Goal: Task Accomplishment & Management: Manage account settings

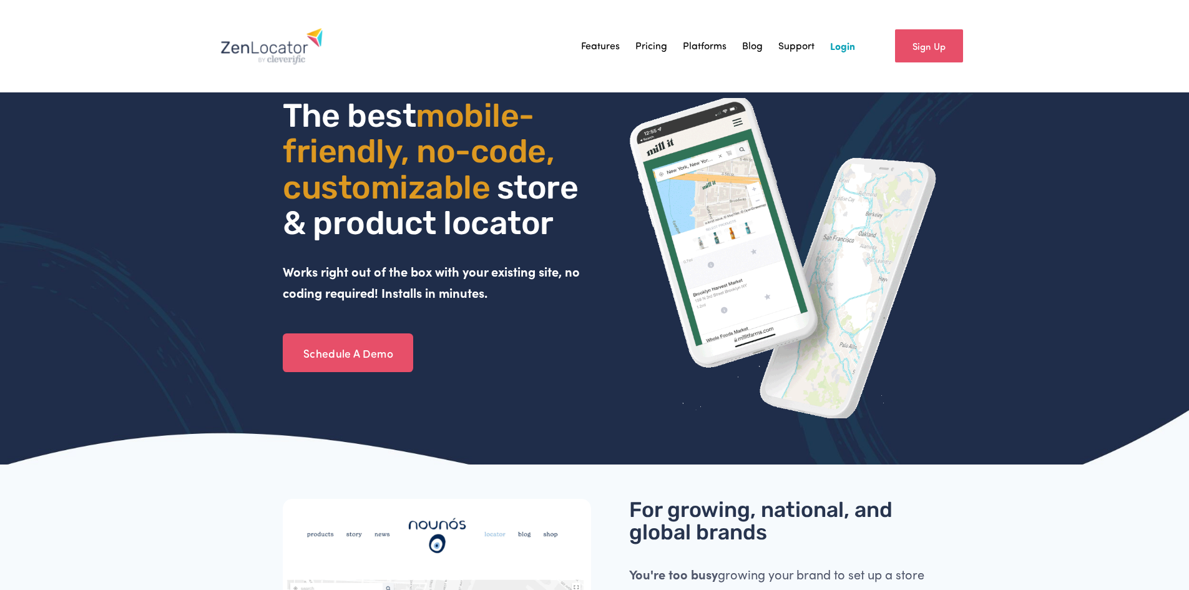
click at [844, 48] on link "Login" at bounding box center [842, 46] width 25 height 19
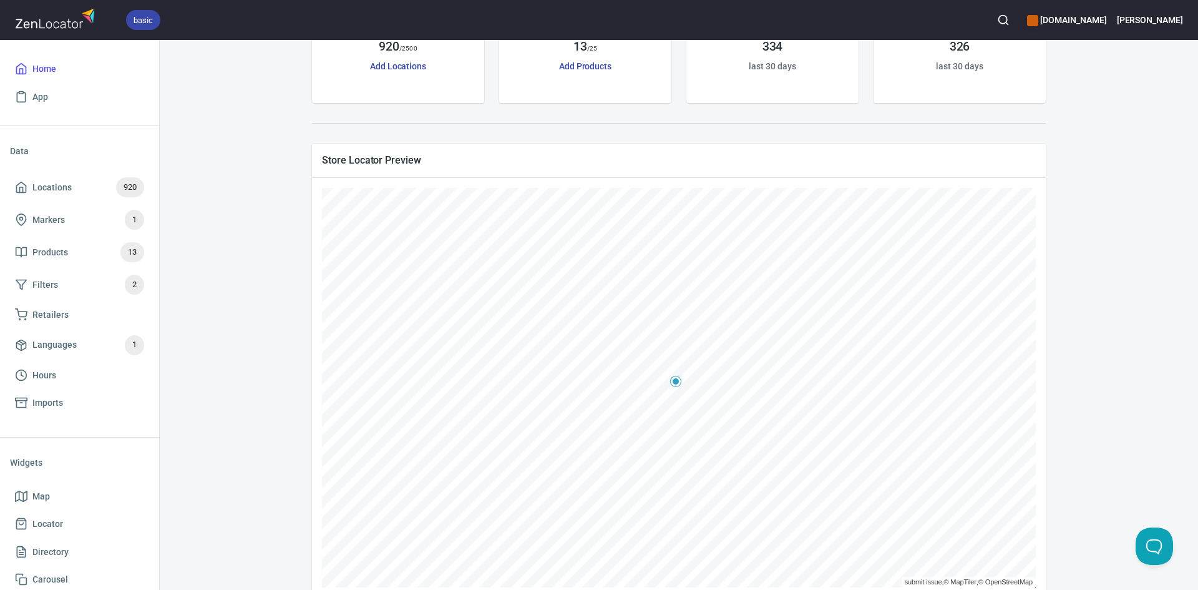
scroll to position [153, 0]
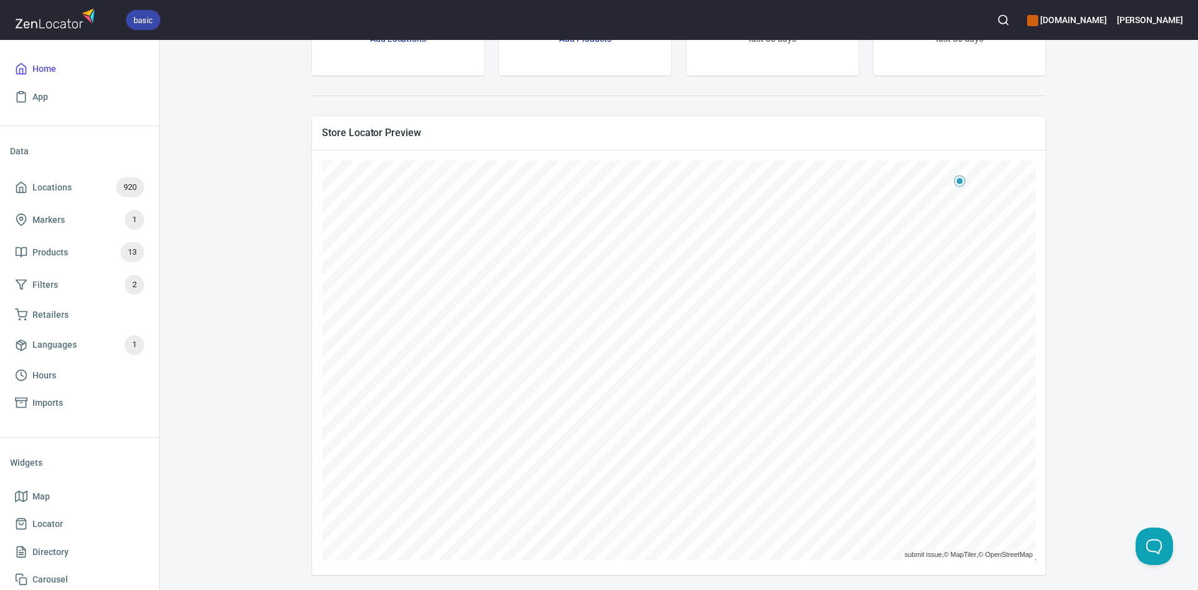
click at [1064, 306] on div "[DOMAIN_NAME] Embed Map LOCATIONS 920 / 2500 Add Locations PRODUCTS 13 / 25 Add…" at bounding box center [679, 239] width 1008 height 672
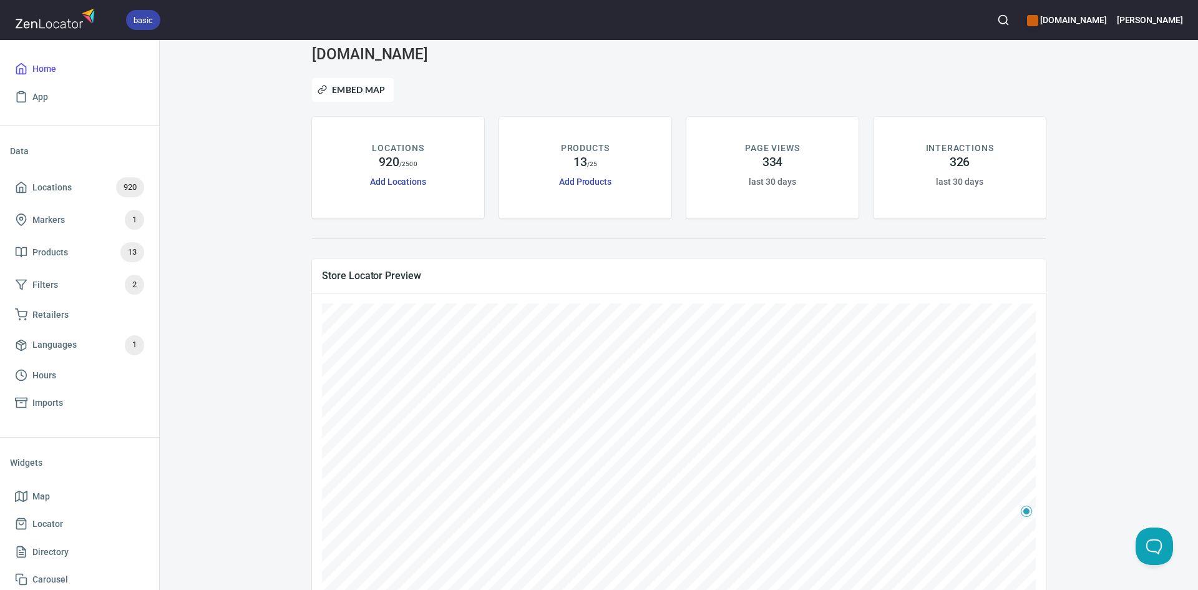
scroll to position [0, 0]
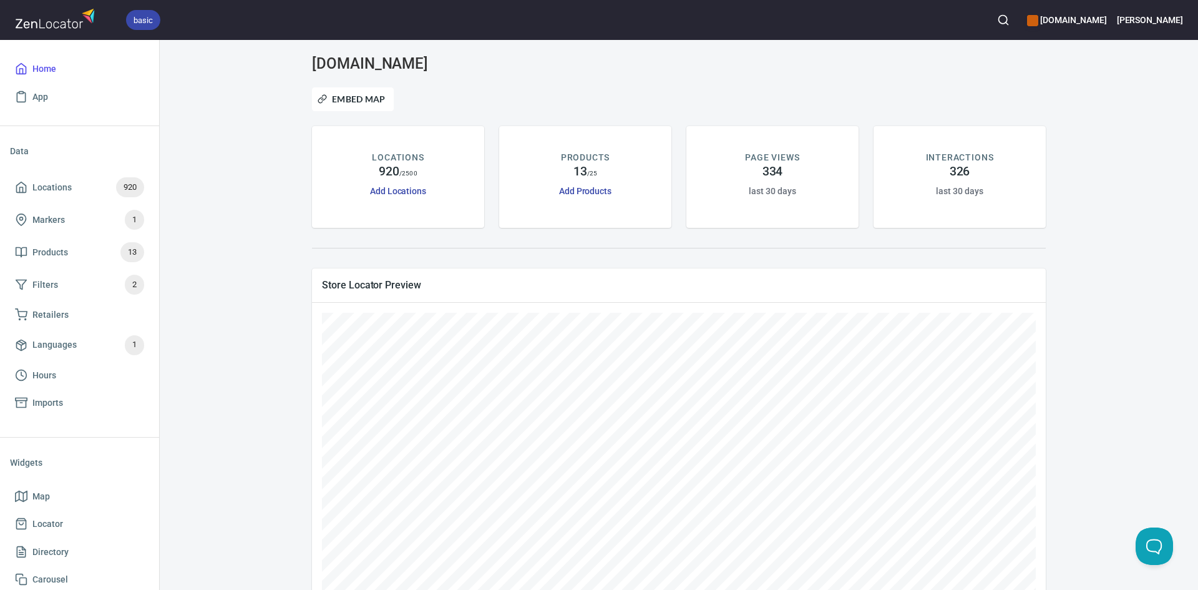
click at [808, 257] on div "[DOMAIN_NAME] Embed Map LOCATIONS 920 / 2500 Add Locations PRODUCTS 13 / 25 Add…" at bounding box center [678, 390] width 749 height 687
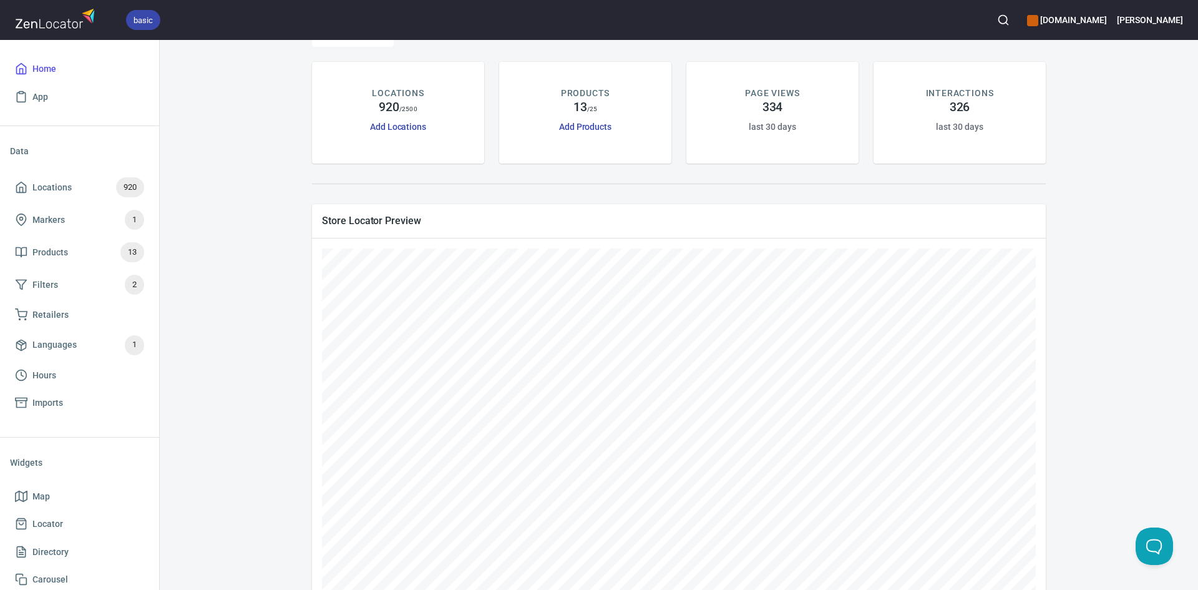
scroll to position [28, 0]
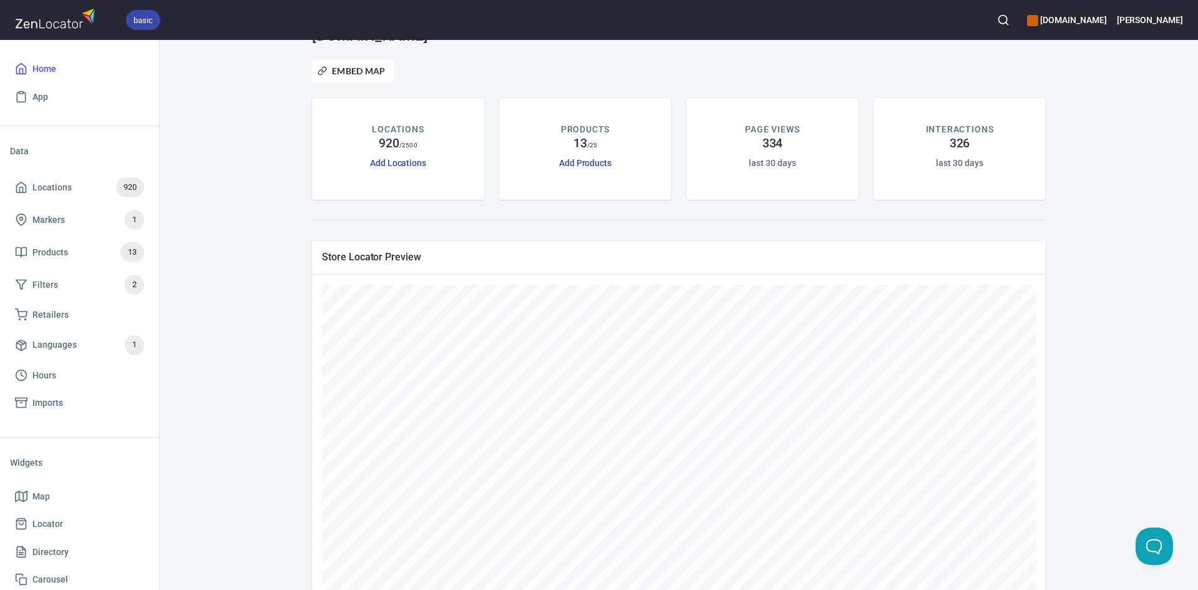
click at [719, 589] on html "basic [DOMAIN_NAME] [PERSON_NAME] App Data Locations 920 Markers 1 Products 13 …" at bounding box center [599, 295] width 1198 height 590
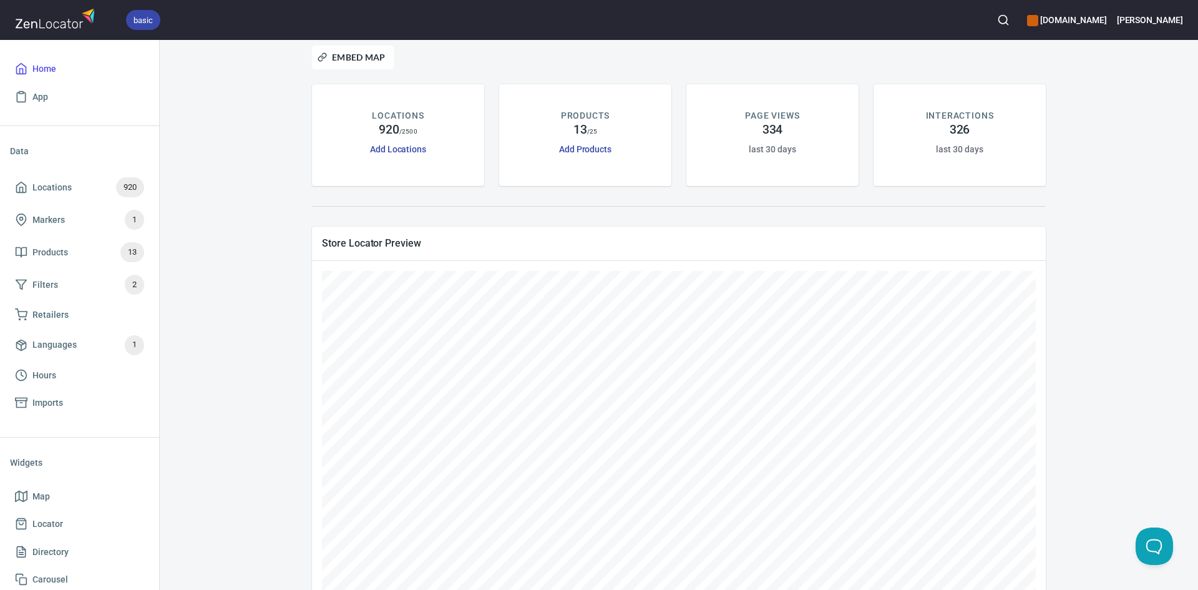
scroll to position [62, 0]
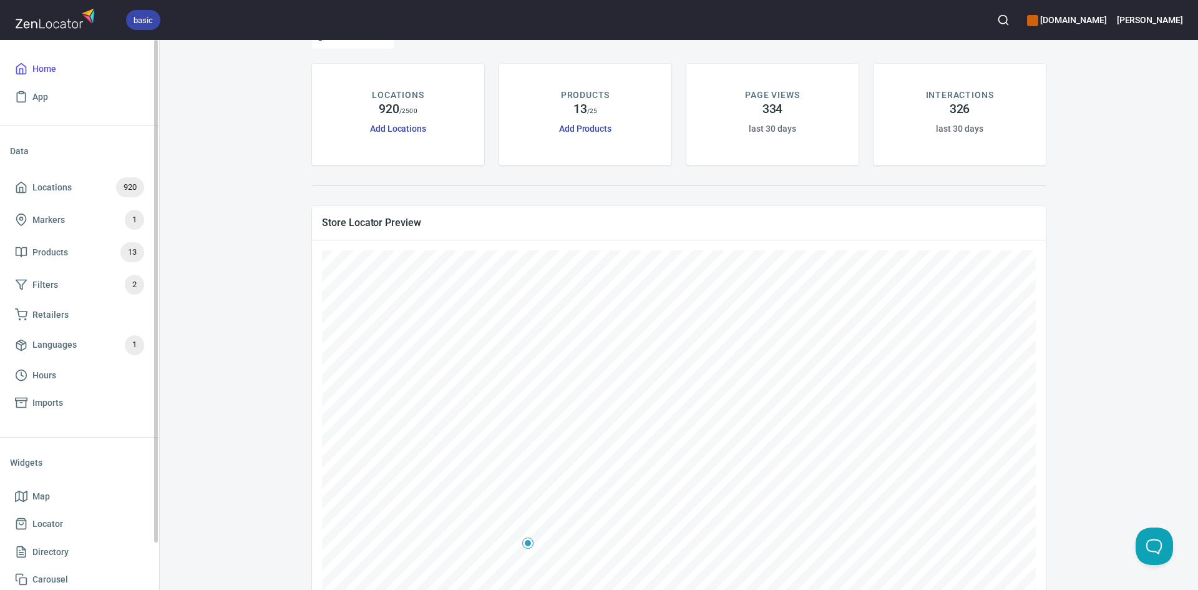
click at [31, 186] on span "Locations 920" at bounding box center [79, 187] width 129 height 20
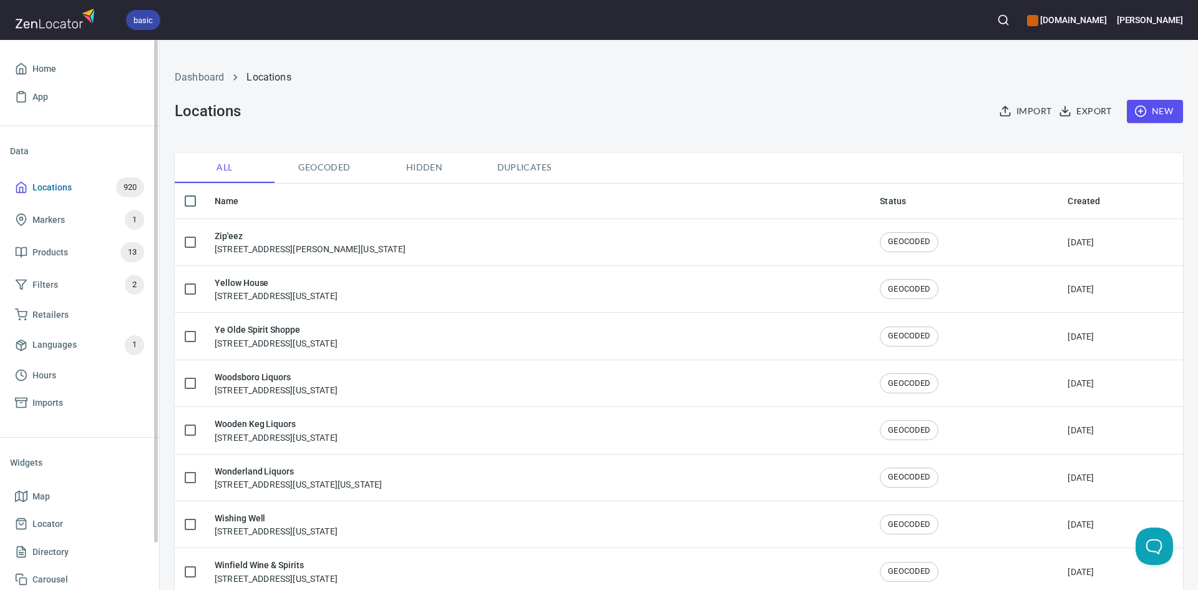
checkbox input "false"
click at [88, 72] on span "Home" at bounding box center [79, 69] width 129 height 16
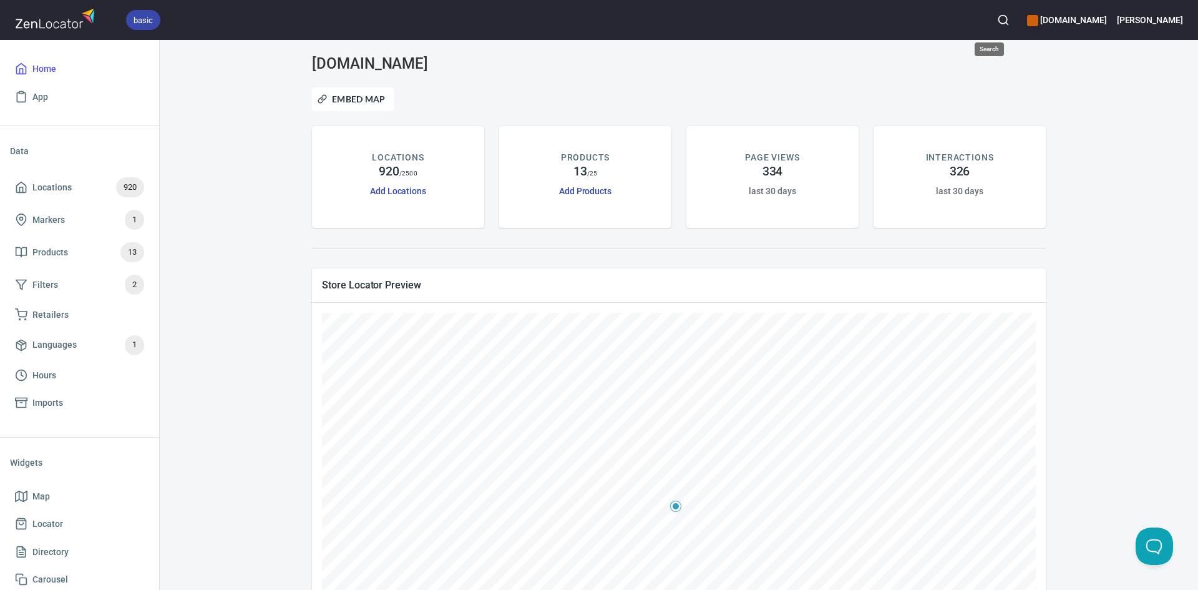
click at [997, 20] on icon "button" at bounding box center [1003, 20] width 12 height 12
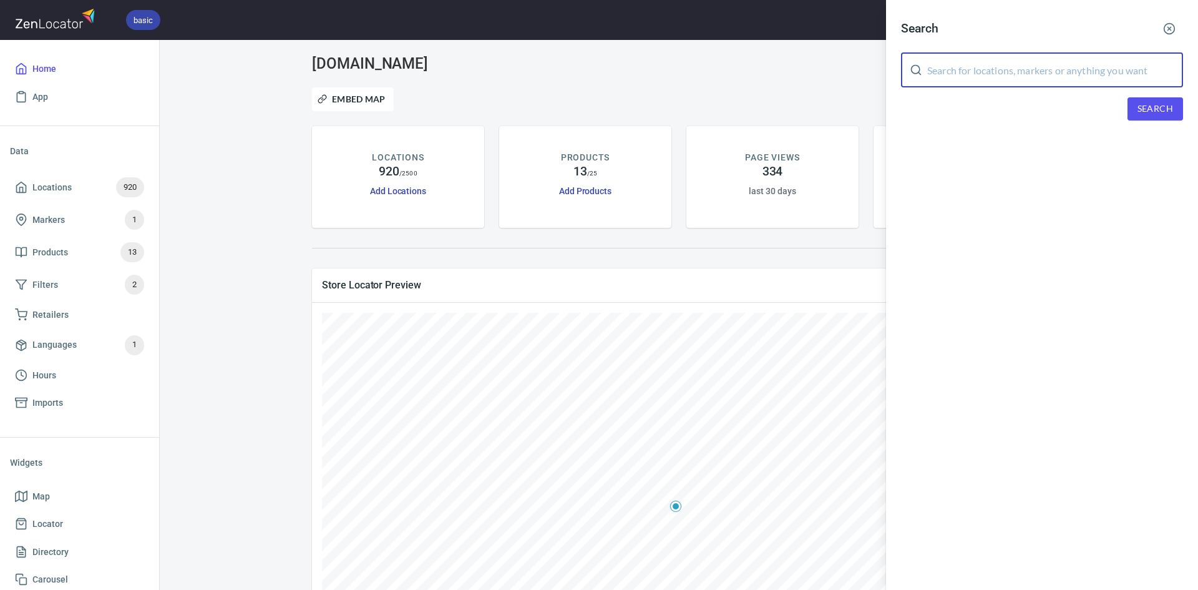
drag, startPoint x: 987, startPoint y: 70, endPoint x: 1004, endPoint y: 65, distance: 17.6
click at [988, 70] on input "text" at bounding box center [1055, 69] width 256 height 35
type input "w"
type input "[US_STATE]"
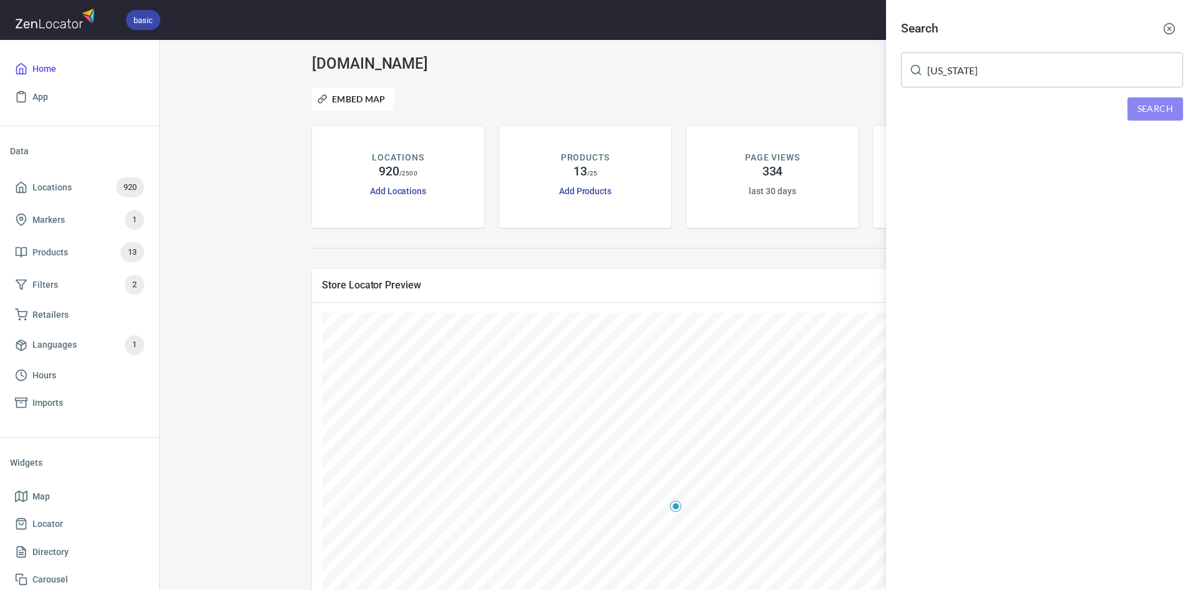
click at [1163, 105] on span "Search" at bounding box center [1155, 109] width 36 height 16
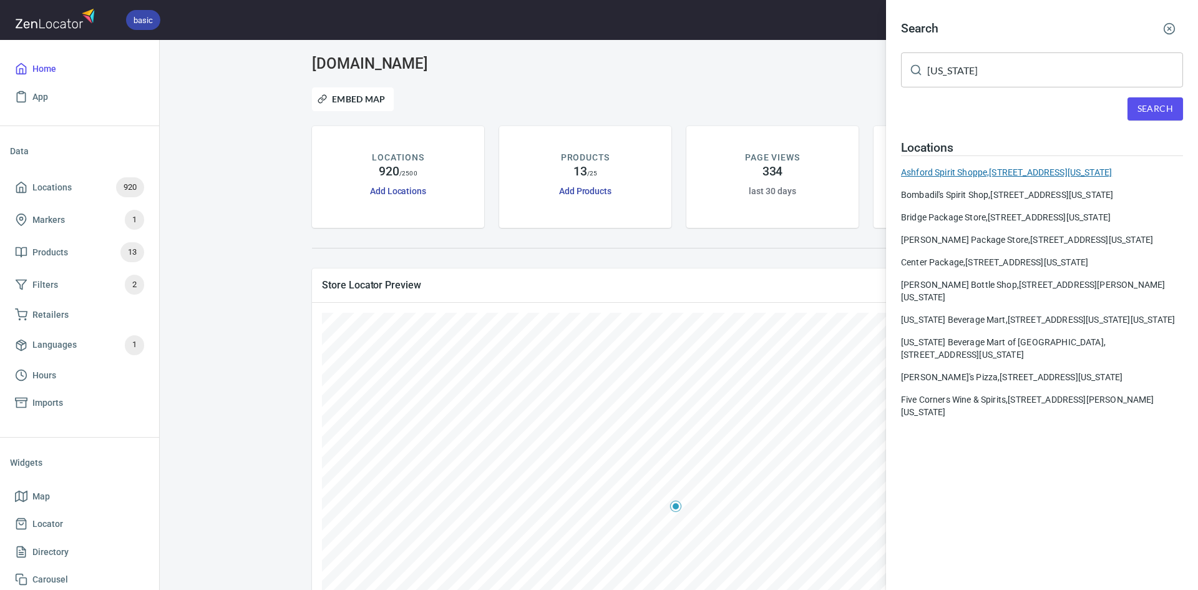
click at [986, 175] on div "Ashford Spirit Shoppe, [STREET_ADDRESS][US_STATE]" at bounding box center [1042, 172] width 282 height 12
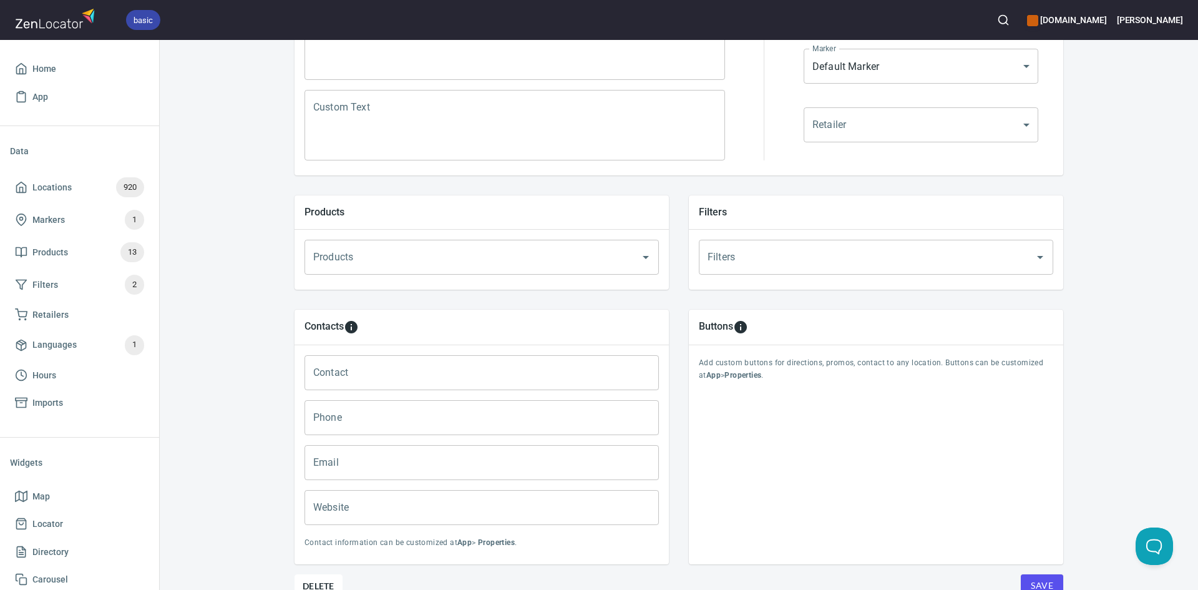
scroll to position [360, 0]
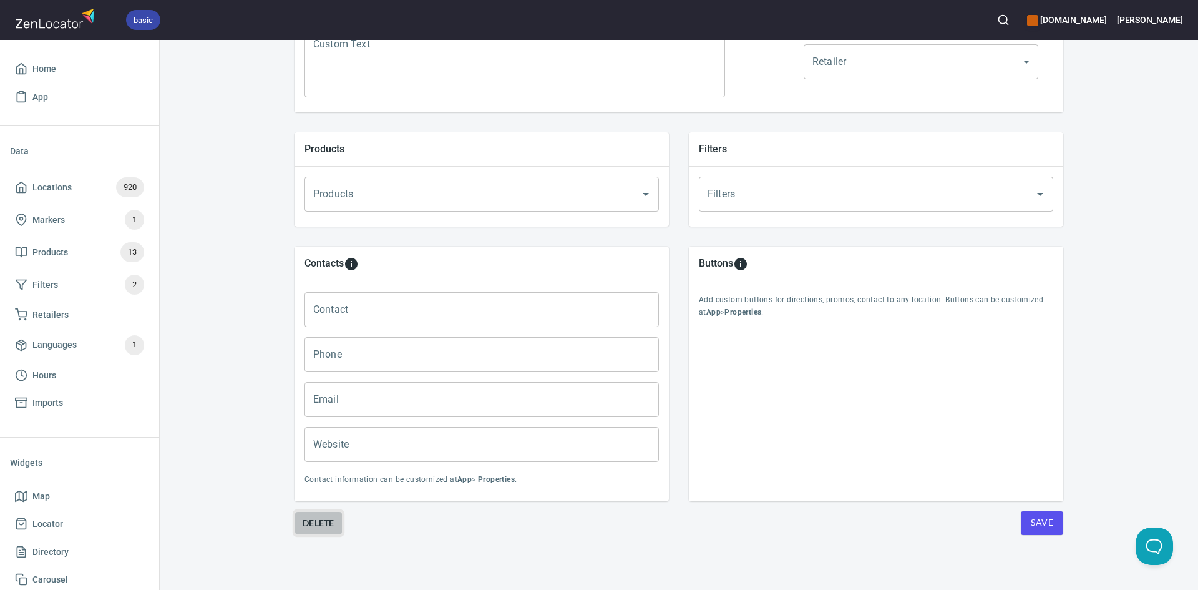
click at [296, 525] on button "Delete" at bounding box center [319, 523] width 48 height 24
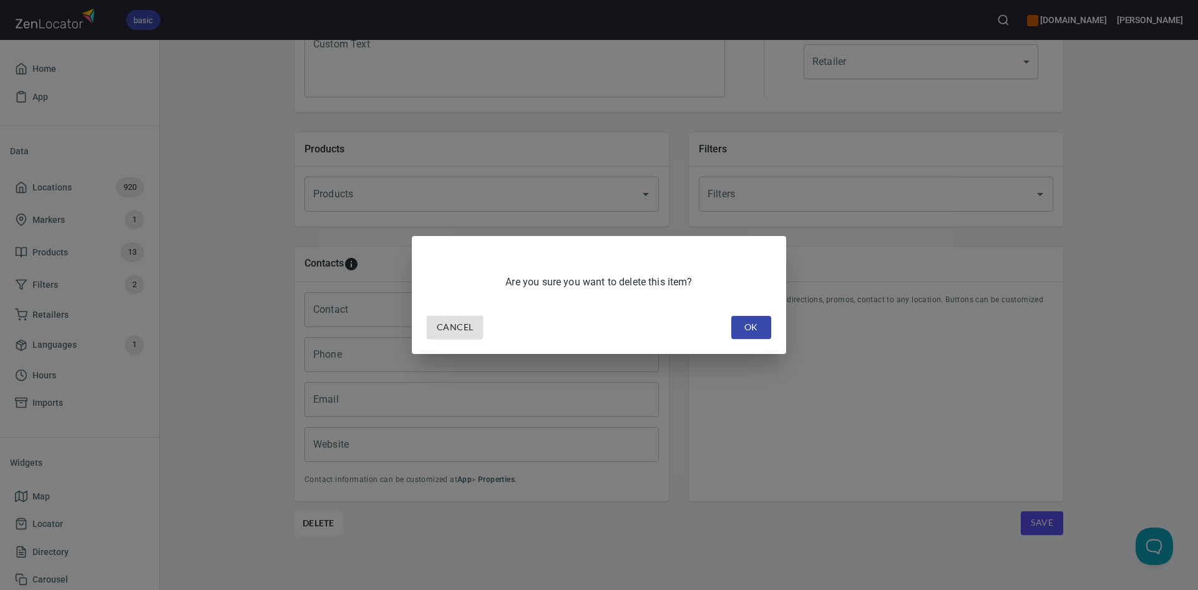
click at [749, 327] on span "OK" at bounding box center [751, 327] width 20 height 16
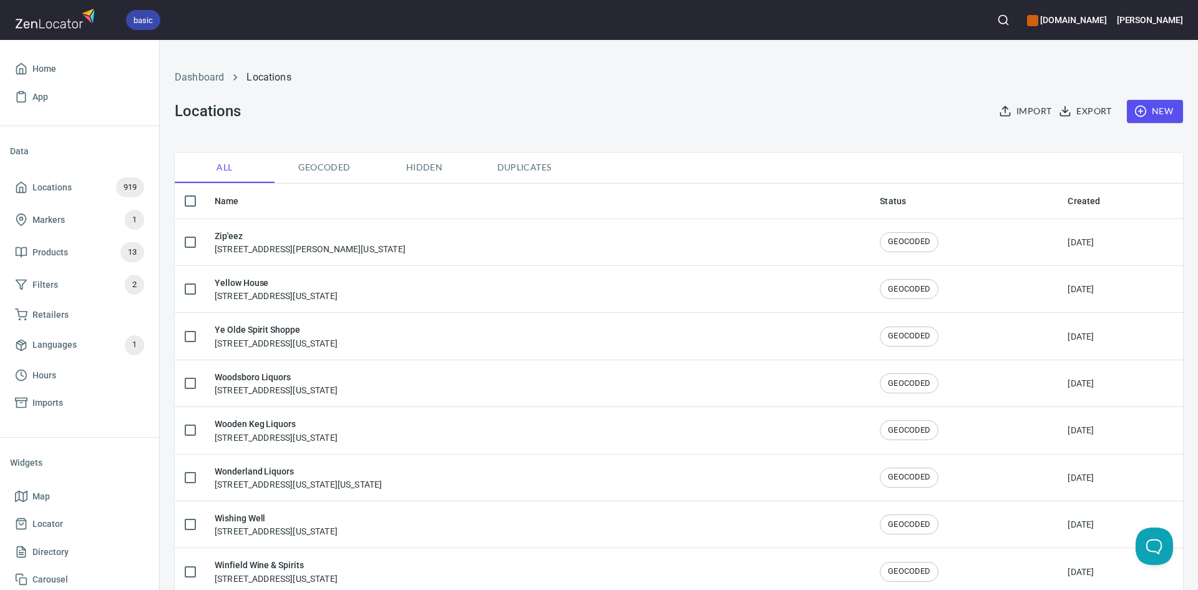
click at [990, 12] on button "button" at bounding box center [1003, 19] width 27 height 27
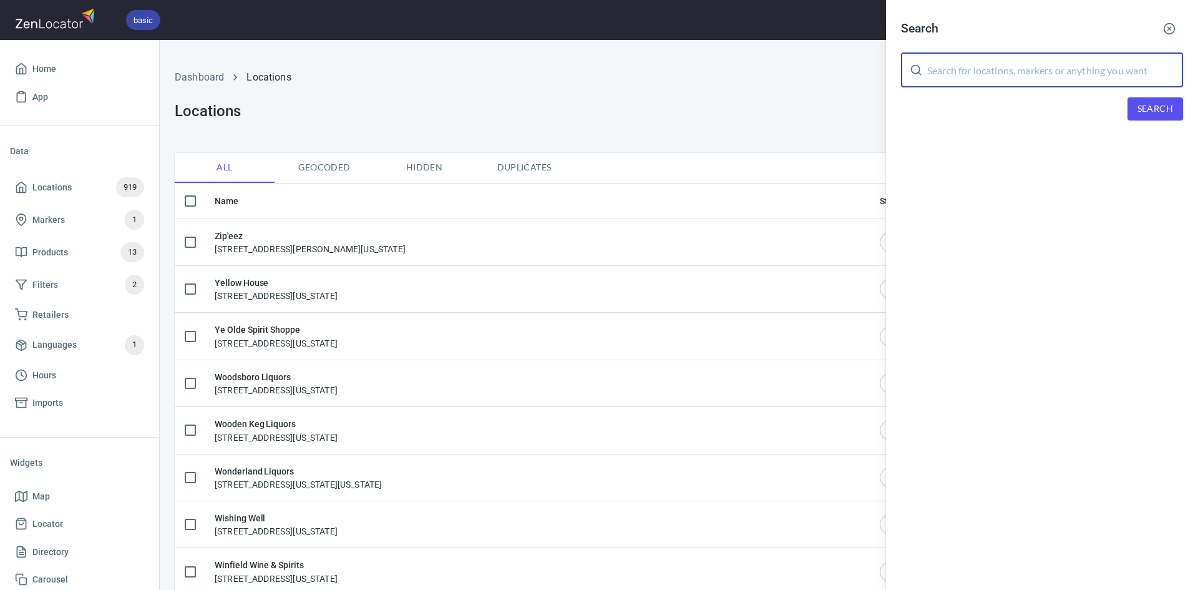
click at [1038, 68] on input "text" at bounding box center [1055, 69] width 256 height 35
type input "[US_STATE]"
click at [1157, 100] on button "Search" at bounding box center [1156, 108] width 56 height 23
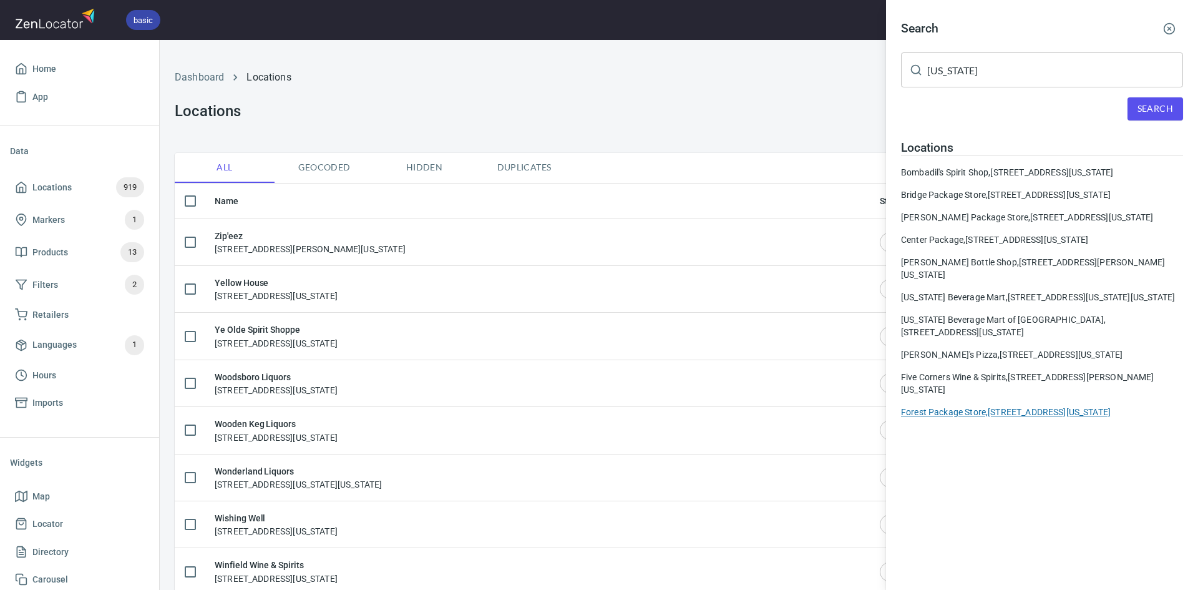
click at [1021, 418] on div "Forest Package Store, [STREET_ADDRESS][US_STATE]" at bounding box center [1042, 412] width 282 height 12
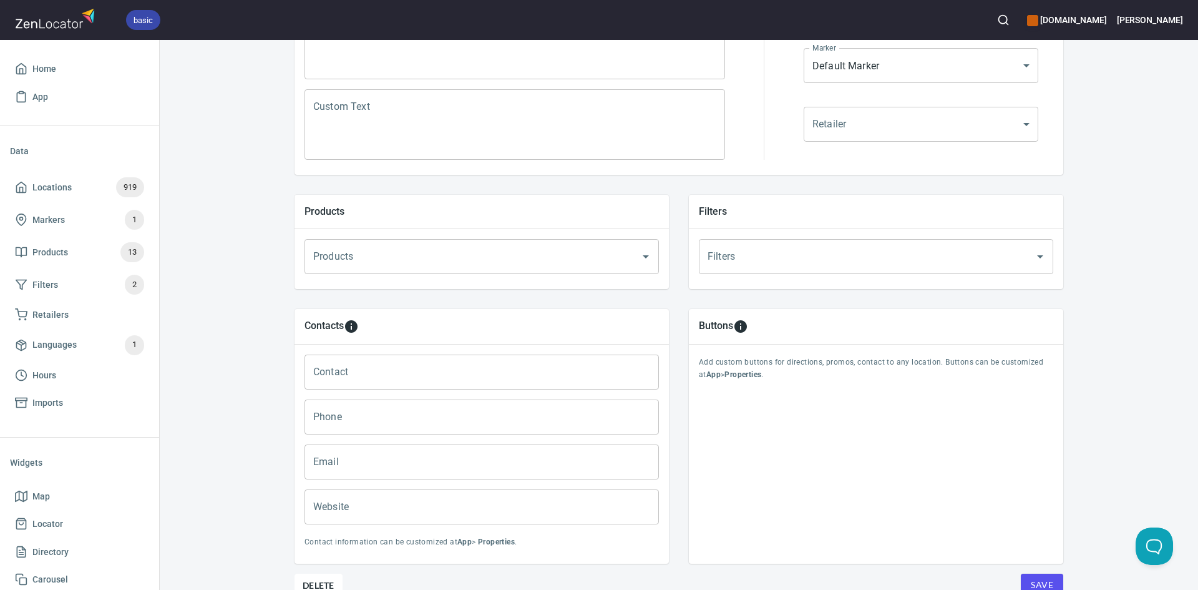
scroll to position [360, 0]
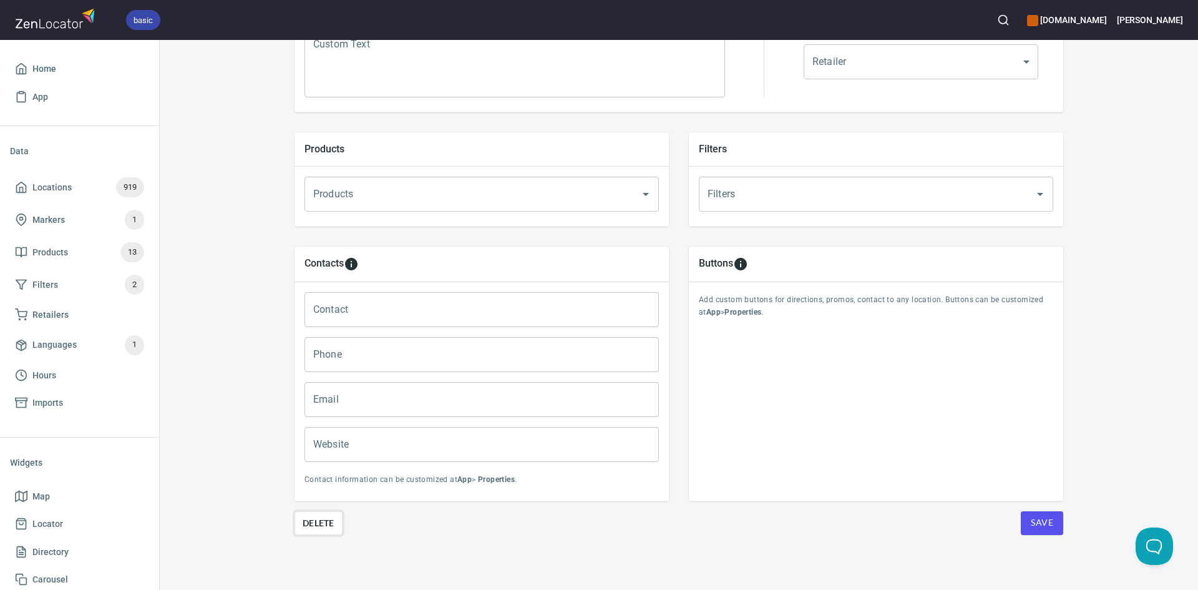
click at [334, 524] on button "Delete" at bounding box center [319, 523] width 48 height 24
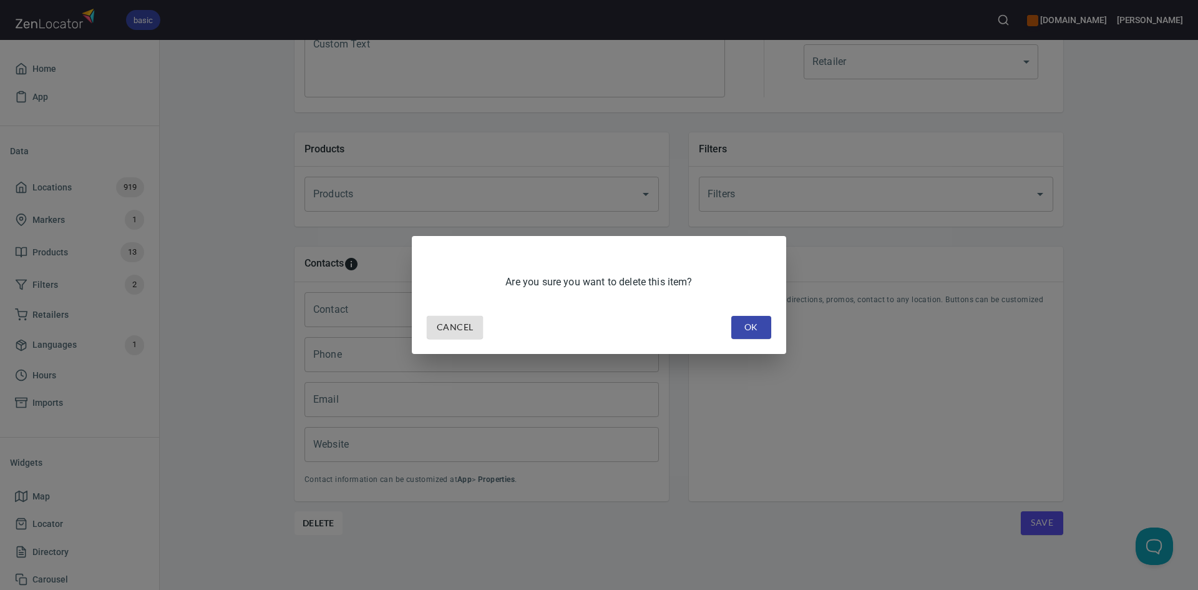
click at [751, 324] on span "OK" at bounding box center [751, 327] width 20 height 16
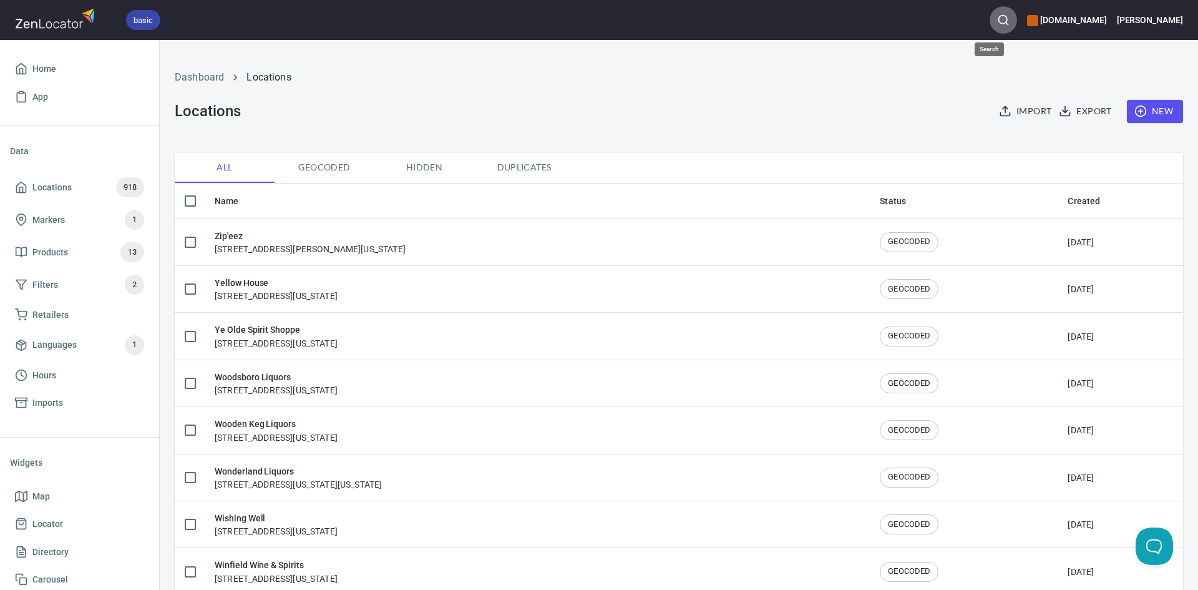
click at [997, 14] on icon "button" at bounding box center [1003, 20] width 12 height 12
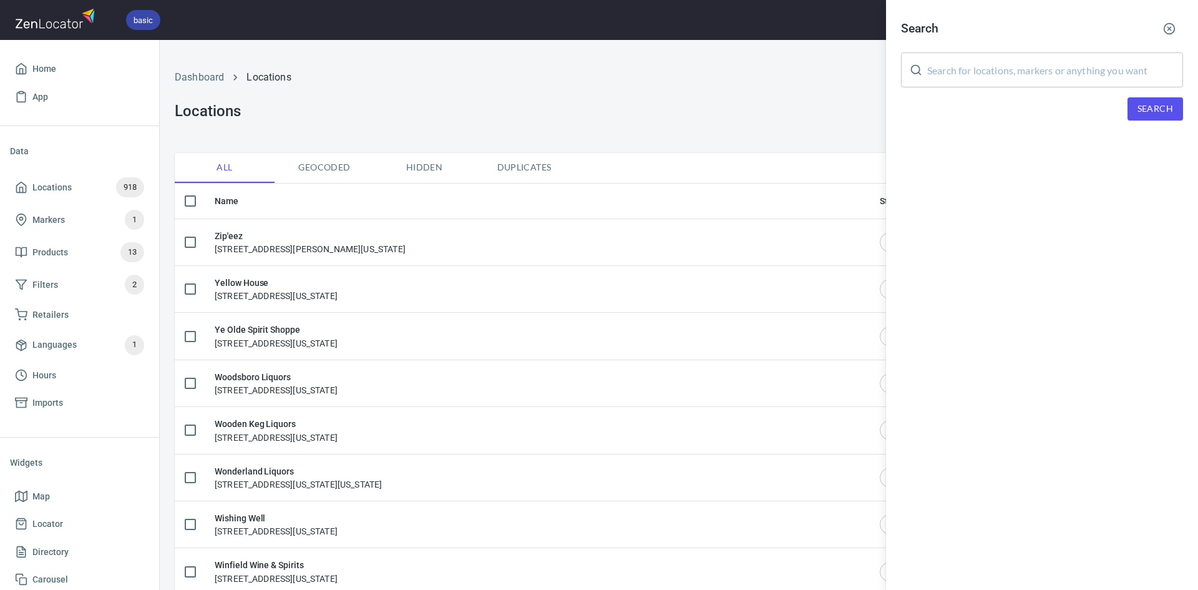
drag, startPoint x: 972, startPoint y: 68, endPoint x: 950, endPoint y: 68, distance: 21.8
click at [972, 69] on input "text" at bounding box center [1055, 69] width 256 height 35
type input "[US_STATE]"
click at [1163, 114] on span "Search" at bounding box center [1155, 109] width 36 height 16
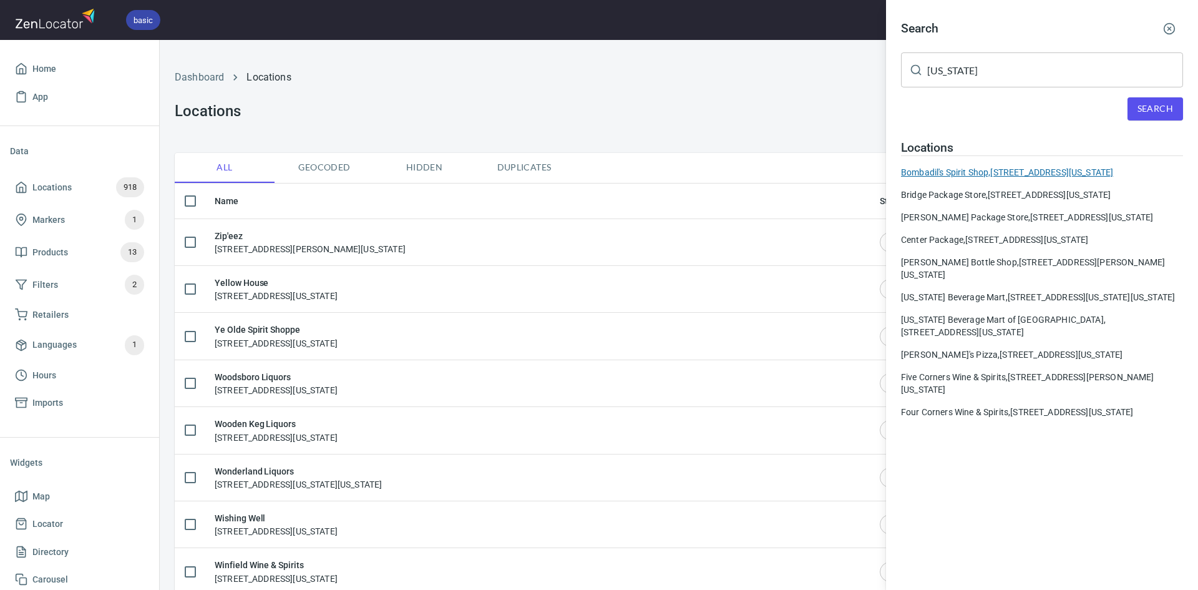
click at [1015, 170] on div "Bombadil's Spirit Shop, [STREET_ADDRESS][US_STATE]" at bounding box center [1042, 172] width 282 height 12
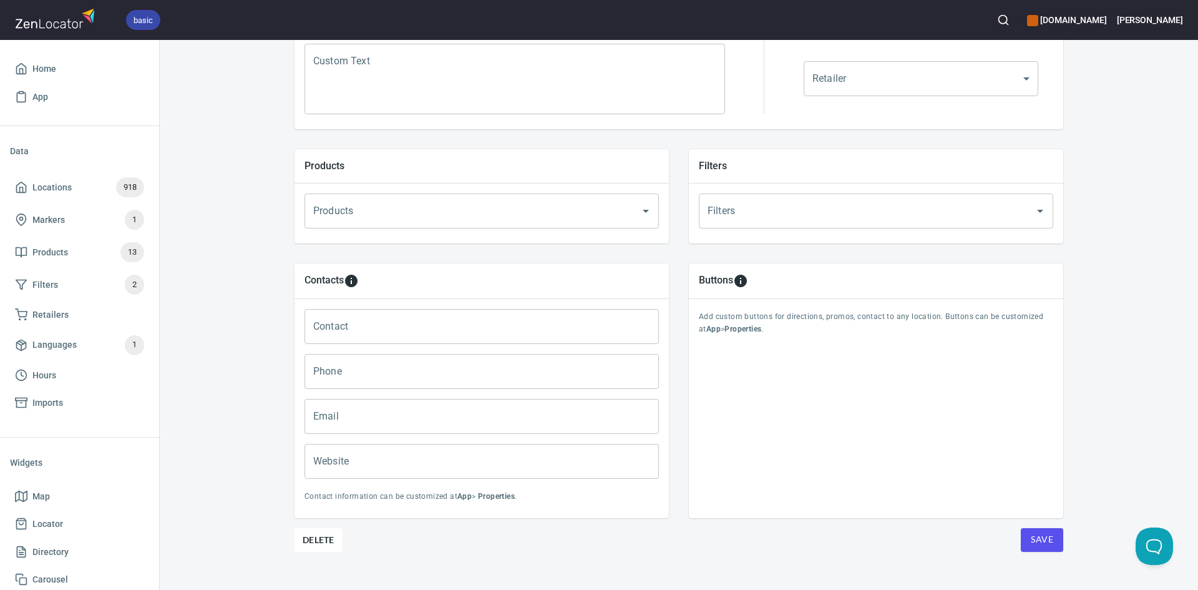
scroll to position [360, 0]
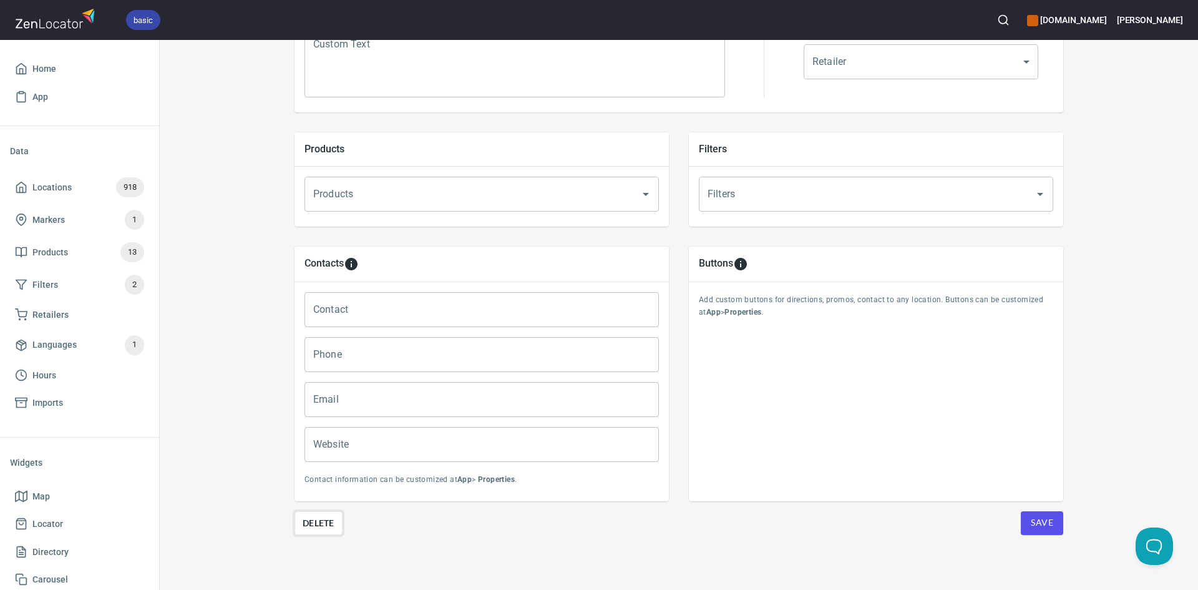
click at [311, 522] on span "Delete" at bounding box center [319, 522] width 32 height 15
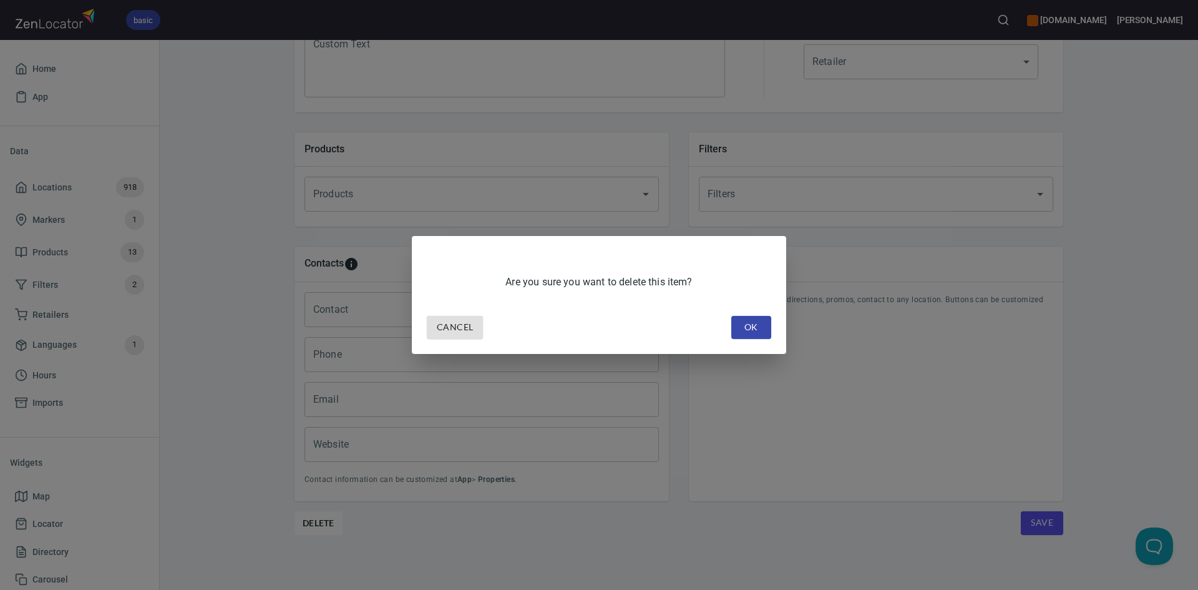
click at [743, 327] on span "OK" at bounding box center [751, 327] width 20 height 16
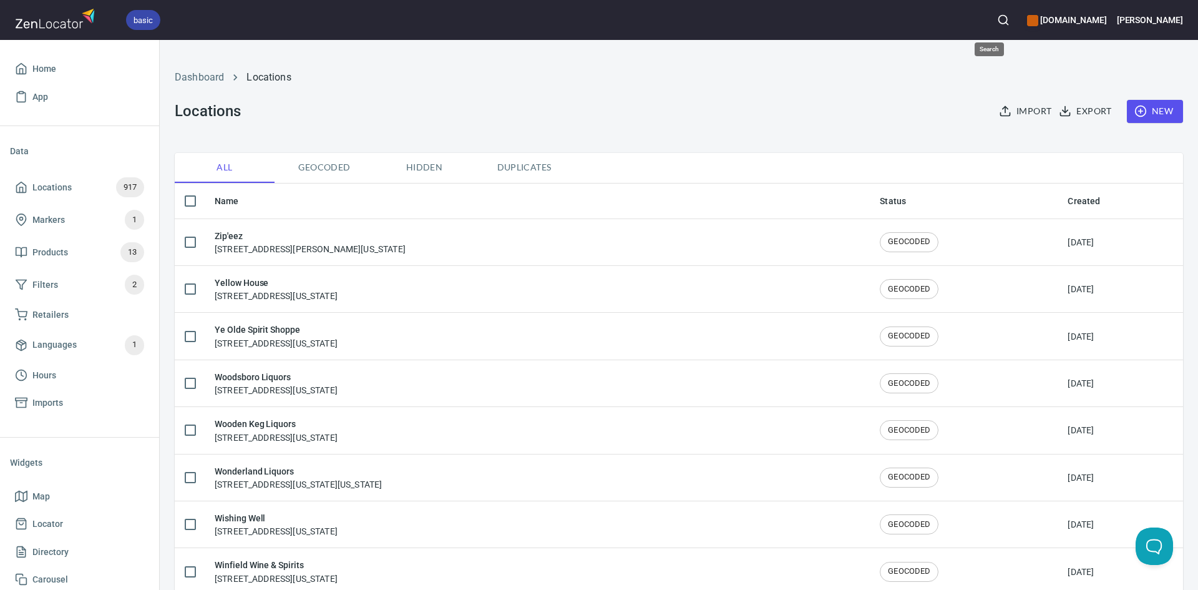
click at [990, 12] on button "button" at bounding box center [1003, 19] width 27 height 27
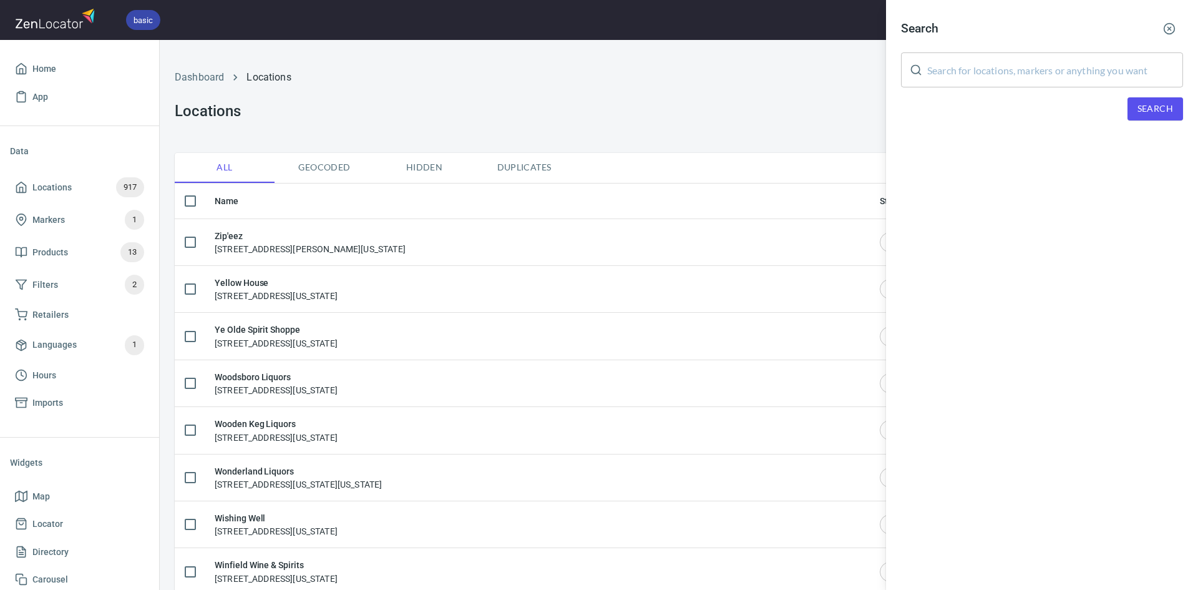
click at [956, 68] on input "text" at bounding box center [1055, 69] width 256 height 35
type input "[US_STATE]"
click at [1156, 115] on button "Search" at bounding box center [1156, 108] width 56 height 23
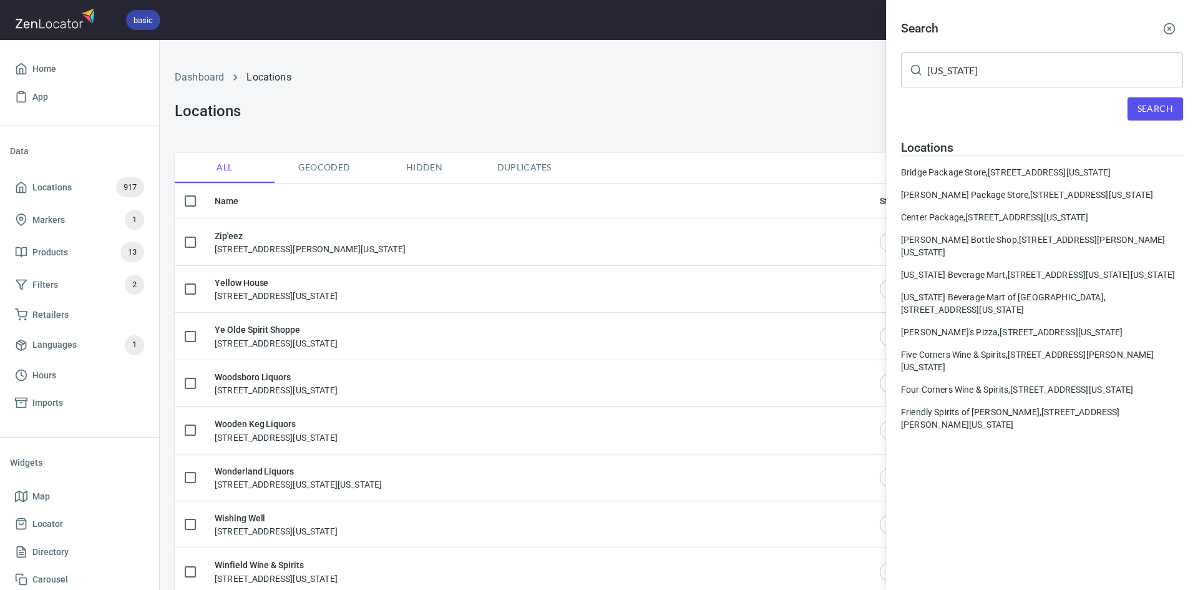
click at [981, 166] on div "Bridge Package Store, [STREET_ADDRESS][US_STATE]" at bounding box center [1042, 172] width 282 height 12
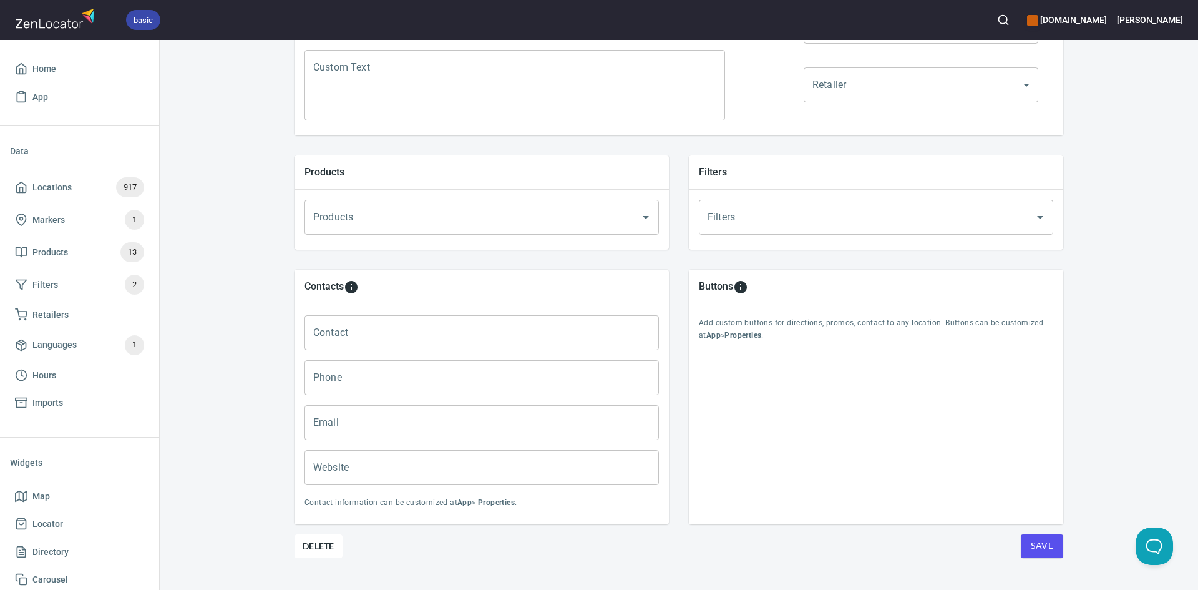
scroll to position [360, 0]
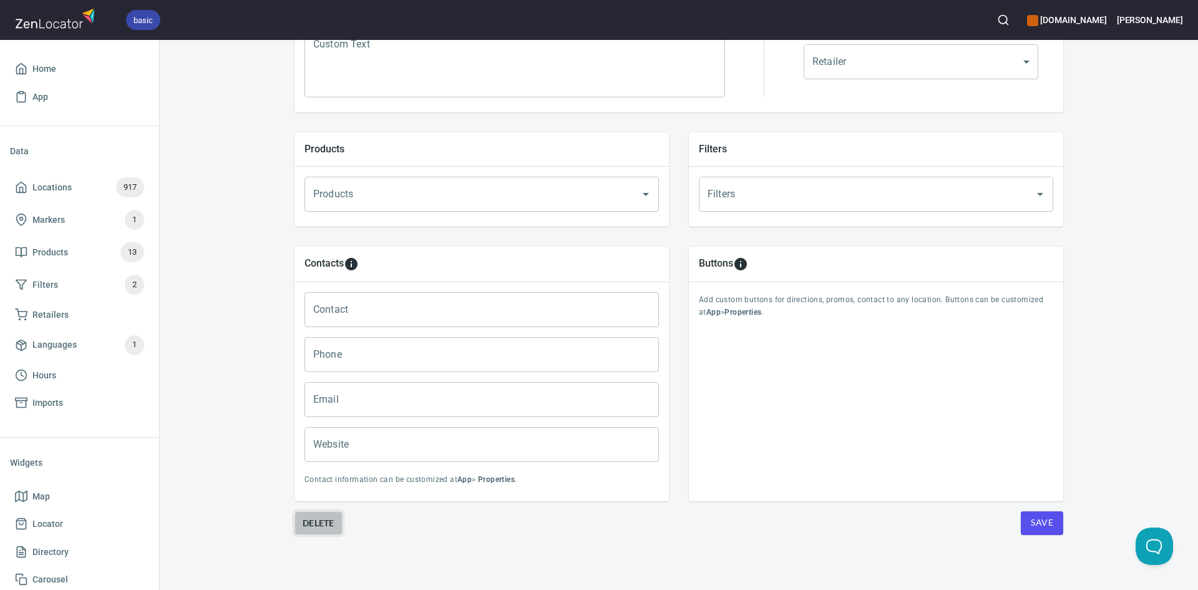
click at [328, 522] on span "Delete" at bounding box center [319, 522] width 32 height 15
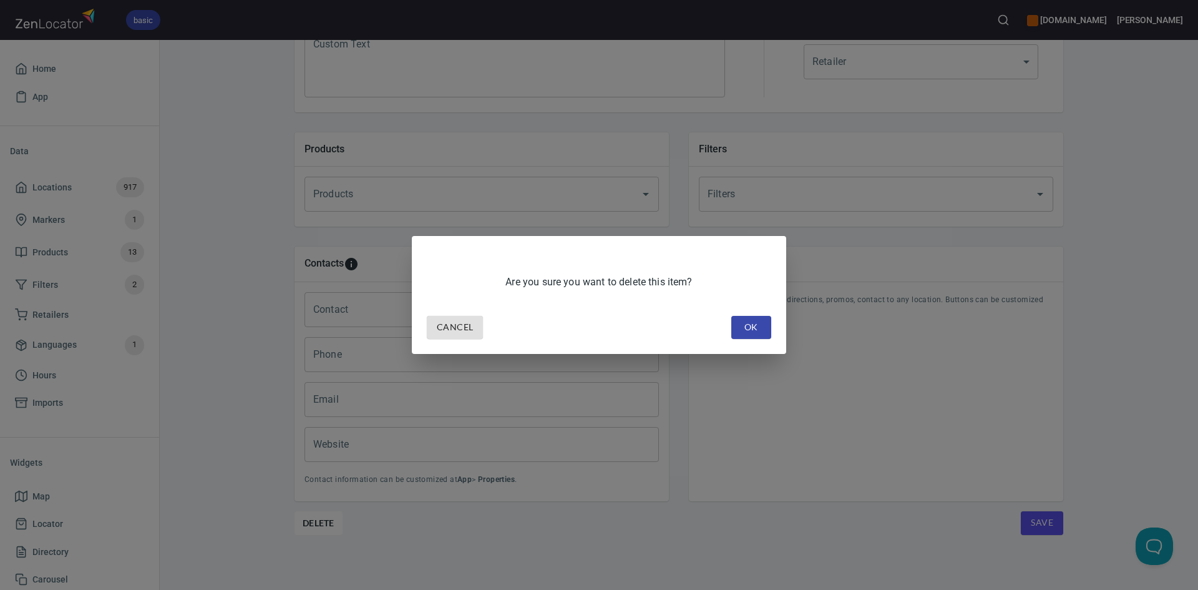
click at [757, 331] on span "OK" at bounding box center [751, 327] width 20 height 16
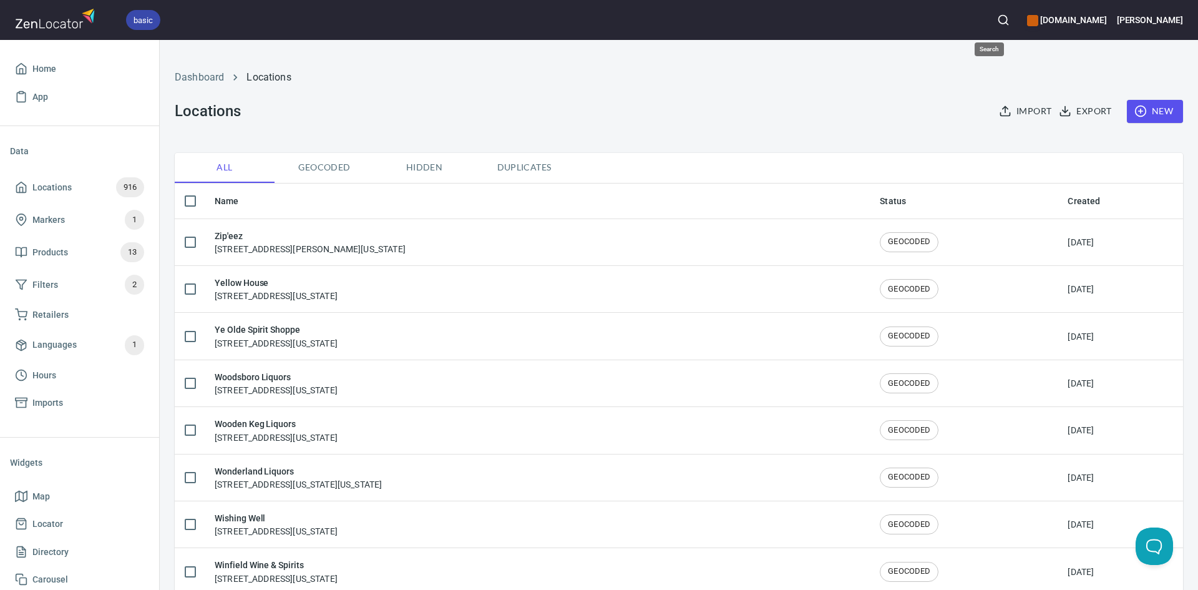
click at [991, 11] on button "button" at bounding box center [1003, 19] width 27 height 27
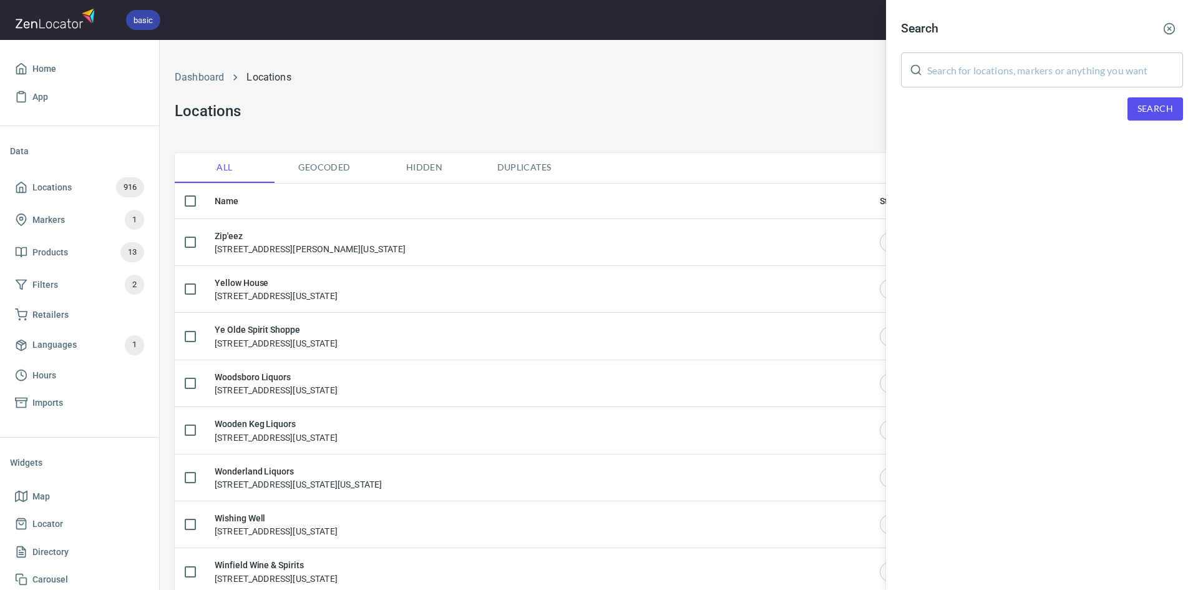
click at [976, 82] on input "text" at bounding box center [1055, 69] width 256 height 35
drag, startPoint x: 996, startPoint y: 66, endPoint x: 921, endPoint y: 67, distance: 74.9
click at [921, 67] on div "[US_STATE] ​" at bounding box center [1042, 69] width 282 height 35
type input "[US_STATE]"
click at [1144, 117] on button "Search" at bounding box center [1156, 108] width 56 height 23
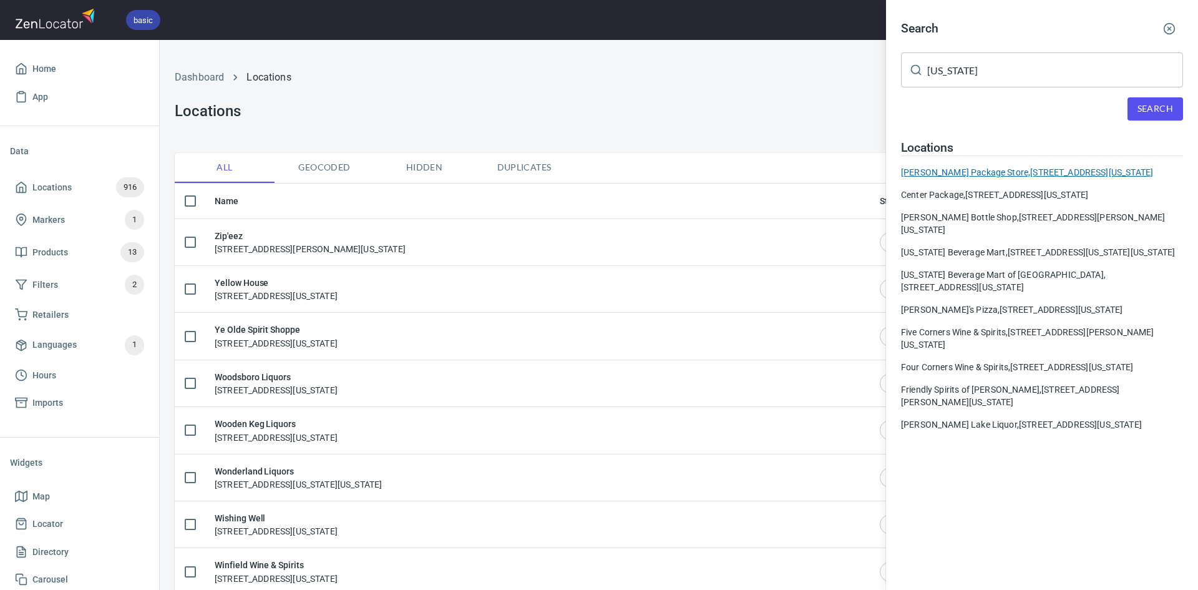
click at [991, 176] on div "[PERSON_NAME] Package Store, [STREET_ADDRESS][US_STATE]" at bounding box center [1042, 172] width 282 height 12
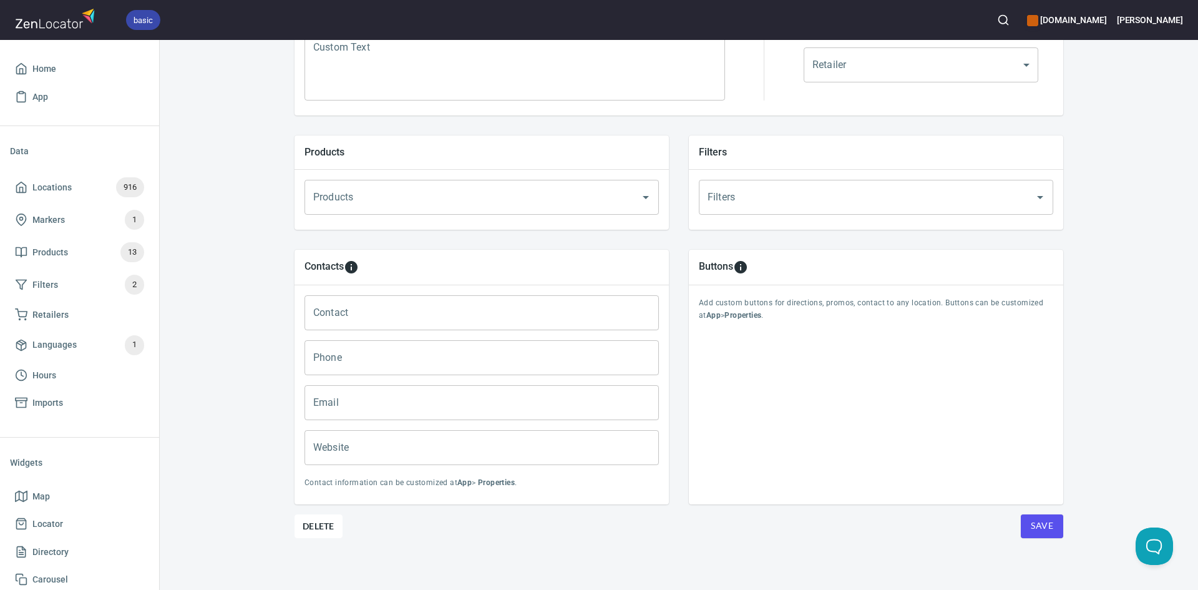
scroll to position [360, 0]
click at [314, 522] on span "Delete" at bounding box center [319, 522] width 32 height 15
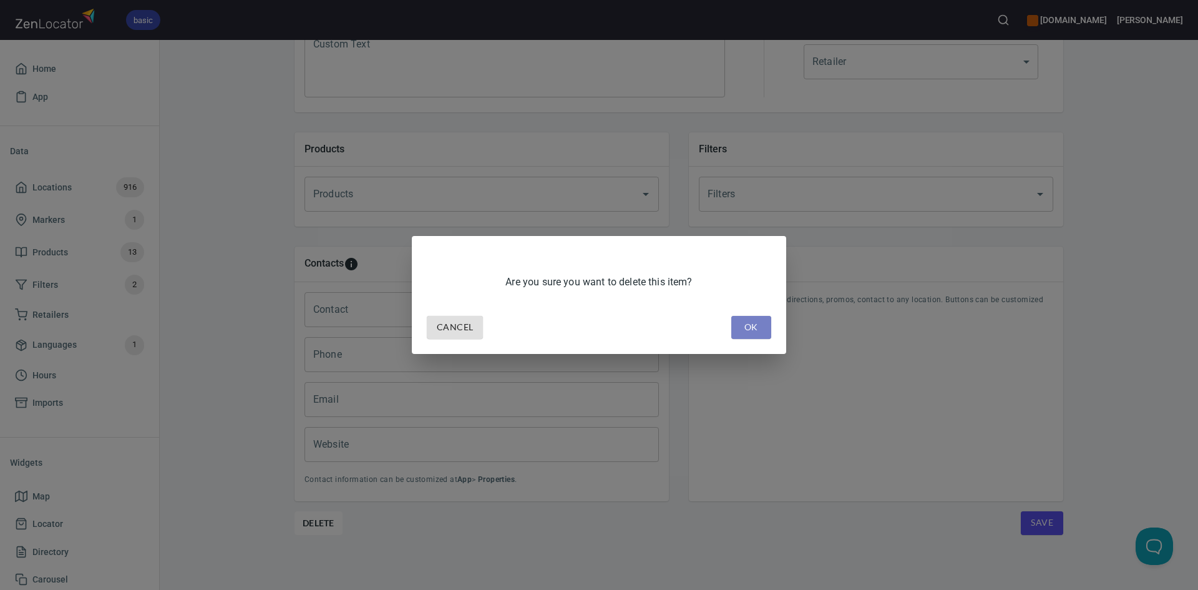
click at [753, 323] on span "OK" at bounding box center [751, 327] width 20 height 16
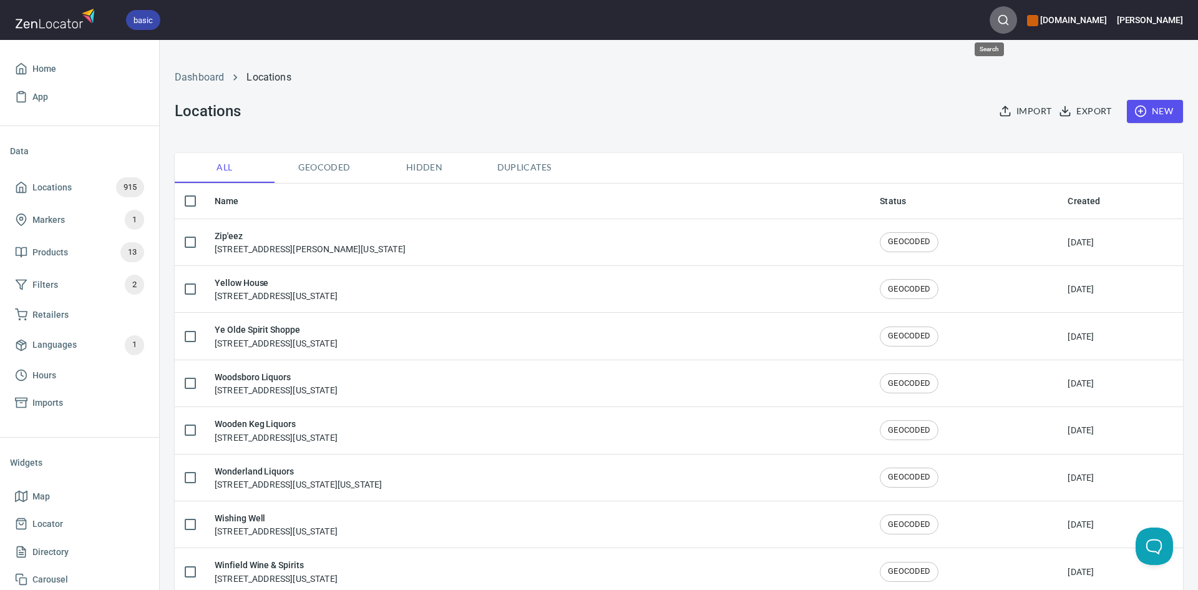
click at [997, 18] on icon "button" at bounding box center [1003, 20] width 12 height 12
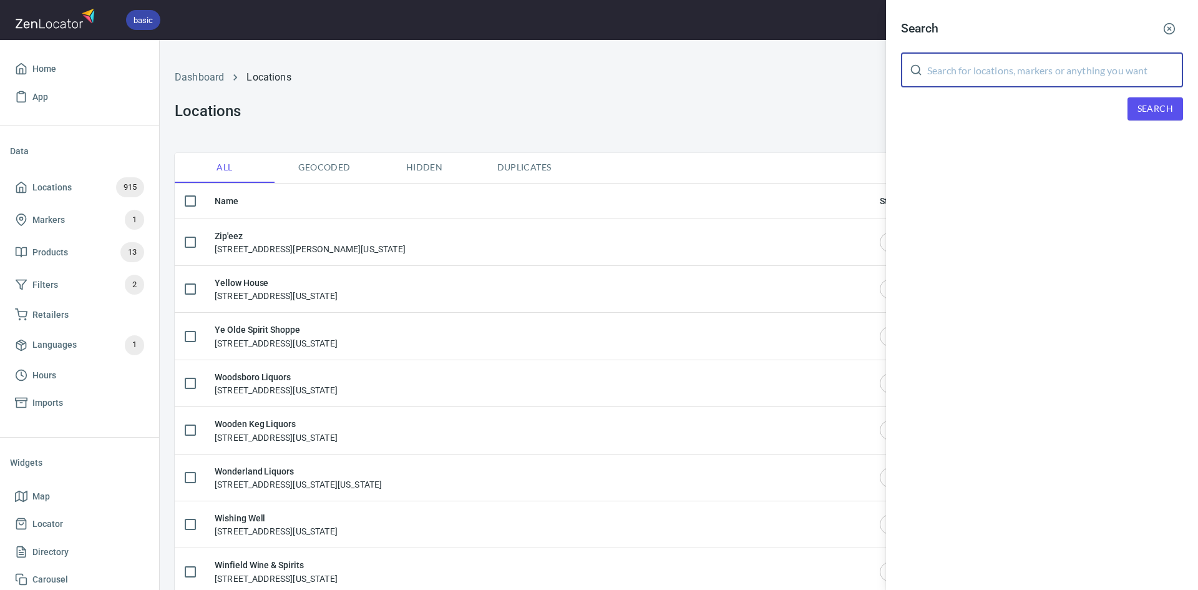
paste input "[US_STATE]"
type input "[US_STATE]"
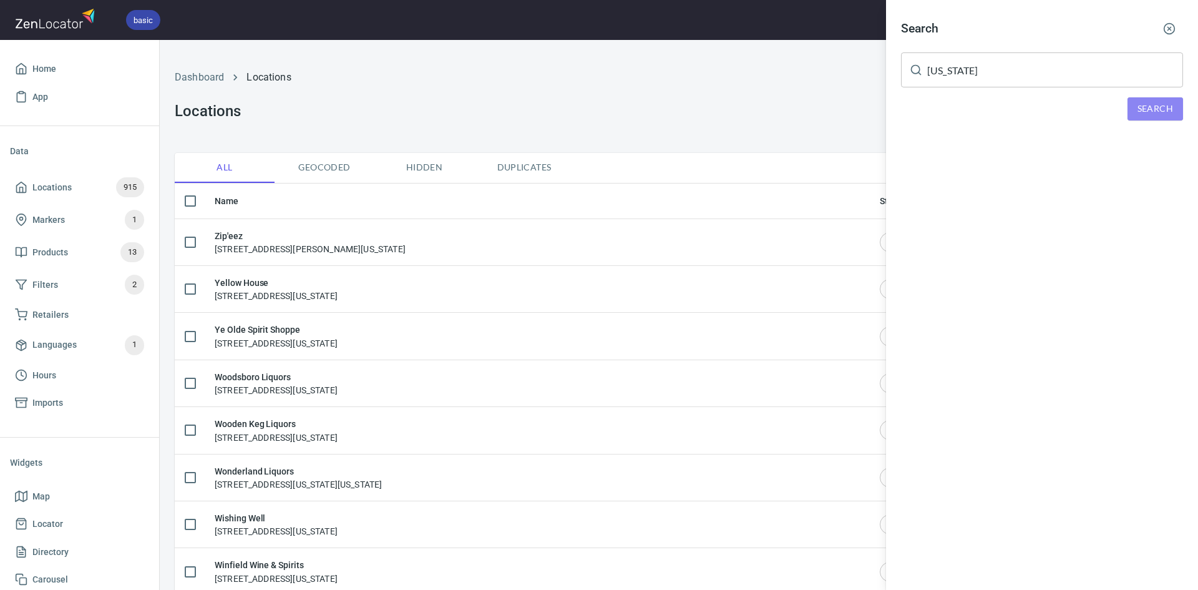
click at [1151, 108] on span "Search" at bounding box center [1155, 109] width 36 height 16
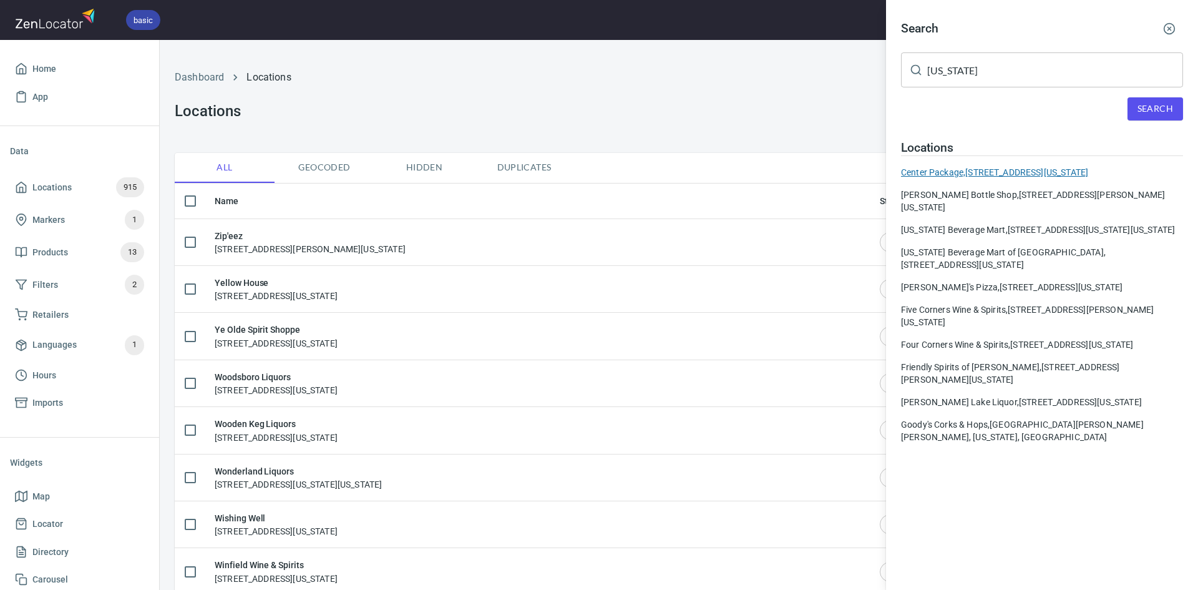
click at [975, 175] on div "Center Package, [STREET_ADDRESS][US_STATE]" at bounding box center [1042, 172] width 282 height 12
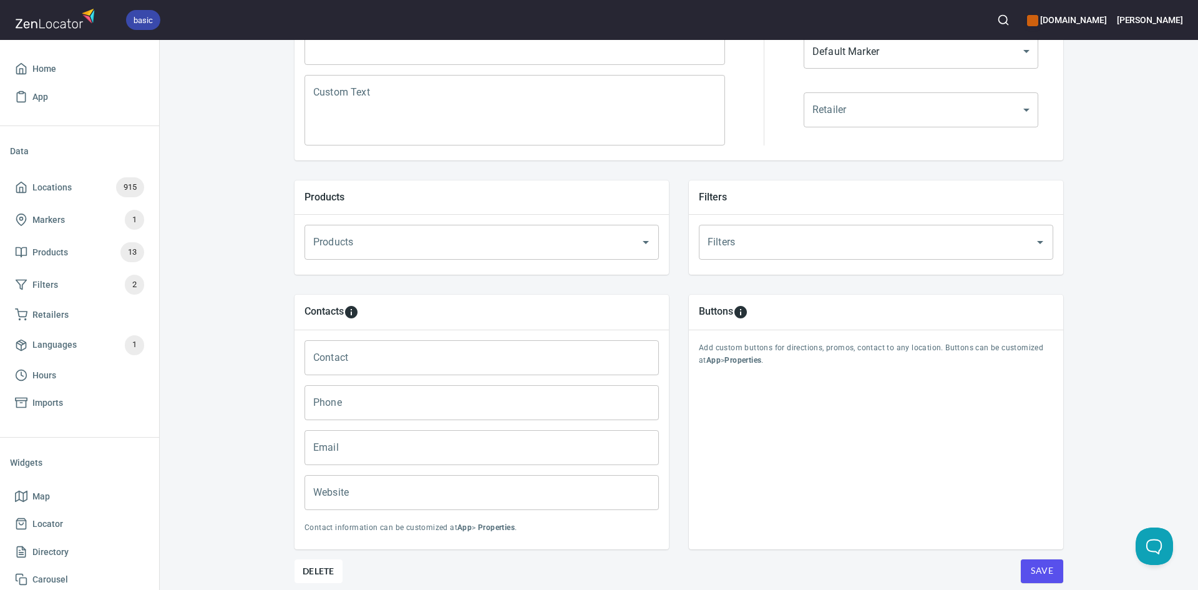
scroll to position [360, 0]
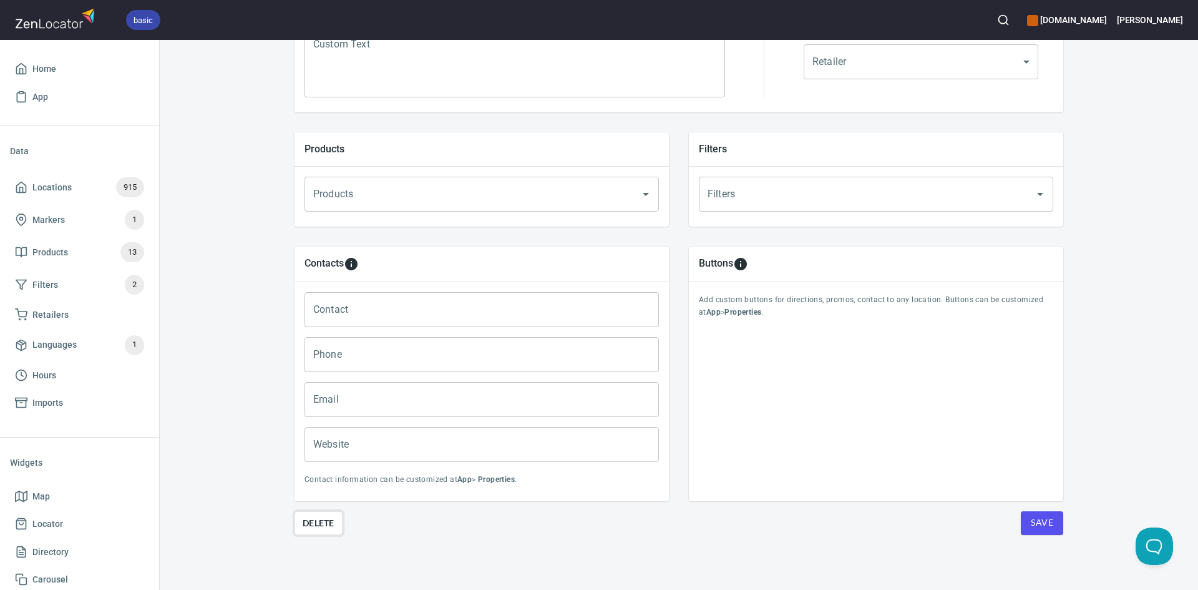
click at [315, 520] on span "Delete" at bounding box center [319, 522] width 32 height 15
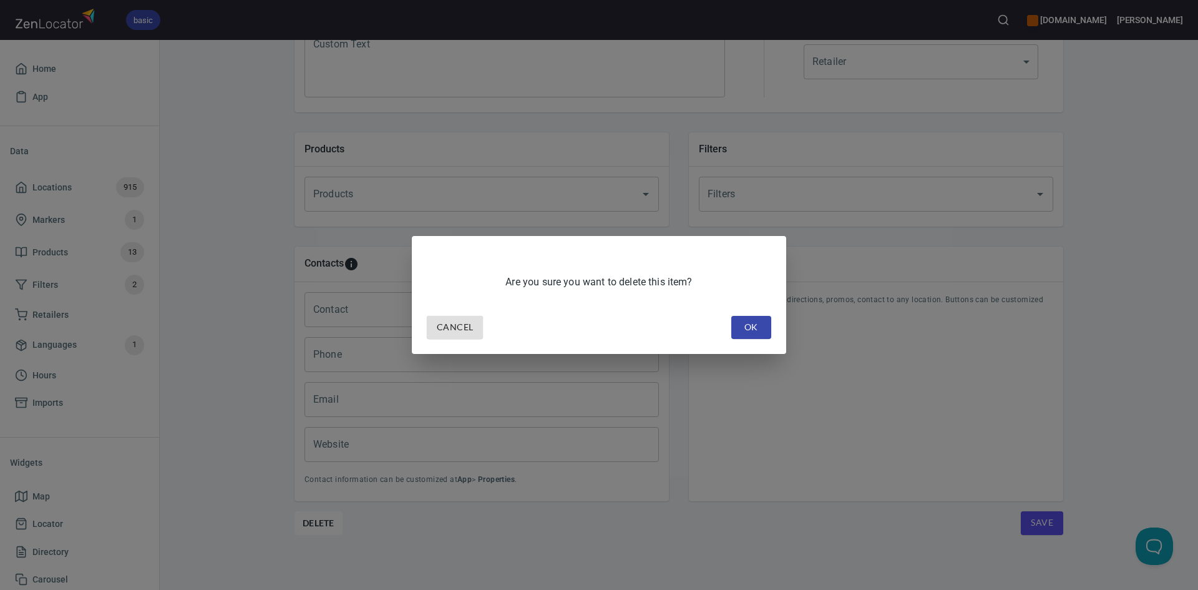
click at [746, 328] on span "OK" at bounding box center [751, 327] width 20 height 16
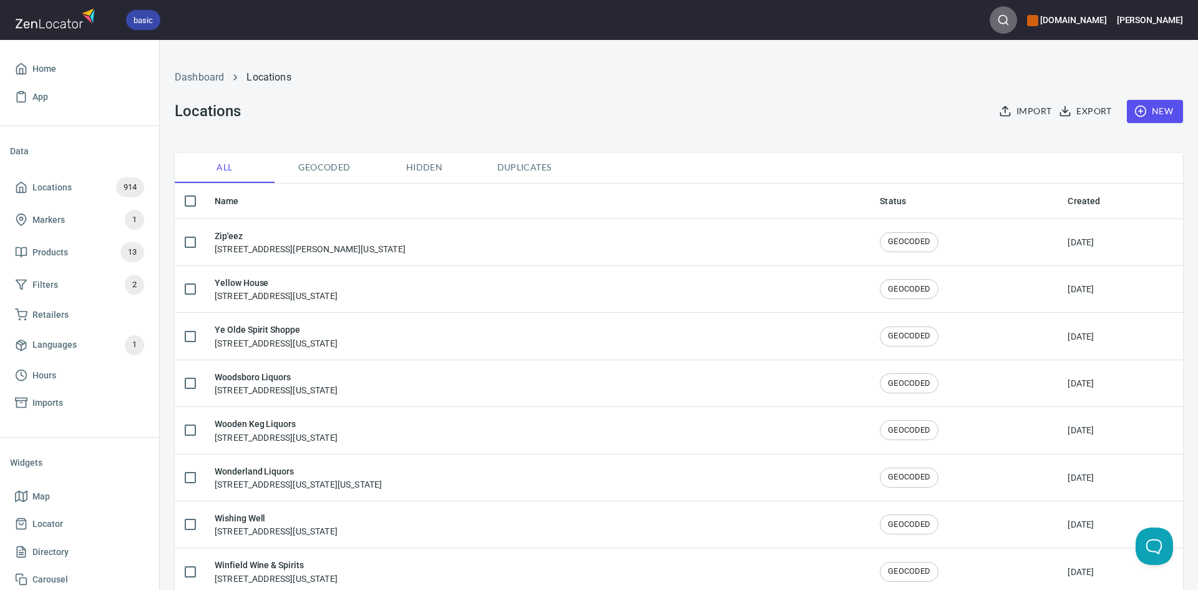
click at [997, 16] on icon "button" at bounding box center [1003, 20] width 12 height 12
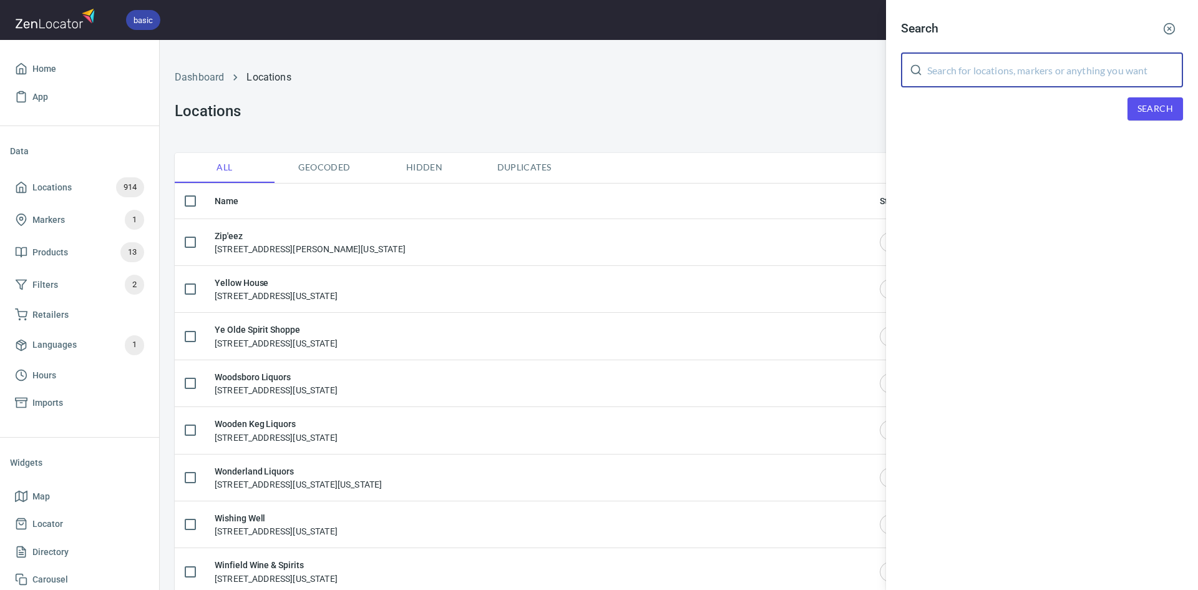
paste input "[US_STATE]"
type input "[US_STATE]"
click at [1151, 104] on span "Search" at bounding box center [1155, 109] width 36 height 16
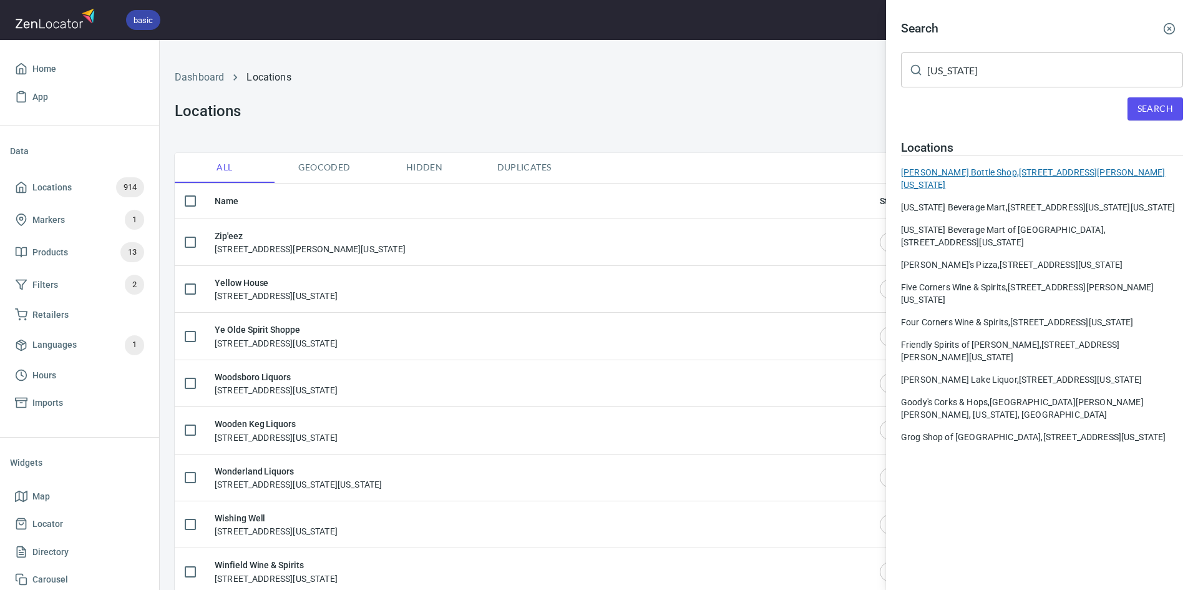
click at [935, 178] on div "[PERSON_NAME] Bottle Shop, [STREET_ADDRESS][PERSON_NAME][US_STATE]" at bounding box center [1042, 178] width 282 height 25
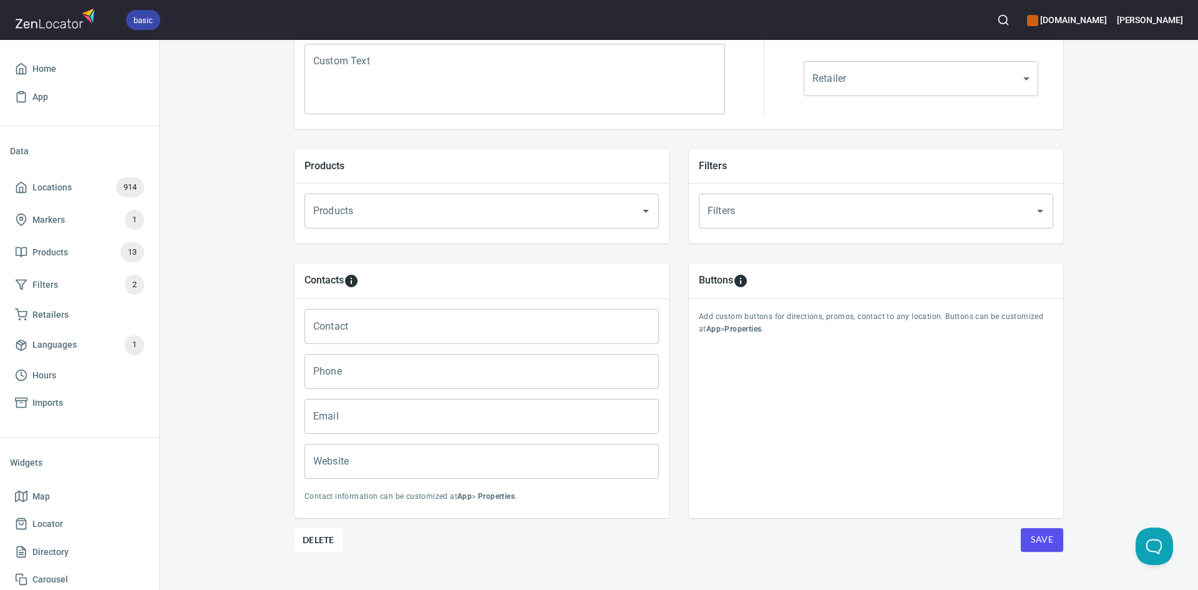
scroll to position [360, 0]
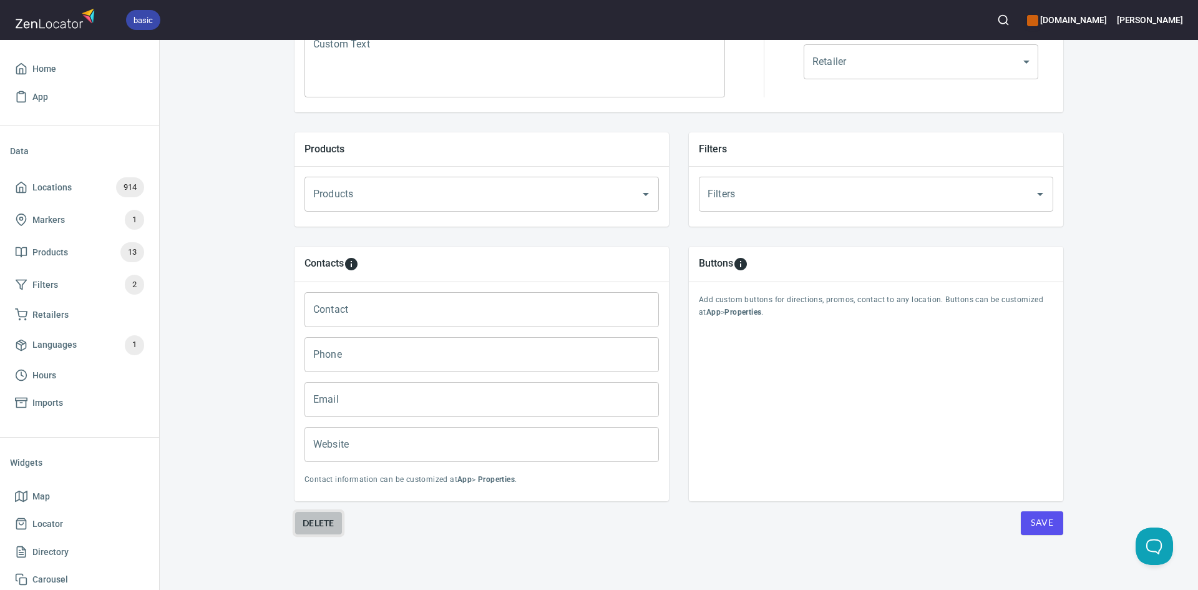
click at [303, 526] on span "Delete" at bounding box center [319, 522] width 32 height 15
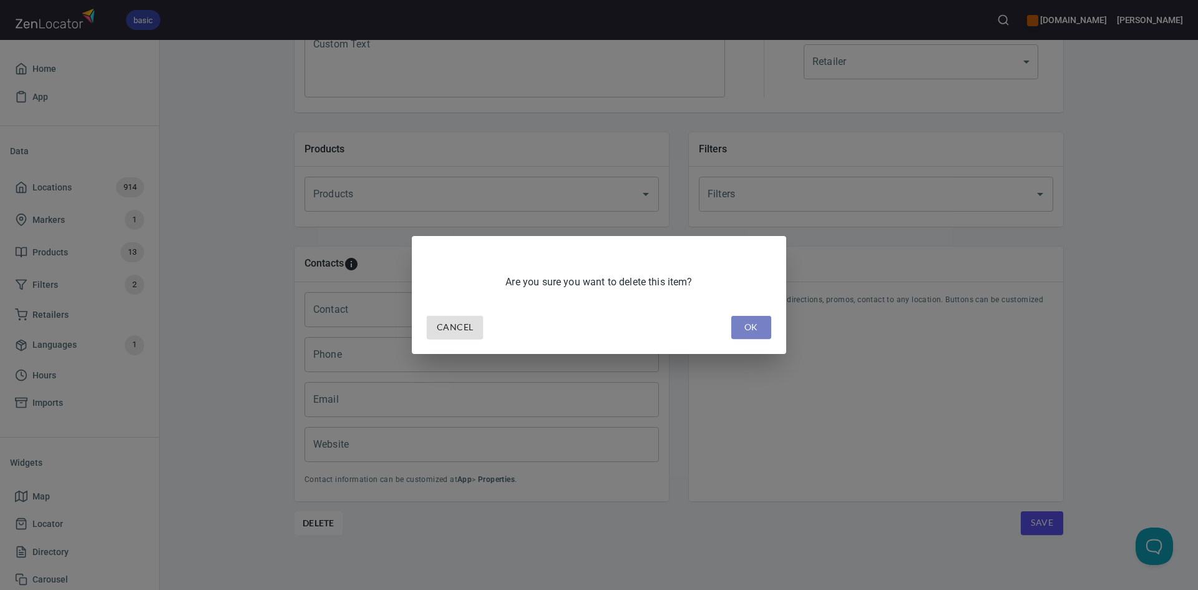
click at [750, 326] on span "OK" at bounding box center [751, 327] width 20 height 16
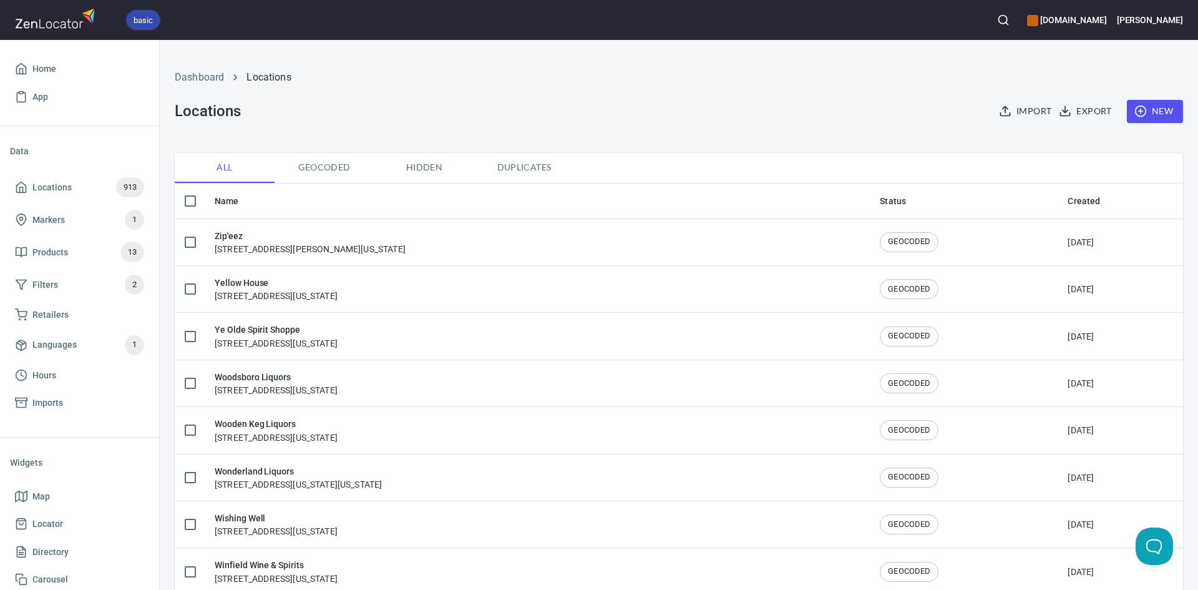
click at [997, 14] on icon "button" at bounding box center [1003, 20] width 12 height 12
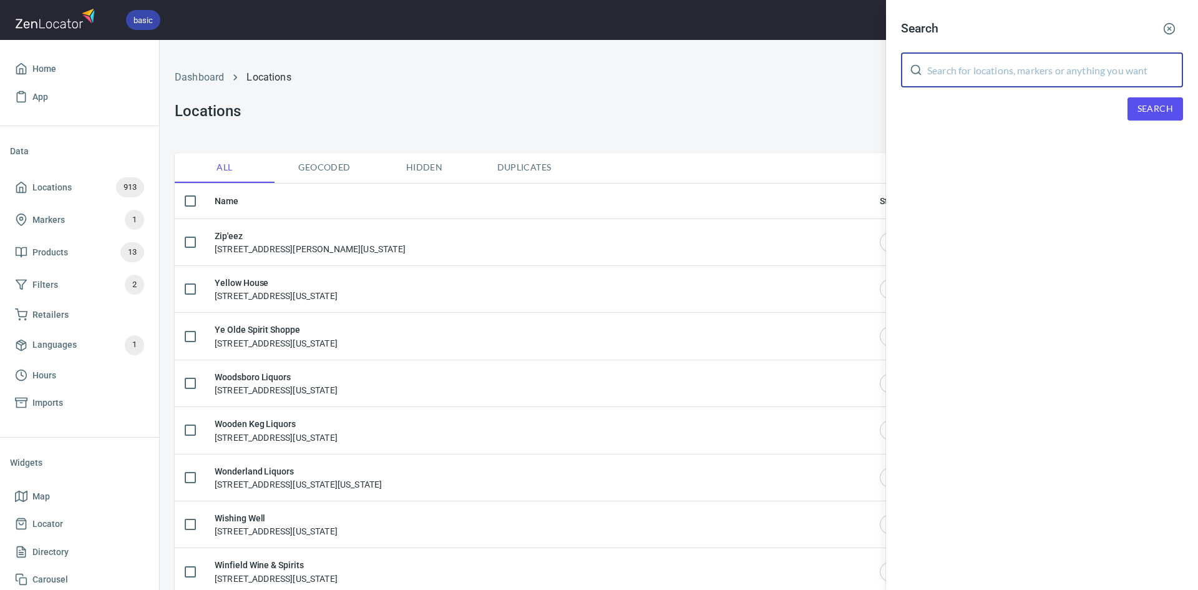
paste input "[US_STATE]"
type input "[US_STATE]"
click at [1154, 104] on span "Search" at bounding box center [1155, 109] width 36 height 16
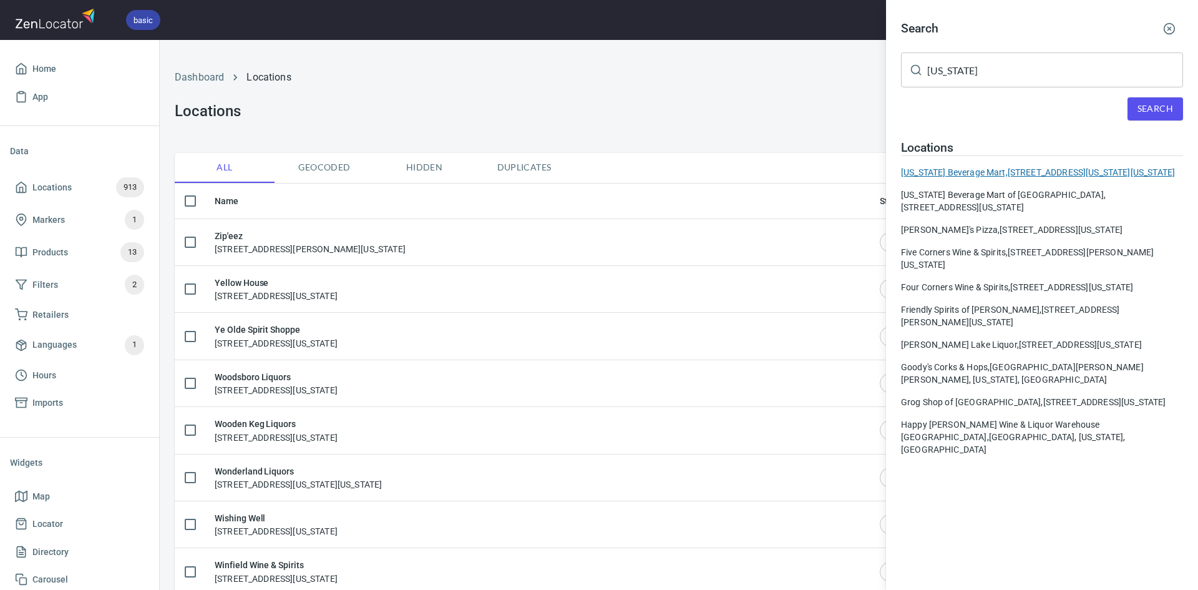
click at [971, 173] on div "[US_STATE] Beverage Mart, [STREET_ADDRESS][US_STATE][US_STATE]" at bounding box center [1042, 172] width 282 height 12
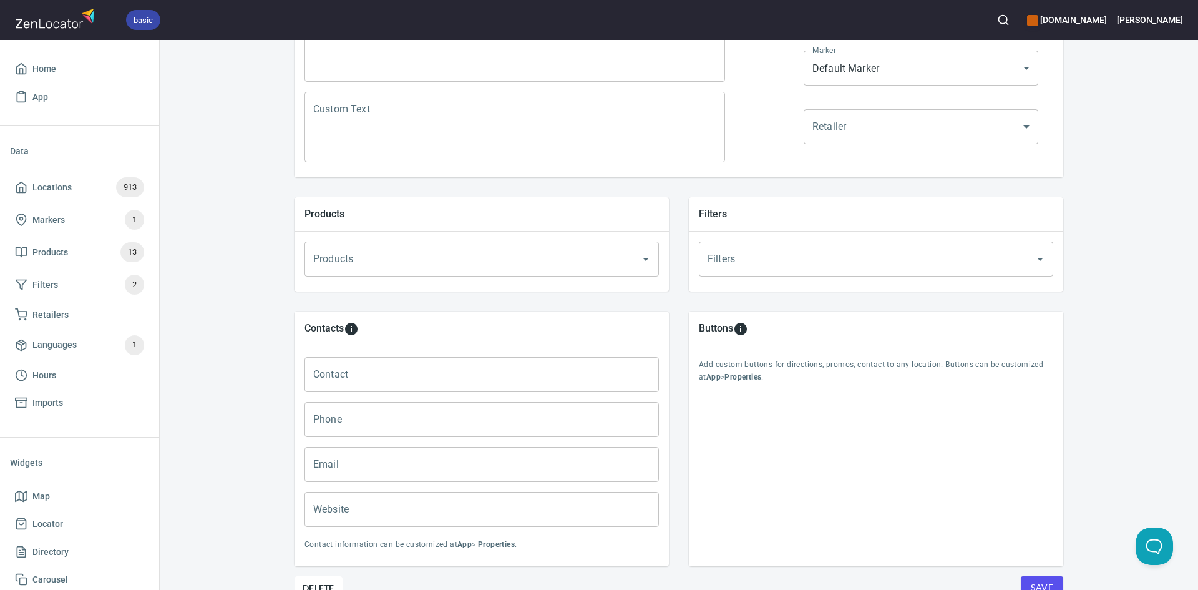
scroll to position [360, 0]
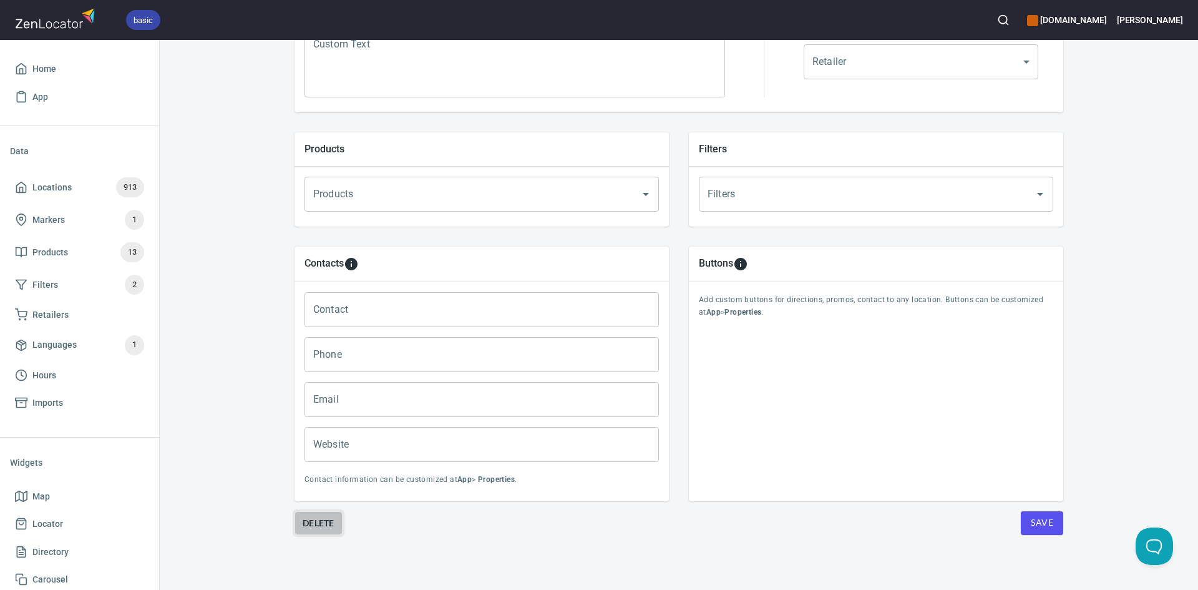
click at [322, 520] on span "Delete" at bounding box center [319, 522] width 32 height 15
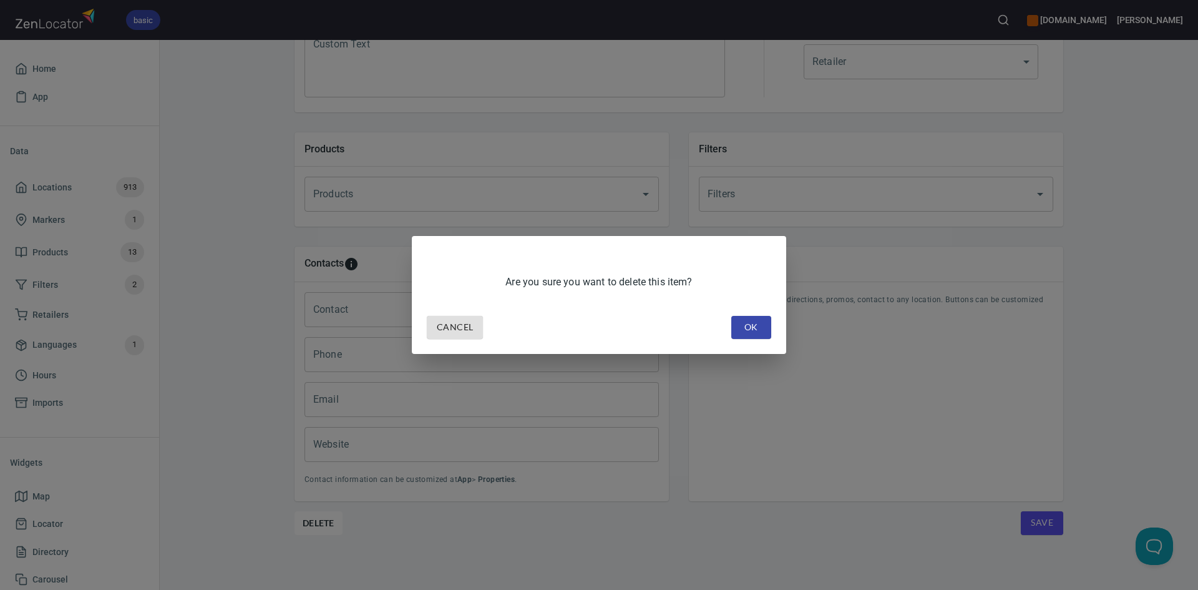
click at [738, 325] on button "OK" at bounding box center [751, 327] width 40 height 23
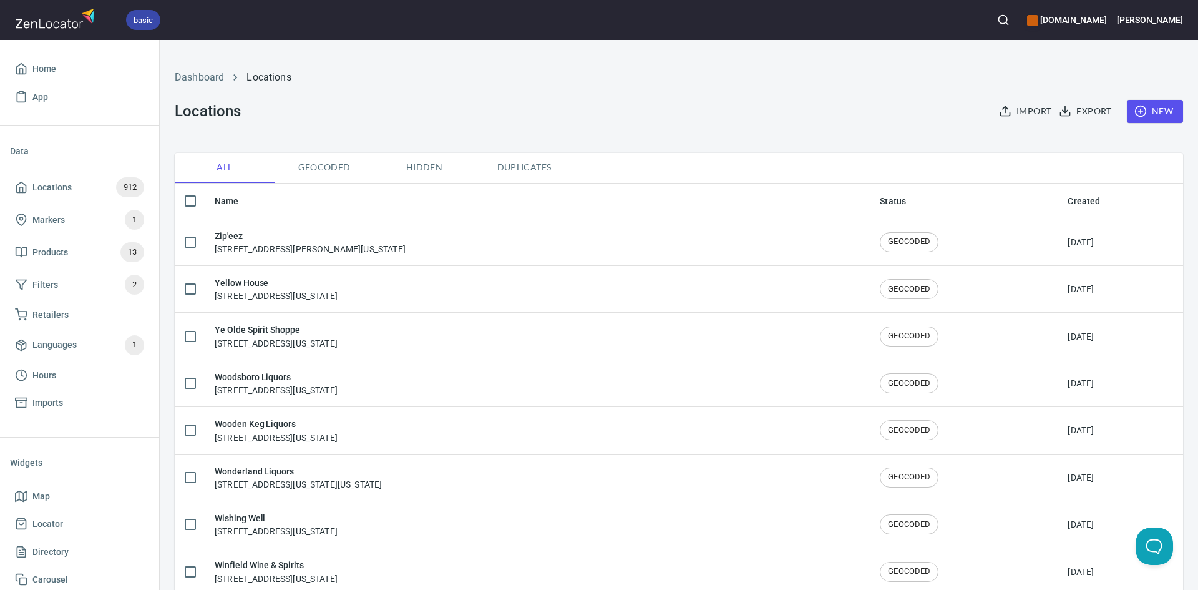
click at [990, 11] on button "button" at bounding box center [1003, 19] width 27 height 27
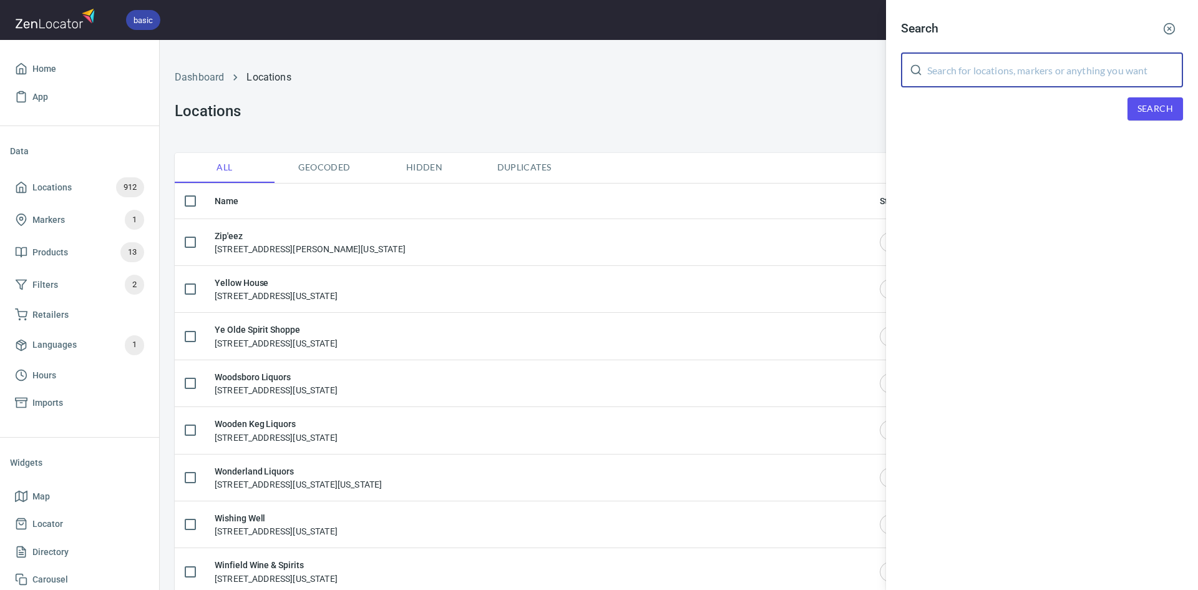
paste input "[US_STATE]"
type input "[US_STATE]"
click at [1143, 102] on span "Search" at bounding box center [1155, 109] width 36 height 16
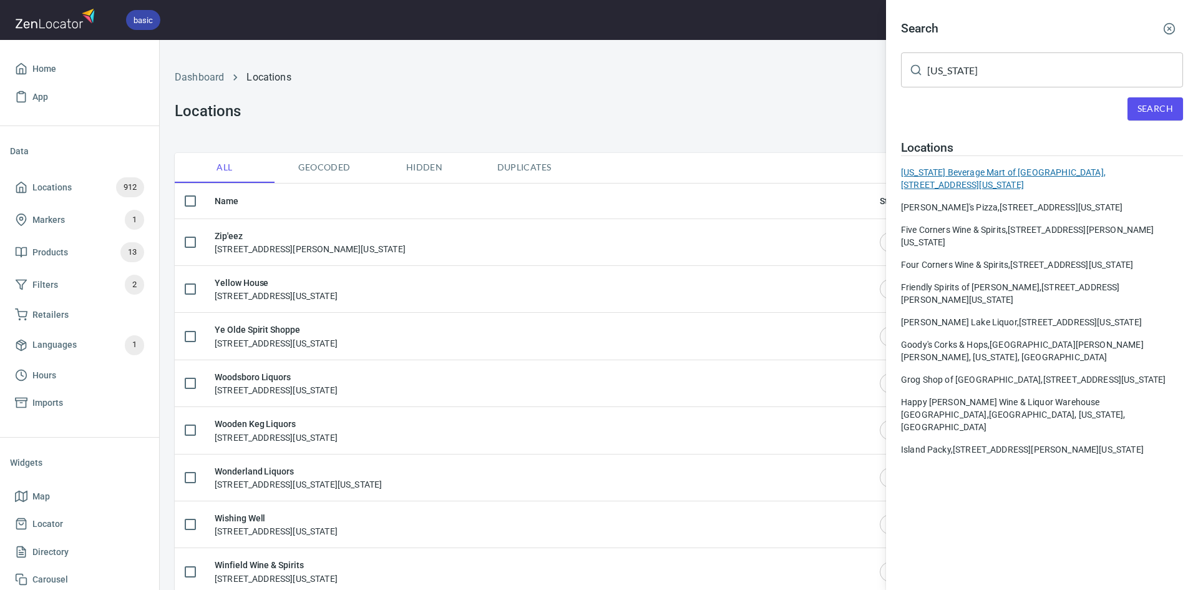
click at [963, 173] on div "[US_STATE] Beverage Mart of [GEOGRAPHIC_DATA], [STREET_ADDRESS][US_STATE]" at bounding box center [1042, 178] width 282 height 25
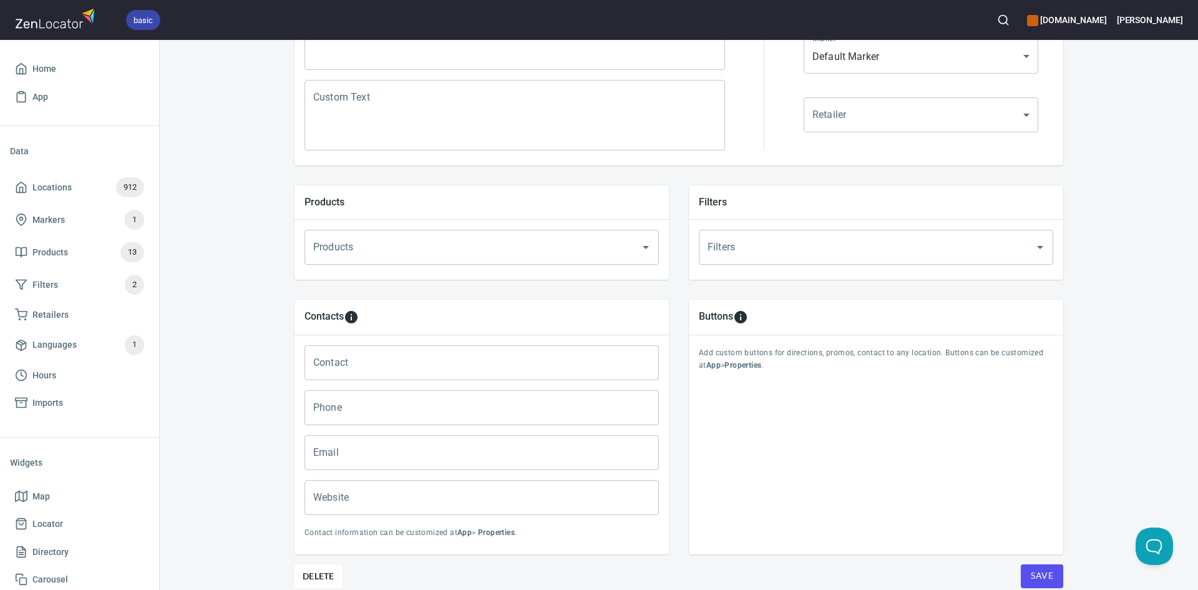
scroll to position [360, 0]
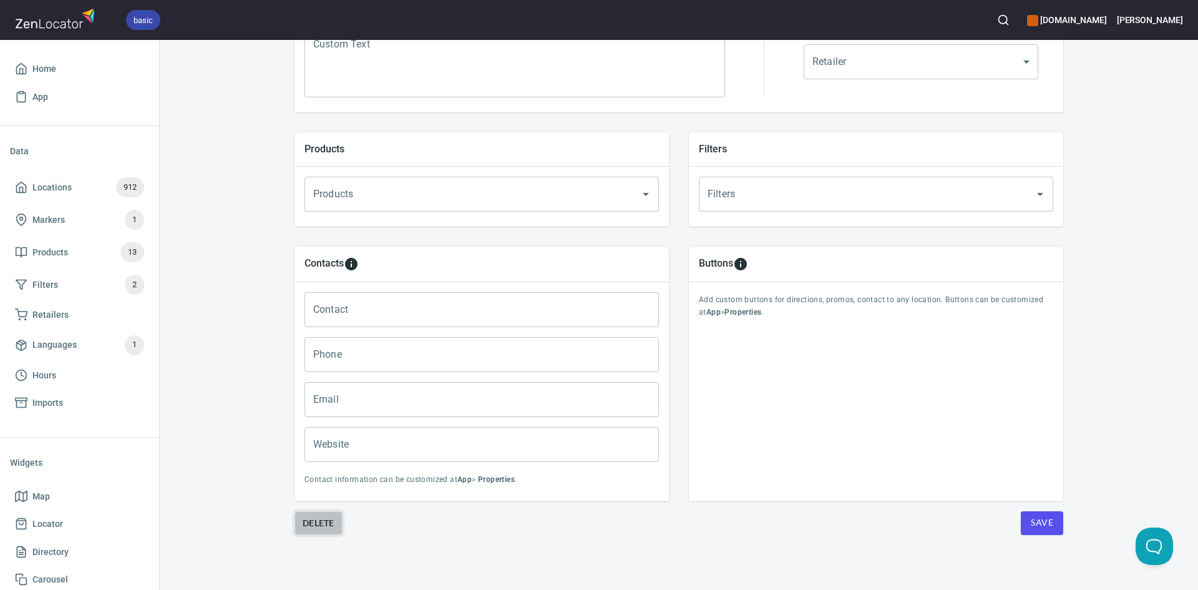
drag, startPoint x: 315, startPoint y: 524, endPoint x: 320, endPoint y: 518, distance: 7.5
click at [320, 518] on span "Delete" at bounding box center [319, 522] width 32 height 15
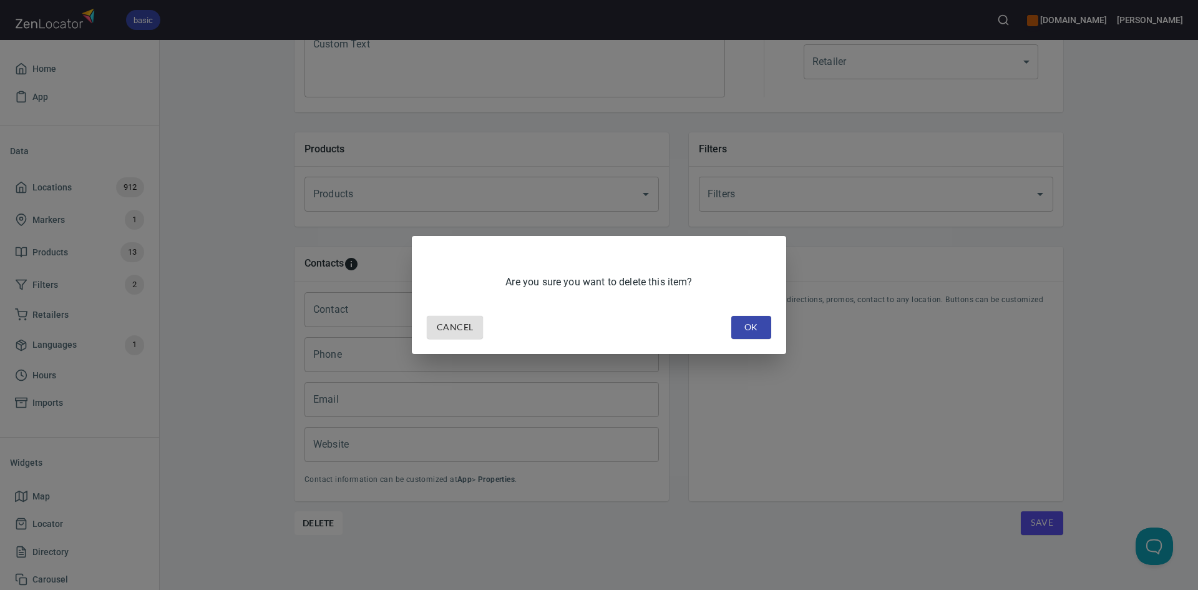
click at [736, 326] on button "OK" at bounding box center [751, 327] width 40 height 23
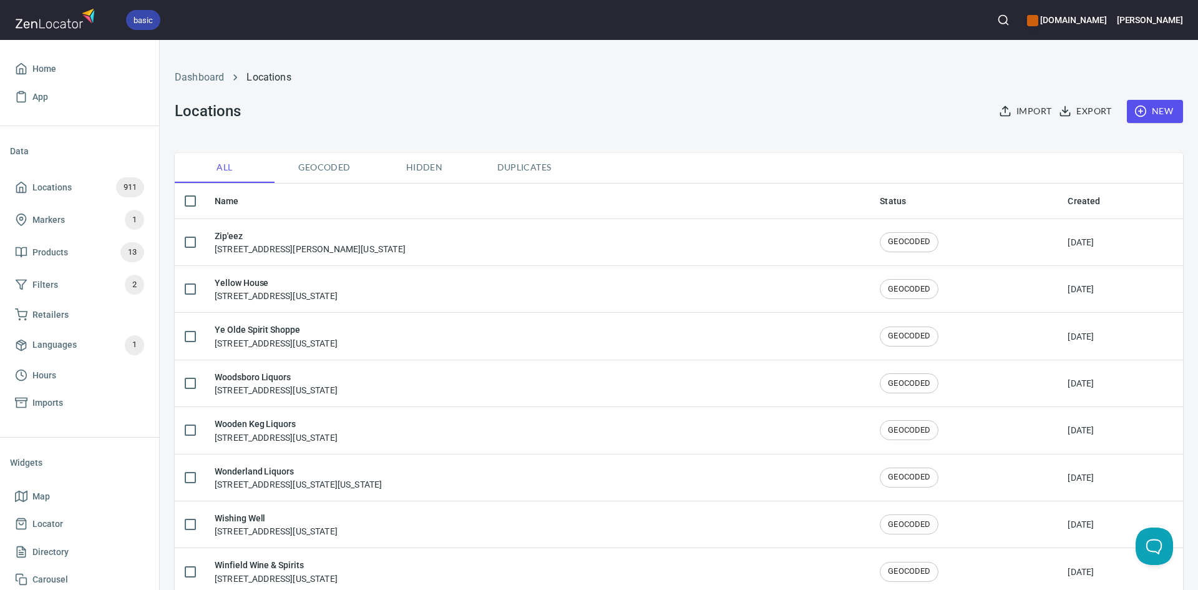
click at [997, 15] on icon "button" at bounding box center [1003, 20] width 12 height 12
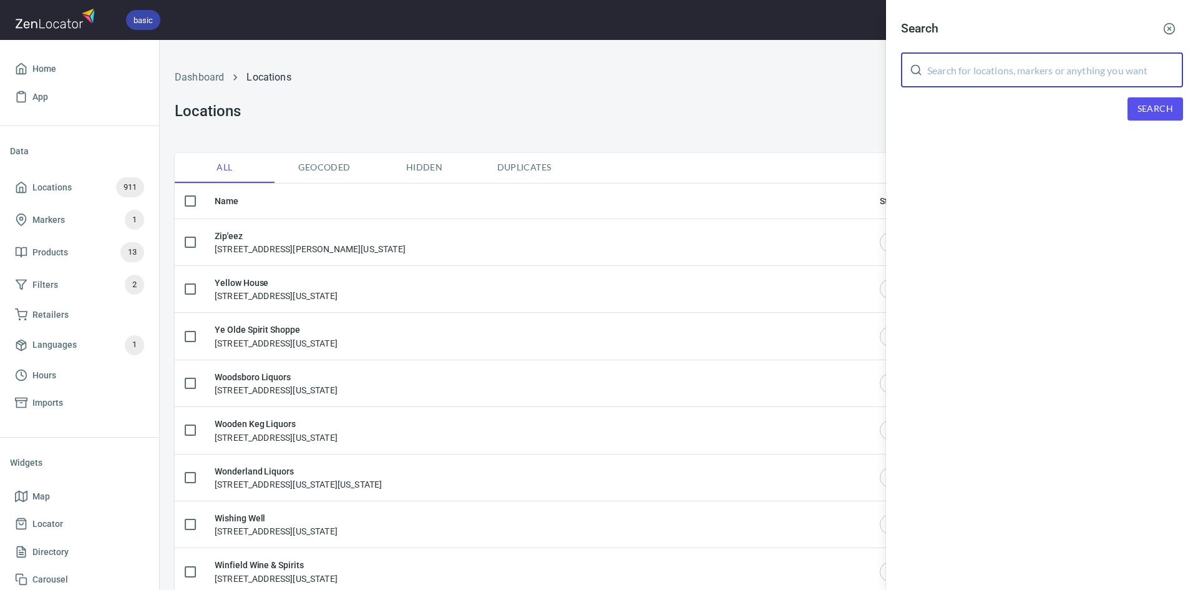
click at [1004, 72] on input "text" at bounding box center [1055, 69] width 256 height 35
paste input "[US_STATE]"
type input "[US_STATE]"
click at [1146, 110] on span "Search" at bounding box center [1155, 109] width 36 height 16
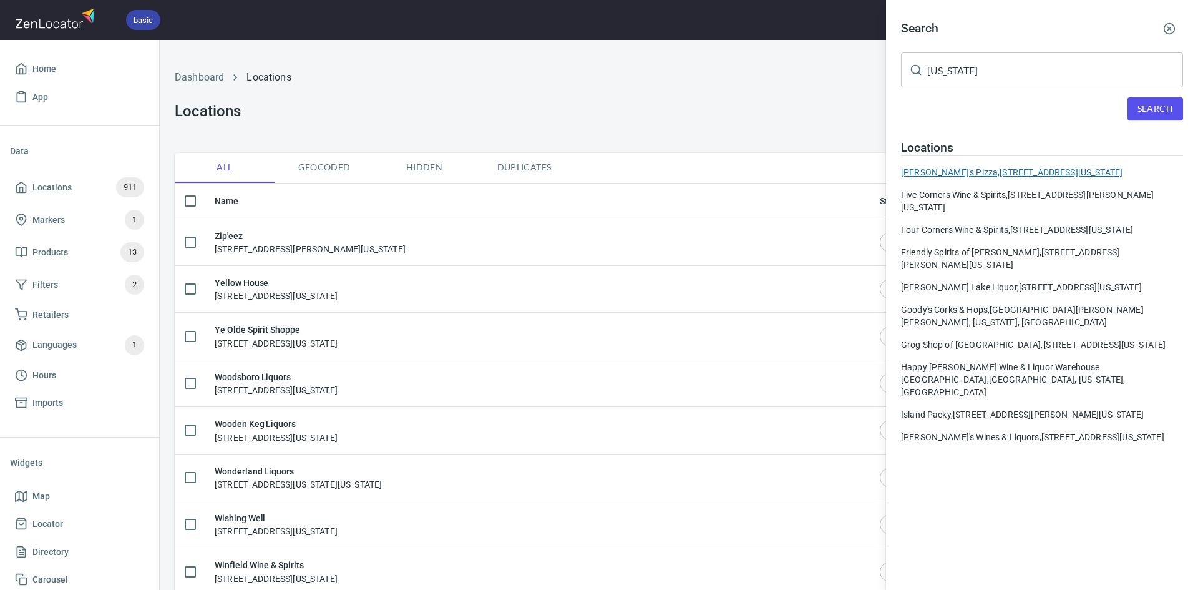
click at [997, 178] on div "[PERSON_NAME]'s Pizza, [STREET_ADDRESS][US_STATE]" at bounding box center [1042, 172] width 282 height 12
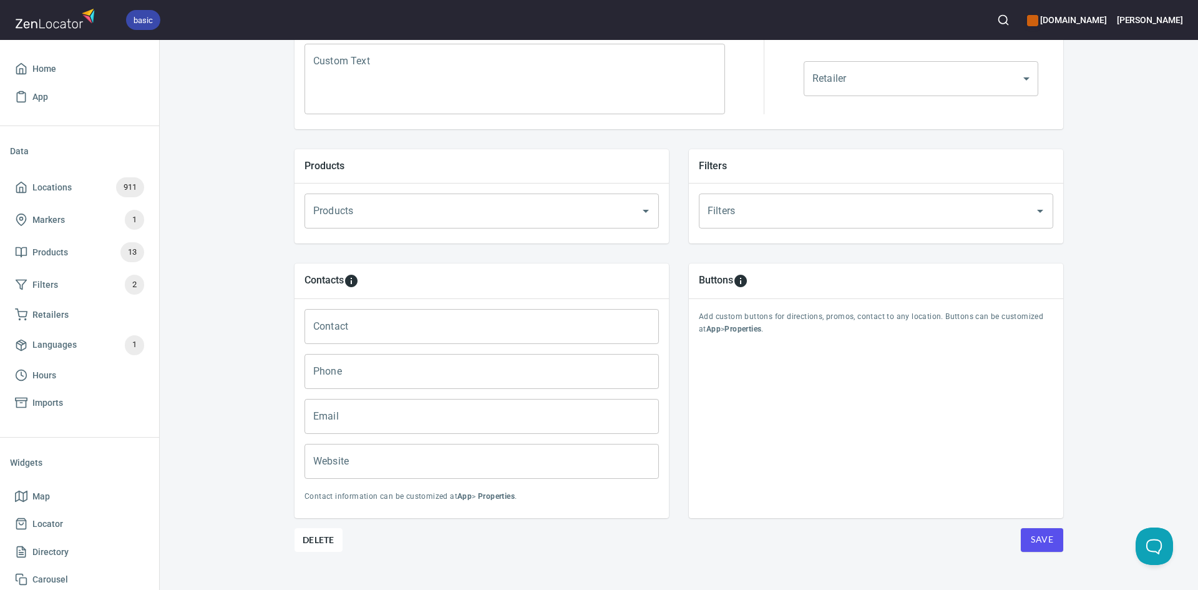
scroll to position [360, 0]
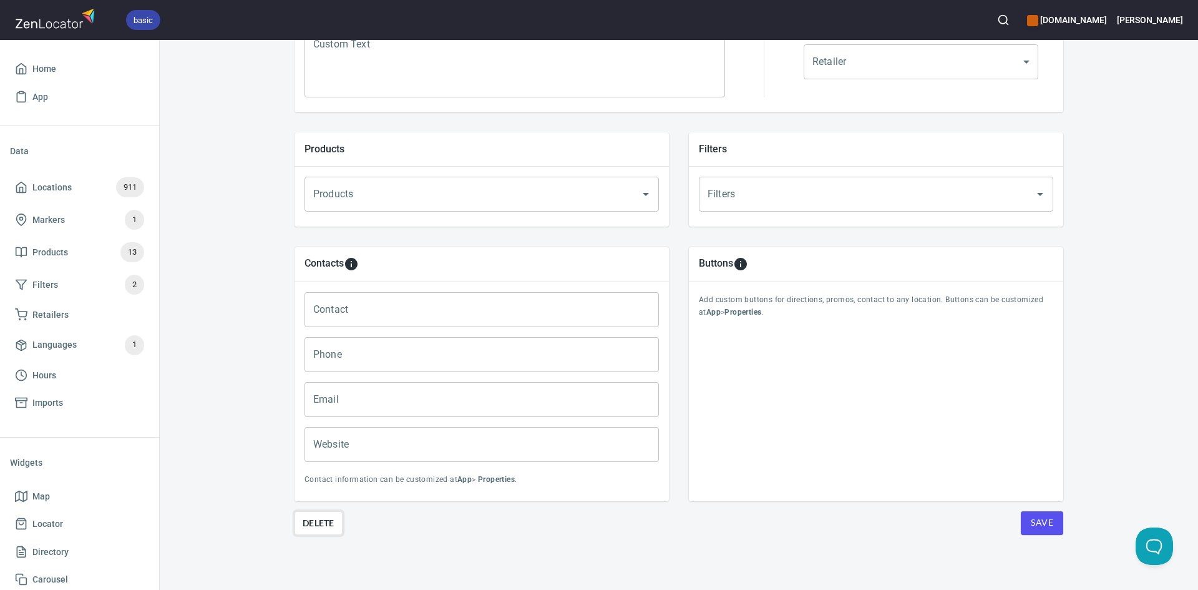
click at [315, 524] on span "Delete" at bounding box center [319, 522] width 32 height 15
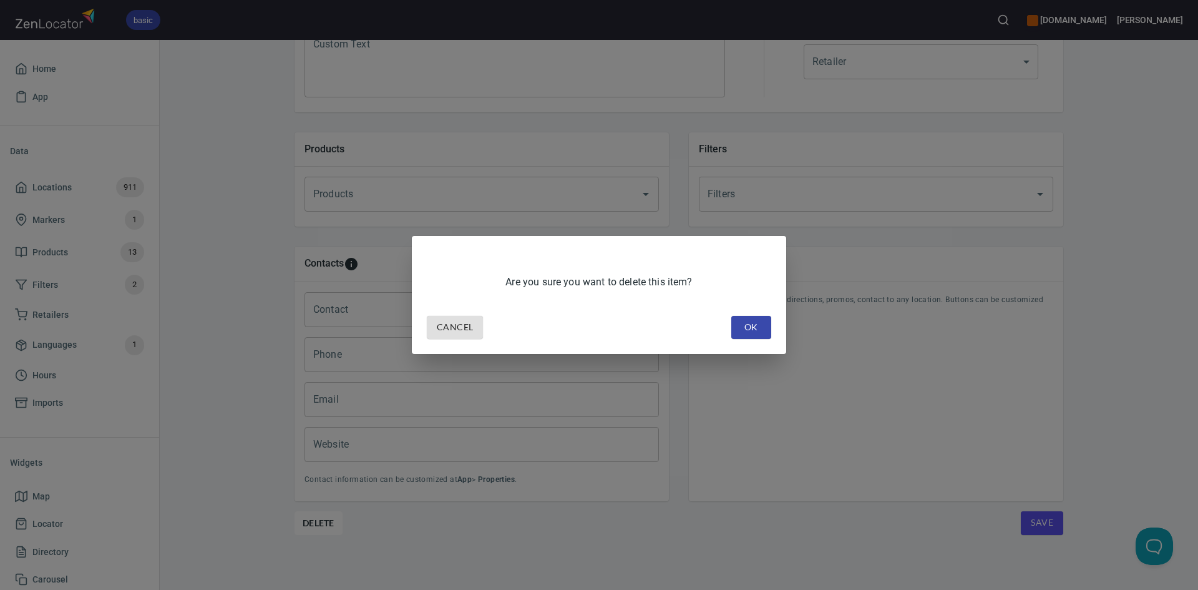
click at [748, 319] on span "OK" at bounding box center [751, 327] width 20 height 16
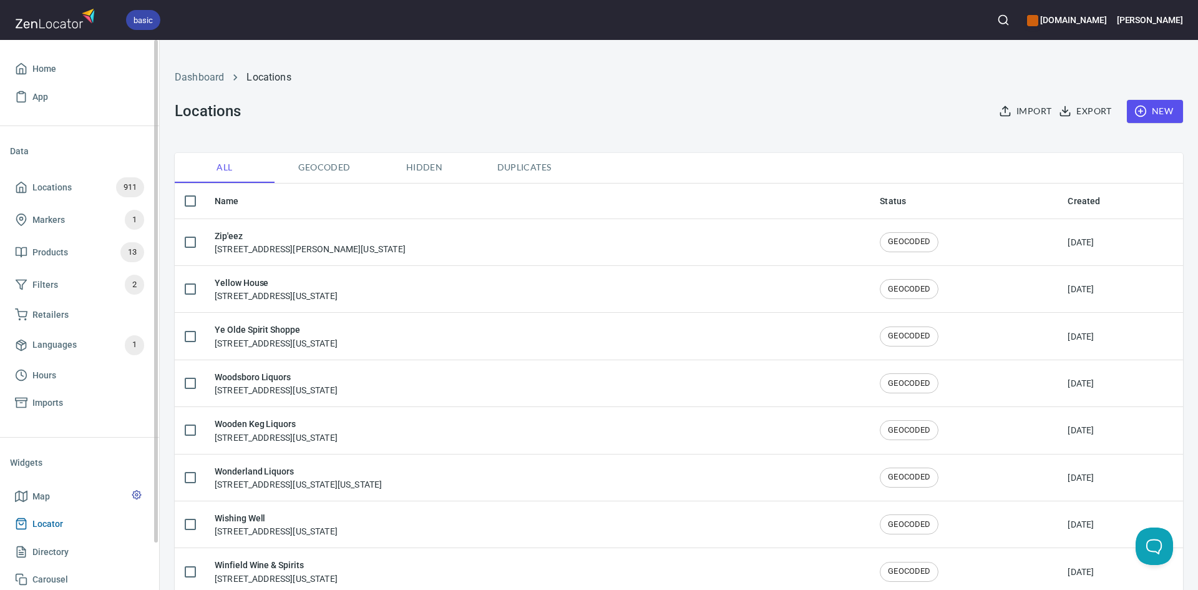
click at [33, 520] on span "Locator" at bounding box center [47, 524] width 31 height 16
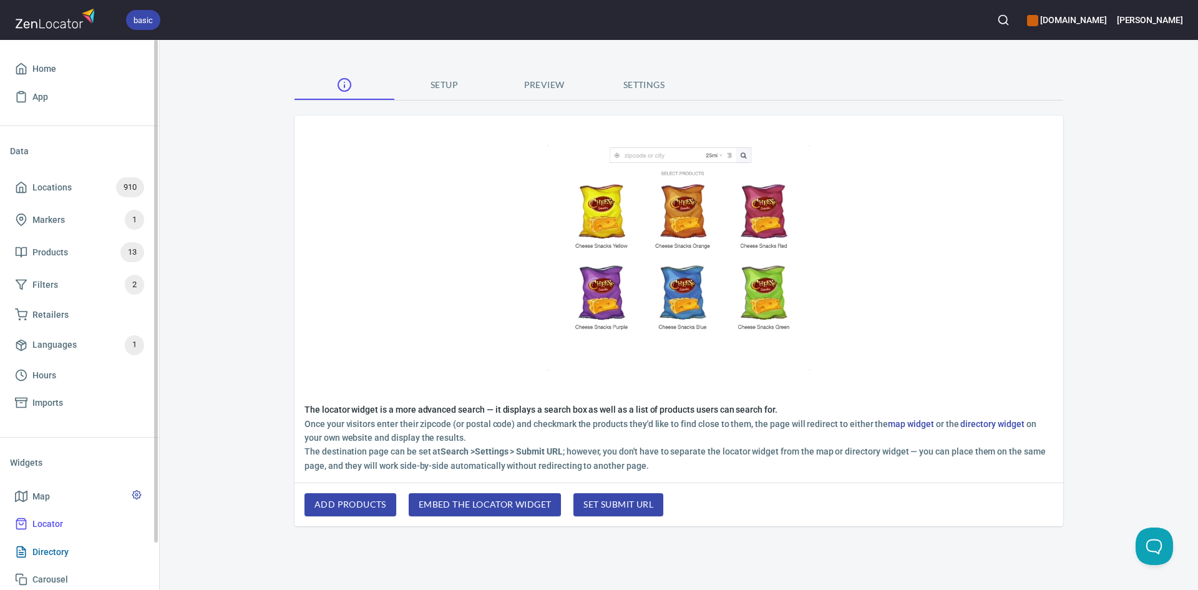
scroll to position [51, 0]
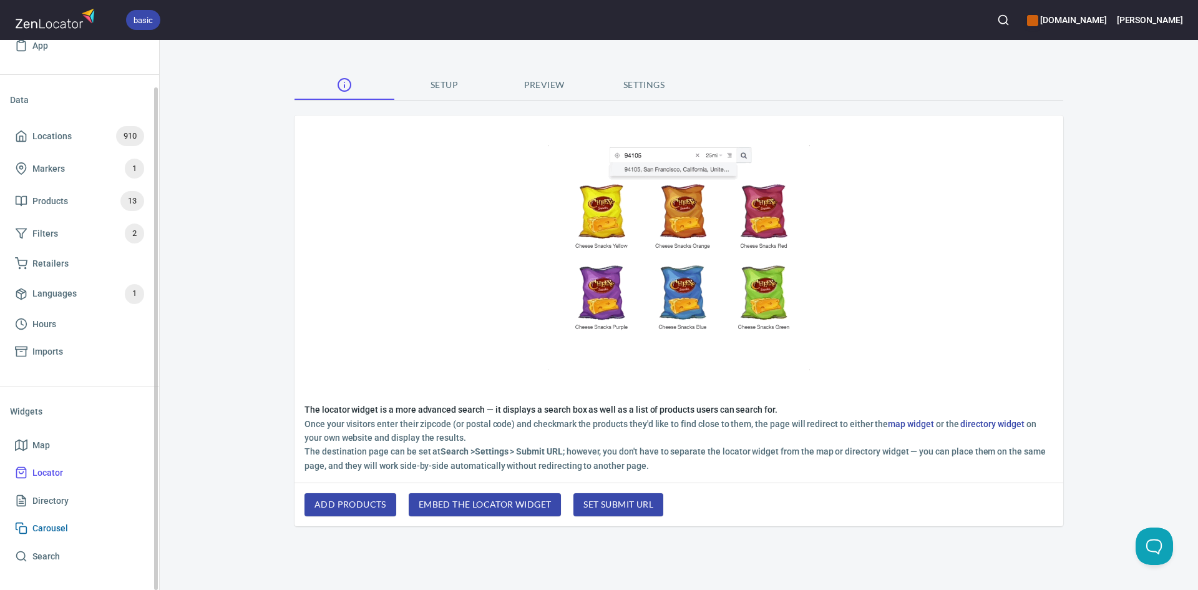
click at [71, 523] on span "Carousel" at bounding box center [79, 528] width 129 height 16
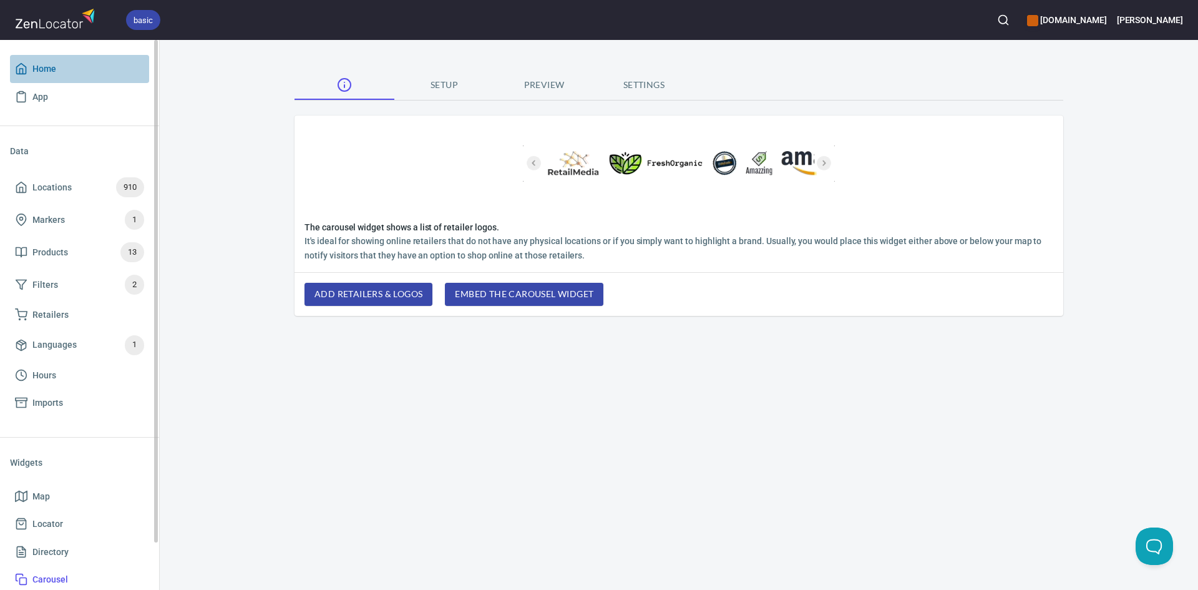
click at [49, 65] on span "Home" at bounding box center [44, 69] width 24 height 16
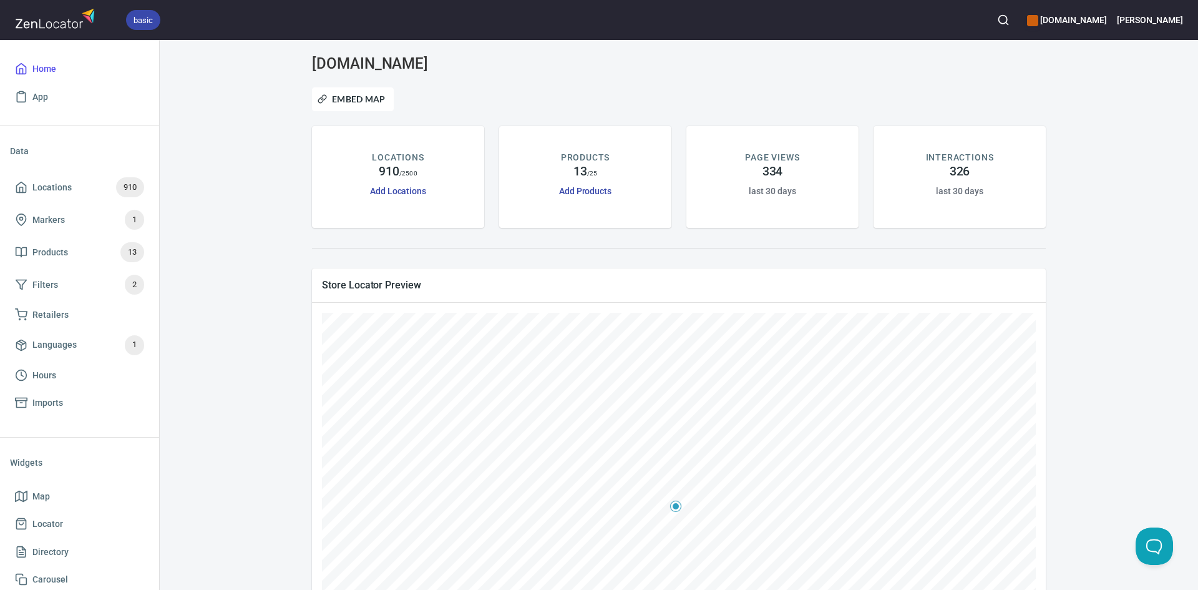
click at [434, 175] on div "LOCATIONS 910 / 2500 Add Locations" at bounding box center [398, 174] width 122 height 47
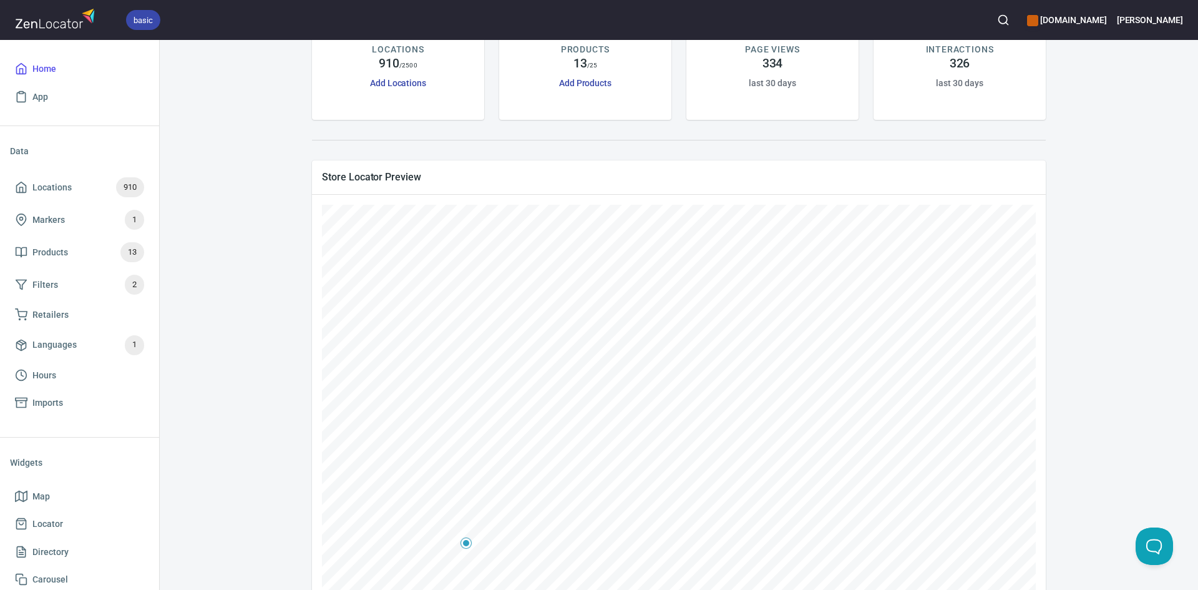
scroll to position [153, 0]
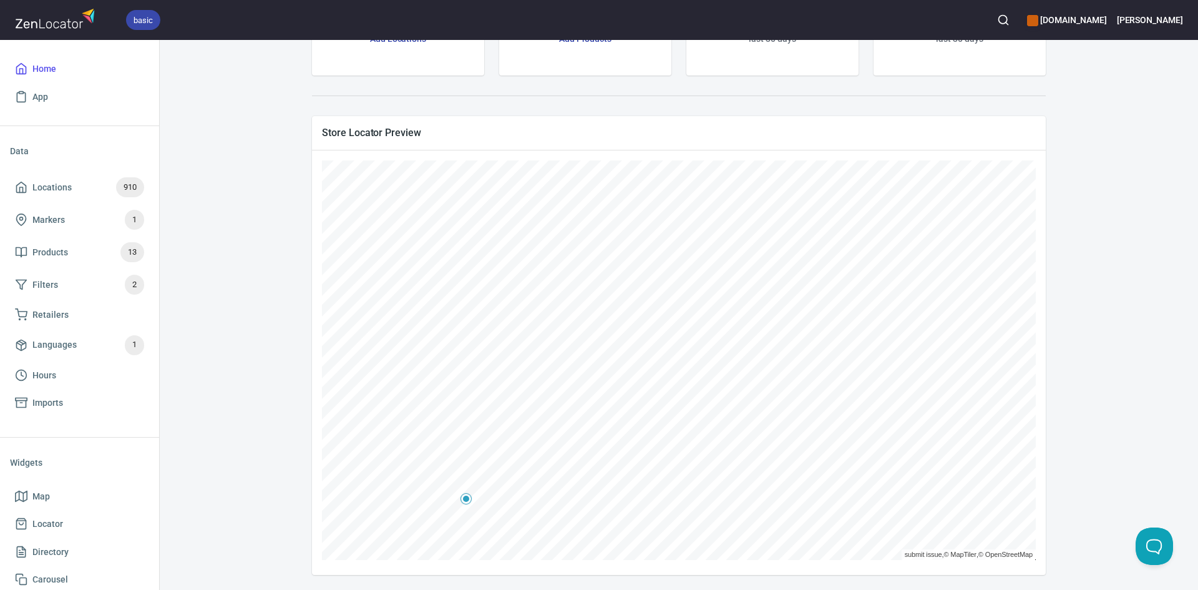
click at [970, 21] on div "basic [DOMAIN_NAME] [PERSON_NAME]" at bounding box center [599, 20] width 1198 height 40
click at [990, 12] on button "button" at bounding box center [1003, 19] width 27 height 27
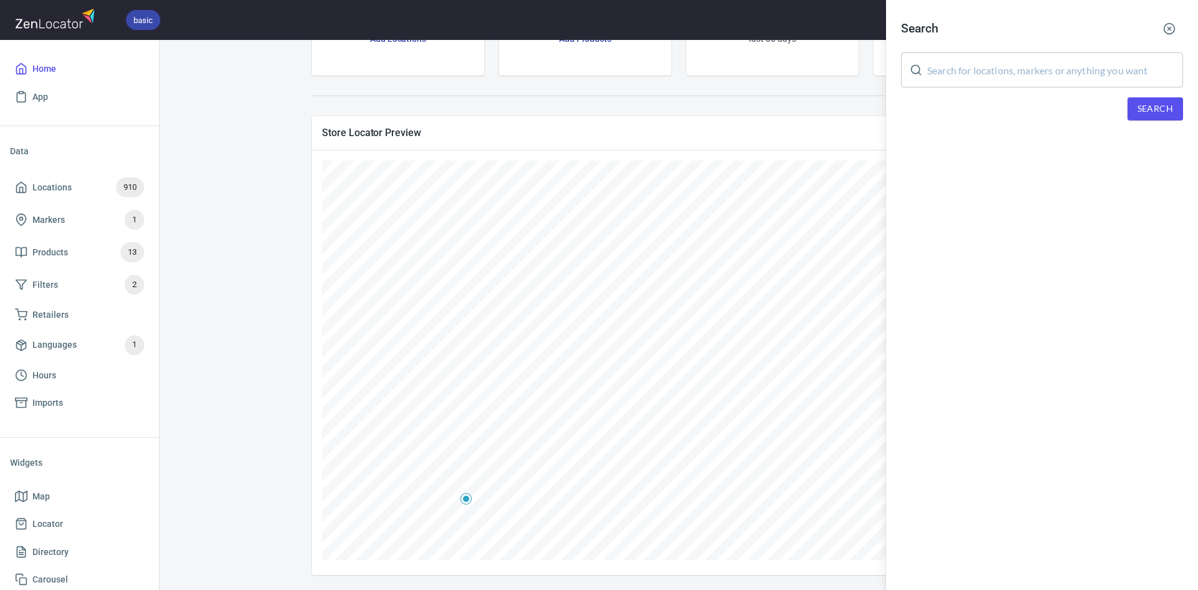
click at [991, 57] on input "text" at bounding box center [1055, 69] width 256 height 35
paste input "[US_STATE]"
type input "[US_STATE]"
drag, startPoint x: 1147, startPoint y: 105, endPoint x: 1141, endPoint y: 110, distance: 8.4
click at [1147, 105] on span "Search" at bounding box center [1155, 109] width 36 height 16
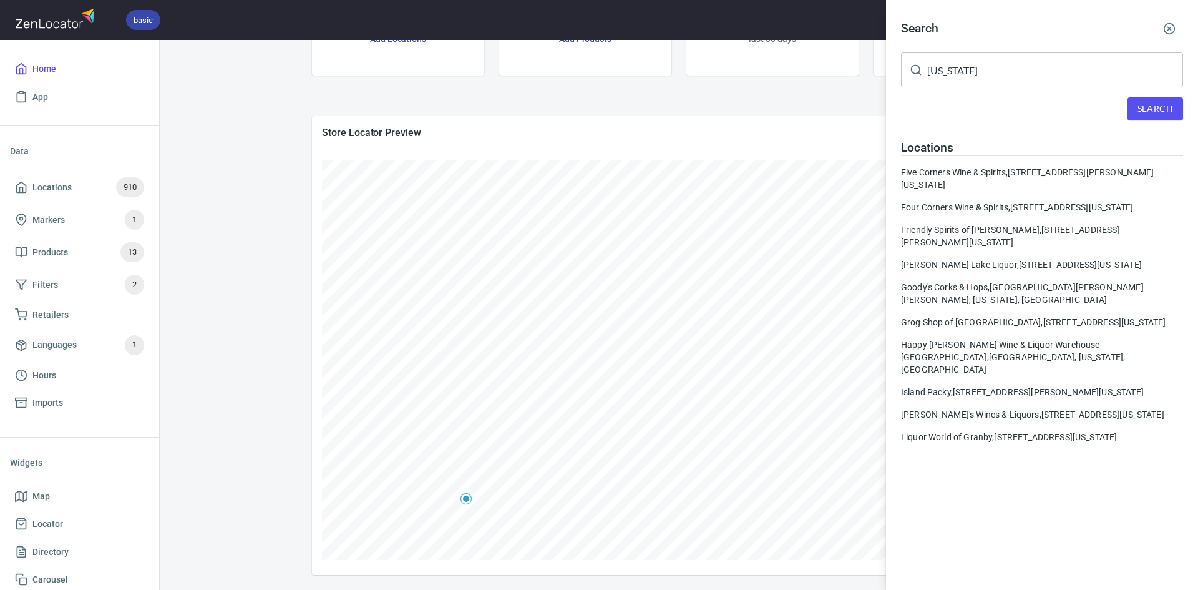
click at [999, 179] on div "Five Corners Wine & Spirits, [STREET_ADDRESS][US_STATE]" at bounding box center [1042, 178] width 282 height 25
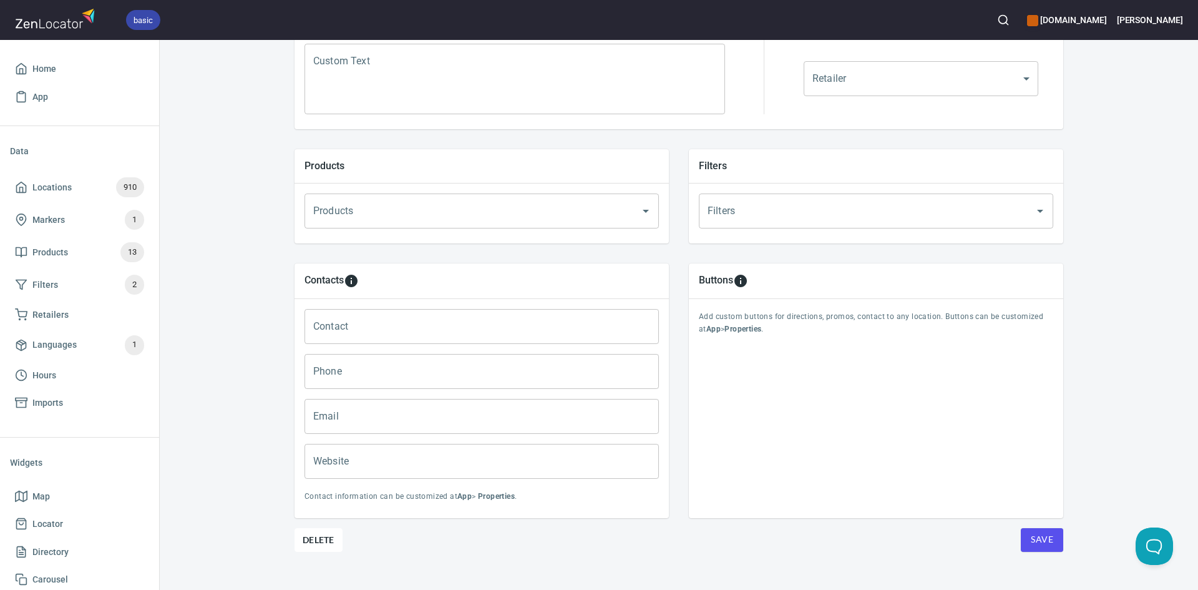
scroll to position [360, 0]
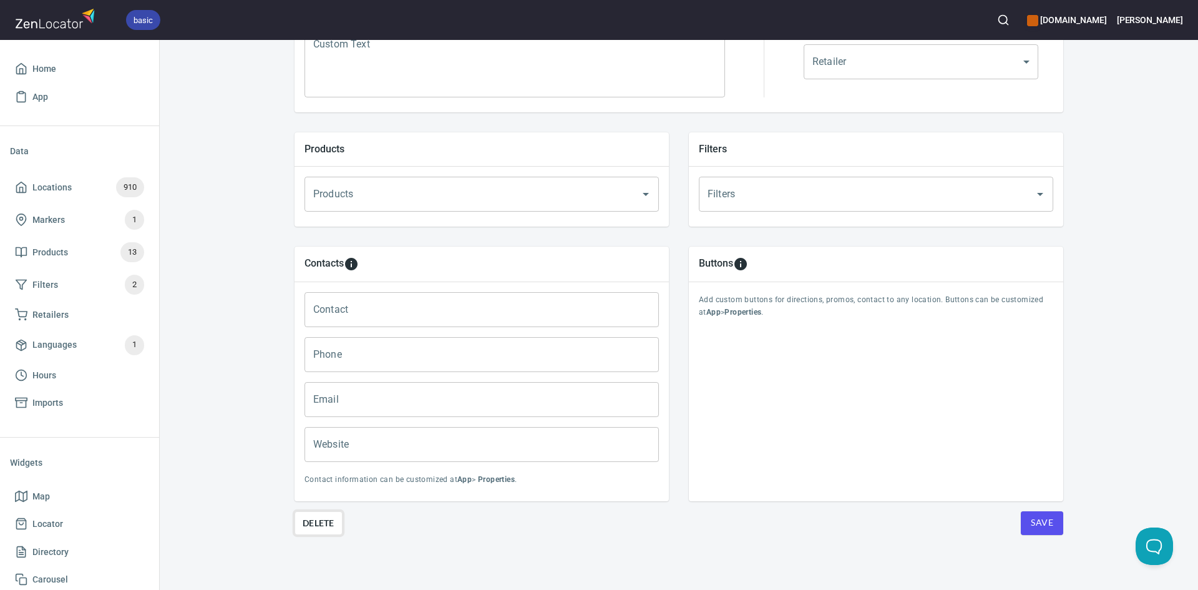
click at [307, 519] on span "Delete" at bounding box center [319, 522] width 32 height 15
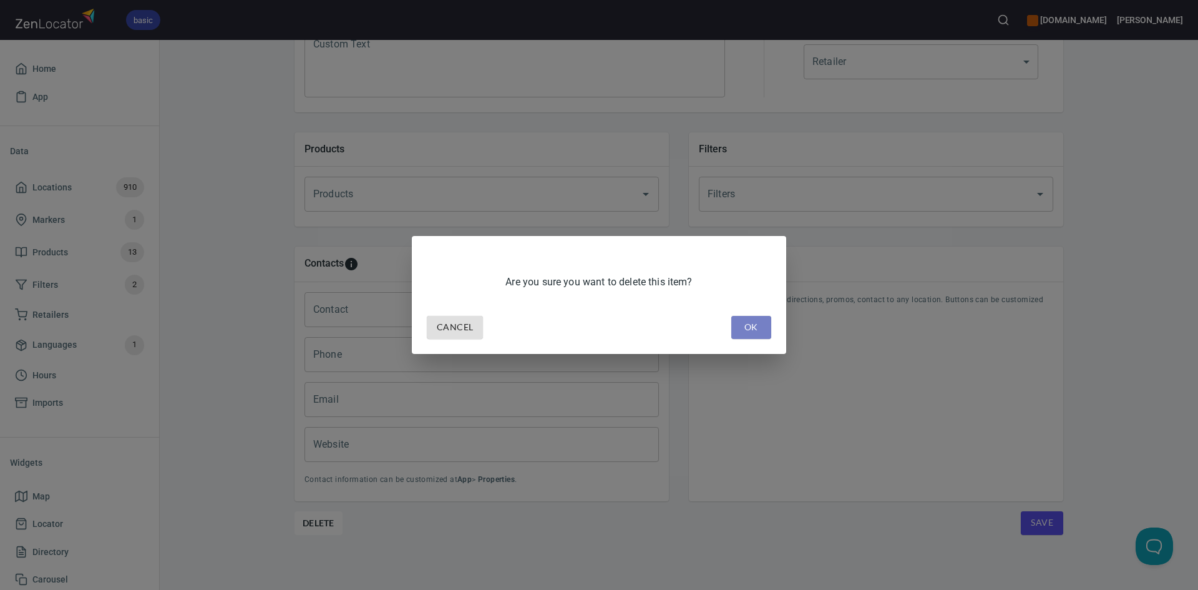
click at [760, 324] on span "OK" at bounding box center [751, 327] width 20 height 16
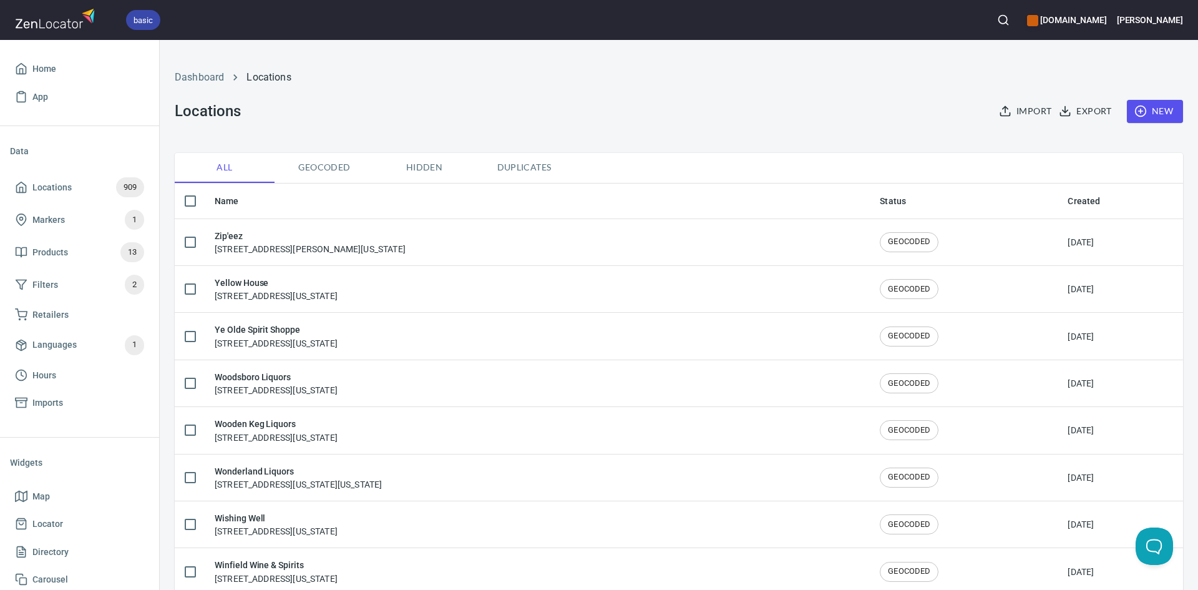
click at [992, 26] on button "button" at bounding box center [1003, 19] width 27 height 27
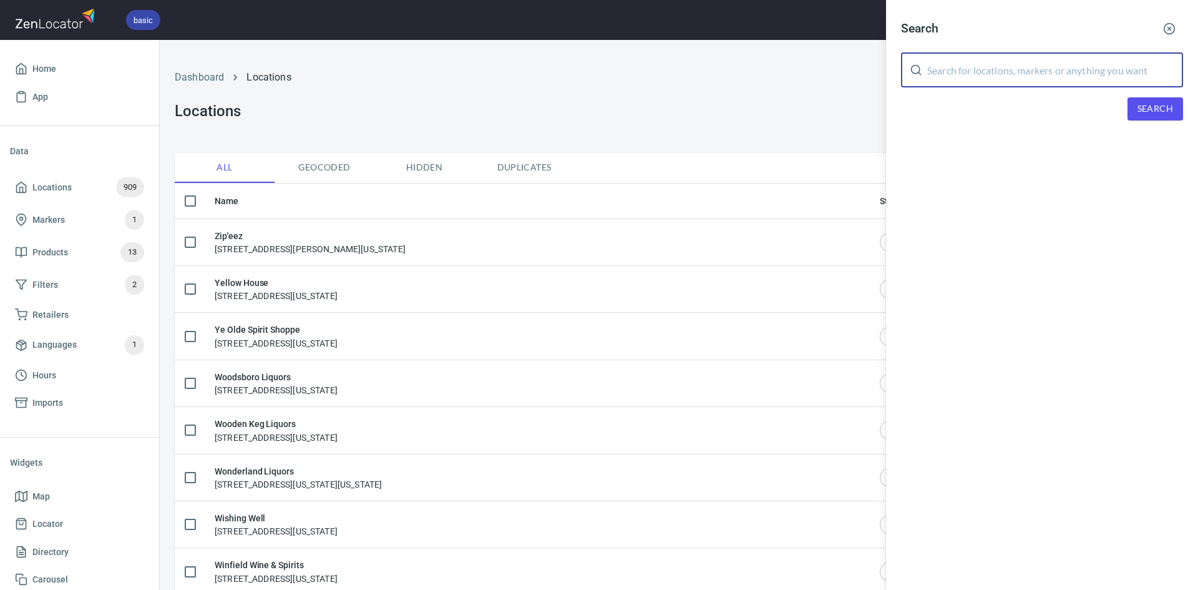
paste input "[US_STATE]"
type input "[US_STATE]"
click at [1159, 105] on span "Search" at bounding box center [1155, 109] width 36 height 16
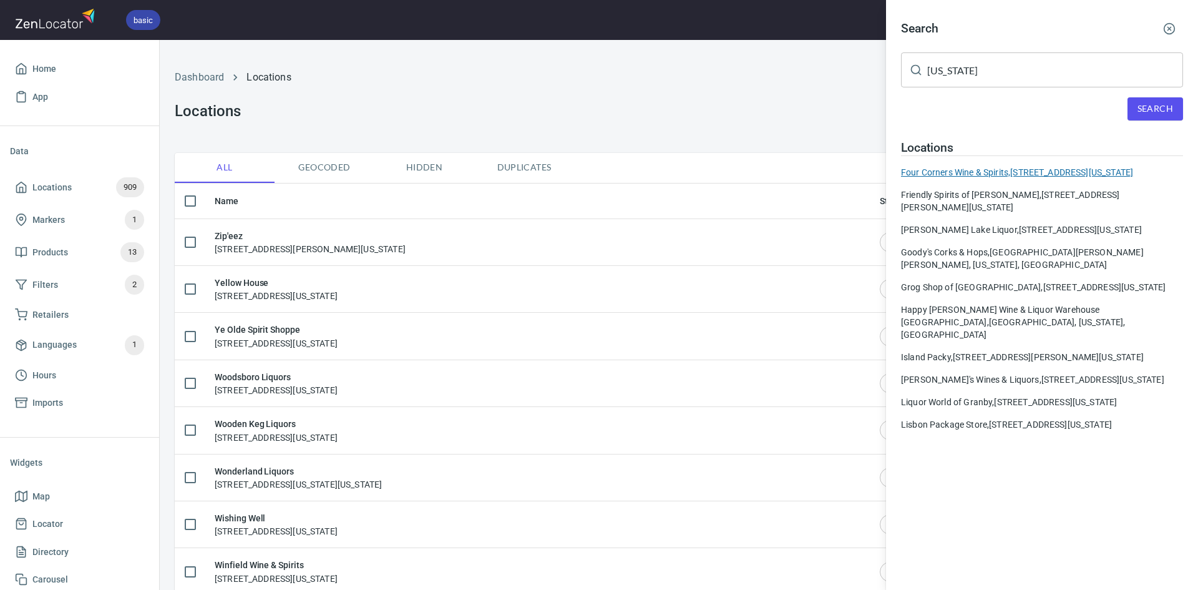
click at [1046, 175] on div "Four Corners Wine & Spirits, [STREET_ADDRESS][US_STATE]" at bounding box center [1042, 172] width 282 height 12
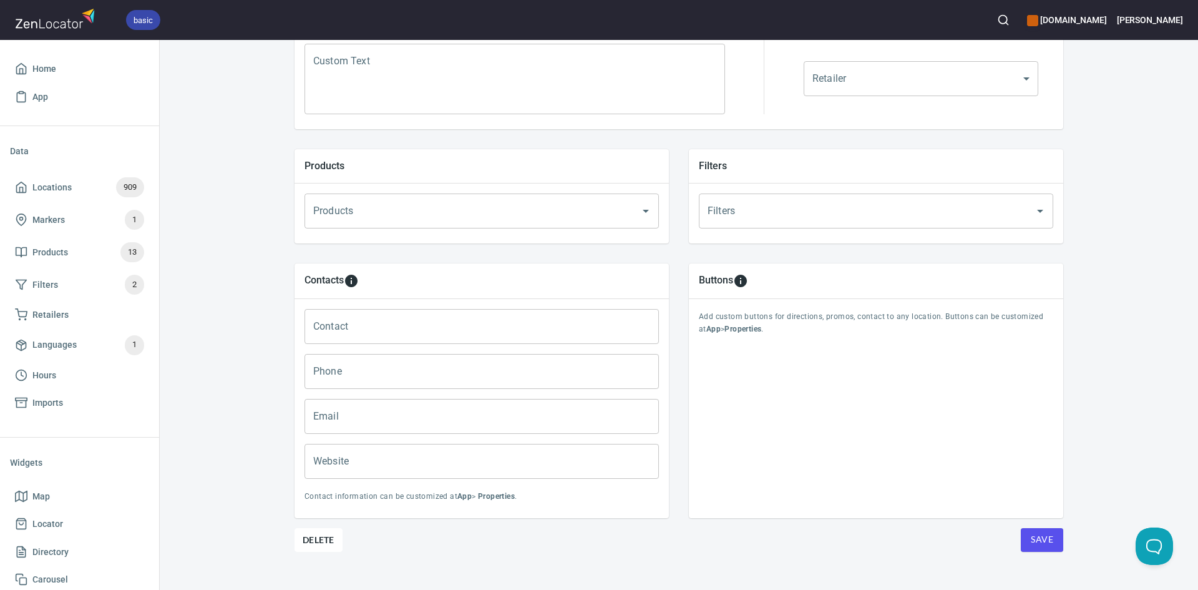
scroll to position [360, 0]
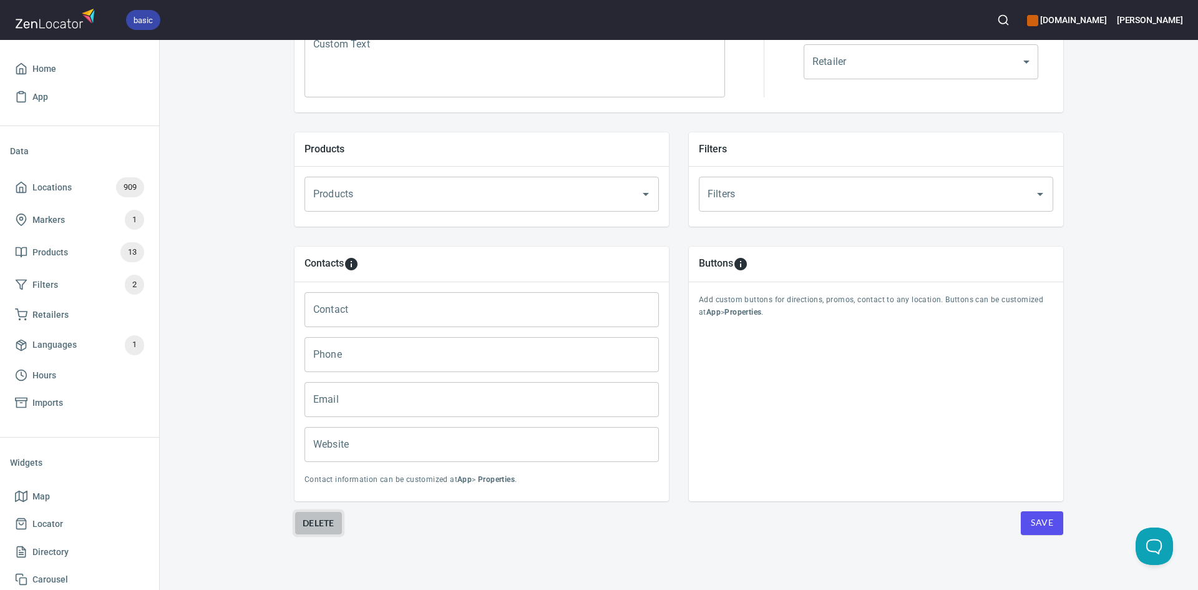
click at [314, 529] on span "Delete" at bounding box center [319, 522] width 32 height 15
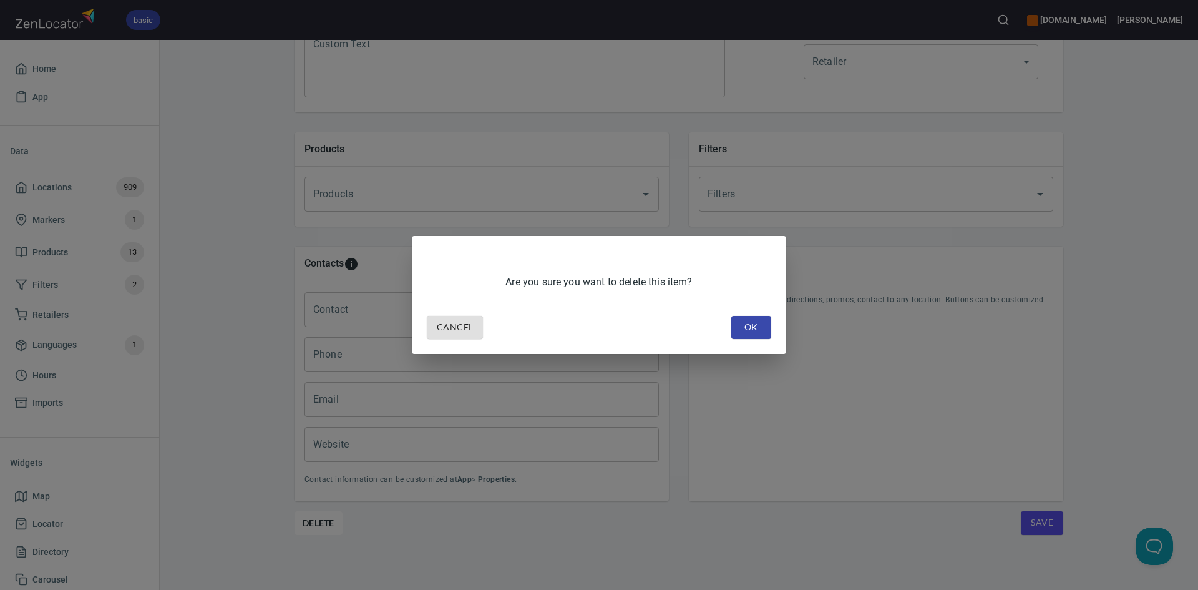
click at [754, 329] on span "OK" at bounding box center [751, 327] width 20 height 16
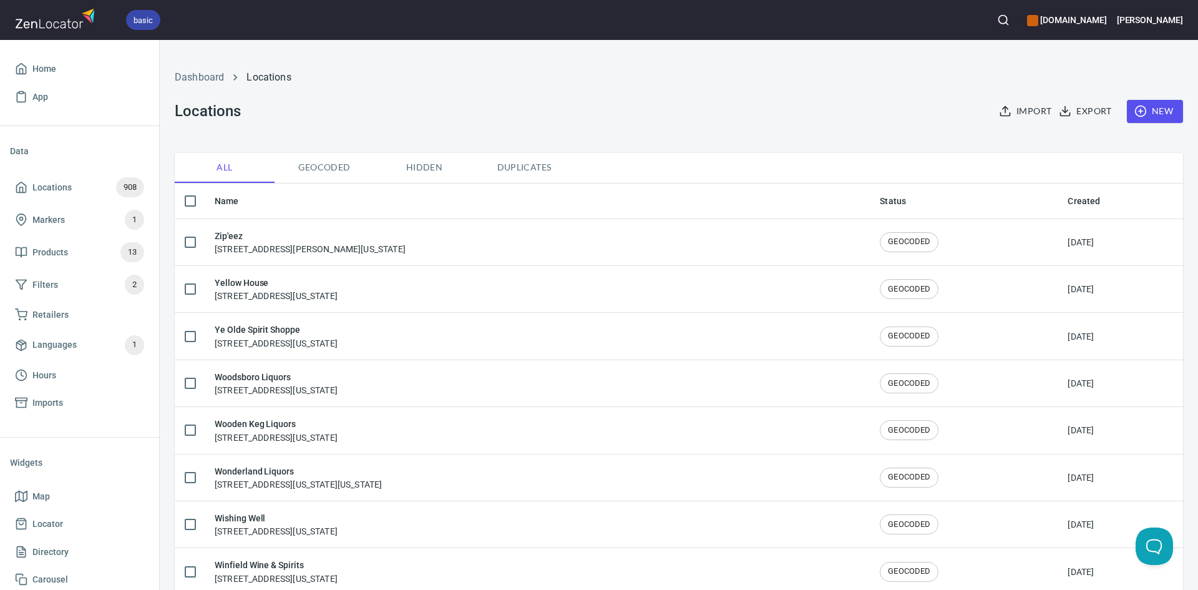
click at [997, 19] on icon "button" at bounding box center [1003, 20] width 12 height 12
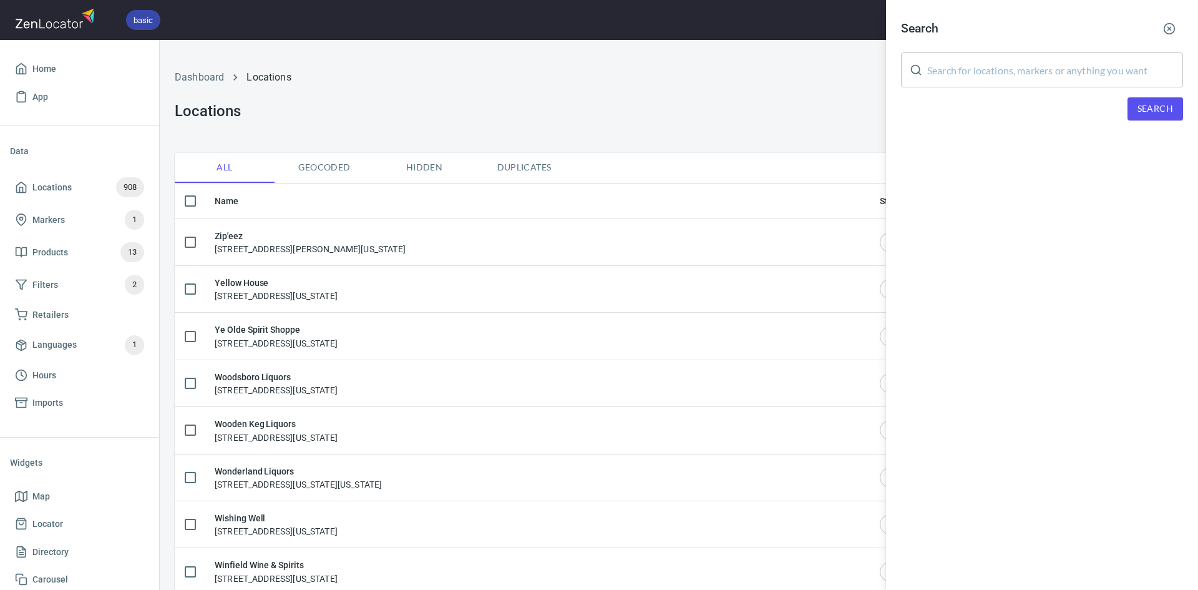
click at [1010, 82] on input "text" at bounding box center [1055, 69] width 256 height 35
paste input "[US_STATE]"
type input "[US_STATE]"
click at [1155, 110] on span "Search" at bounding box center [1155, 109] width 36 height 16
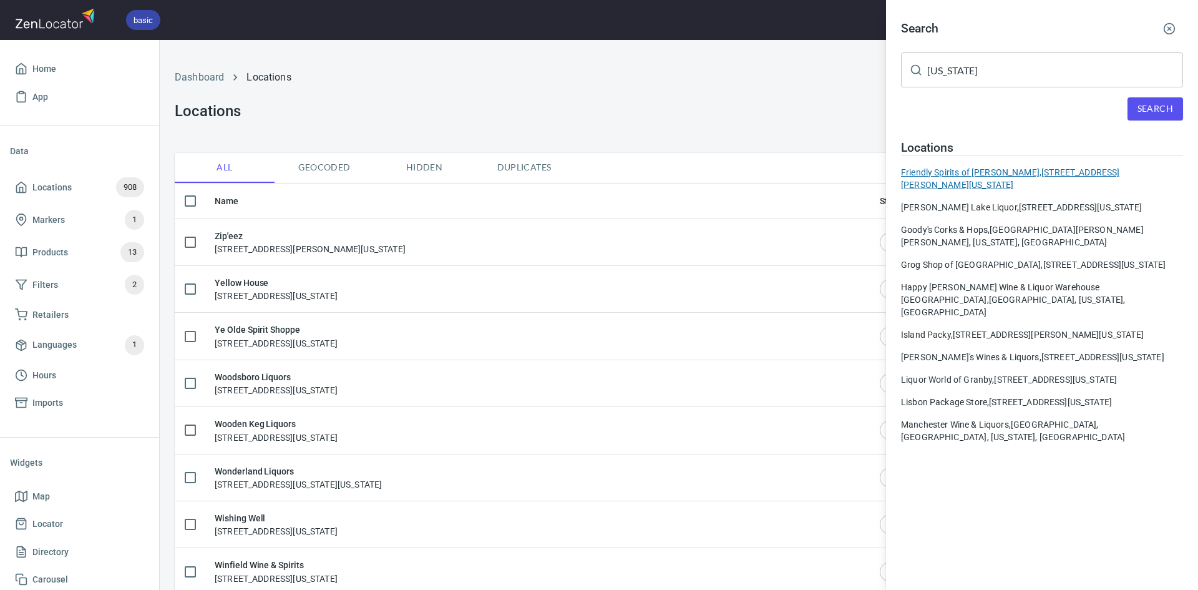
click at [955, 181] on div "Friendly Spirits of [PERSON_NAME], [STREET_ADDRESS][PERSON_NAME][US_STATE]" at bounding box center [1042, 178] width 282 height 25
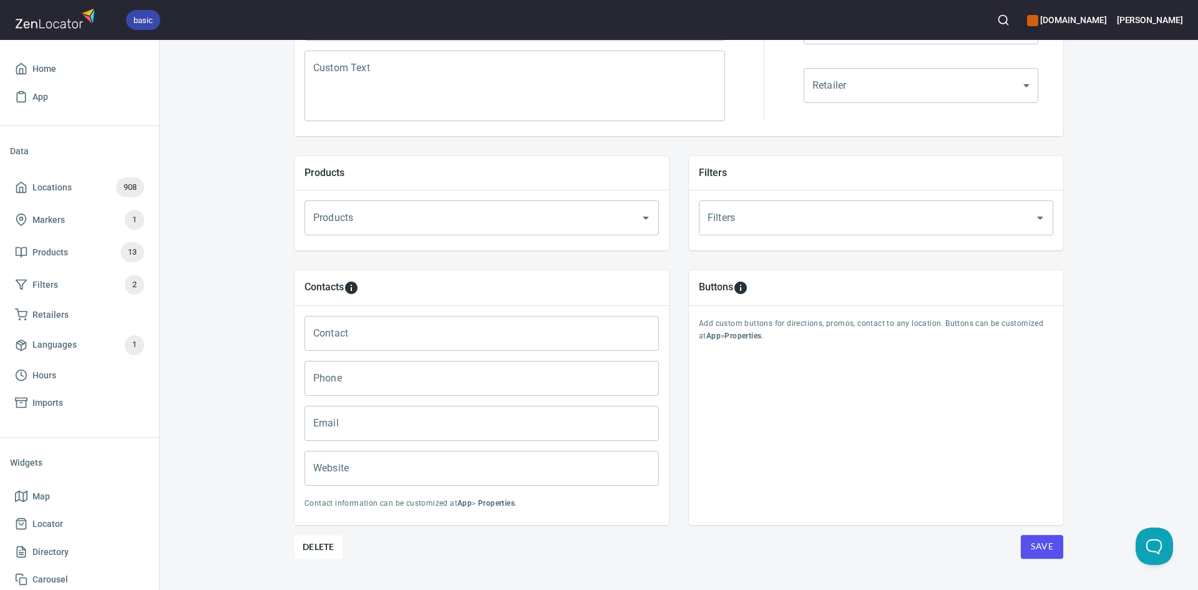
scroll to position [360, 0]
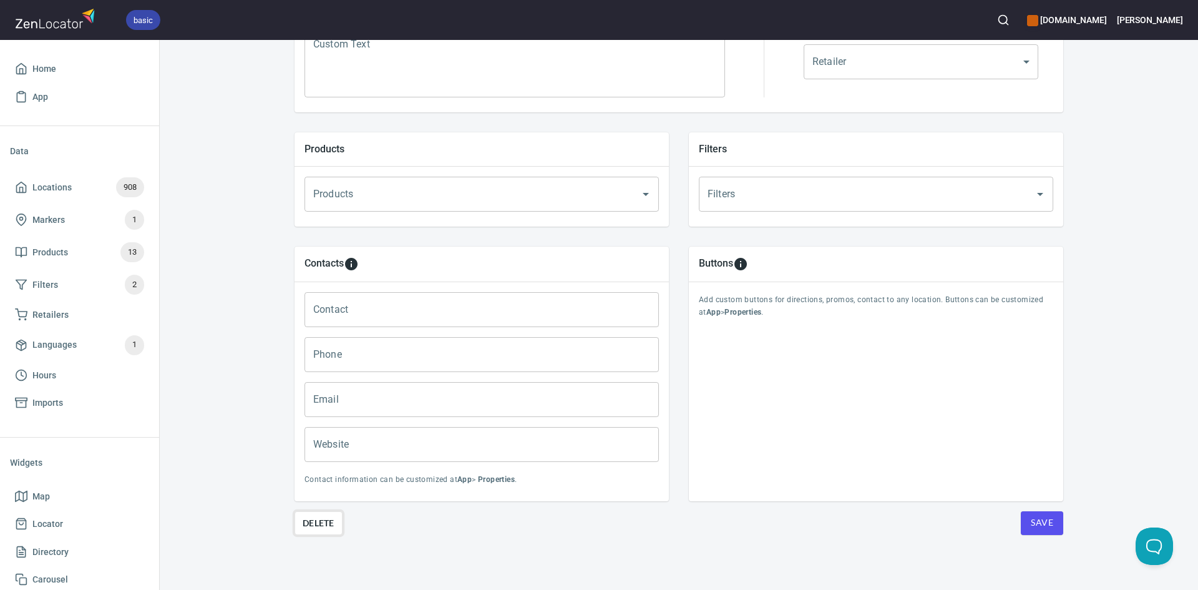
click at [304, 525] on span "Delete" at bounding box center [319, 522] width 32 height 15
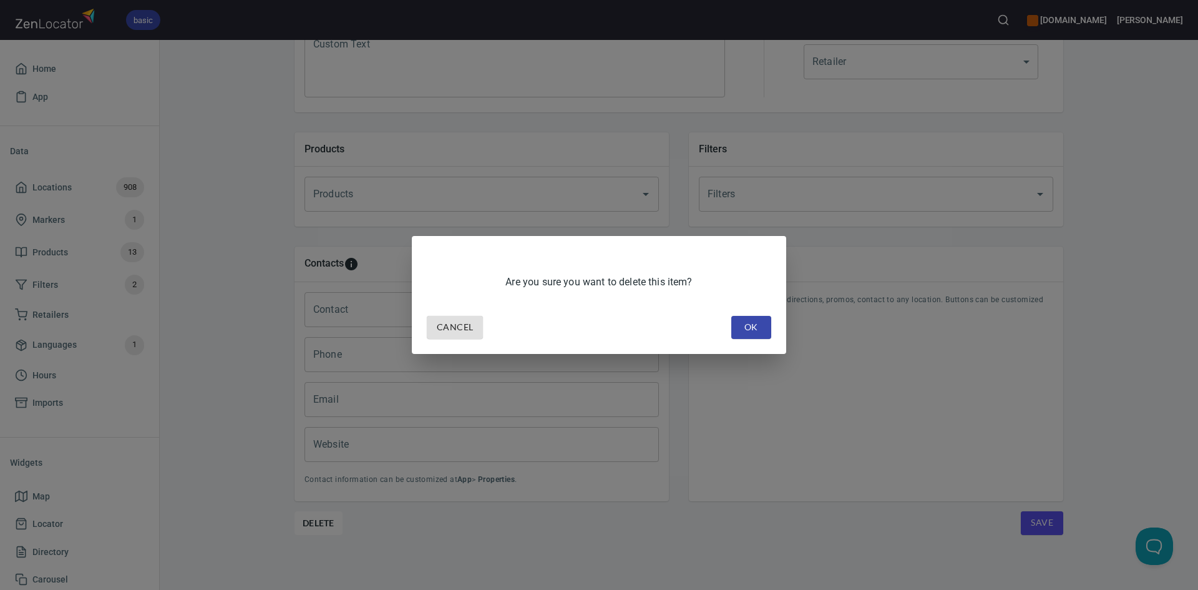
click at [764, 330] on button "OK" at bounding box center [751, 327] width 40 height 23
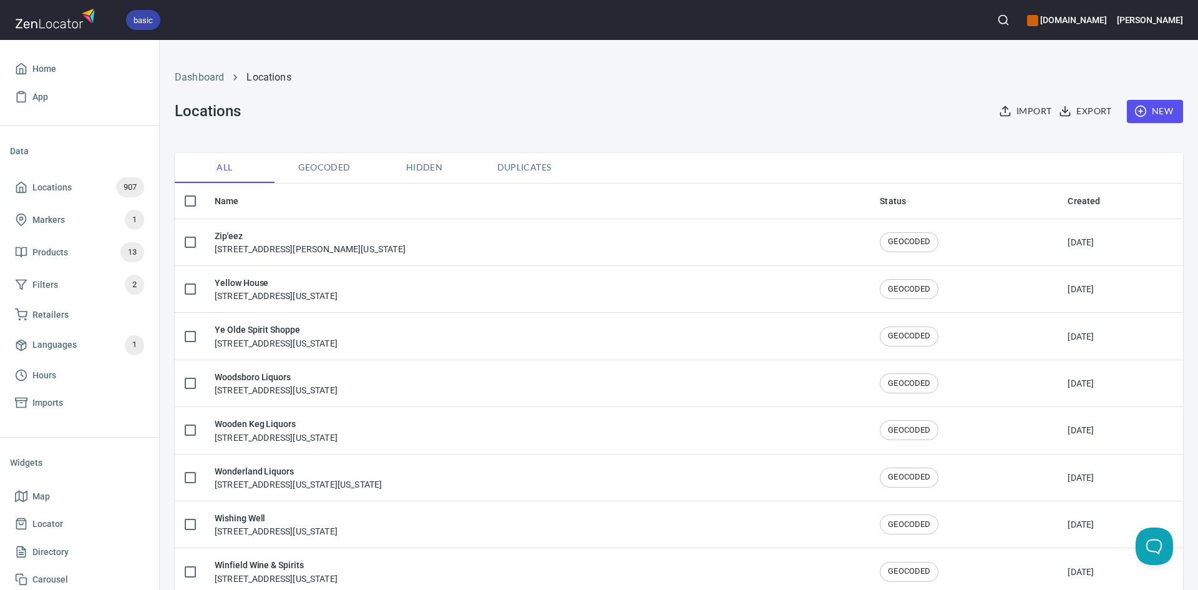
click at [991, 18] on button "button" at bounding box center [1003, 19] width 27 height 27
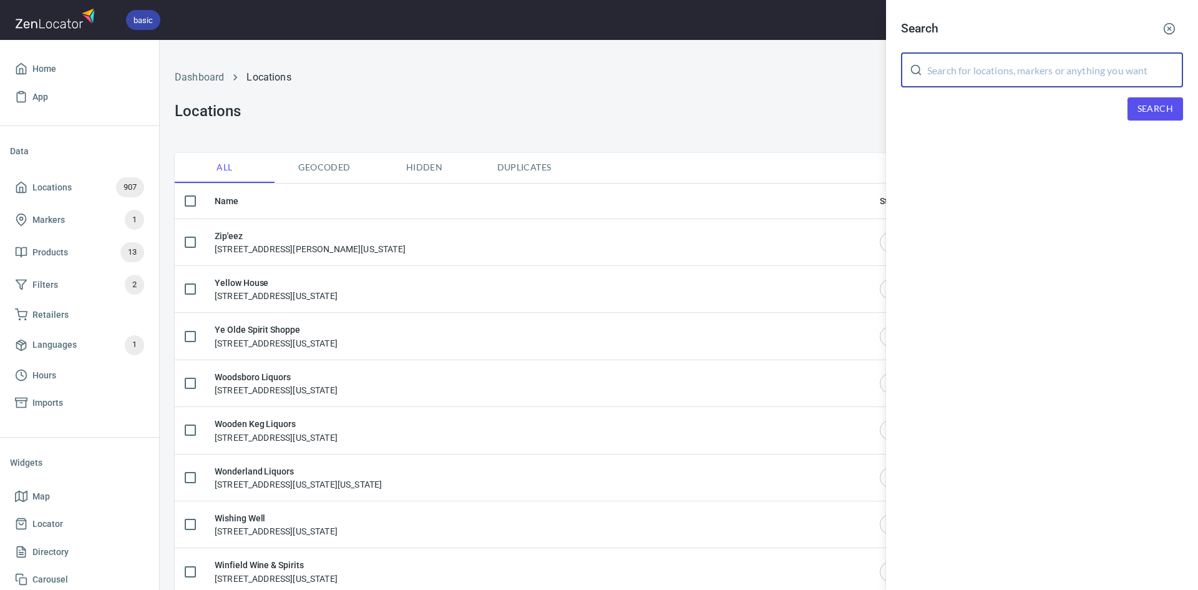
click at [990, 74] on input "text" at bounding box center [1055, 69] width 256 height 35
paste input "[US_STATE]"
type input "[US_STATE]"
click at [1145, 105] on span "Search" at bounding box center [1155, 109] width 36 height 16
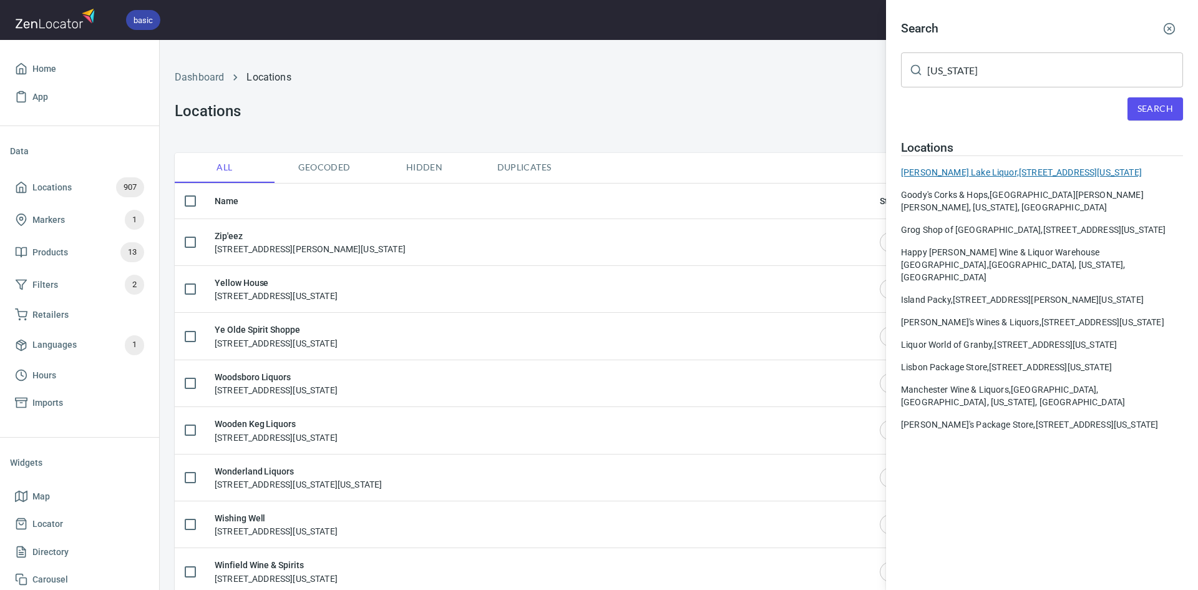
click at [960, 170] on div "[PERSON_NAME] Lake Liquor, [STREET_ADDRESS][US_STATE]" at bounding box center [1042, 172] width 282 height 12
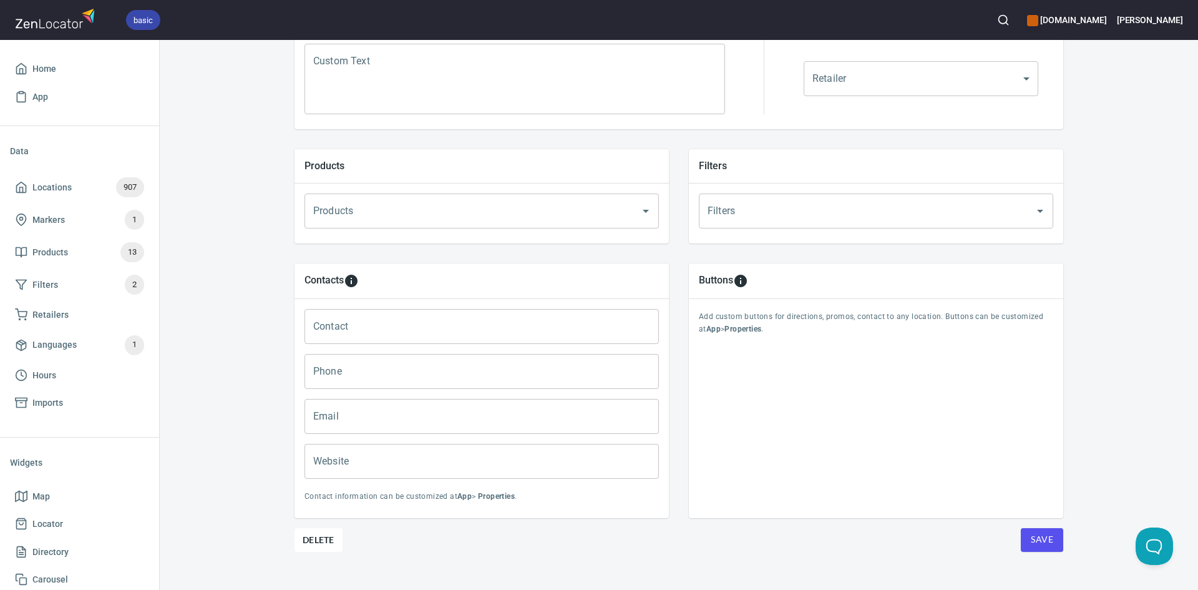
scroll to position [360, 0]
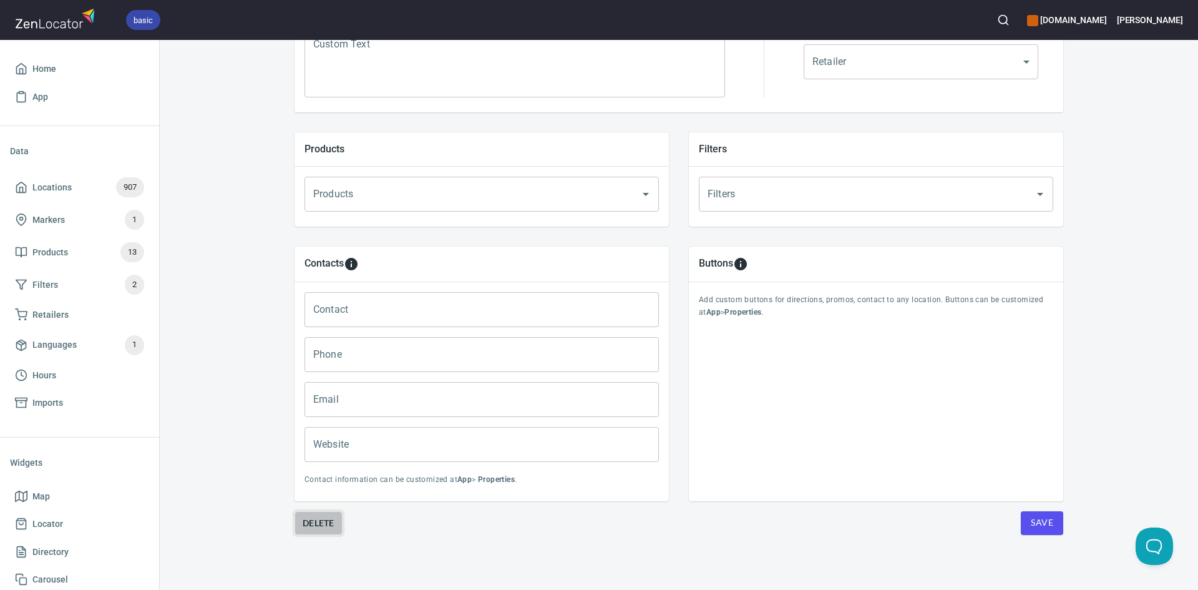
click at [309, 520] on span "Delete" at bounding box center [319, 522] width 32 height 15
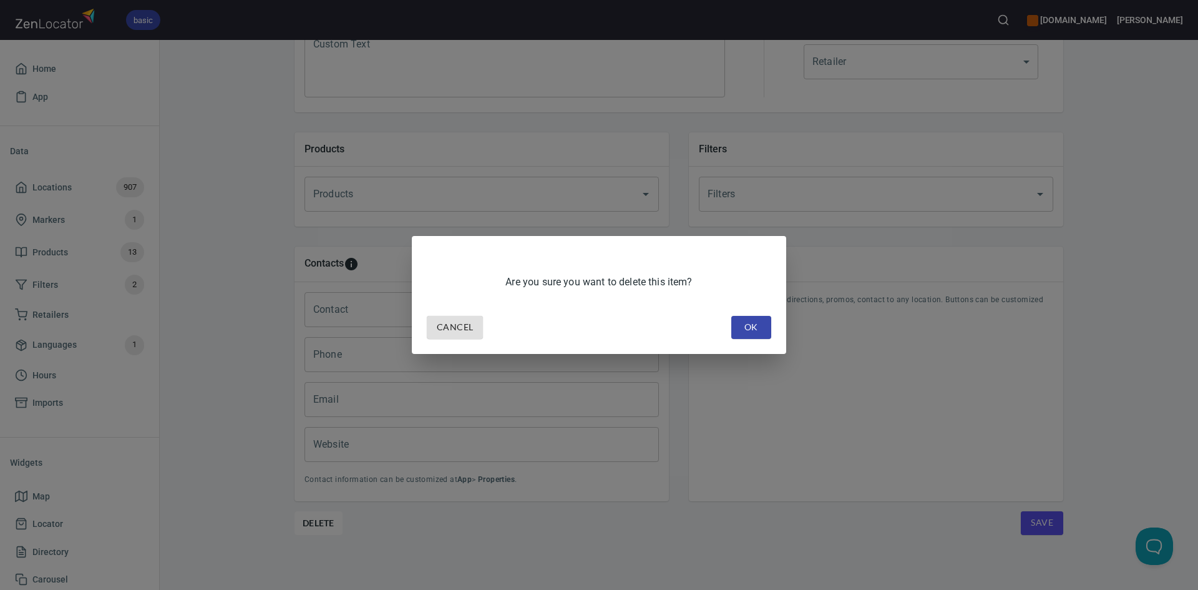
click at [750, 326] on span "OK" at bounding box center [751, 327] width 20 height 16
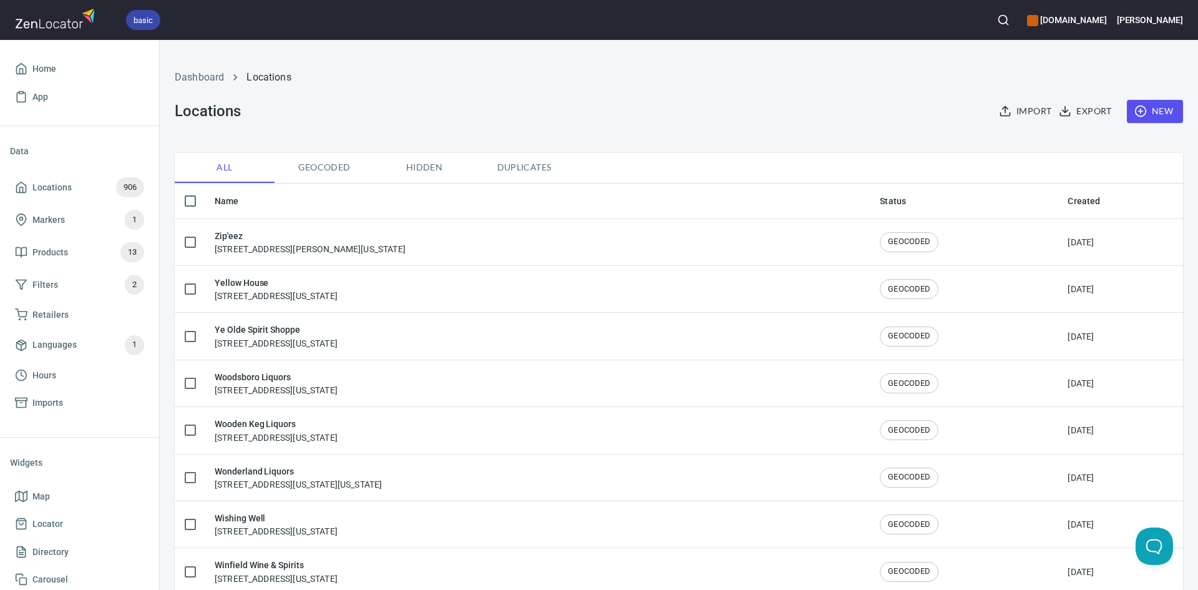
click at [999, 16] on circle "button" at bounding box center [1003, 20] width 8 height 8
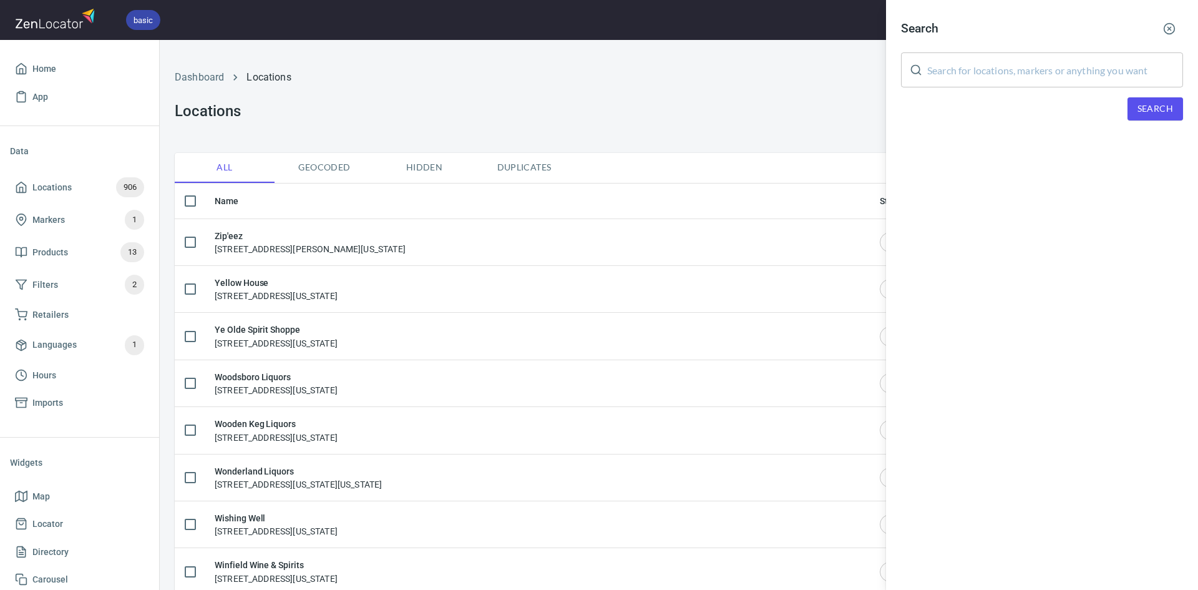
click at [1003, 69] on input "text" at bounding box center [1055, 69] width 256 height 35
paste input "[US_STATE]"
type input "[US_STATE]"
click at [1178, 102] on button "Search" at bounding box center [1156, 108] width 56 height 23
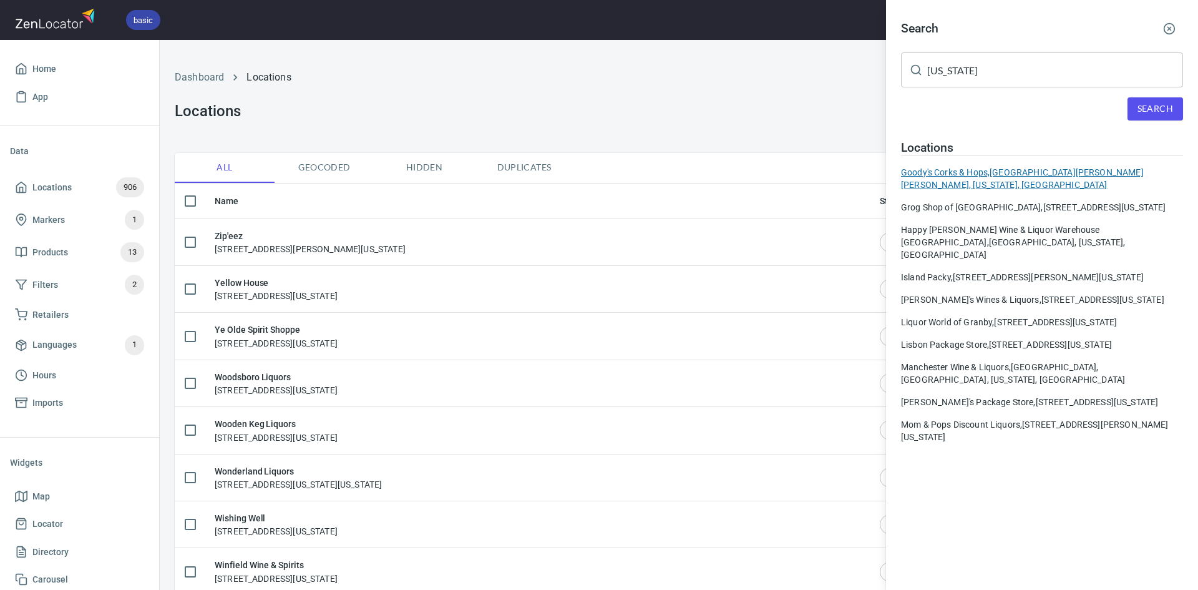
click at [1025, 175] on div "Goody's Corks & Hops, [STREET_ADDRESS][PERSON_NAME][PERSON_NAME][US_STATE]" at bounding box center [1042, 178] width 282 height 25
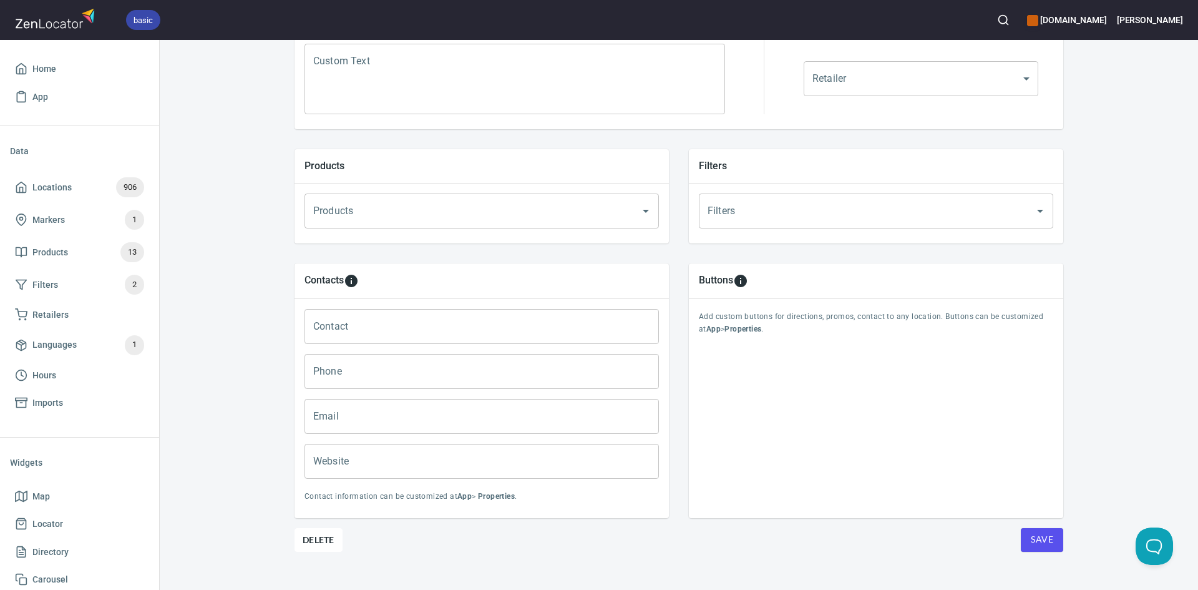
scroll to position [360, 0]
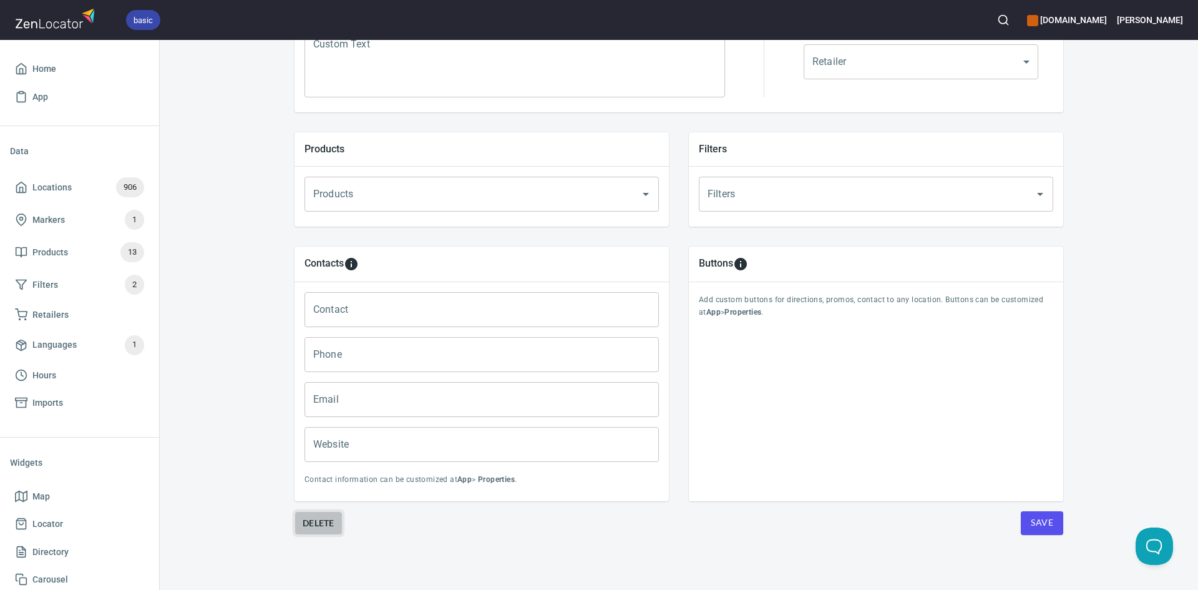
click at [314, 528] on span "Delete" at bounding box center [319, 522] width 32 height 15
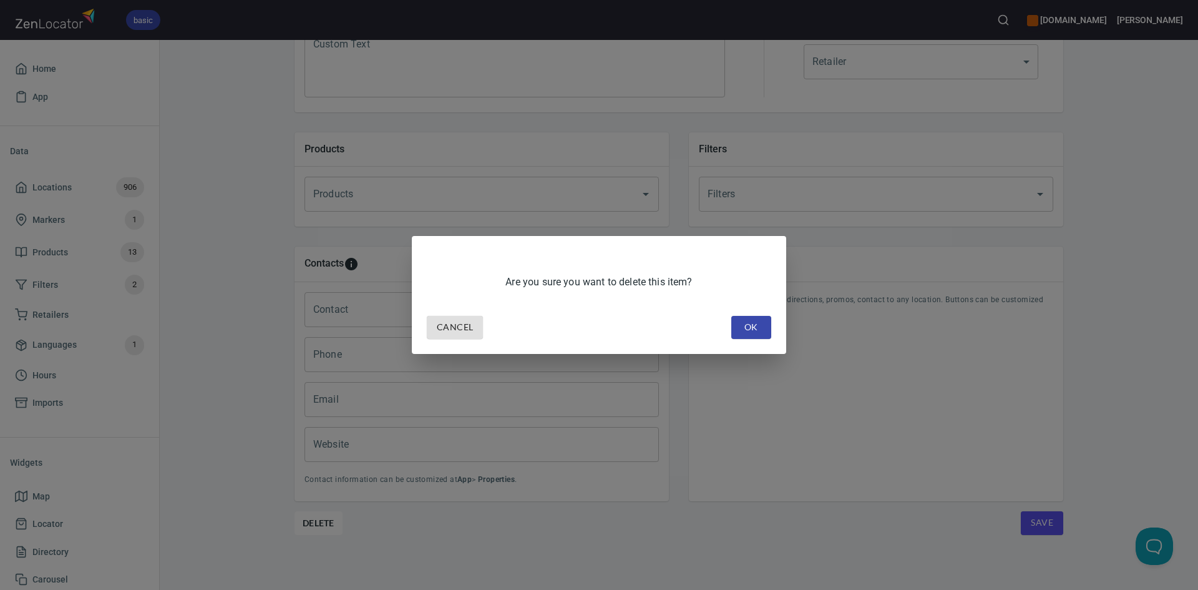
click at [749, 321] on span "OK" at bounding box center [751, 327] width 20 height 16
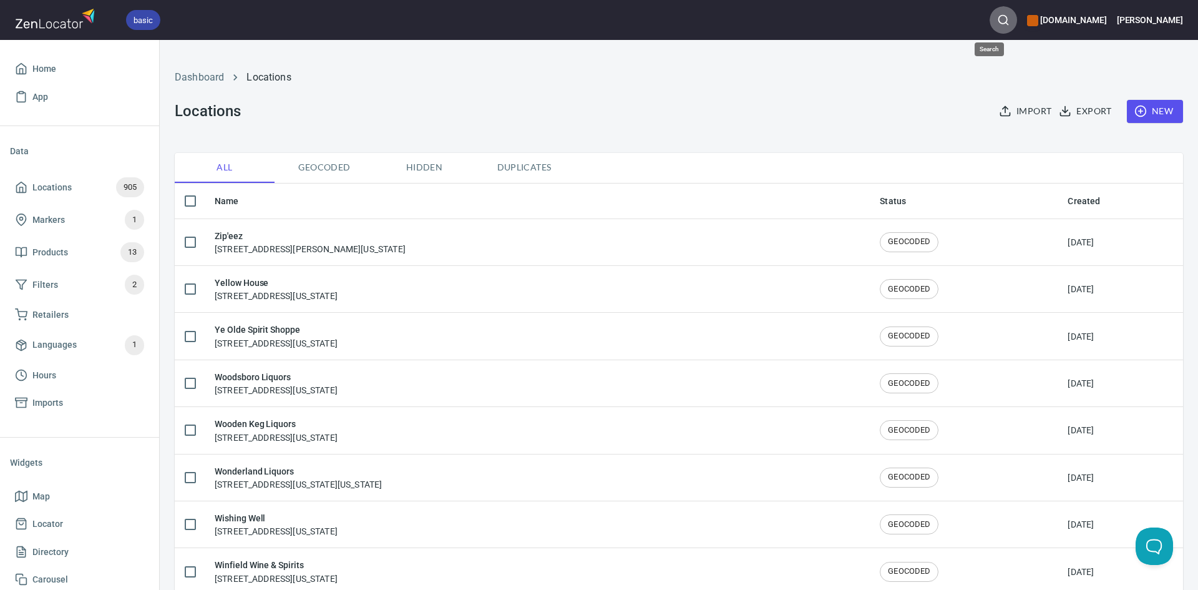
click at [1000, 20] on button "button" at bounding box center [1003, 19] width 27 height 27
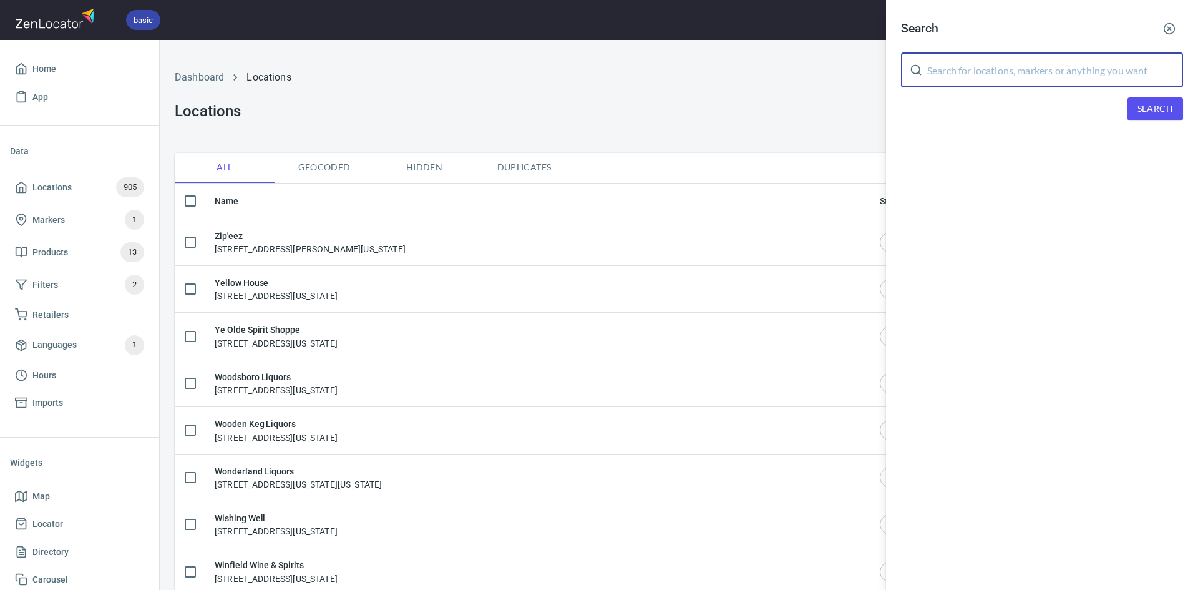
drag, startPoint x: 1003, startPoint y: 57, endPoint x: 1002, endPoint y: 69, distance: 12.5
click at [1003, 65] on input "text" at bounding box center [1055, 69] width 256 height 35
paste input "[US_STATE]"
type input "[US_STATE]"
click at [1160, 103] on span "Search" at bounding box center [1155, 109] width 36 height 16
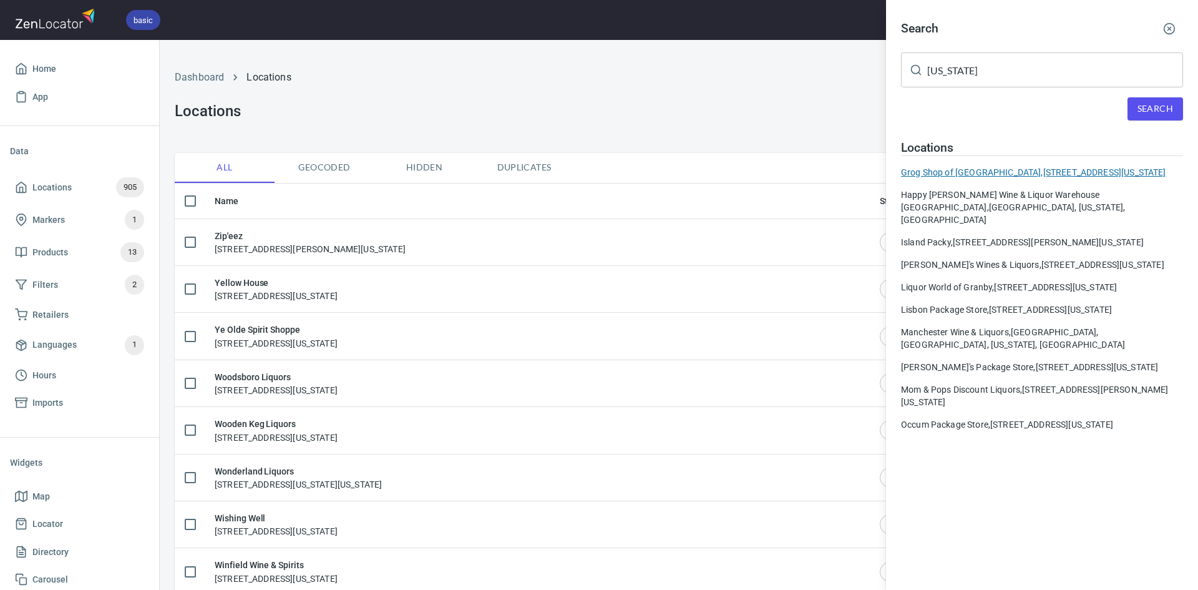
click at [988, 178] on div "Grog Shop of [GEOGRAPHIC_DATA], [STREET_ADDRESS][US_STATE]" at bounding box center [1042, 172] width 282 height 12
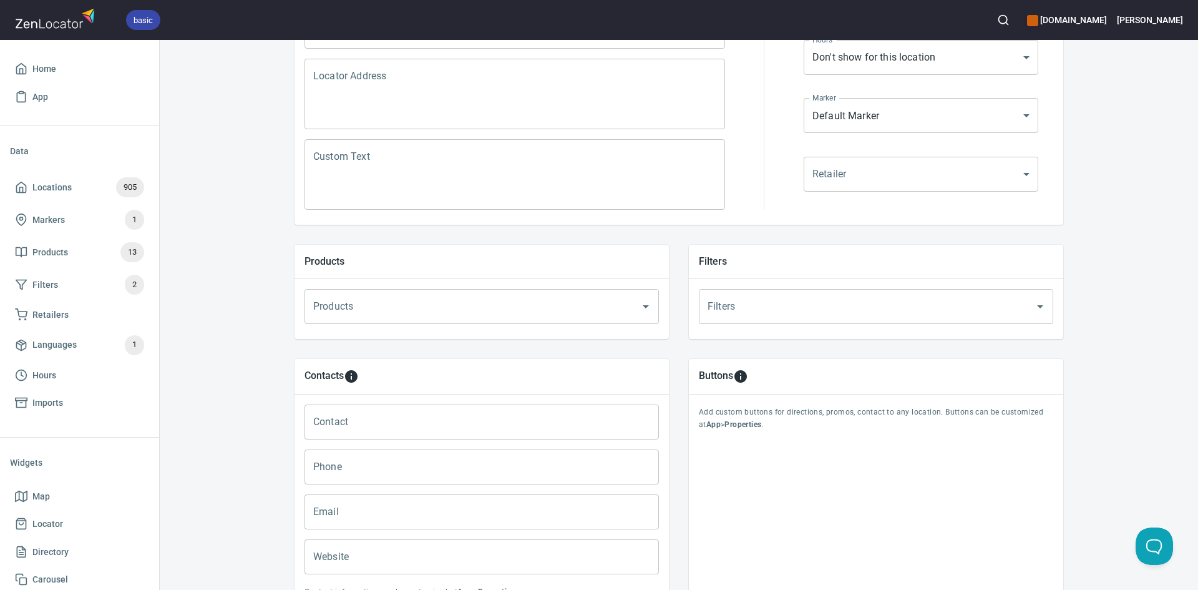
scroll to position [360, 0]
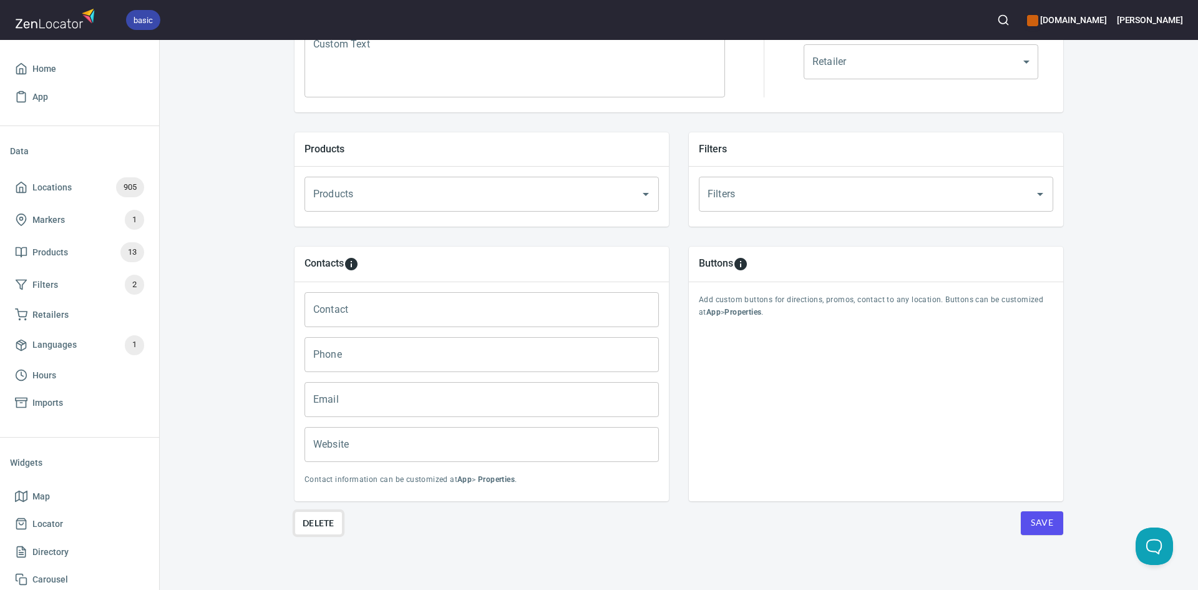
click at [309, 525] on span "Delete" at bounding box center [319, 522] width 32 height 15
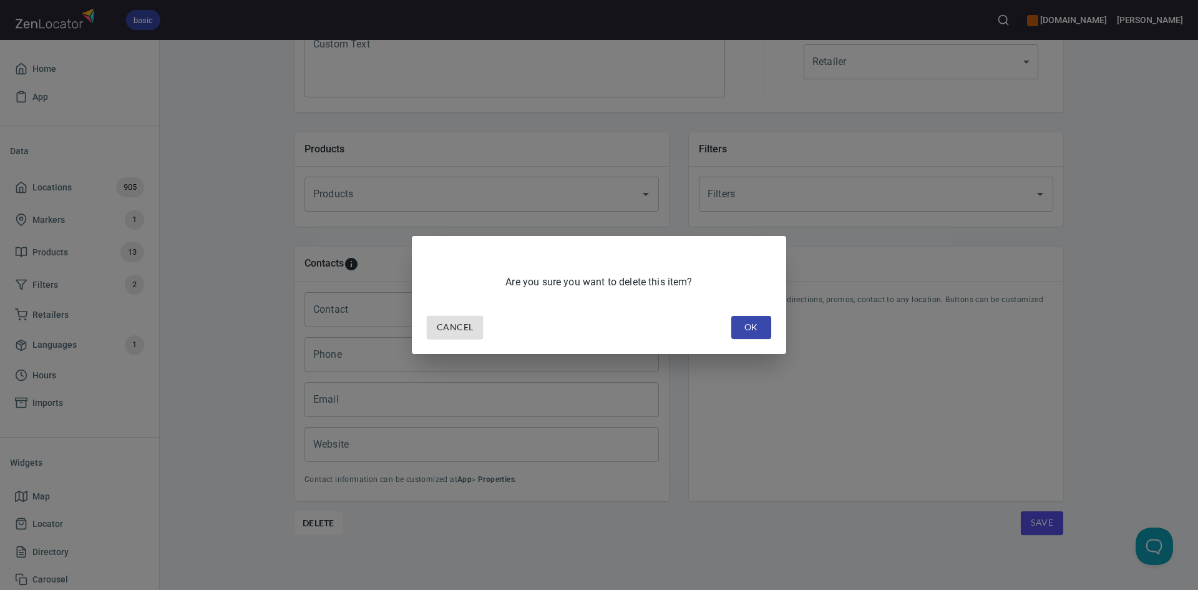
drag, startPoint x: 752, startPoint y: 324, endPoint x: 1034, endPoint y: 22, distance: 413.2
click at [753, 323] on span "OK" at bounding box center [751, 327] width 20 height 16
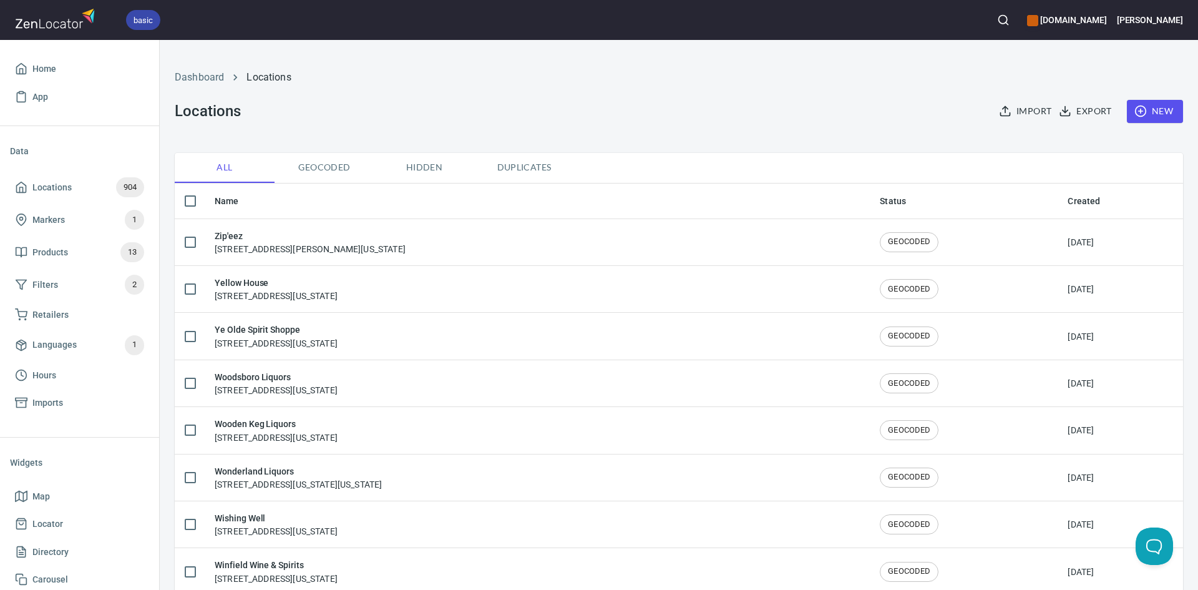
click at [997, 17] on icon "button" at bounding box center [1003, 20] width 12 height 12
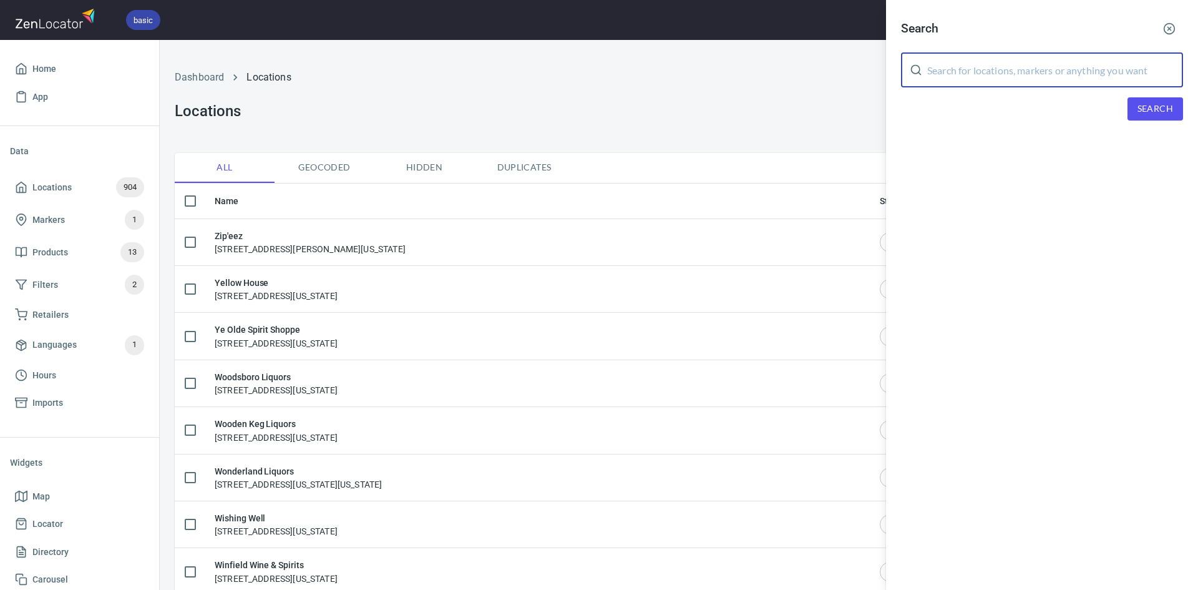
paste input "[US_STATE]"
type input "[US_STATE]"
click at [1159, 98] on div "Search [US_STATE] ​ Search" at bounding box center [1042, 77] width 312 height 155
click at [1156, 104] on span "Search" at bounding box center [1155, 109] width 36 height 16
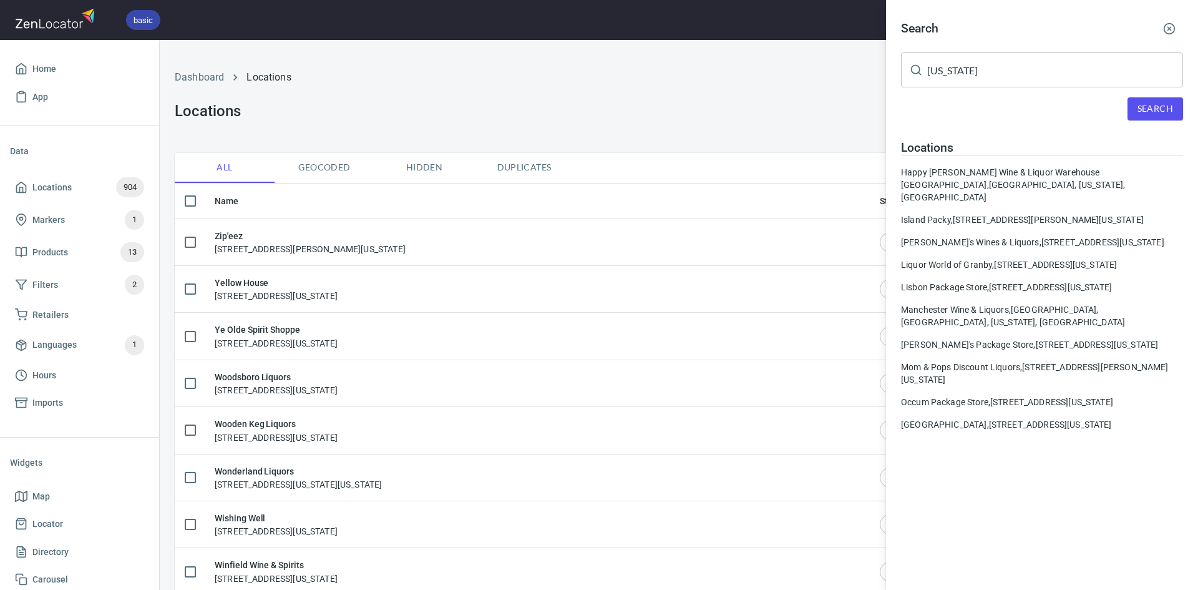
click at [1038, 175] on div "Happy [PERSON_NAME] Wine & Liquor Warehouse [GEOGRAPHIC_DATA], [STREET_ADDRESS]…" at bounding box center [1042, 184] width 282 height 37
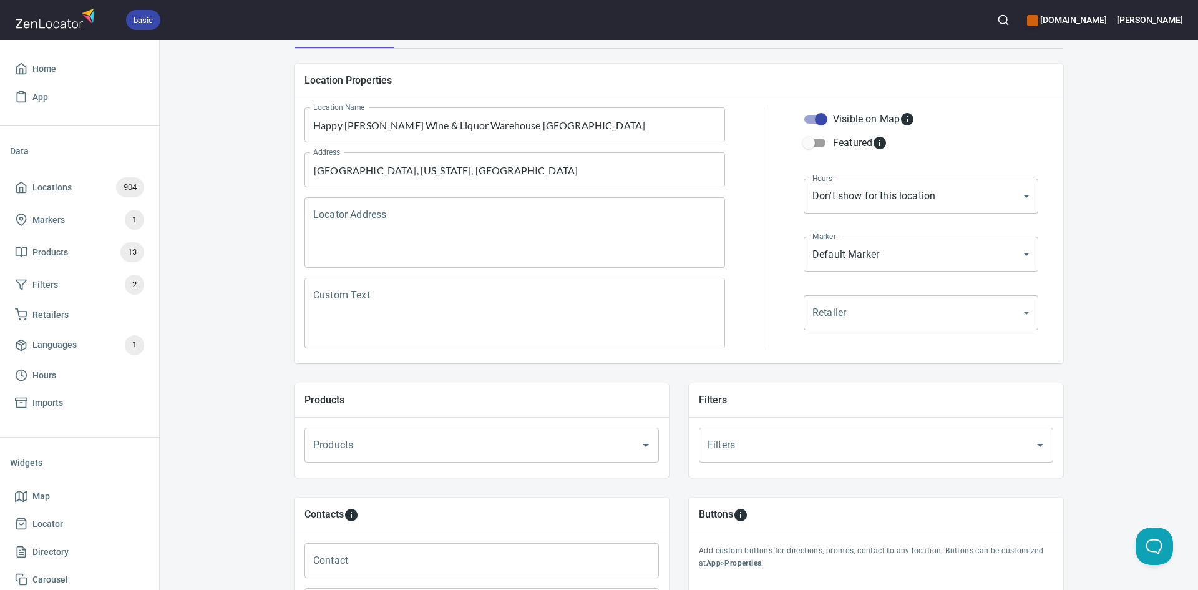
scroll to position [360, 0]
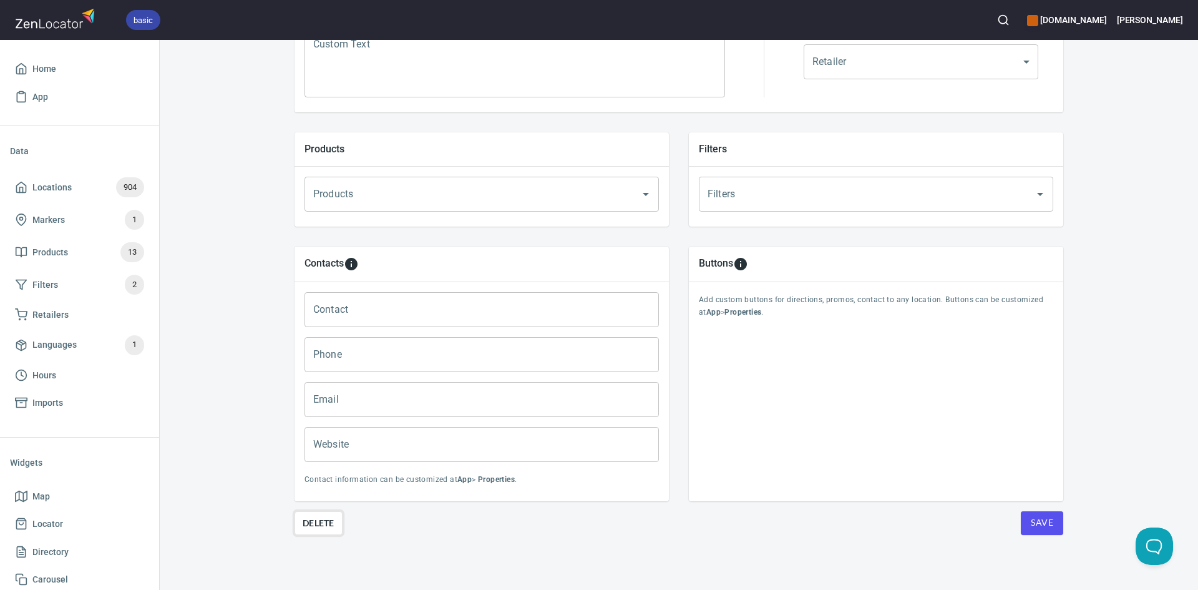
click at [314, 515] on span "Delete" at bounding box center [319, 522] width 32 height 15
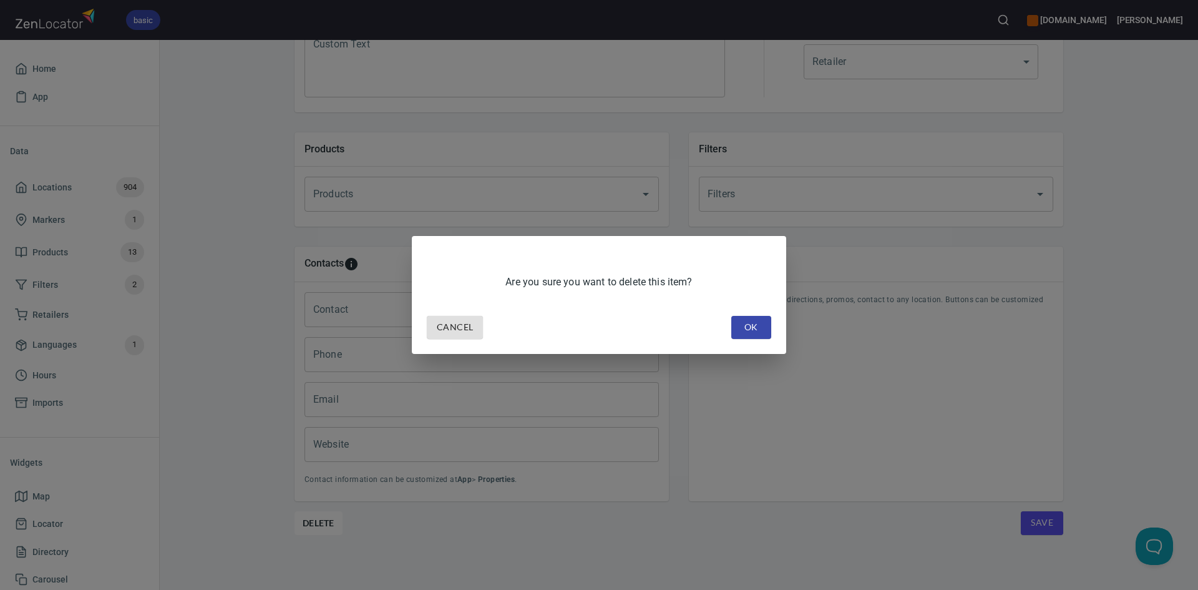
click at [759, 331] on span "OK" at bounding box center [751, 327] width 20 height 16
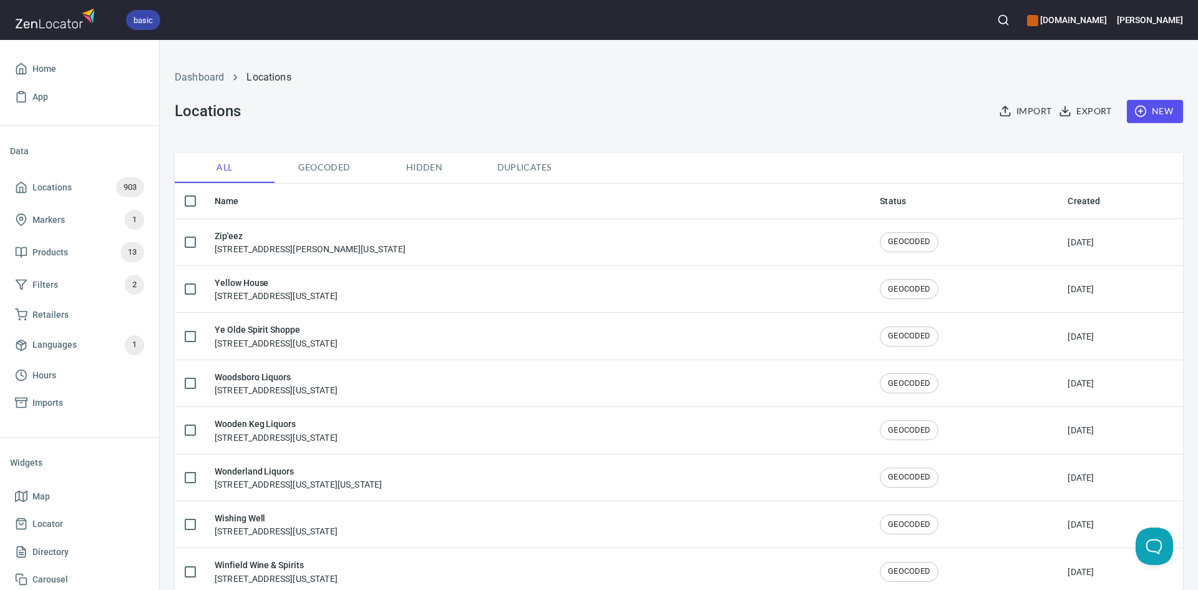
drag, startPoint x: 979, startPoint y: 7, endPoint x: 988, endPoint y: 14, distance: 11.2
click at [990, 9] on div at bounding box center [1003, 19] width 27 height 27
click at [997, 17] on icon "button" at bounding box center [1003, 20] width 12 height 12
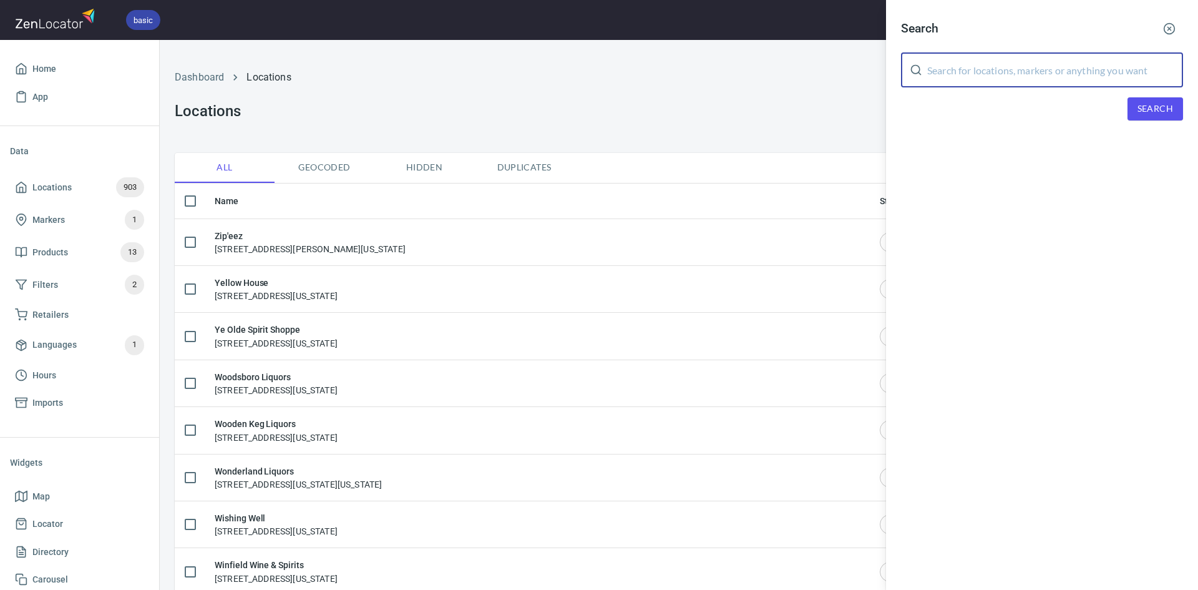
click at [1017, 80] on input "text" at bounding box center [1055, 69] width 256 height 35
paste input "[US_STATE]"
type input "[US_STATE]"
click at [1146, 102] on span "Search" at bounding box center [1155, 109] width 36 height 16
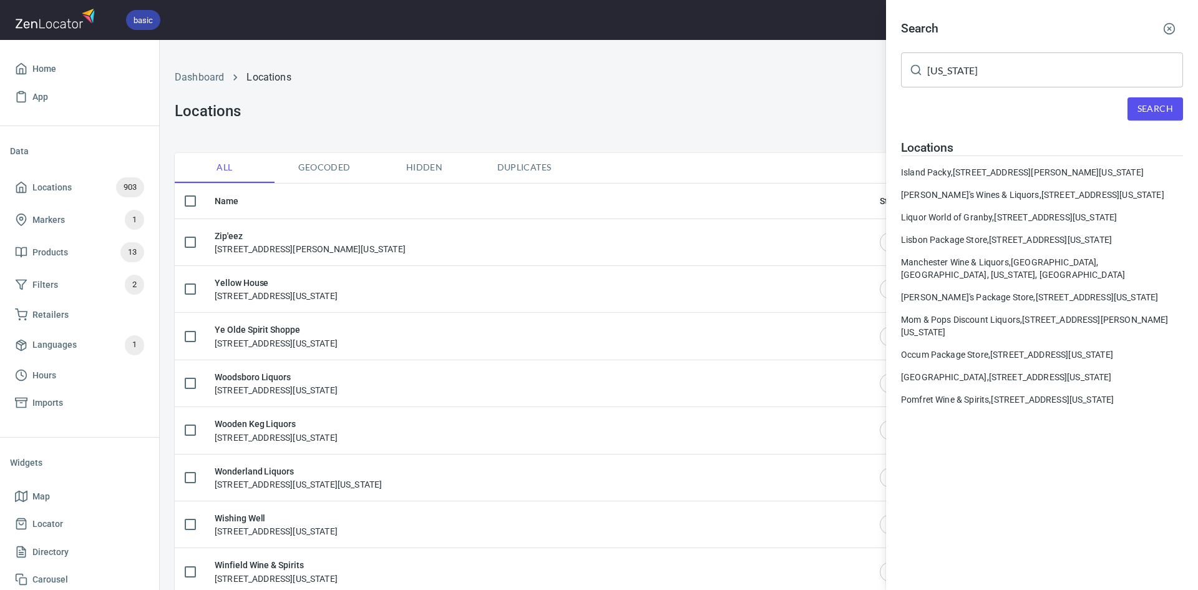
click at [990, 178] on div "Island Packy, [STREET_ADDRESS][US_STATE]" at bounding box center [1042, 172] width 282 height 12
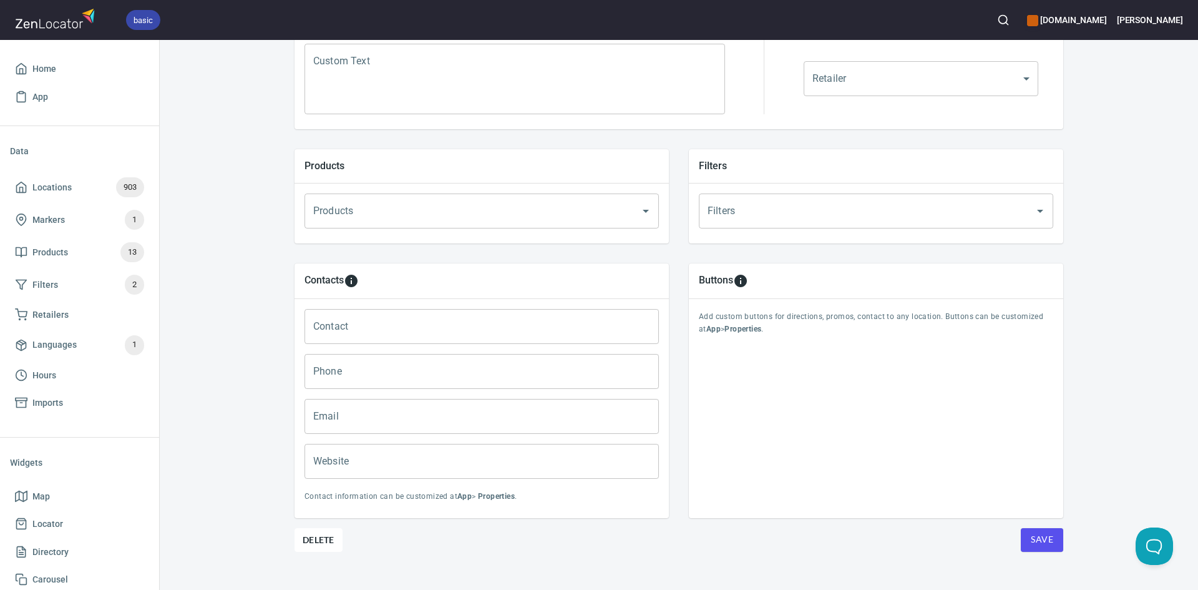
scroll to position [360, 0]
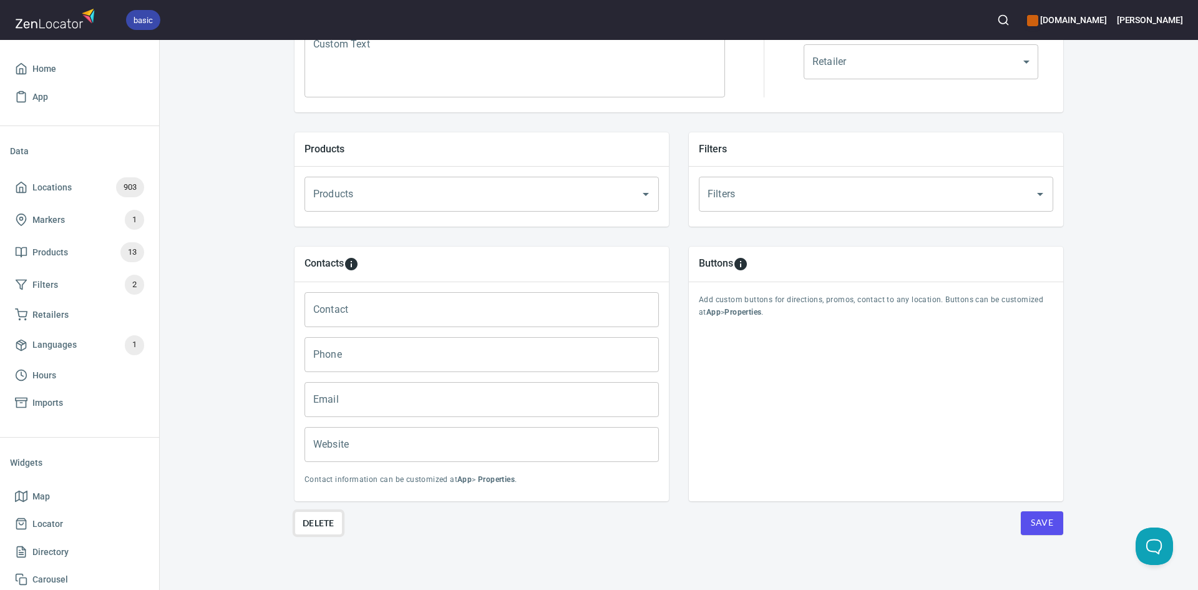
click at [312, 515] on button "Delete" at bounding box center [319, 523] width 48 height 24
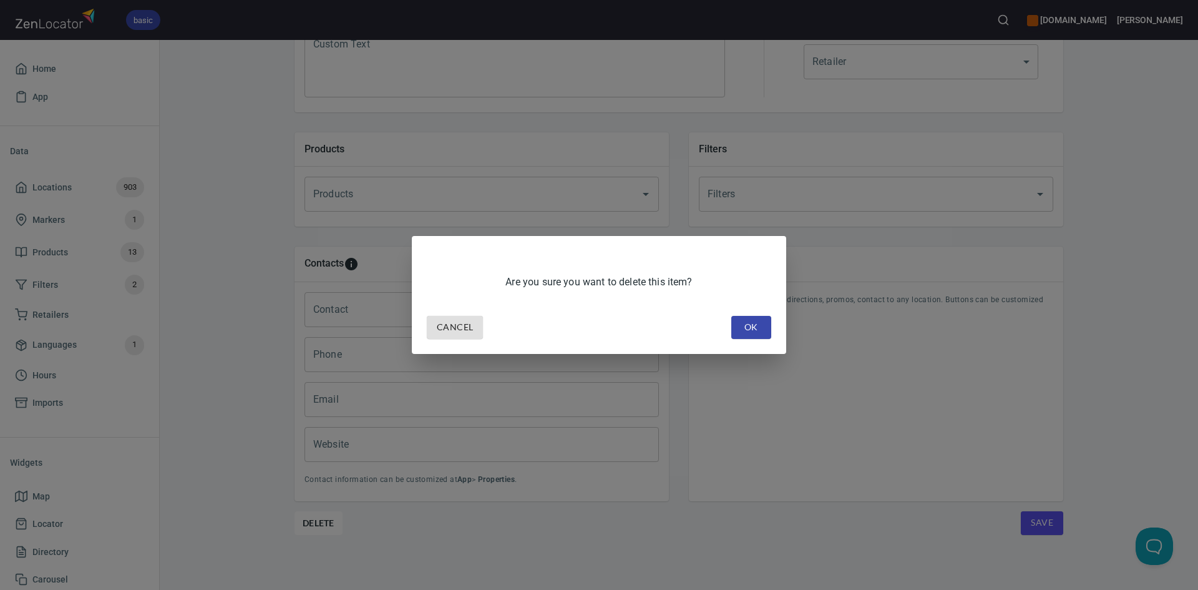
click at [761, 327] on span "OK" at bounding box center [751, 327] width 20 height 16
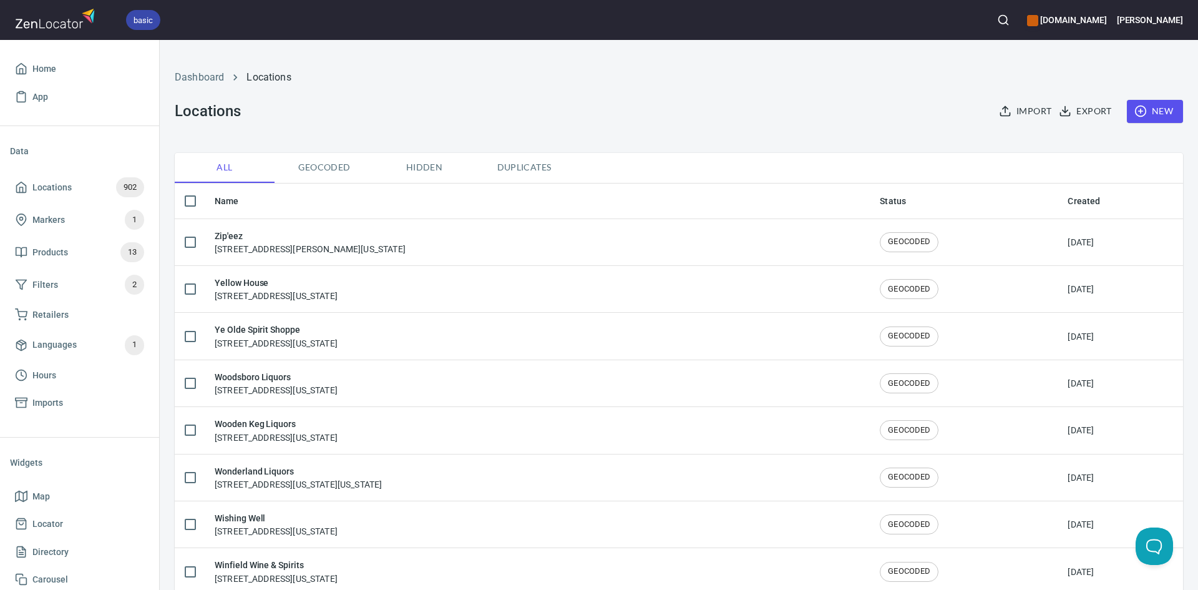
click at [997, 17] on icon "button" at bounding box center [1003, 20] width 12 height 12
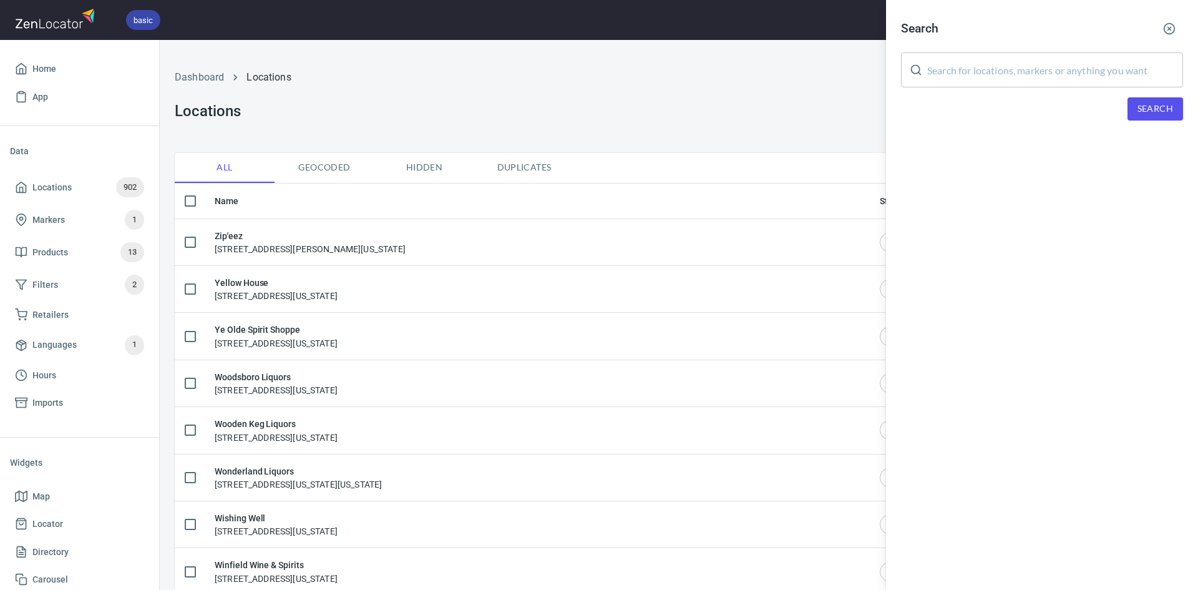
click at [1035, 64] on input "text" at bounding box center [1055, 69] width 256 height 35
paste input "[US_STATE]"
type input "[US_STATE]"
click at [1153, 111] on span "Search" at bounding box center [1155, 109] width 36 height 16
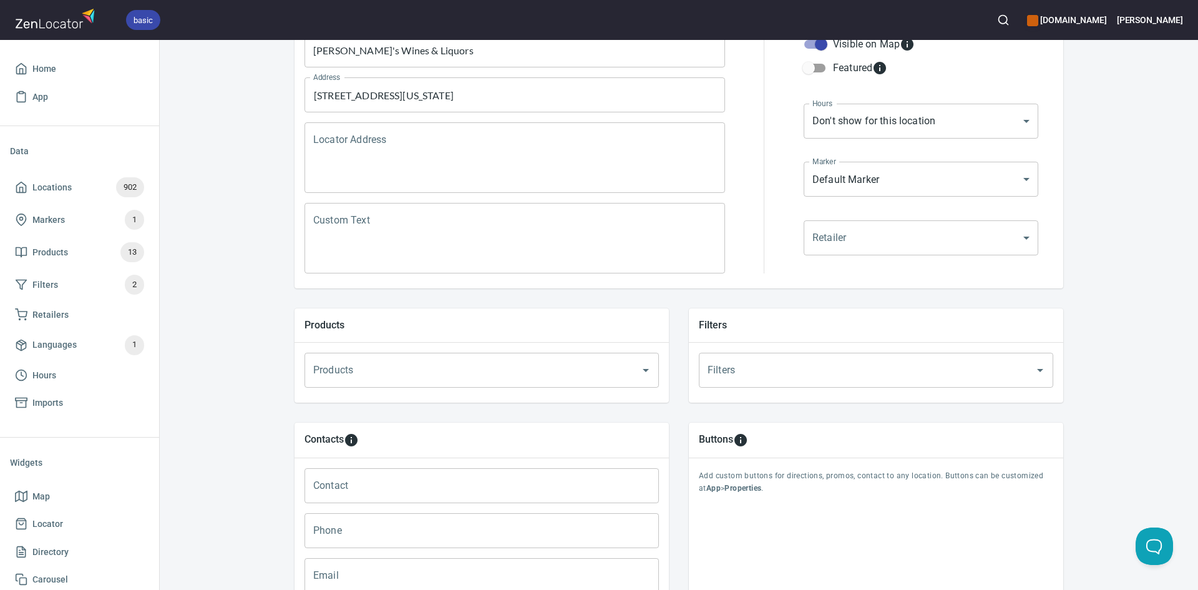
scroll to position [360, 0]
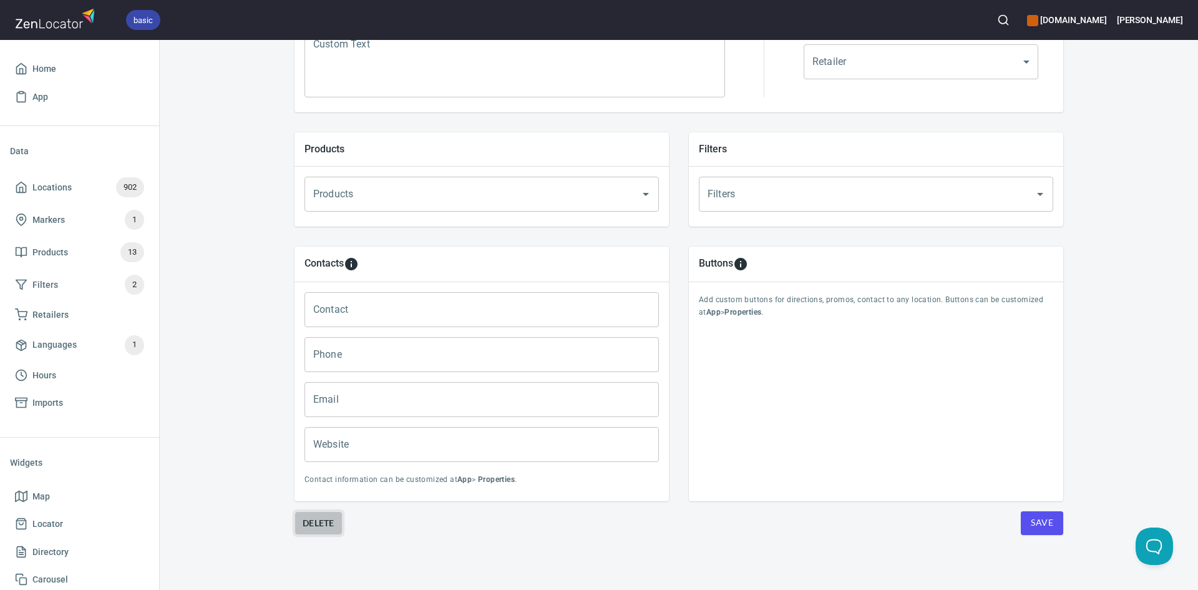
click at [306, 519] on span "Delete" at bounding box center [319, 522] width 32 height 15
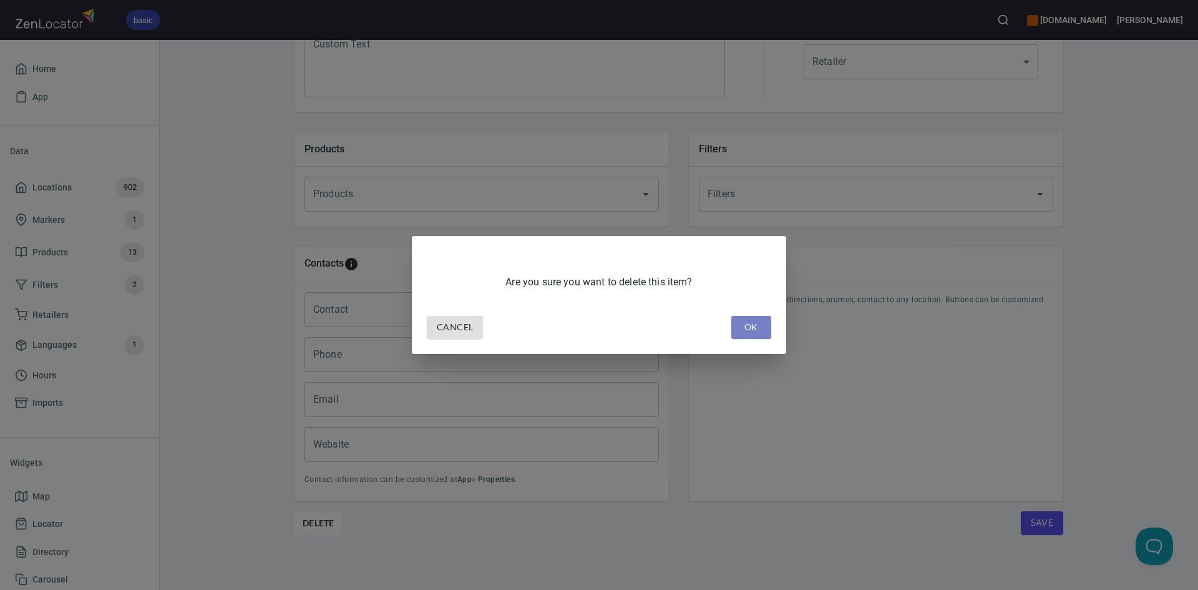
click at [745, 324] on span "OK" at bounding box center [751, 327] width 20 height 16
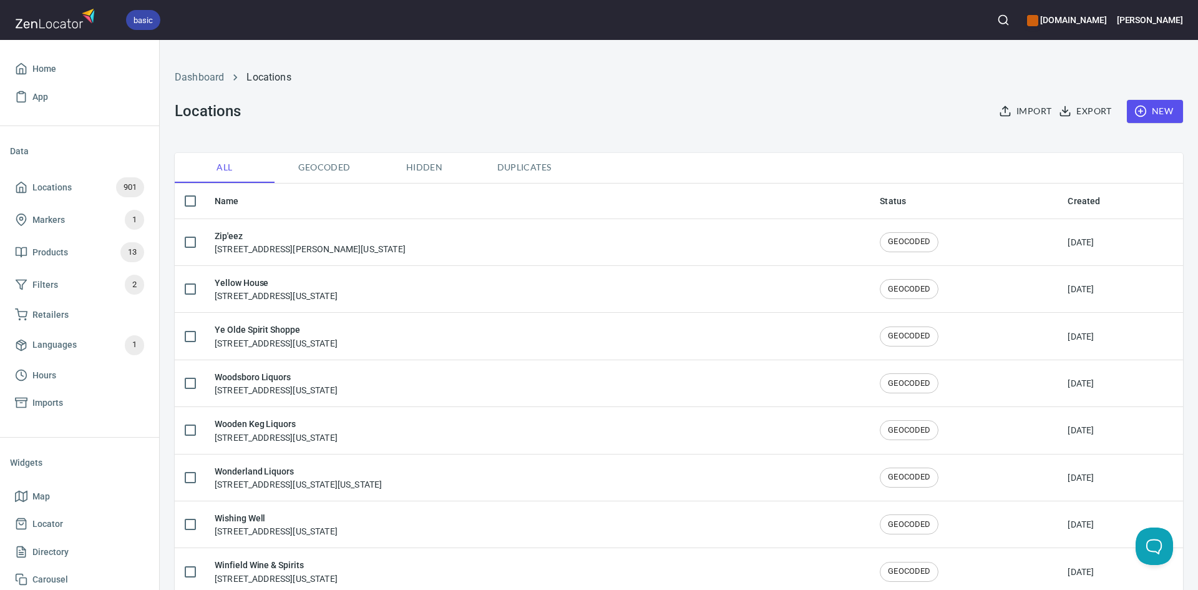
drag, startPoint x: 1003, startPoint y: 2, endPoint x: 997, endPoint y: 9, distance: 8.4
click at [1001, 4] on div "basic www.fordhamleedistillery.com William" at bounding box center [599, 20] width 1198 height 40
click at [996, 10] on button "button" at bounding box center [1003, 19] width 27 height 27
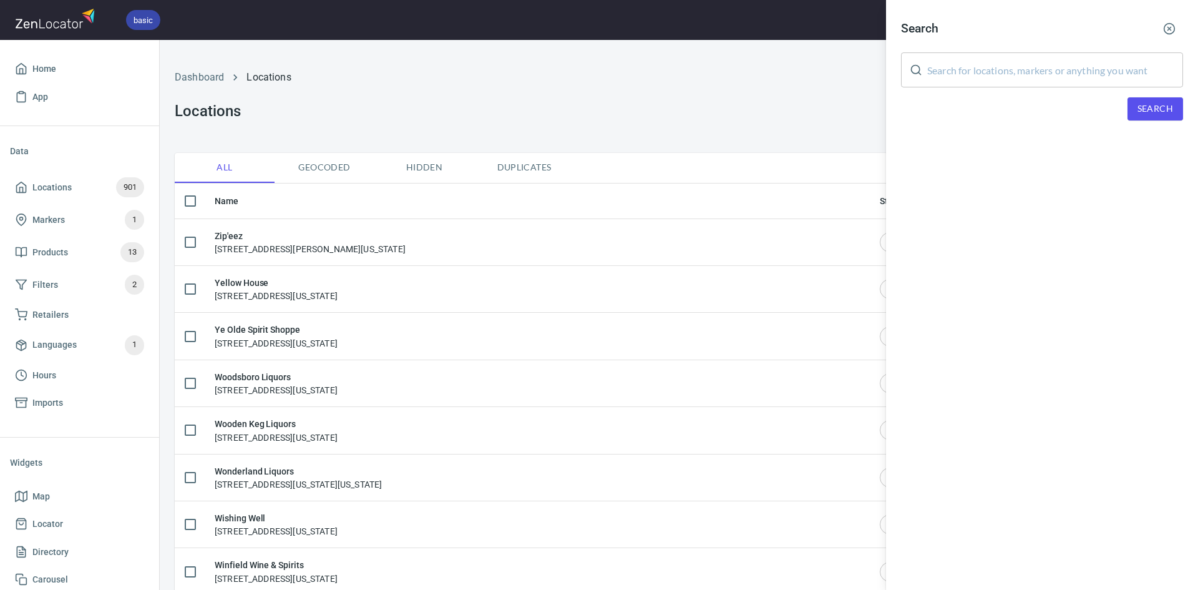
click at [991, 76] on input "text" at bounding box center [1055, 69] width 256 height 35
paste input "Connecticut"
type input "Connecticut"
click at [1142, 104] on span "Search" at bounding box center [1155, 109] width 36 height 16
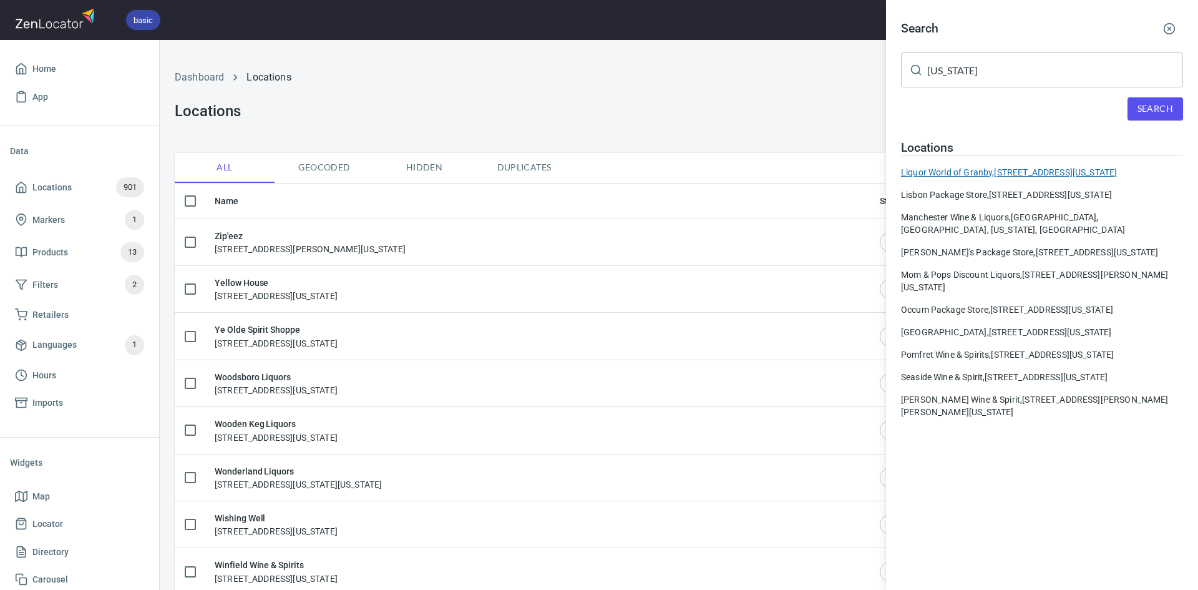
click at [1014, 167] on div "Liquor World of Granby, 9 A Bank Street, Granby, Connecticut, United States" at bounding box center [1042, 172] width 282 height 12
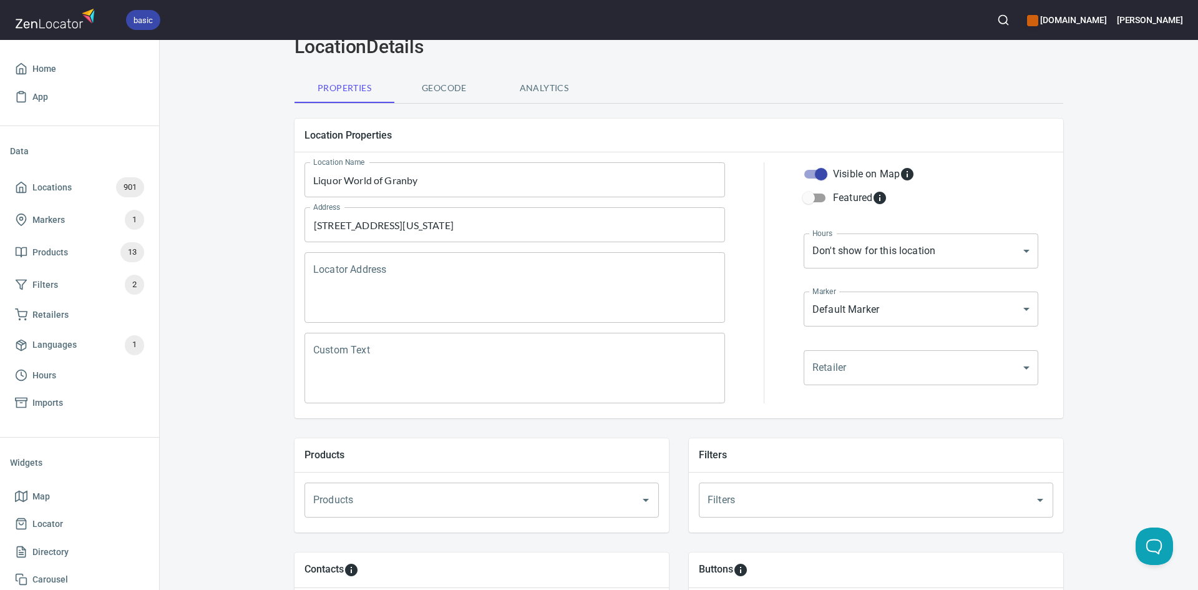
scroll to position [360, 0]
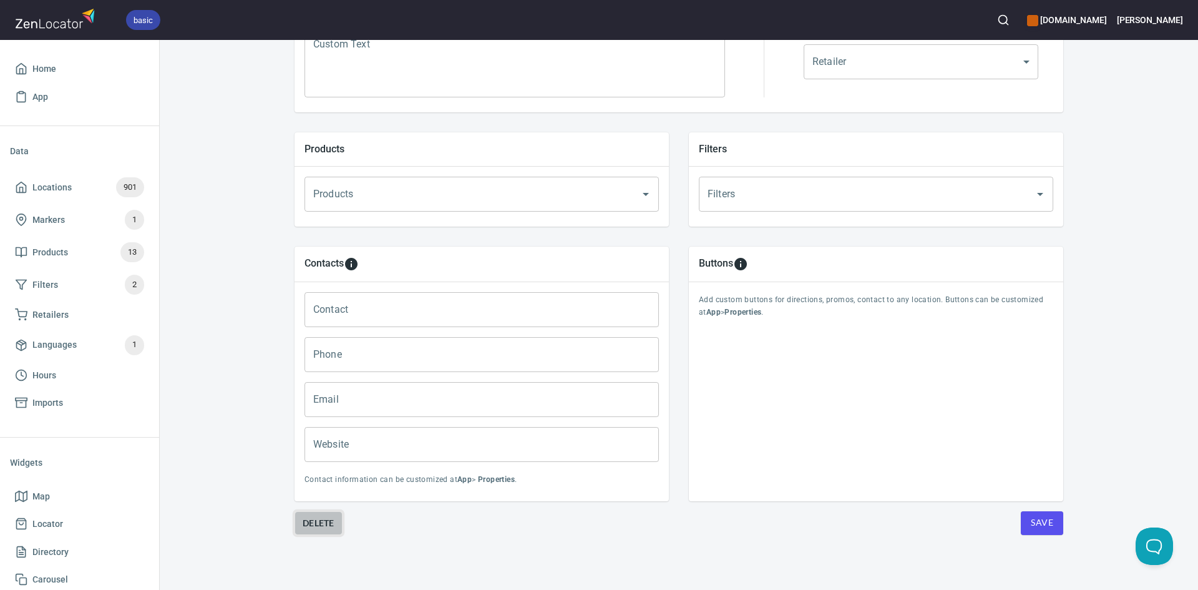
click at [323, 513] on button "Delete" at bounding box center [319, 523] width 48 height 24
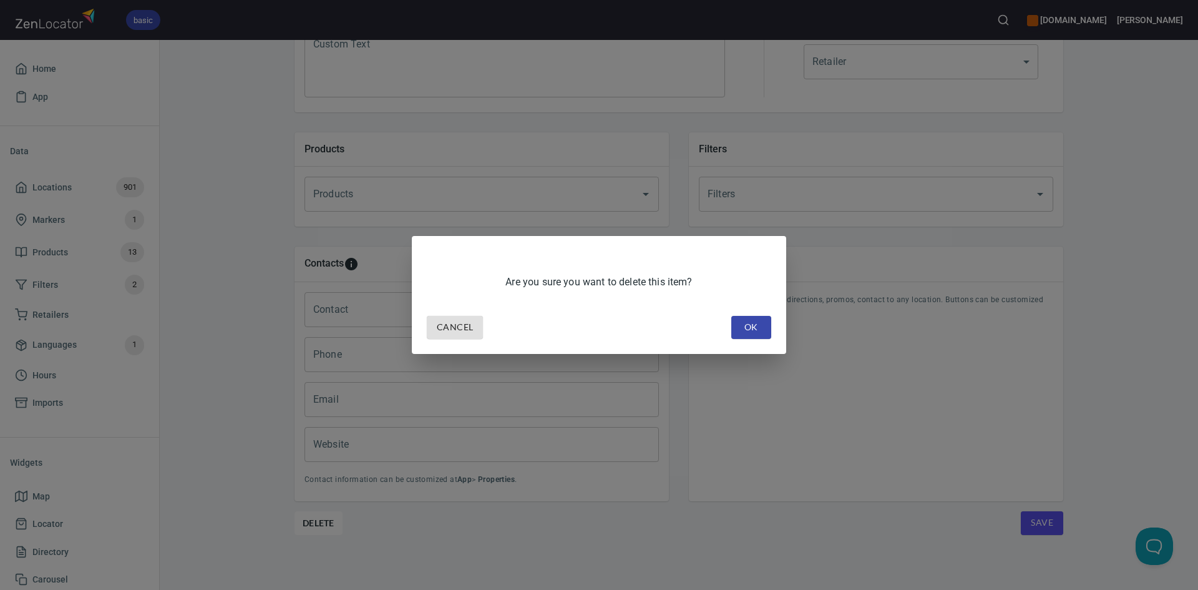
click at [742, 325] on span "OK" at bounding box center [751, 327] width 20 height 16
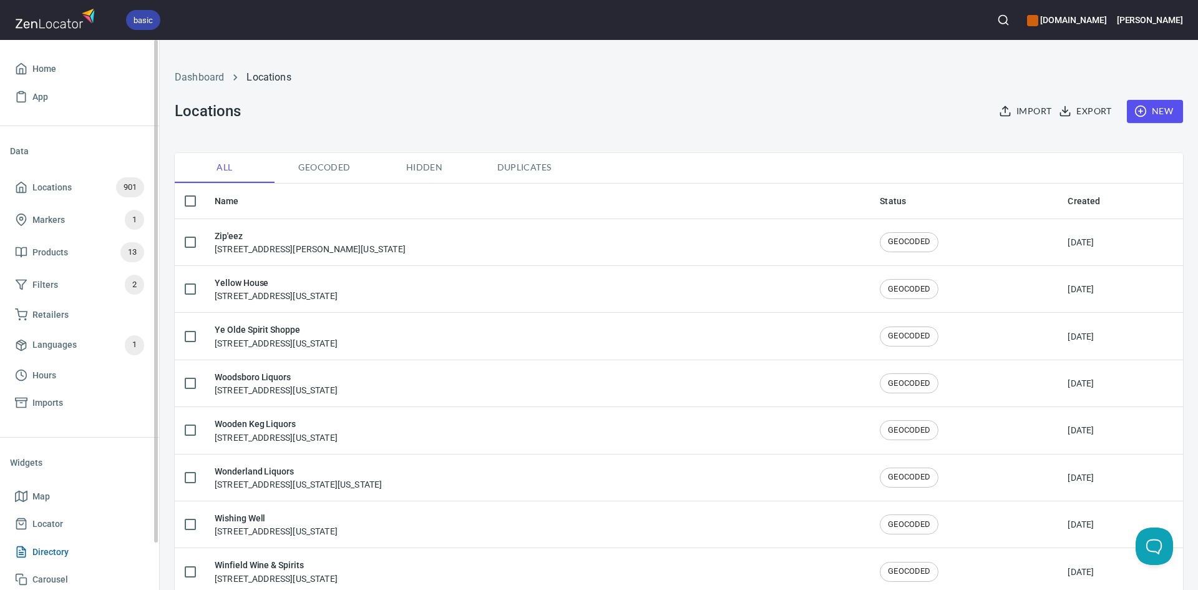
click at [67, 551] on span "Directory" at bounding box center [50, 552] width 36 height 16
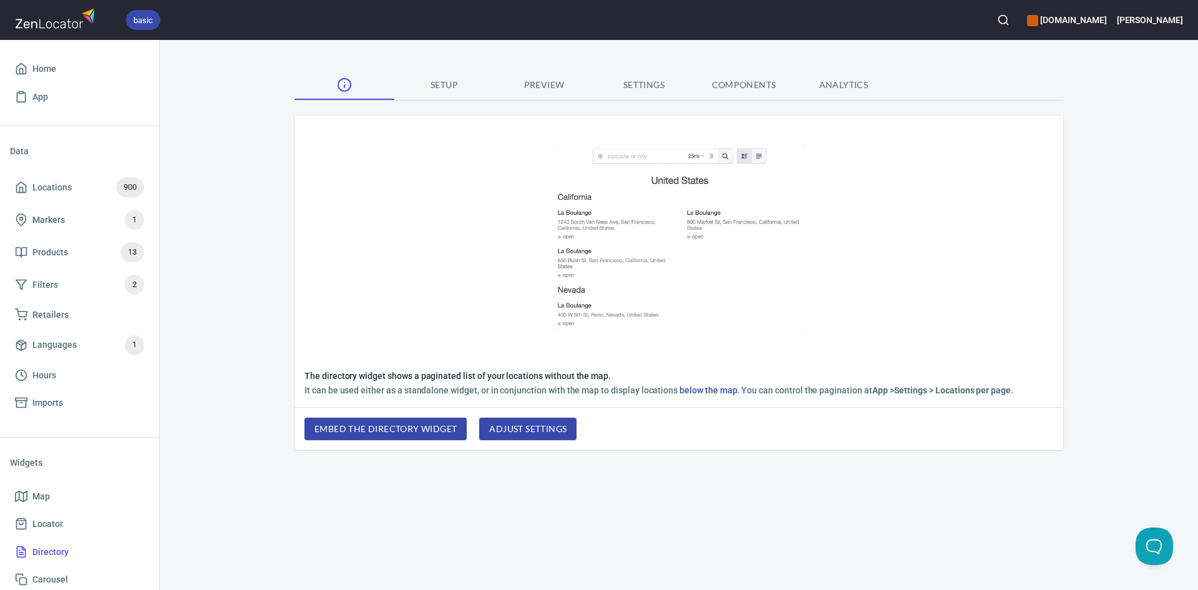
drag, startPoint x: 457, startPoint y: 95, endPoint x: 449, endPoint y: 92, distance: 9.3
click at [451, 92] on button "Setup" at bounding box center [444, 85] width 100 height 30
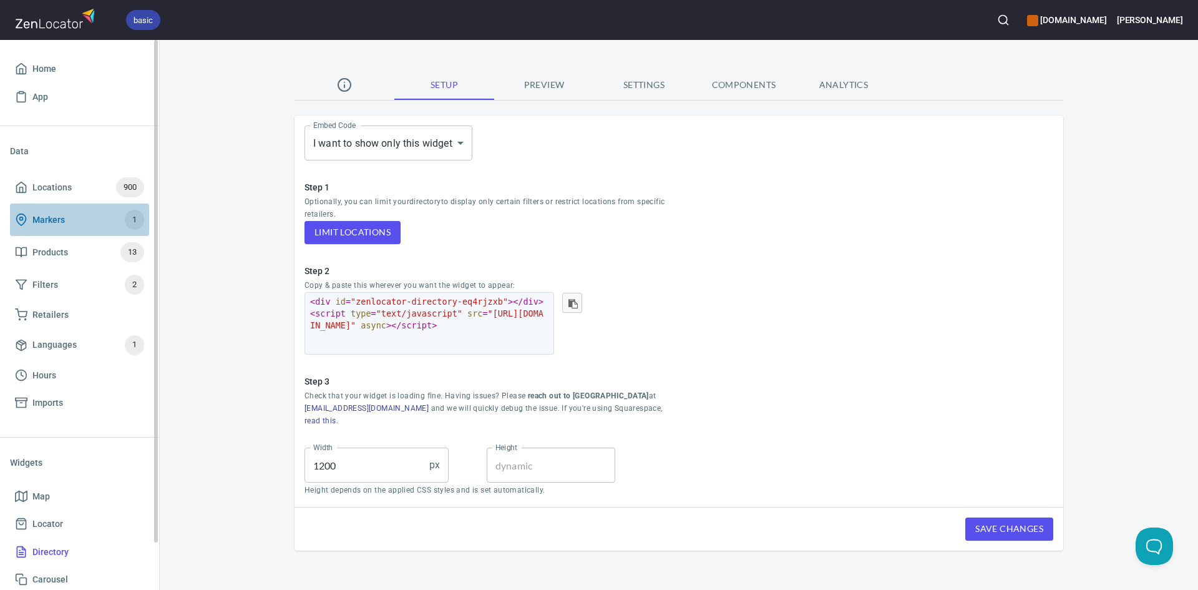
click at [25, 212] on span "Markers 1" at bounding box center [79, 220] width 129 height 20
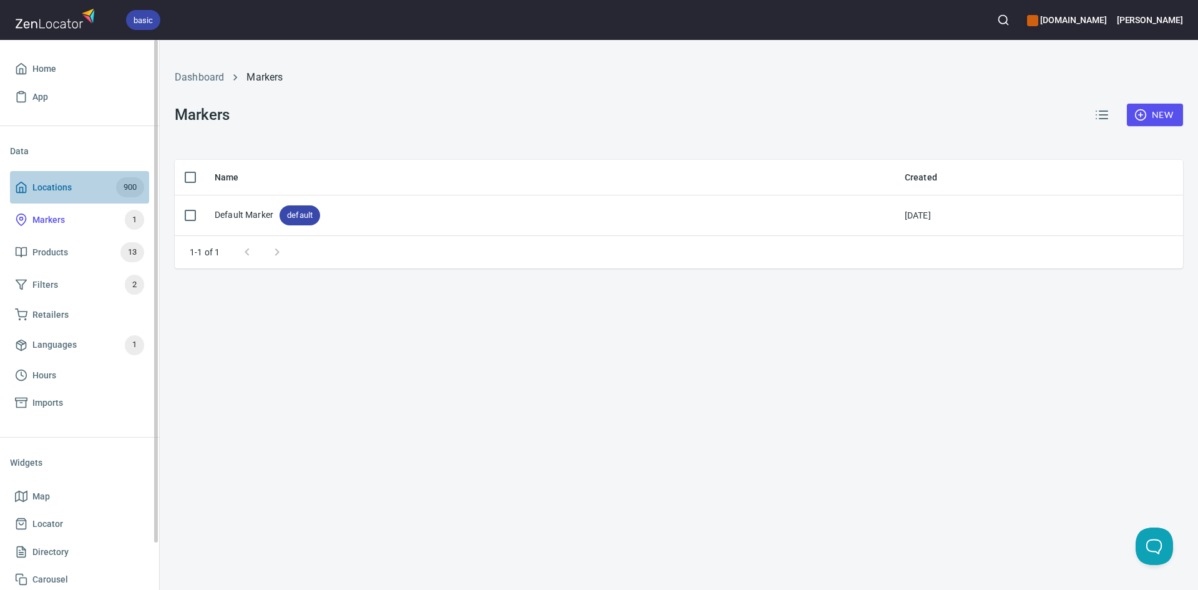
click at [20, 191] on polyline at bounding box center [21, 189] width 3 height 5
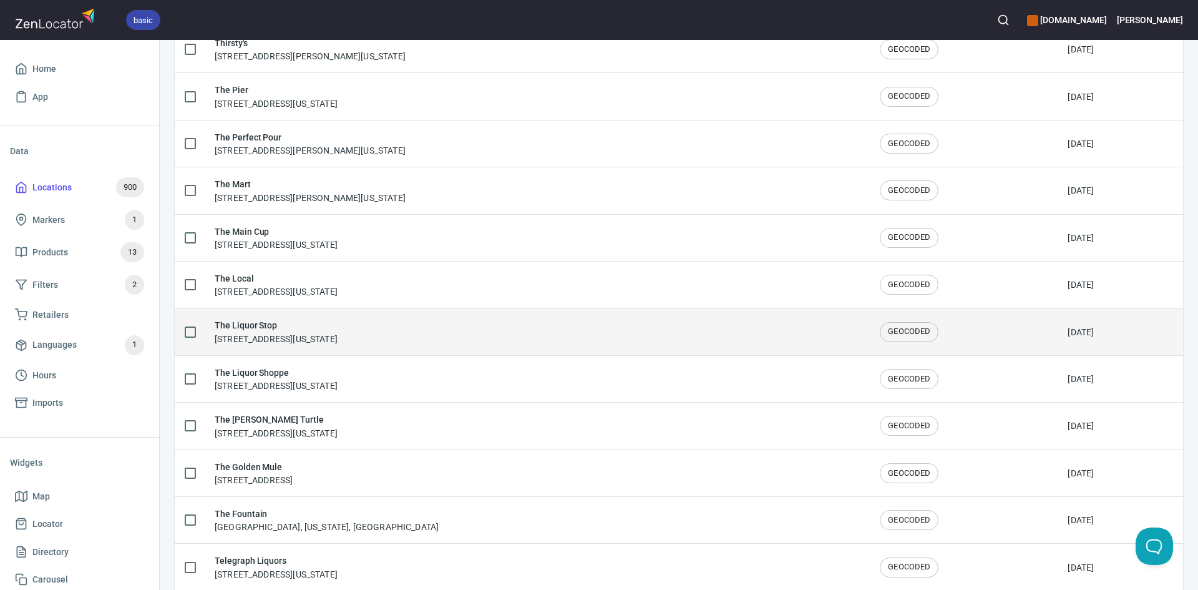
scroll to position [2029, 0]
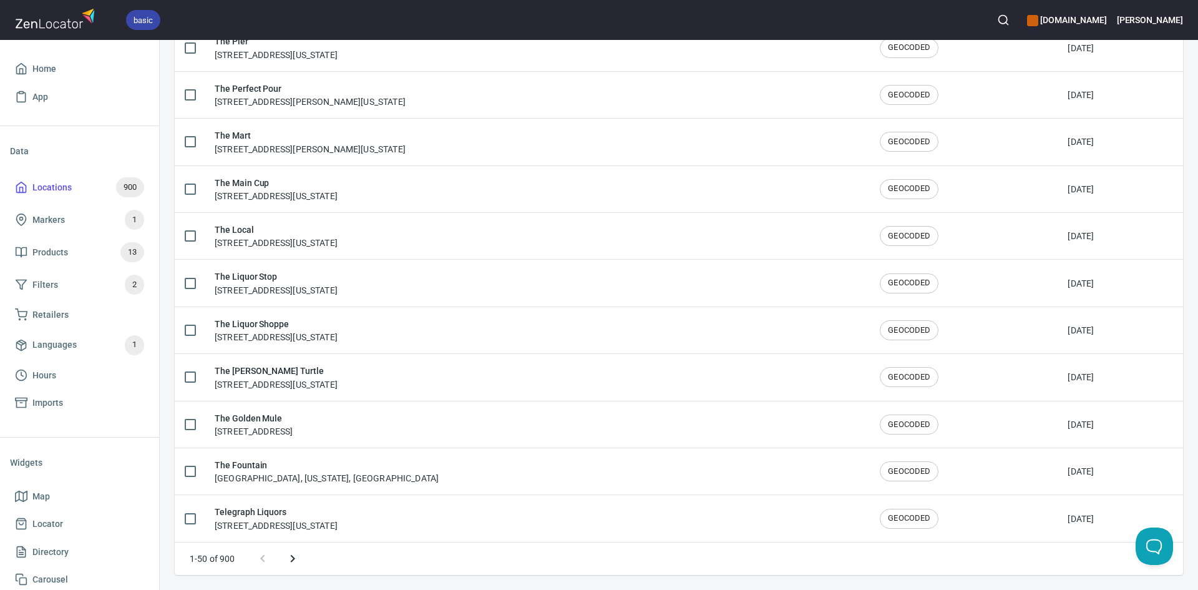
click at [298, 551] on icon "Next page" at bounding box center [292, 558] width 15 height 15
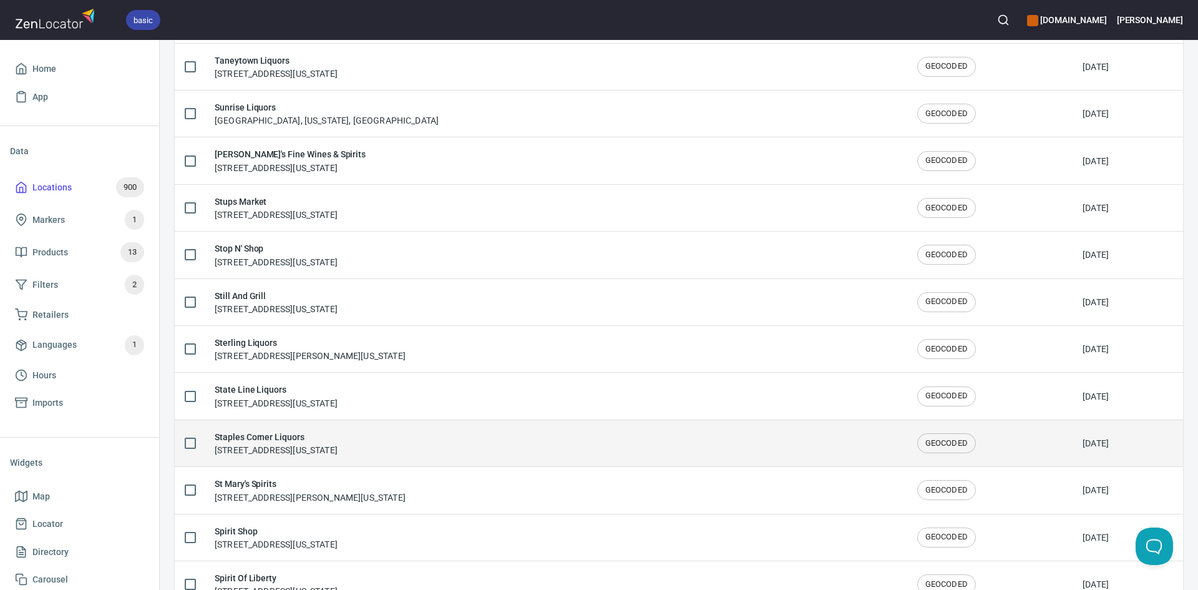
scroll to position [0, 0]
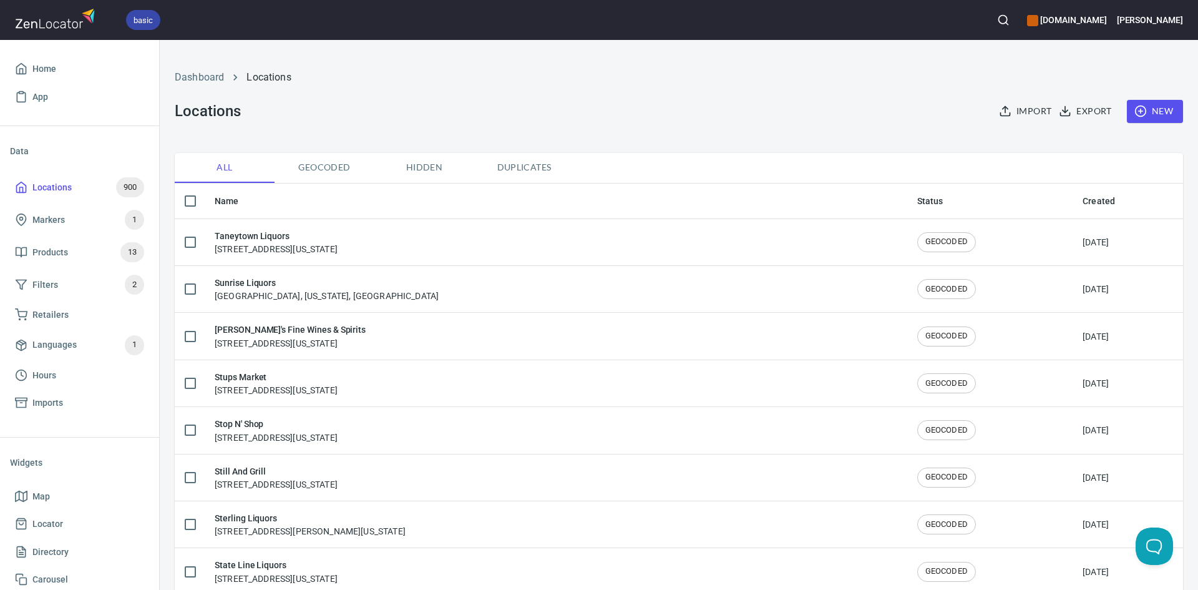
click at [308, 163] on span "Geocoded" at bounding box center [324, 168] width 85 height 16
click at [231, 170] on span "All" at bounding box center [224, 168] width 85 height 16
click at [183, 204] on input "checkbox" at bounding box center [190, 201] width 26 height 26
checkbox input "true"
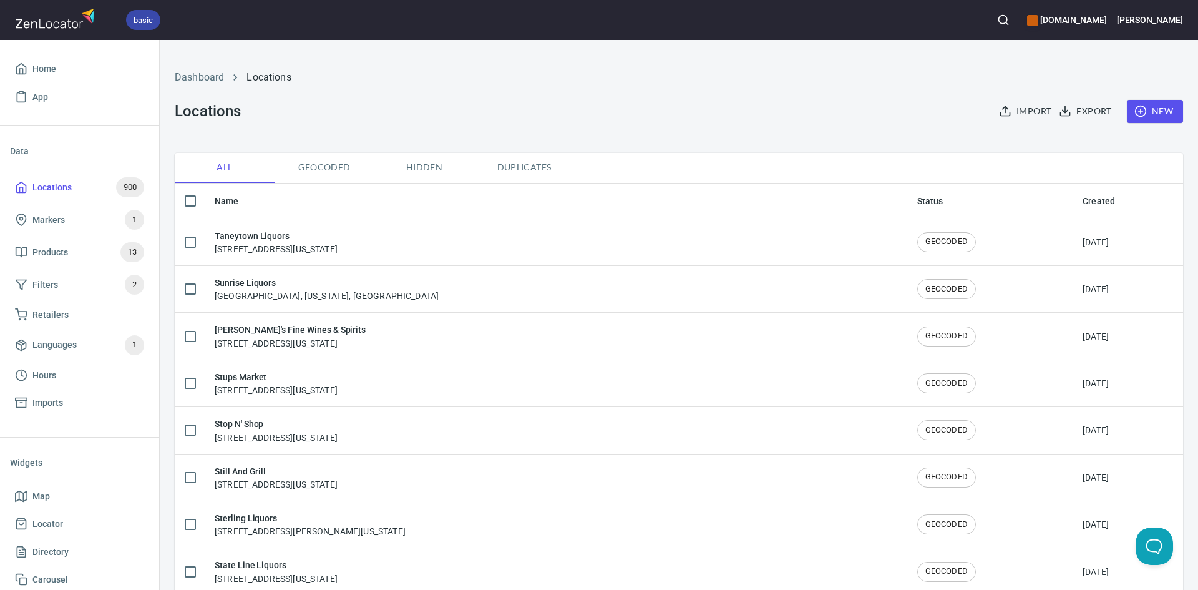
checkbox input "true"
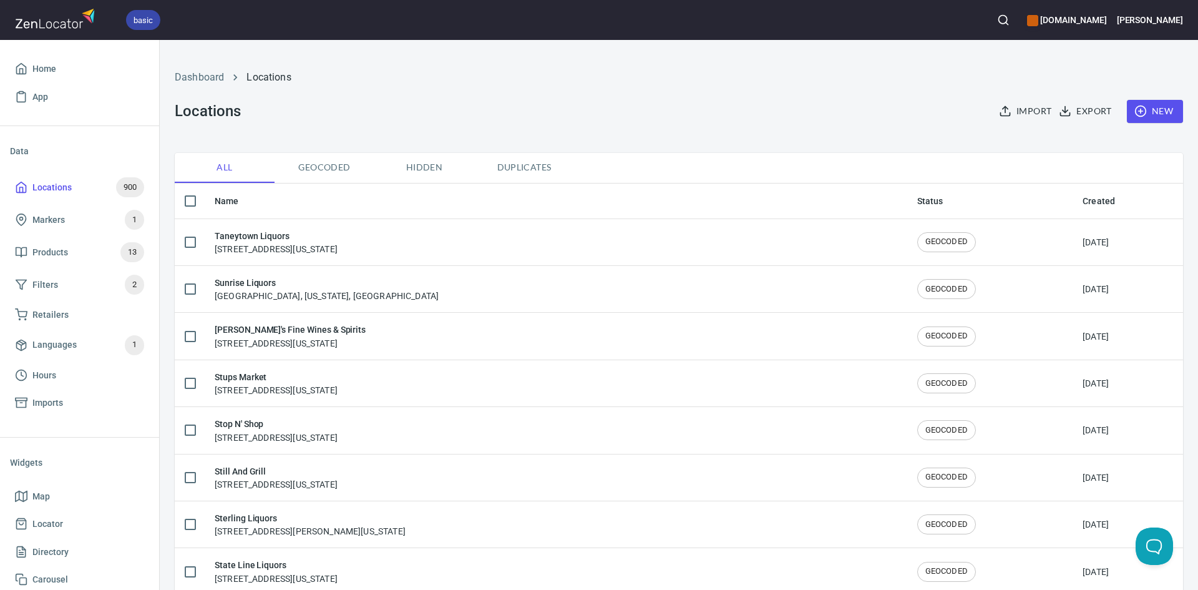
checkbox input "true"
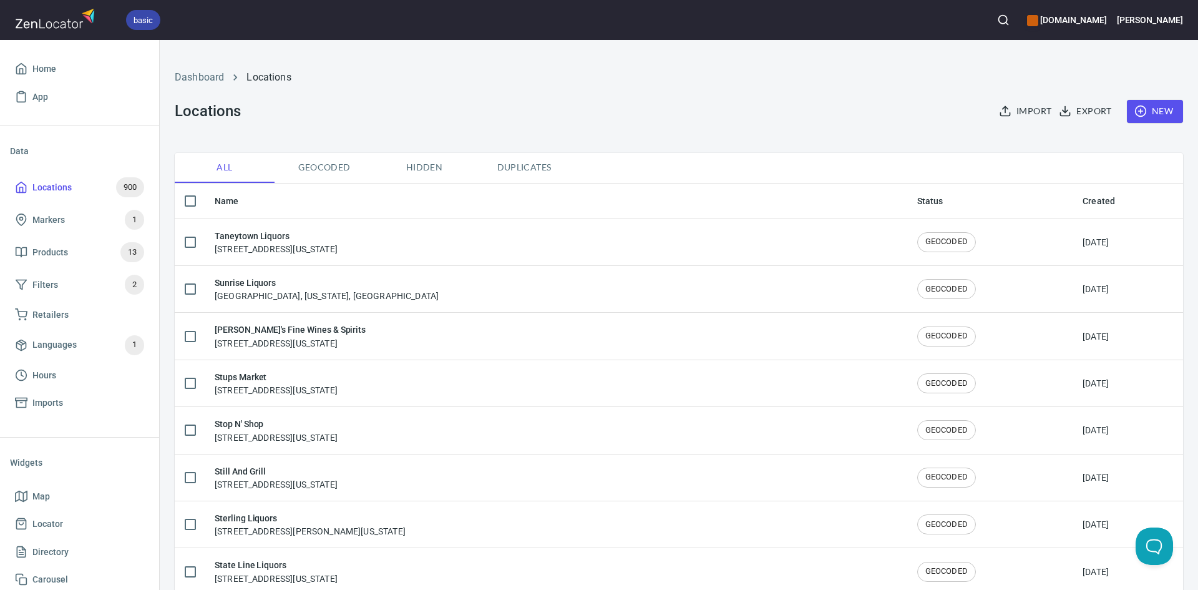
checkbox input "true"
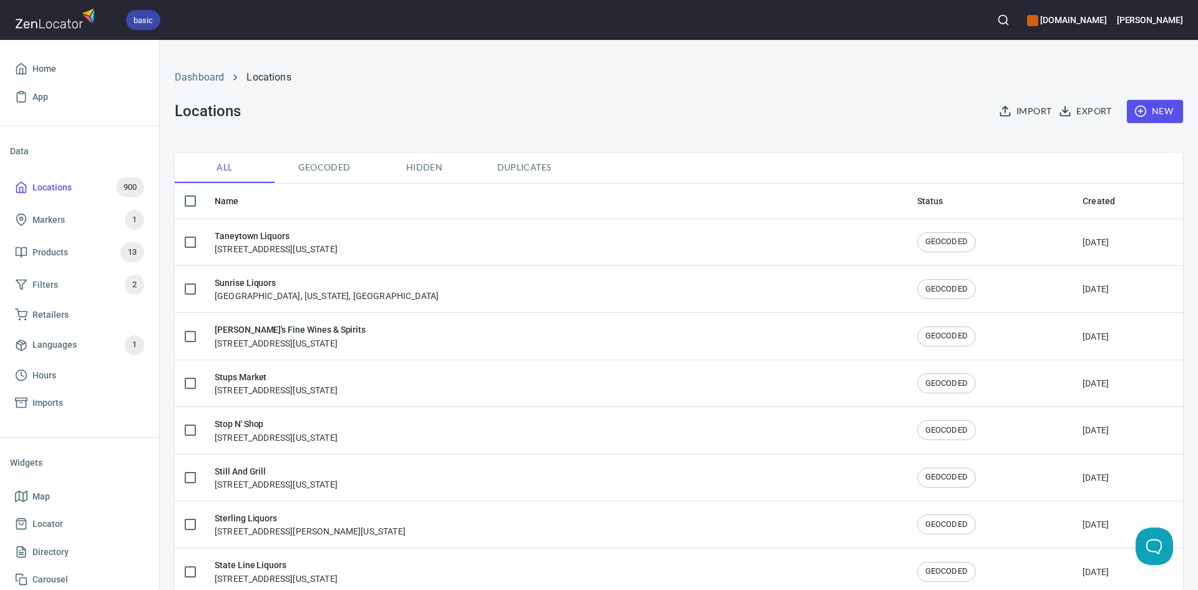
checkbox input "true"
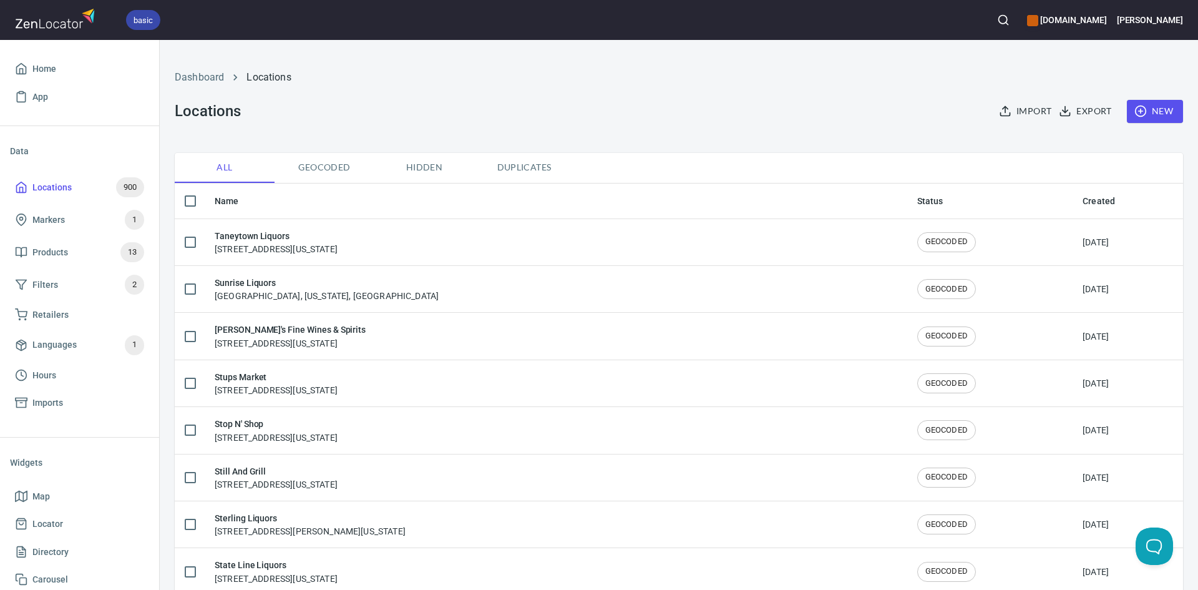
checkbox input "true"
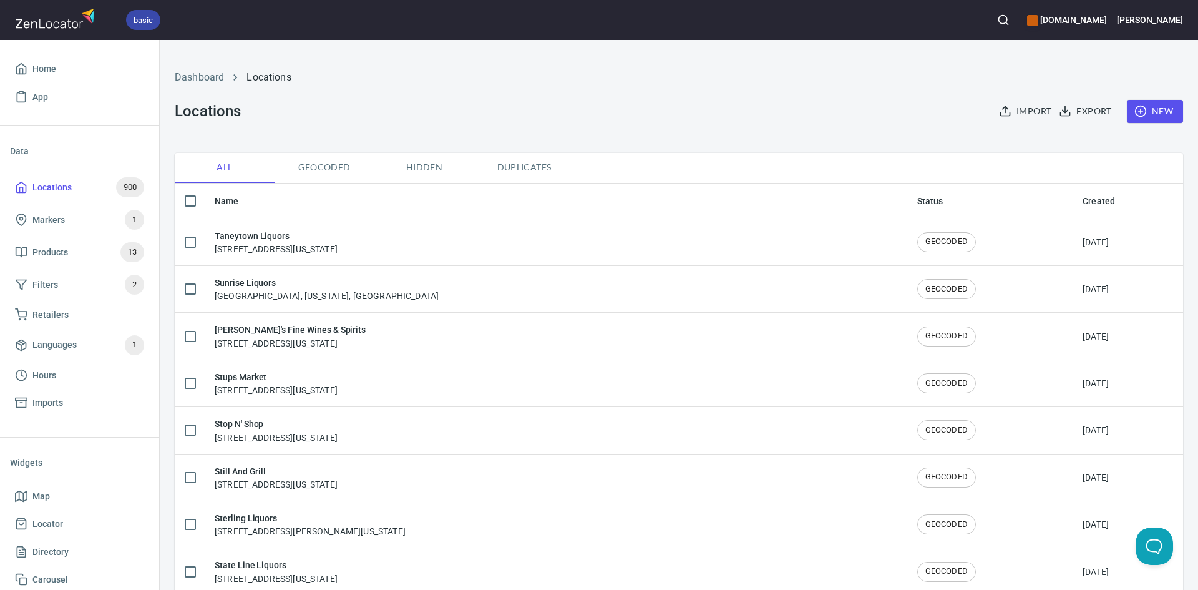
checkbox input "true"
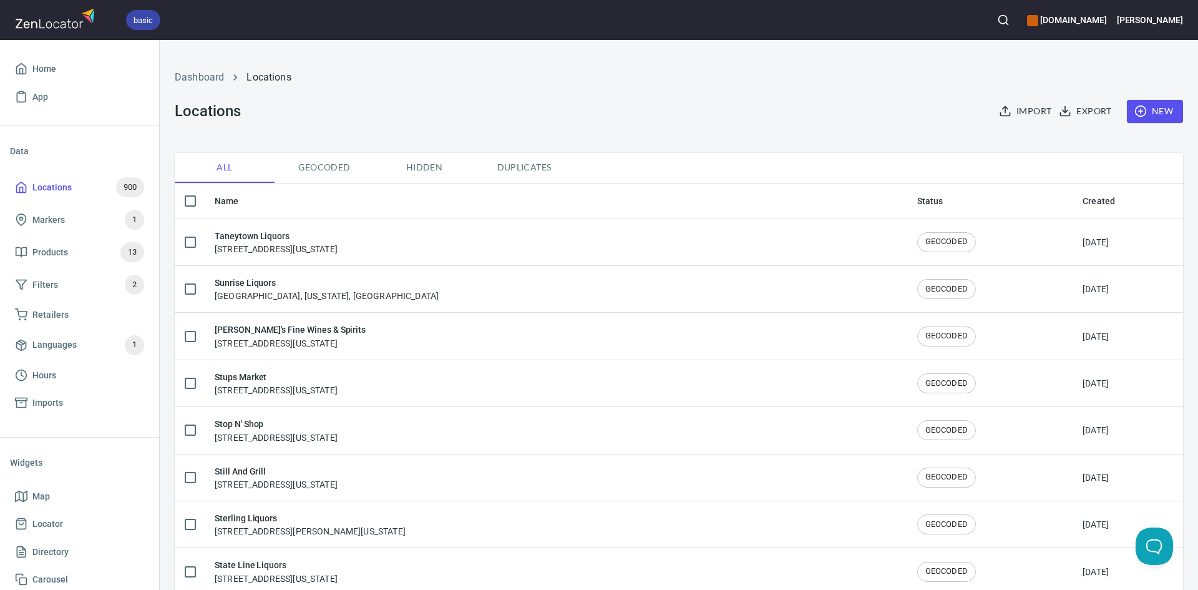
checkbox input "true"
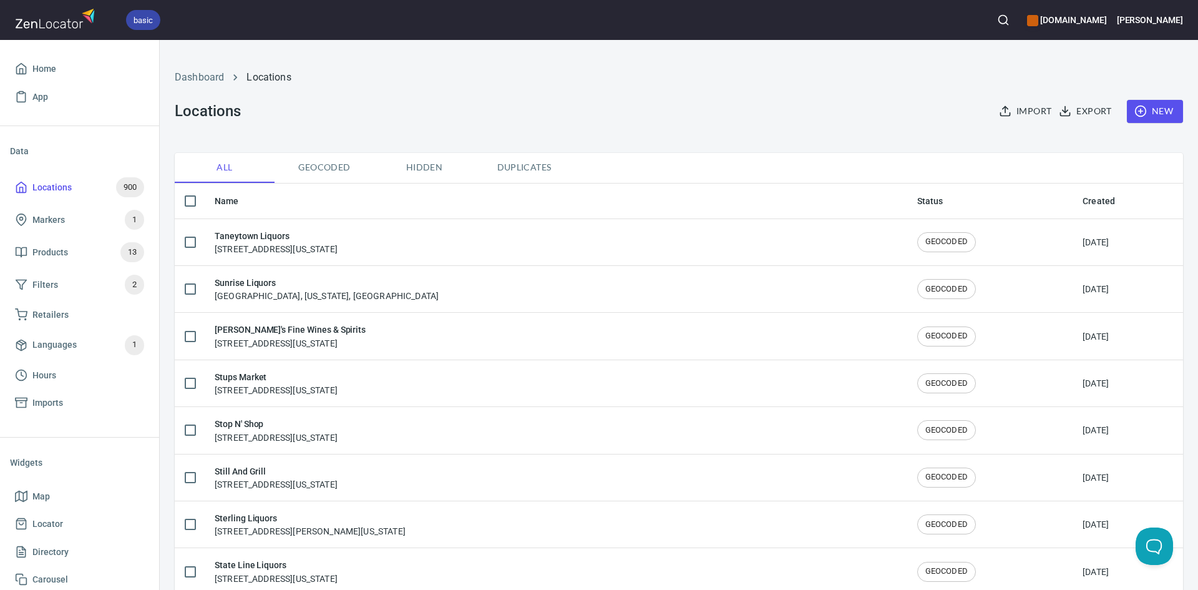
checkbox input "true"
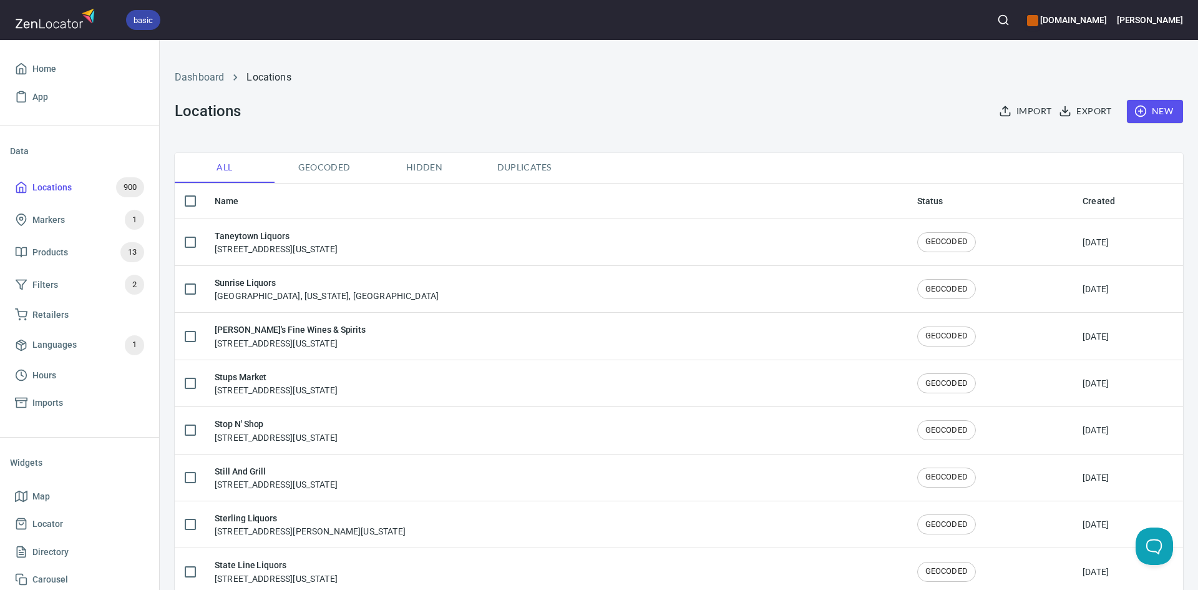
checkbox input "true"
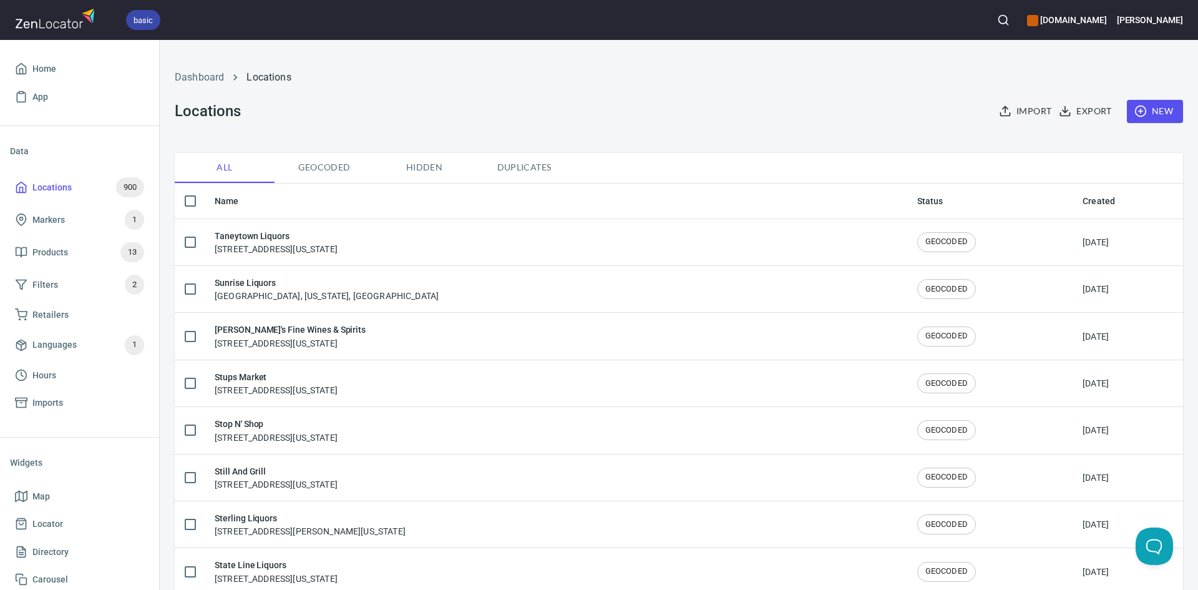
checkbox input "true"
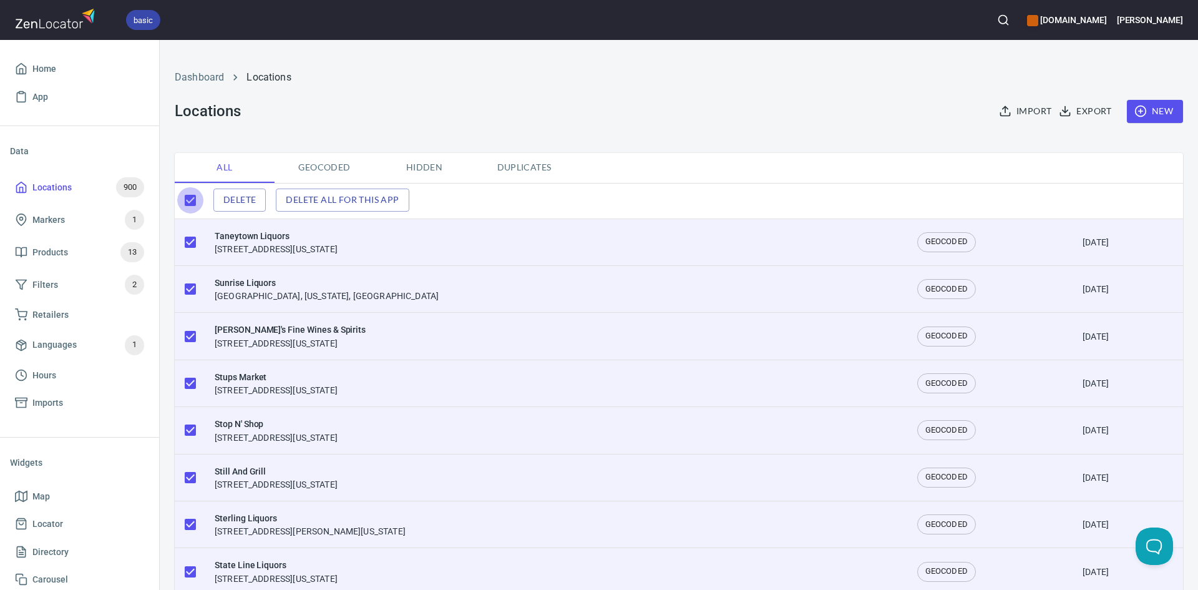
click at [189, 198] on input "checkbox" at bounding box center [190, 200] width 26 height 26
checkbox input "false"
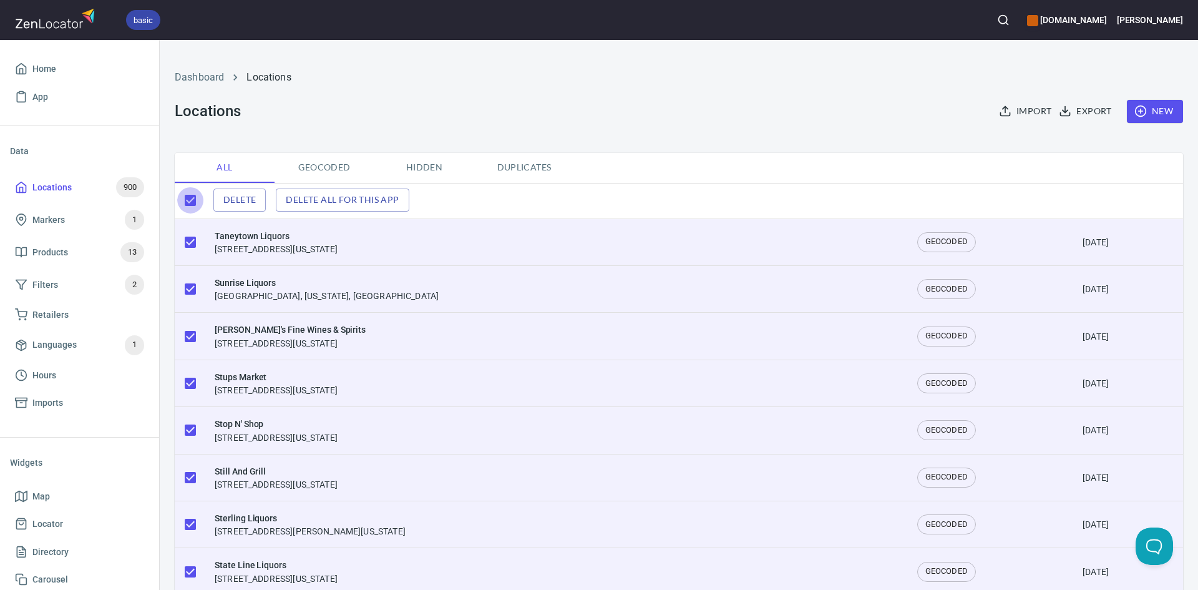
checkbox input "false"
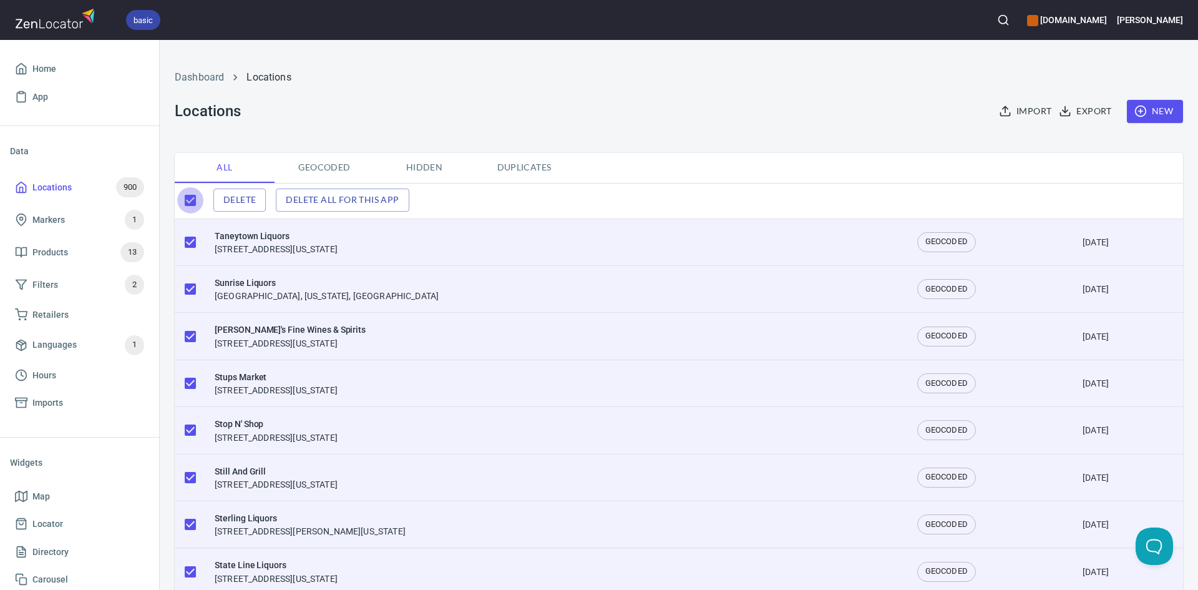
checkbox input "false"
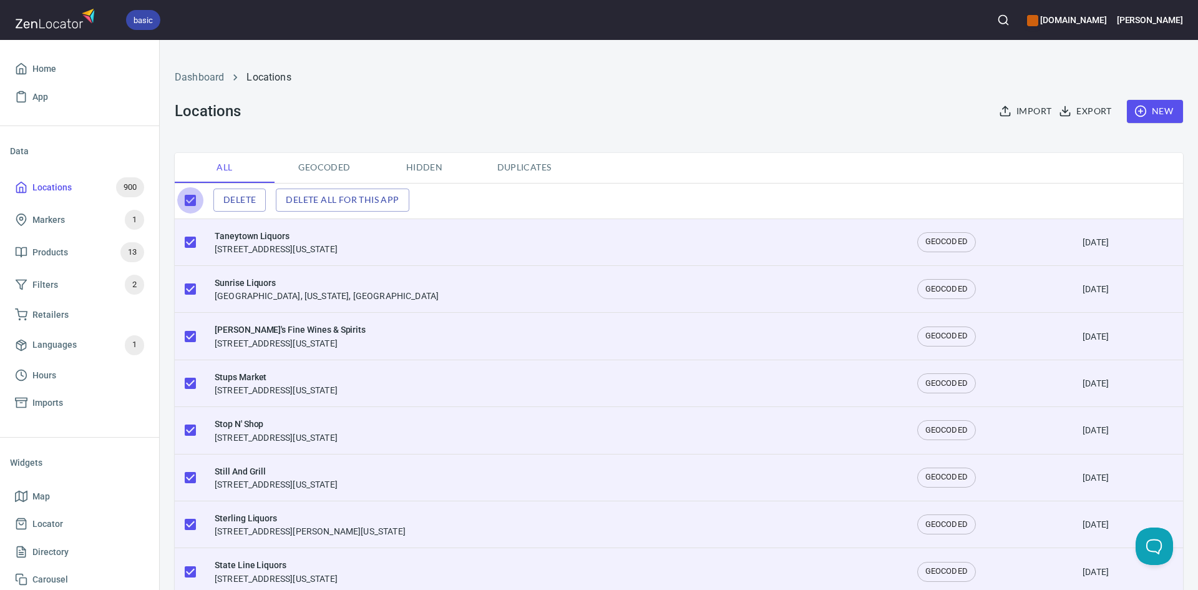
checkbox input "false"
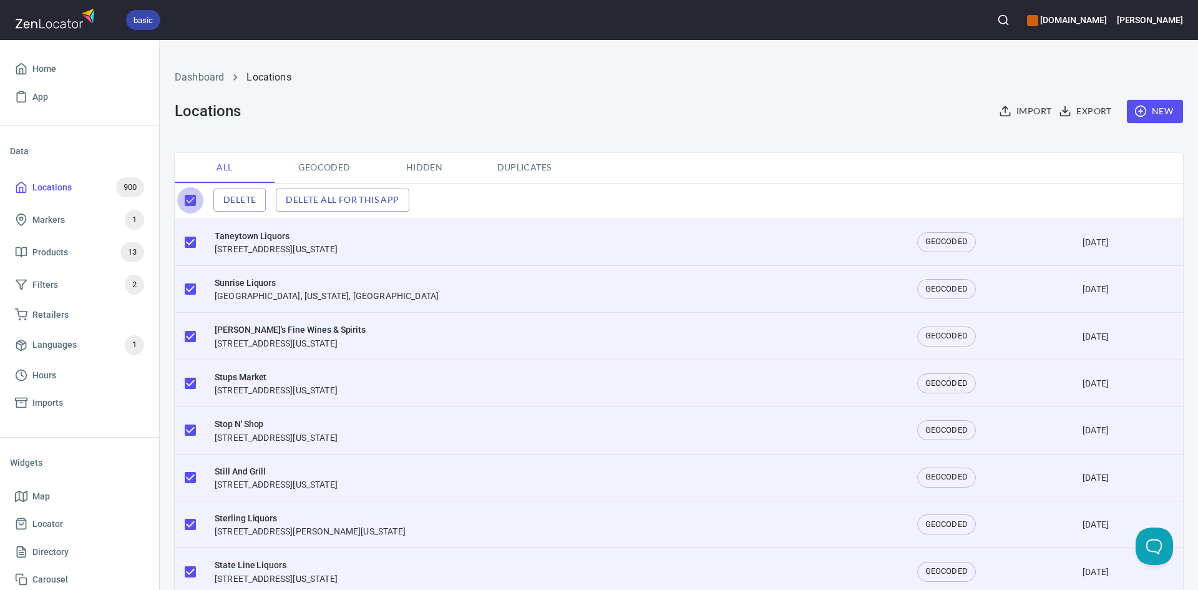
checkbox input "false"
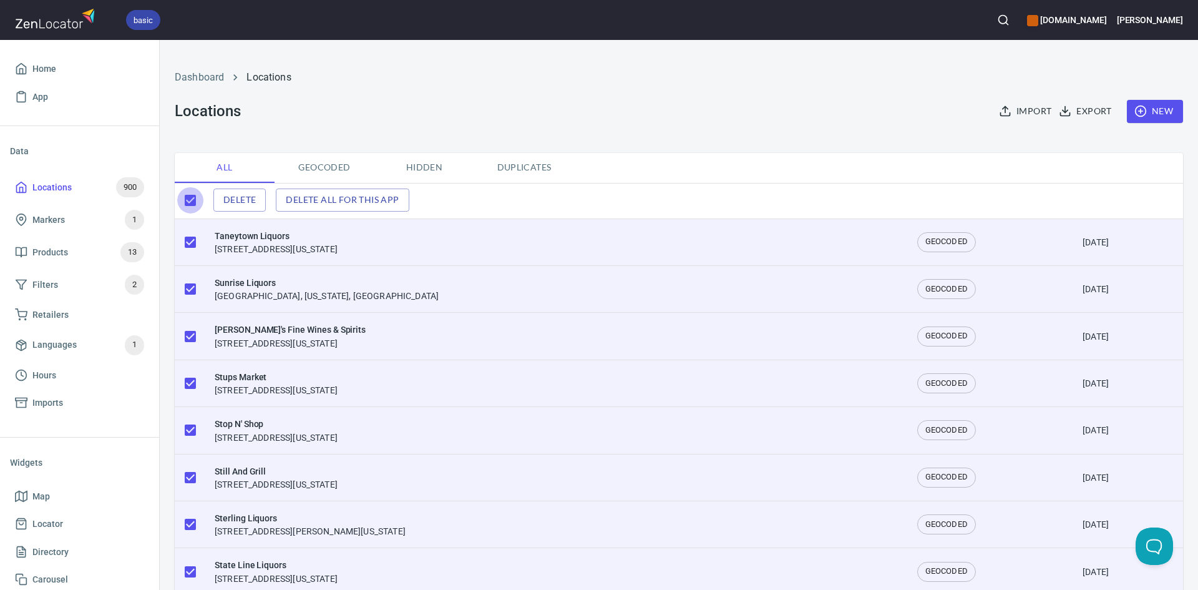
checkbox input "false"
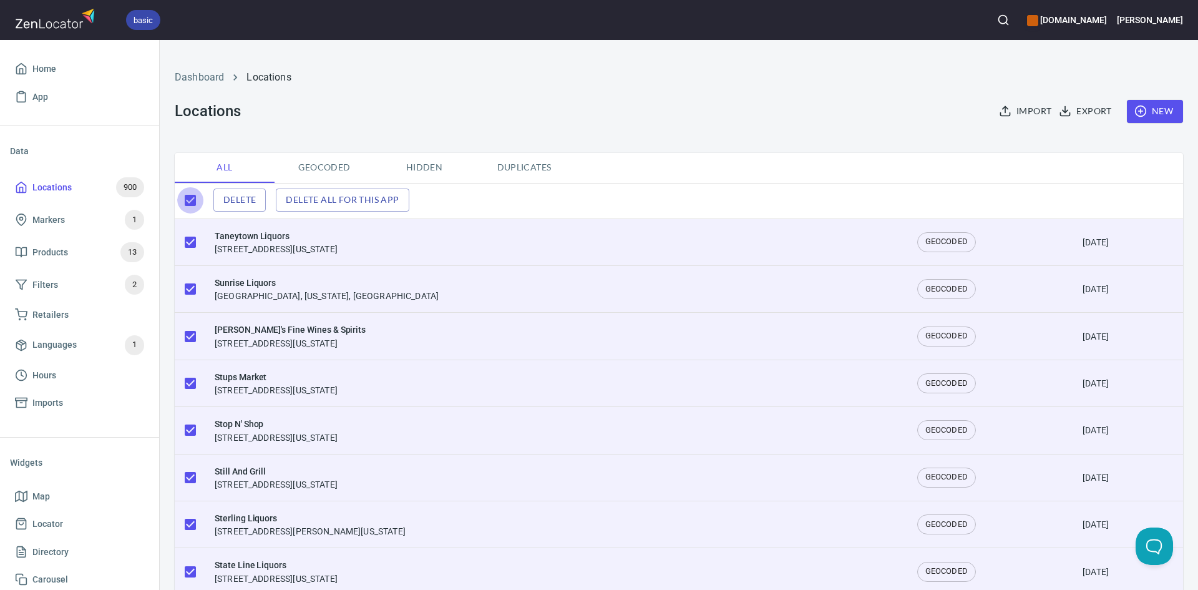
checkbox input "false"
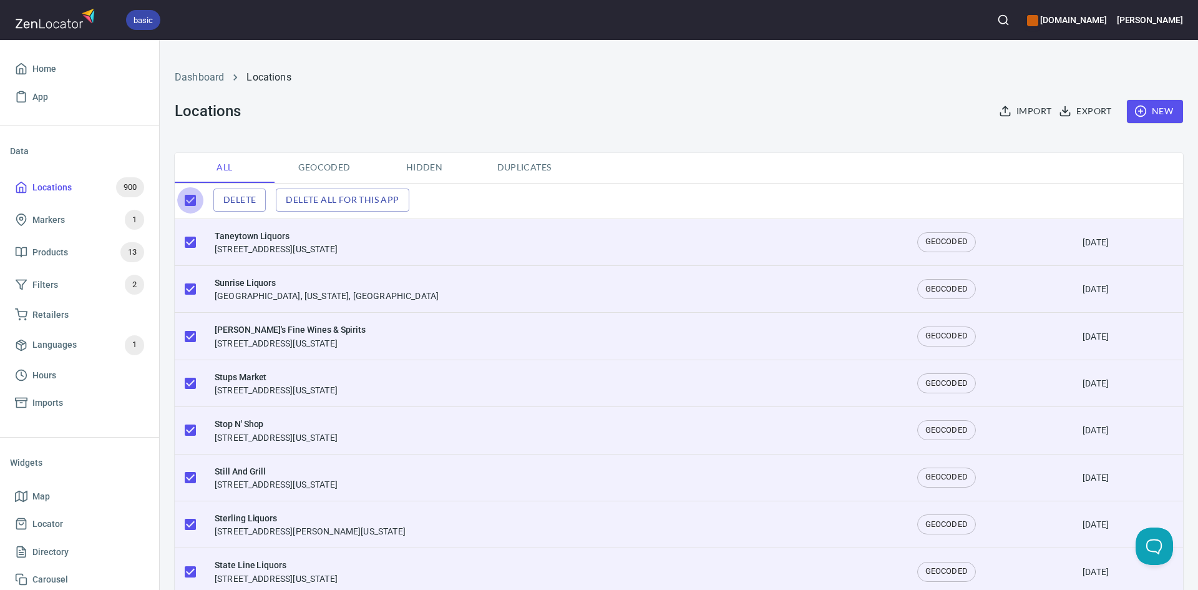
checkbox input "false"
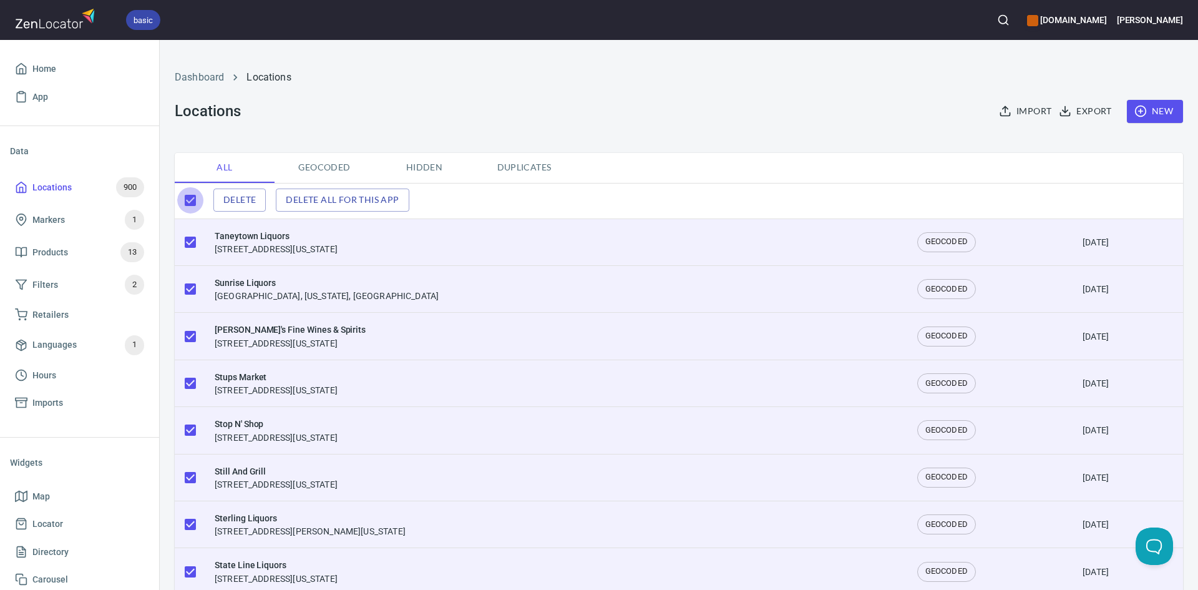
checkbox input "false"
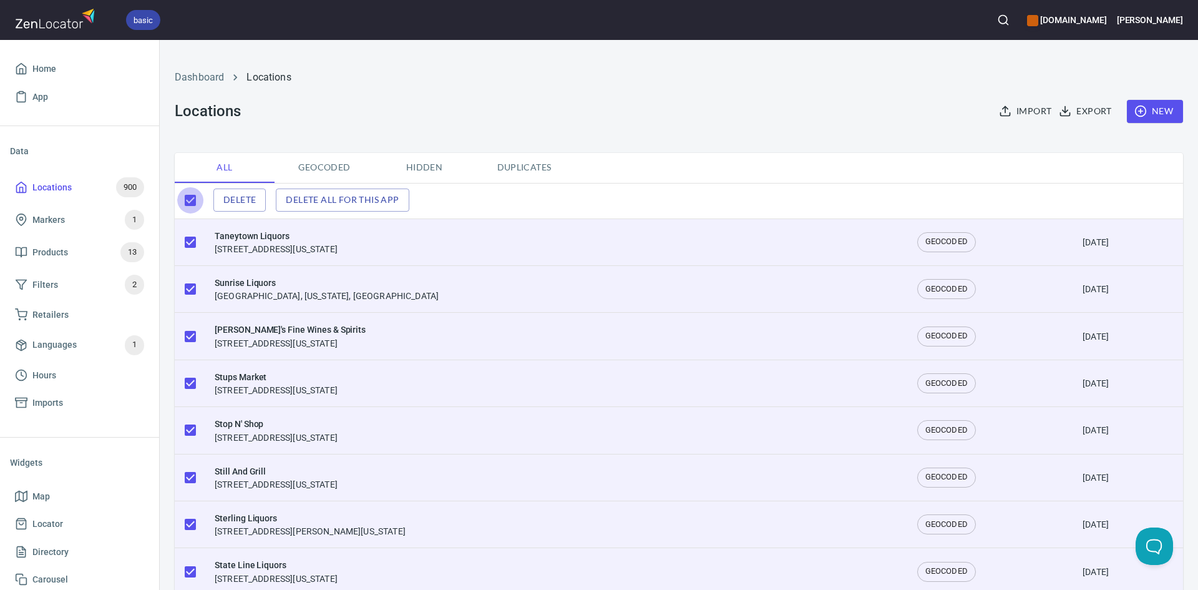
checkbox input "false"
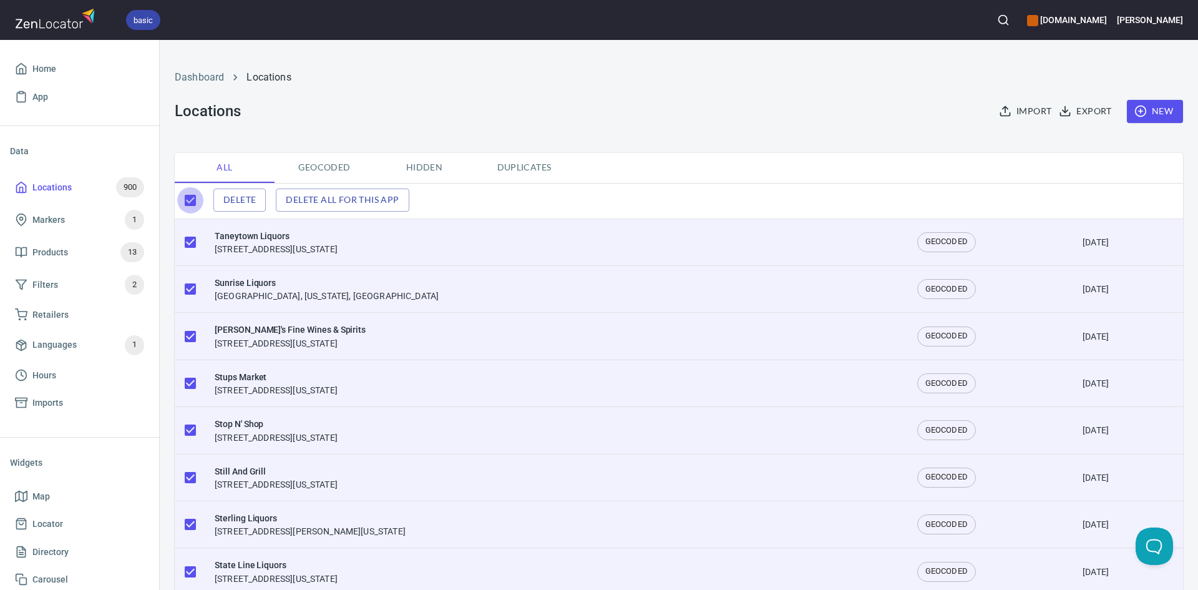
checkbox input "false"
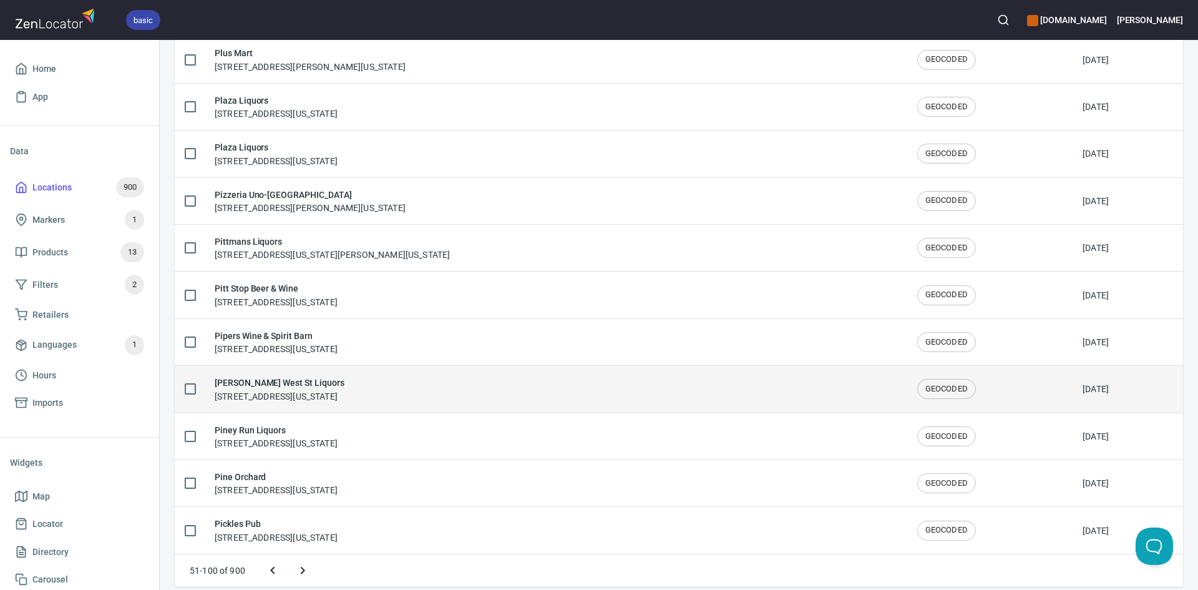
scroll to position [2029, 0]
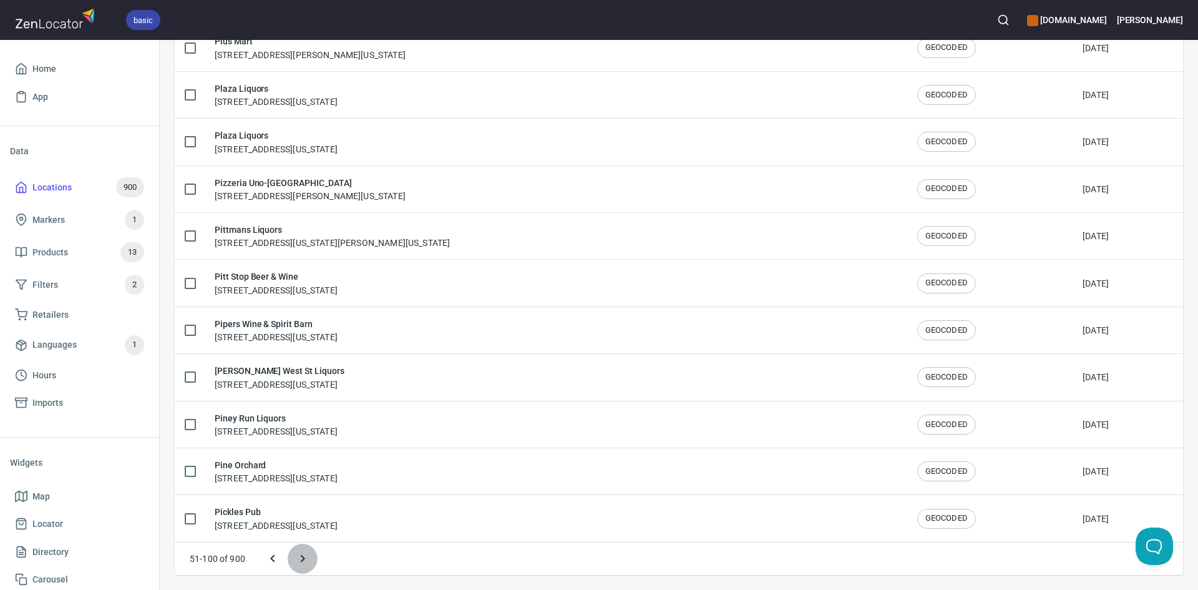
click at [310, 554] on button "Next page" at bounding box center [303, 558] width 30 height 30
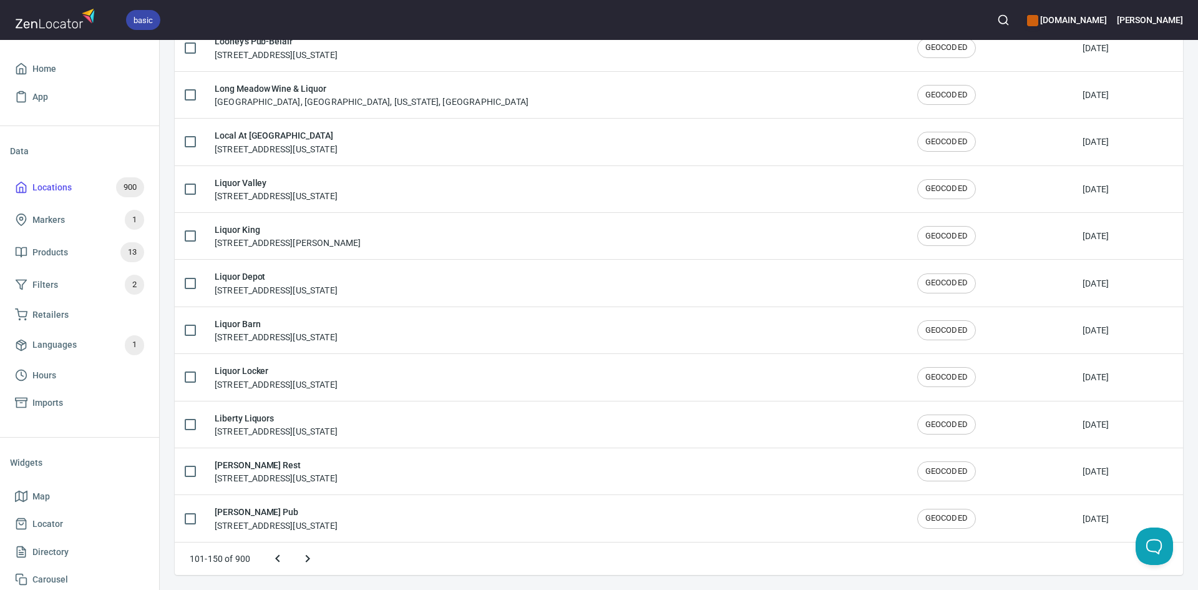
drag, startPoint x: 311, startPoint y: 565, endPoint x: 307, endPoint y: 558, distance: 7.8
click at [309, 563] on icon "Next page" at bounding box center [307, 558] width 15 height 15
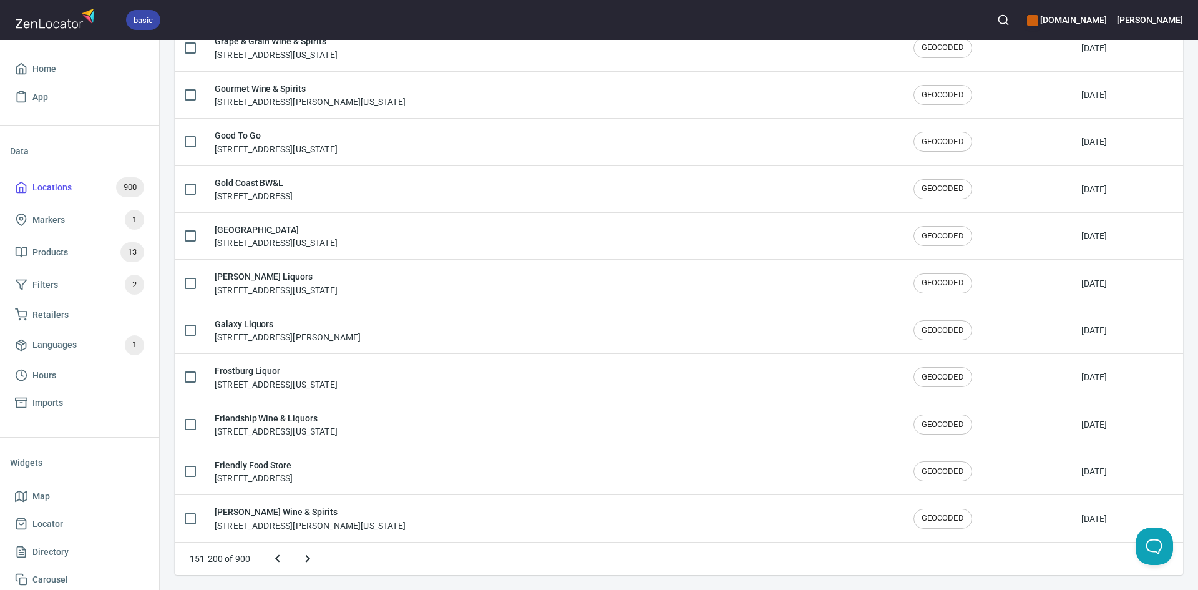
drag, startPoint x: 311, startPoint y: 557, endPoint x: 305, endPoint y: 554, distance: 7.0
click at [309, 557] on icon "Next page" at bounding box center [307, 558] width 15 height 15
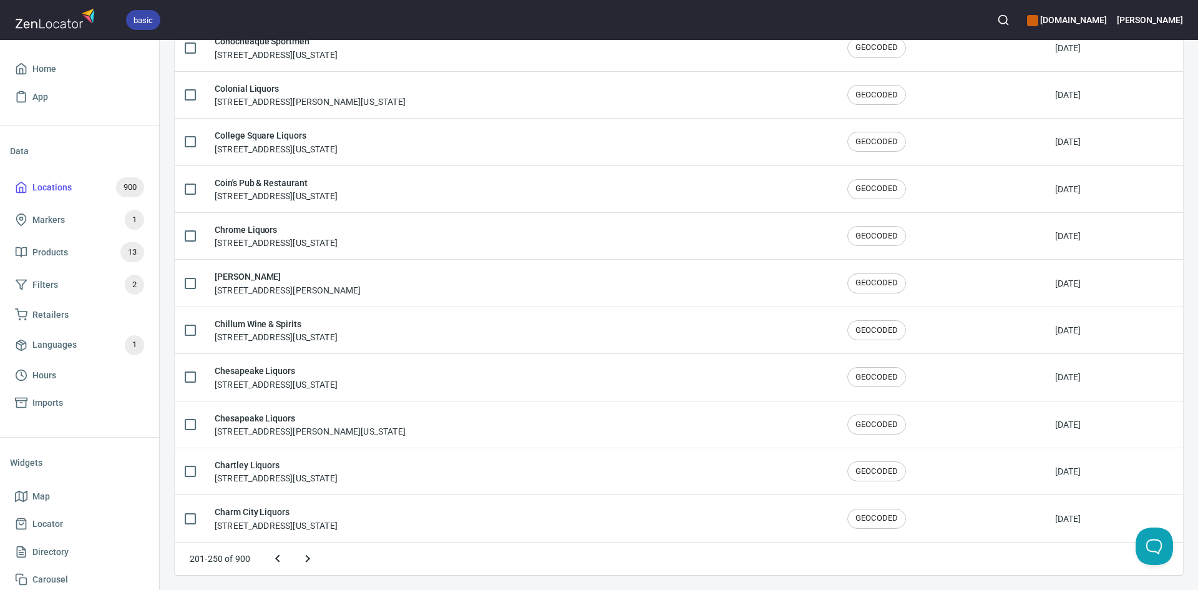
click at [302, 559] on icon "Next page" at bounding box center [307, 558] width 15 height 15
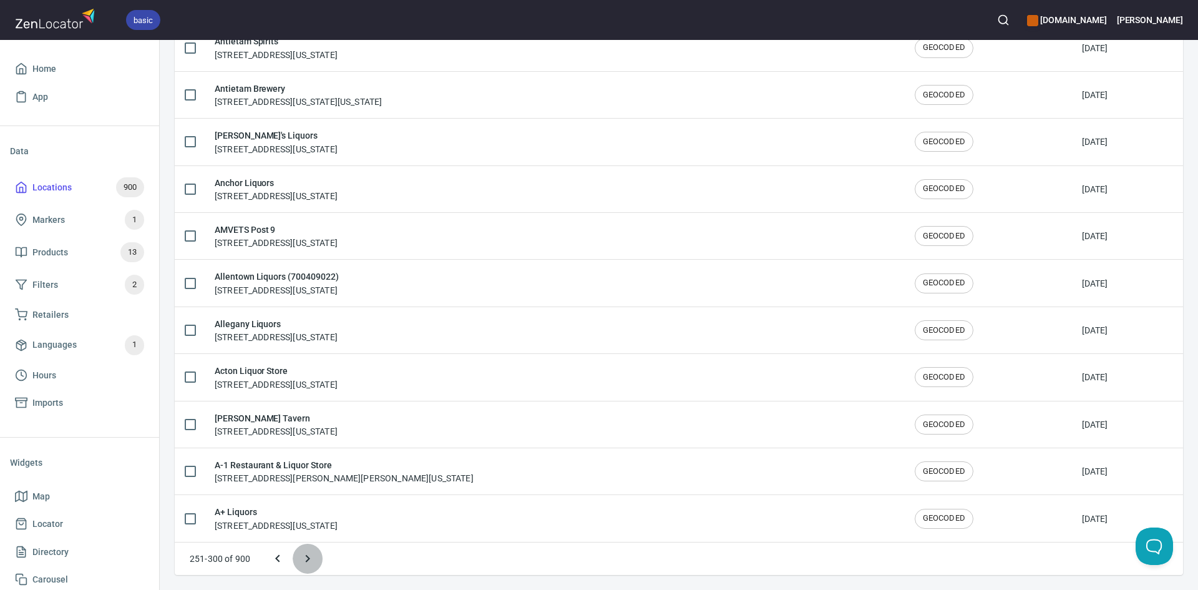
click at [313, 556] on icon "Next page" at bounding box center [307, 558] width 15 height 15
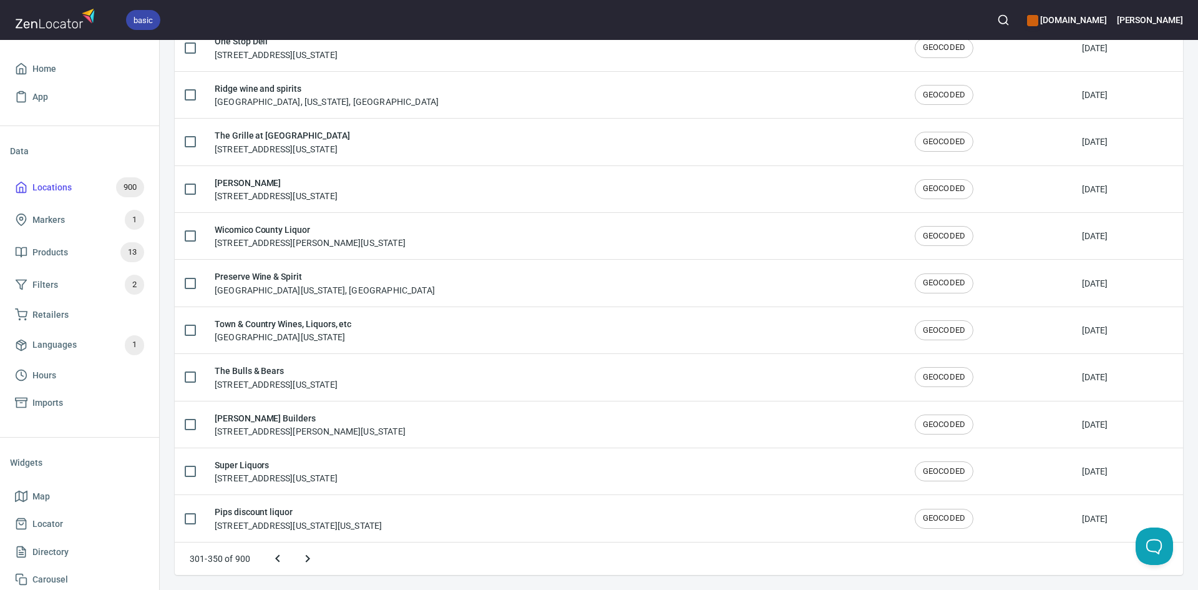
click at [304, 551] on icon "Next page" at bounding box center [307, 558] width 15 height 15
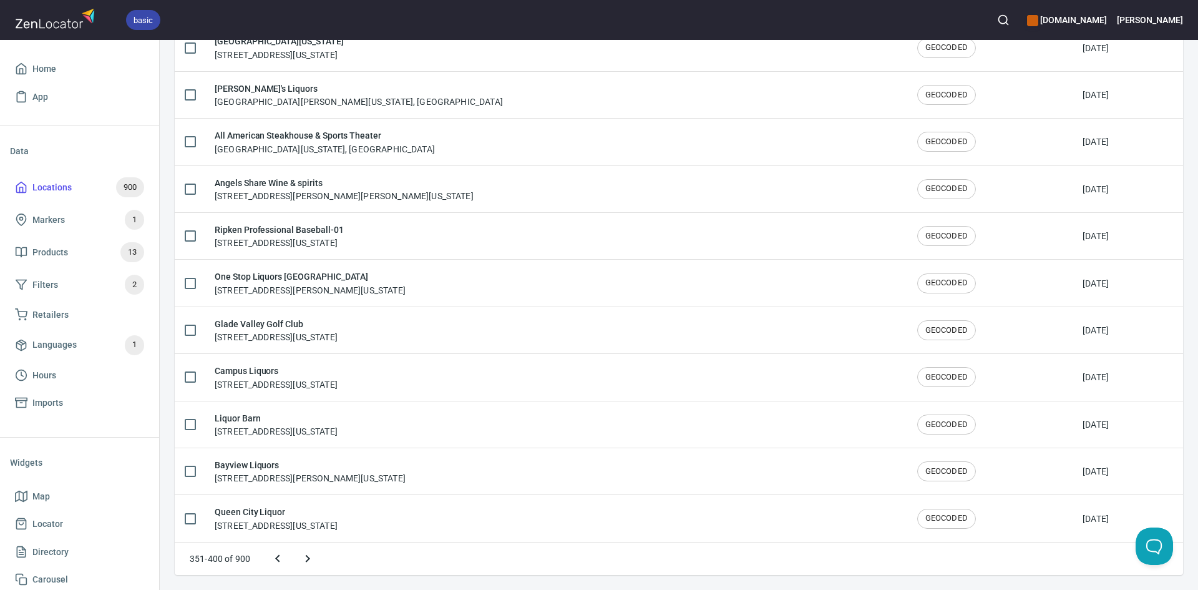
click at [316, 560] on button "Next page" at bounding box center [308, 558] width 30 height 30
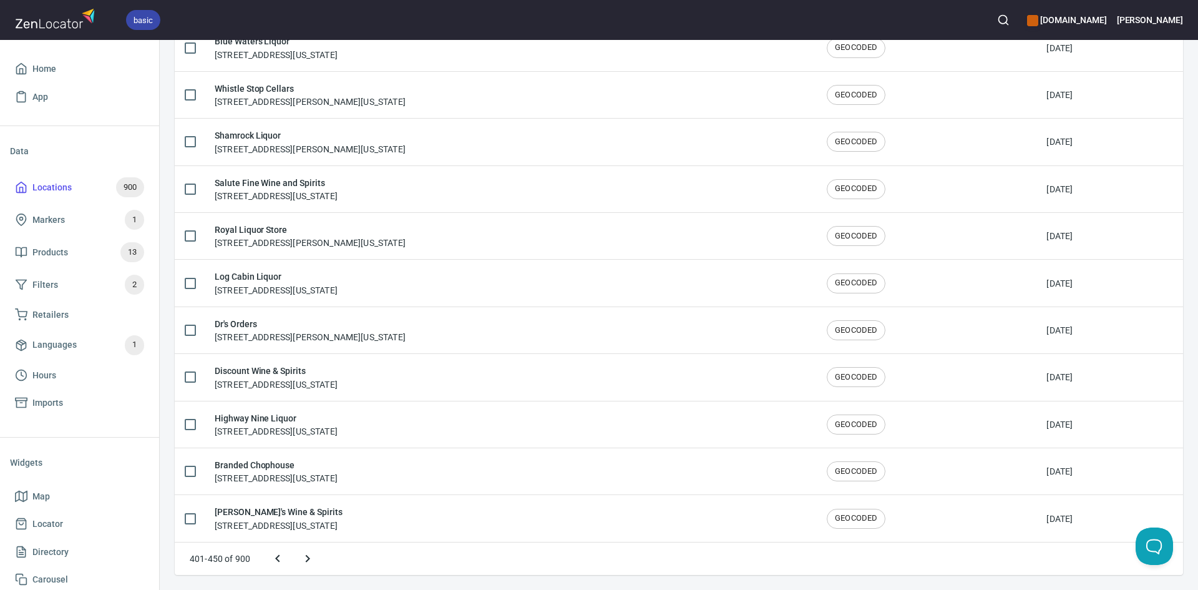
click at [305, 564] on icon "Next page" at bounding box center [307, 558] width 15 height 15
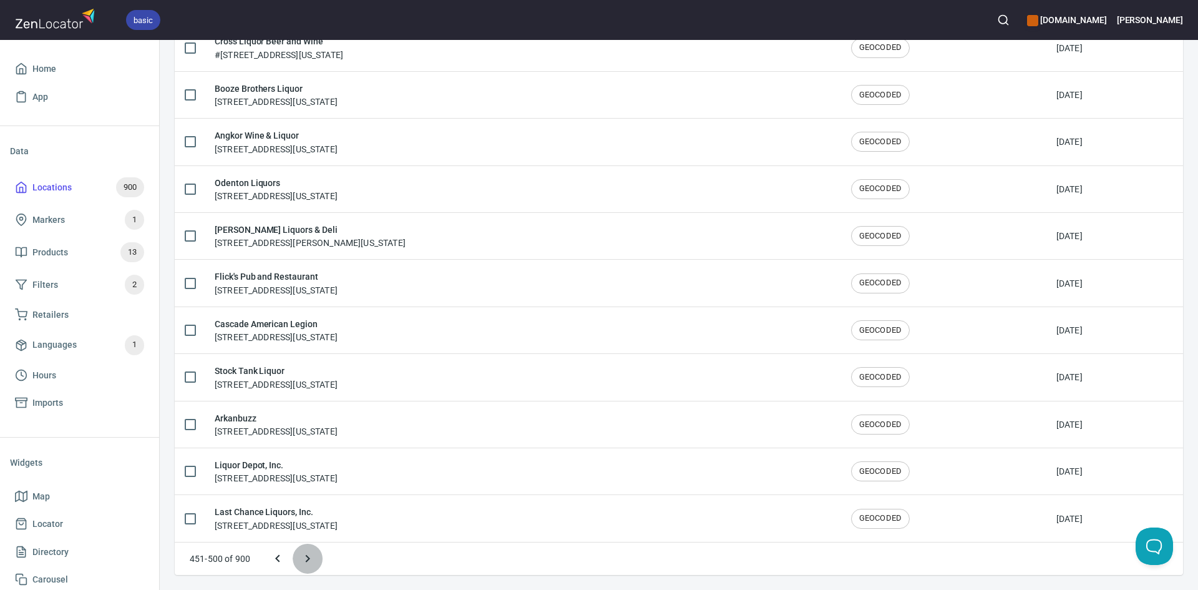
click at [313, 557] on icon "Next page" at bounding box center [307, 558] width 15 height 15
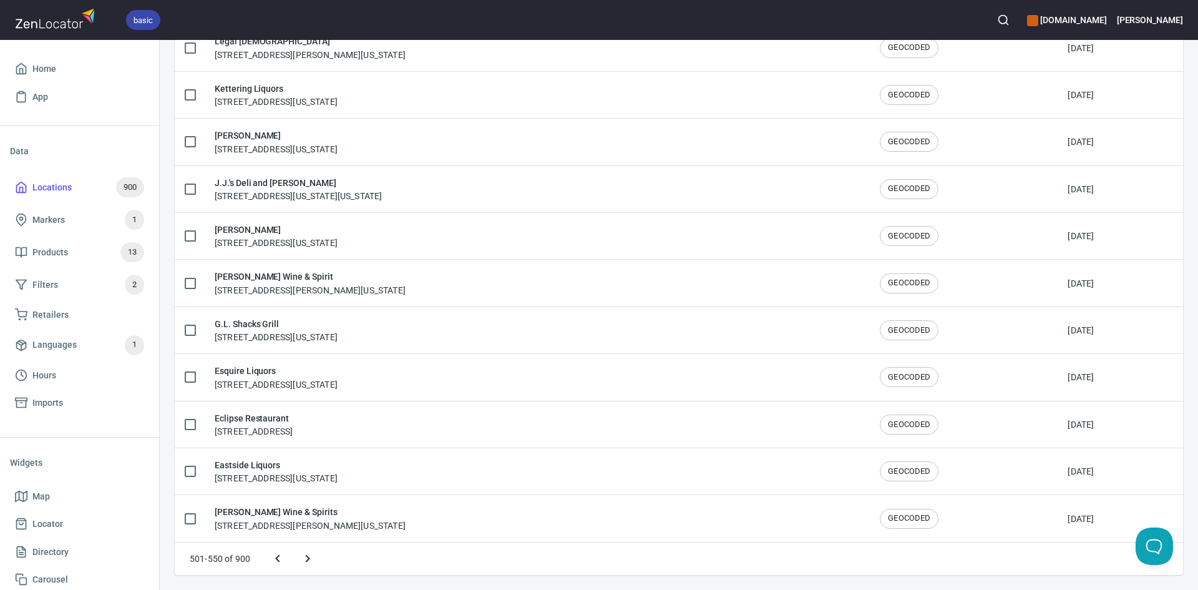
click at [313, 558] on icon "Next page" at bounding box center [307, 558] width 15 height 15
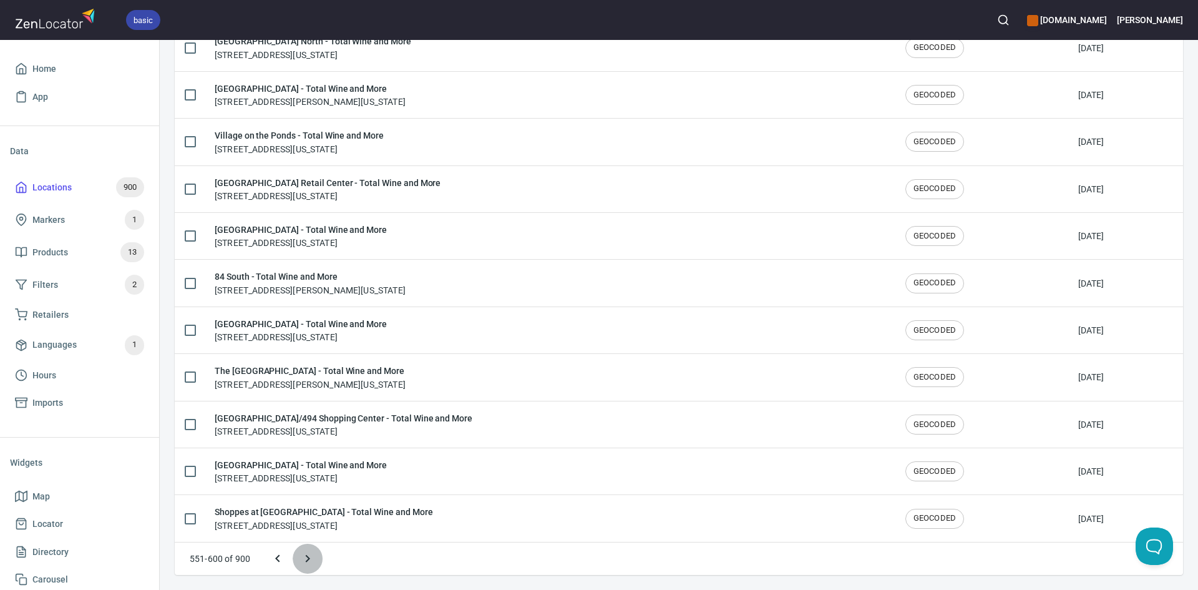
click at [310, 558] on icon "Next page" at bounding box center [307, 558] width 15 height 15
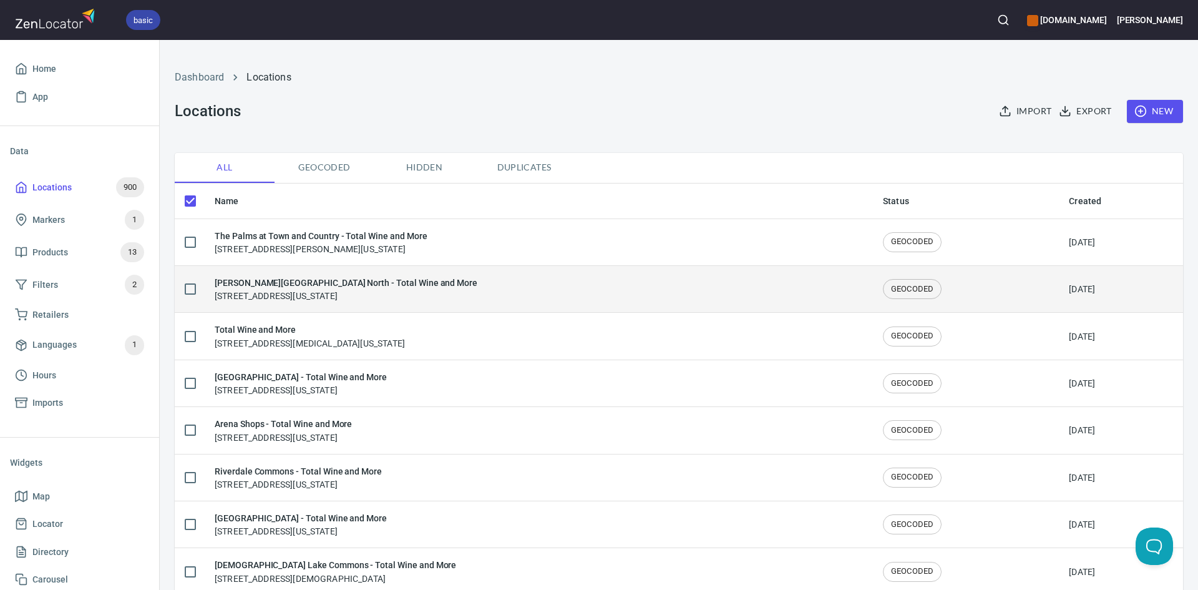
checkbox input "false"
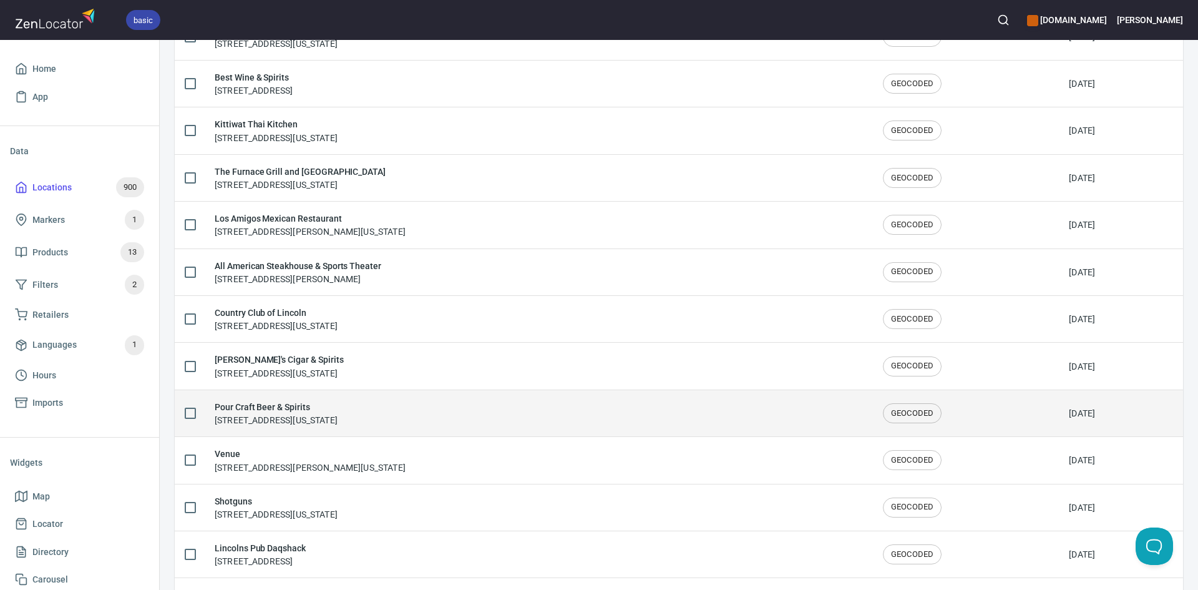
scroll to position [1498, 0]
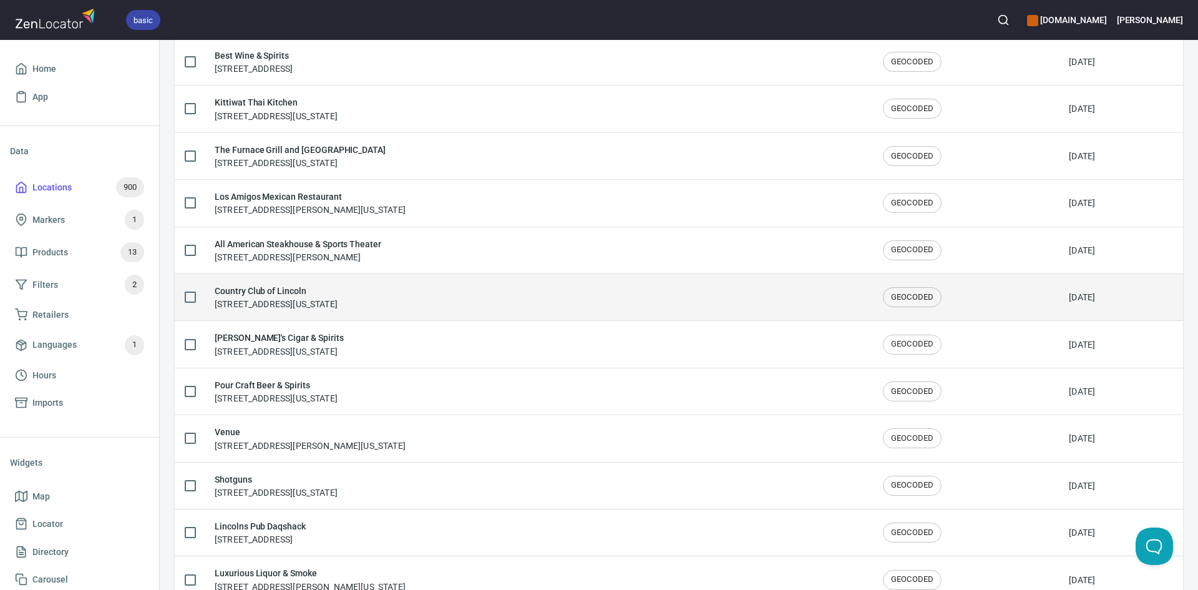
click at [188, 295] on input "checkbox" at bounding box center [190, 297] width 26 height 26
checkbox input "true"
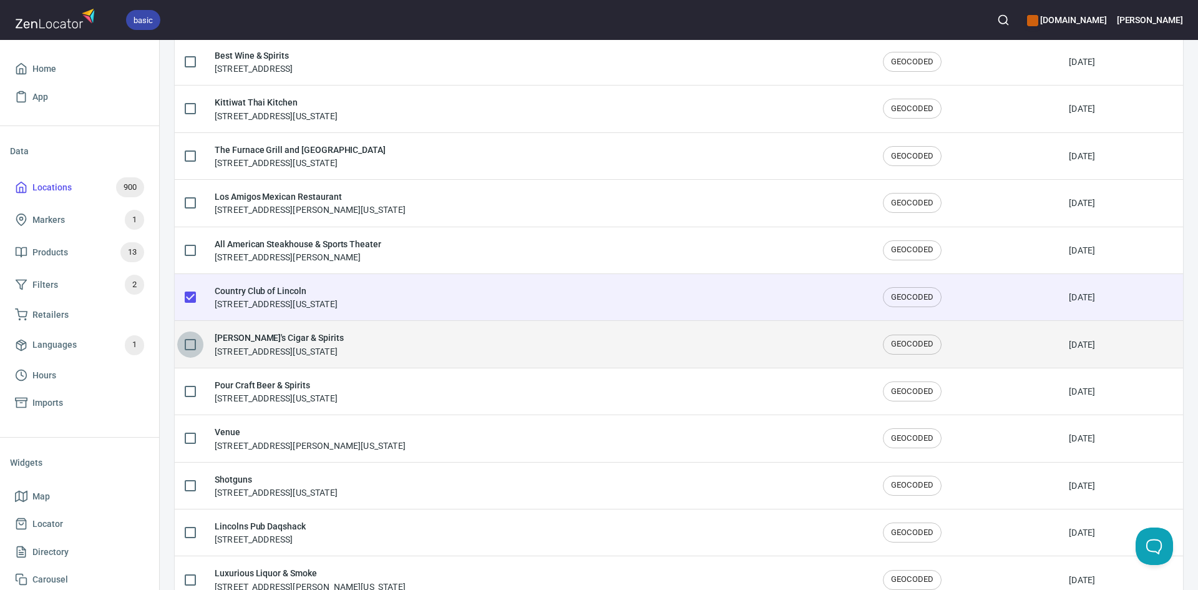
click at [192, 341] on input "checkbox" at bounding box center [190, 344] width 26 height 26
checkbox input "true"
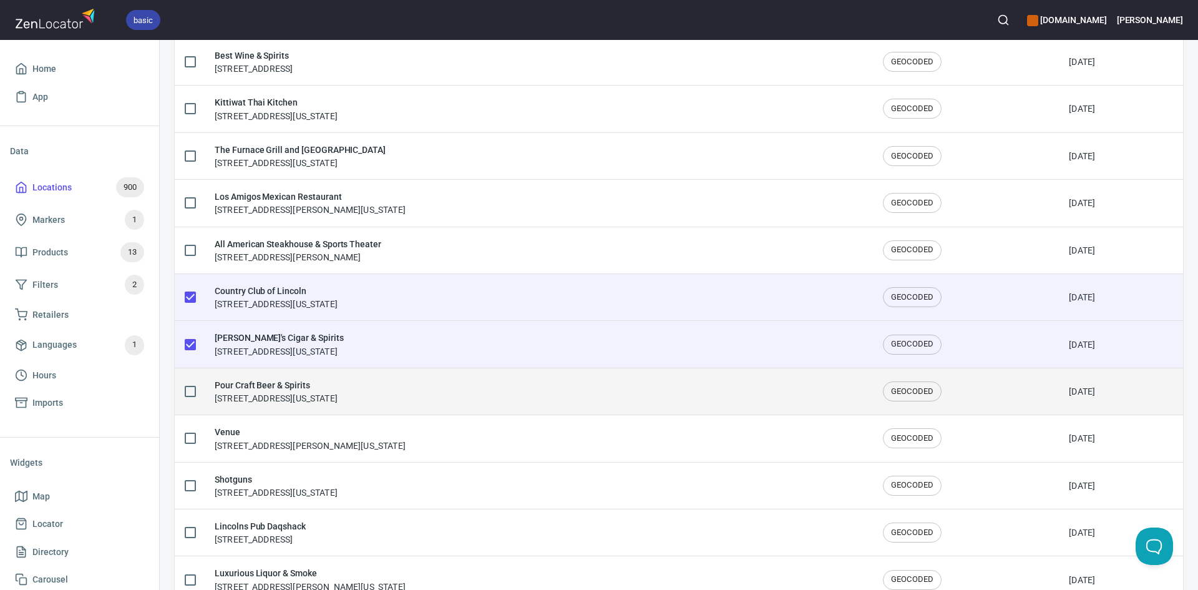
click at [196, 390] on input "checkbox" at bounding box center [190, 391] width 26 height 26
checkbox input "true"
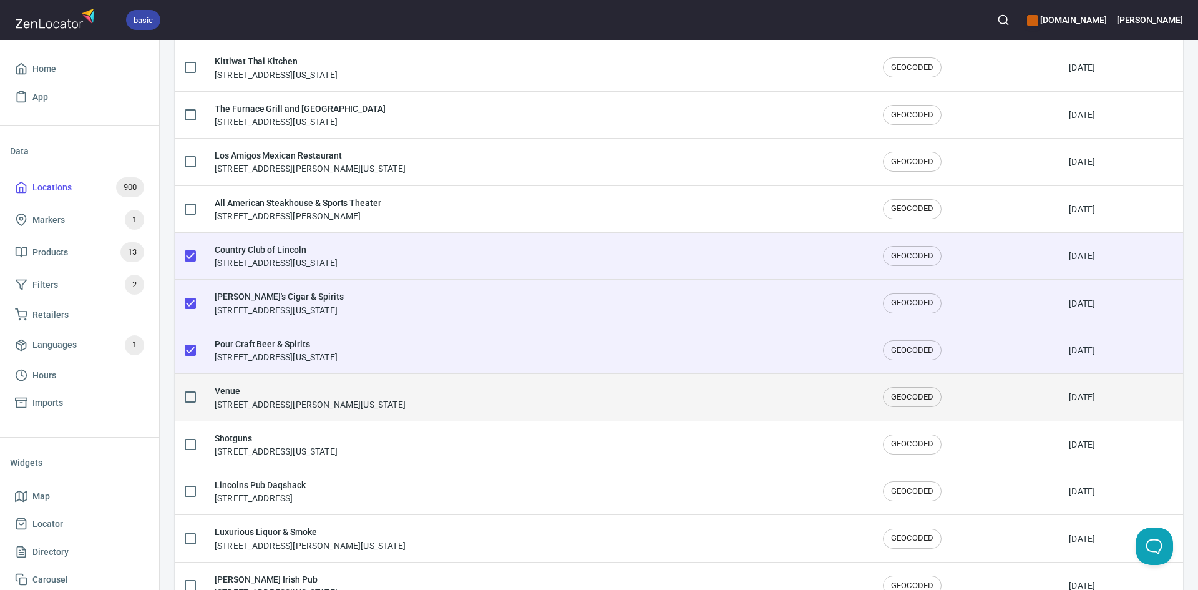
scroll to position [1560, 0]
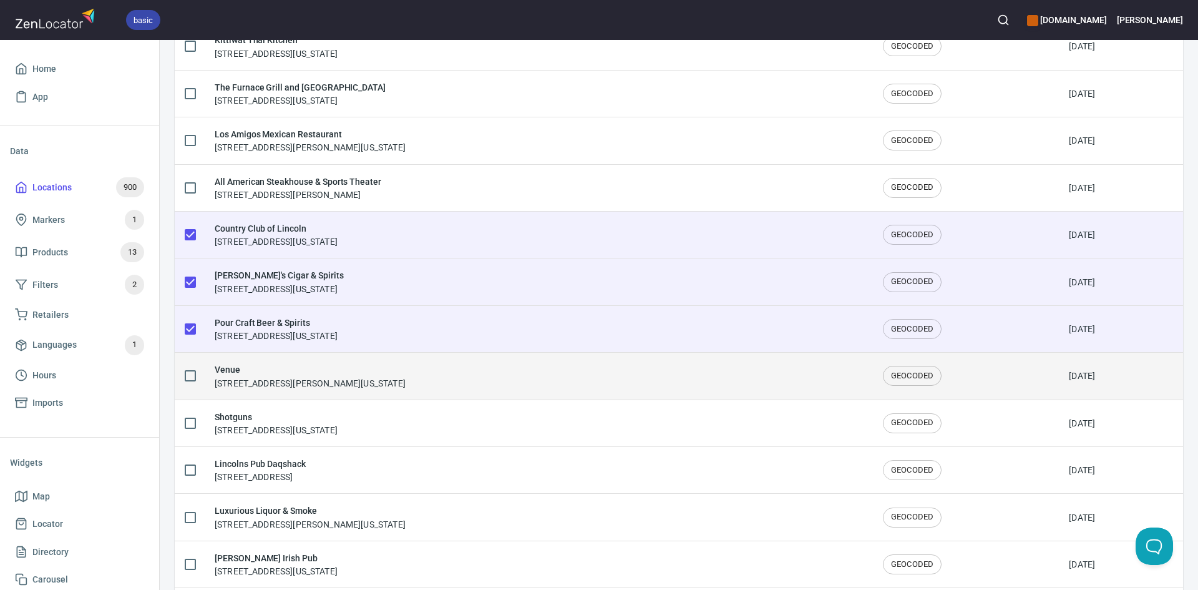
click at [193, 374] on input "checkbox" at bounding box center [190, 376] width 26 height 26
checkbox input "true"
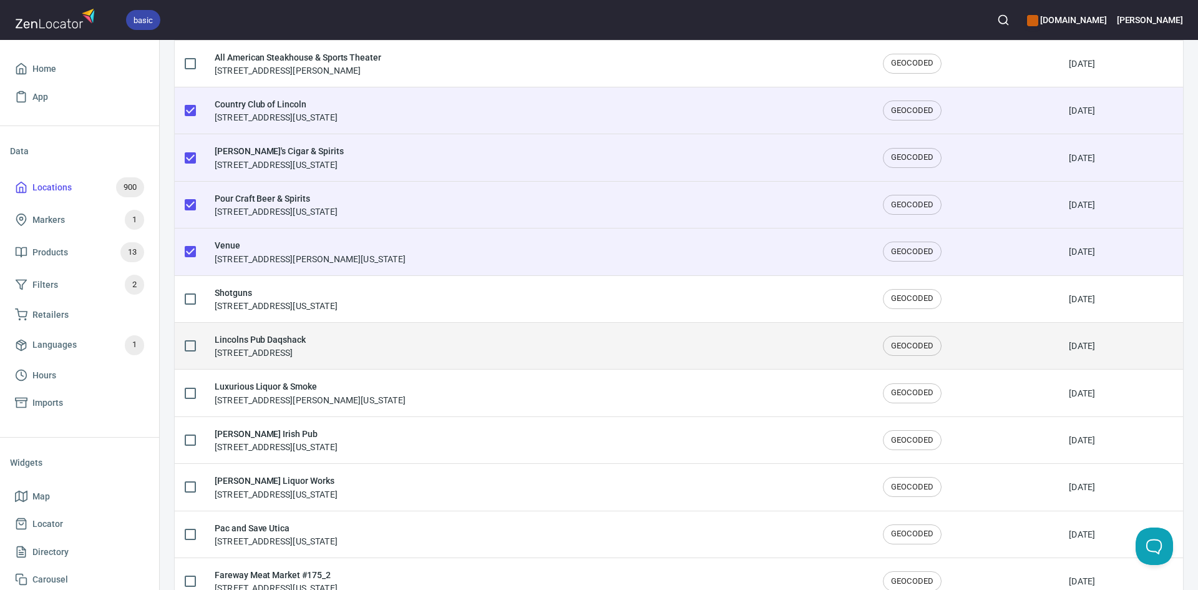
scroll to position [1685, 0]
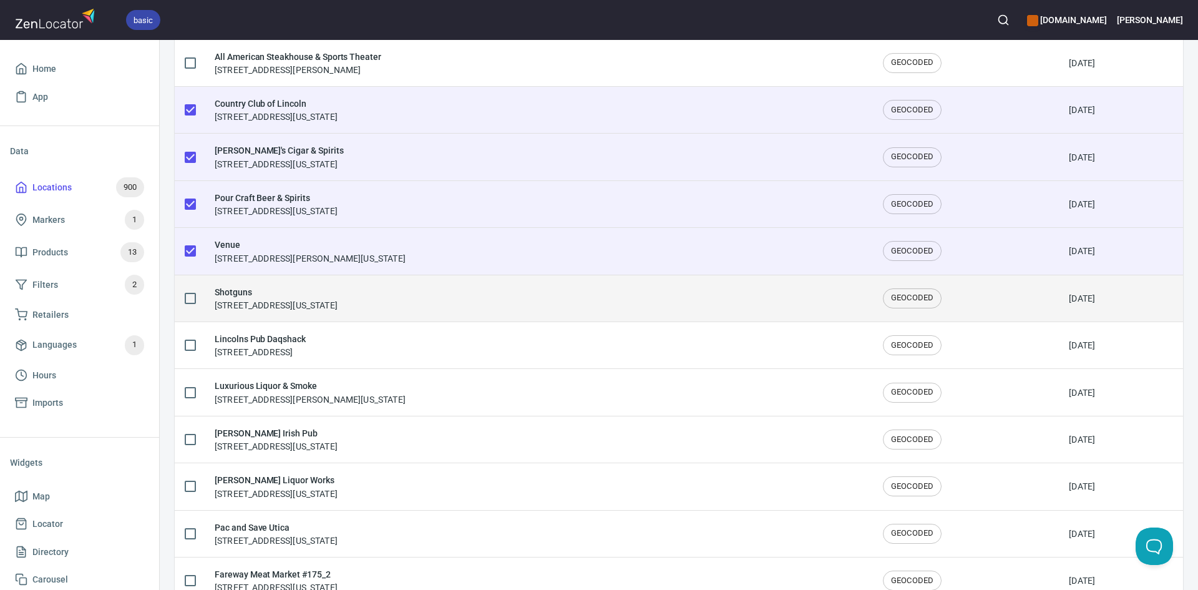
click at [185, 302] on input "checkbox" at bounding box center [190, 298] width 26 height 26
checkbox input "true"
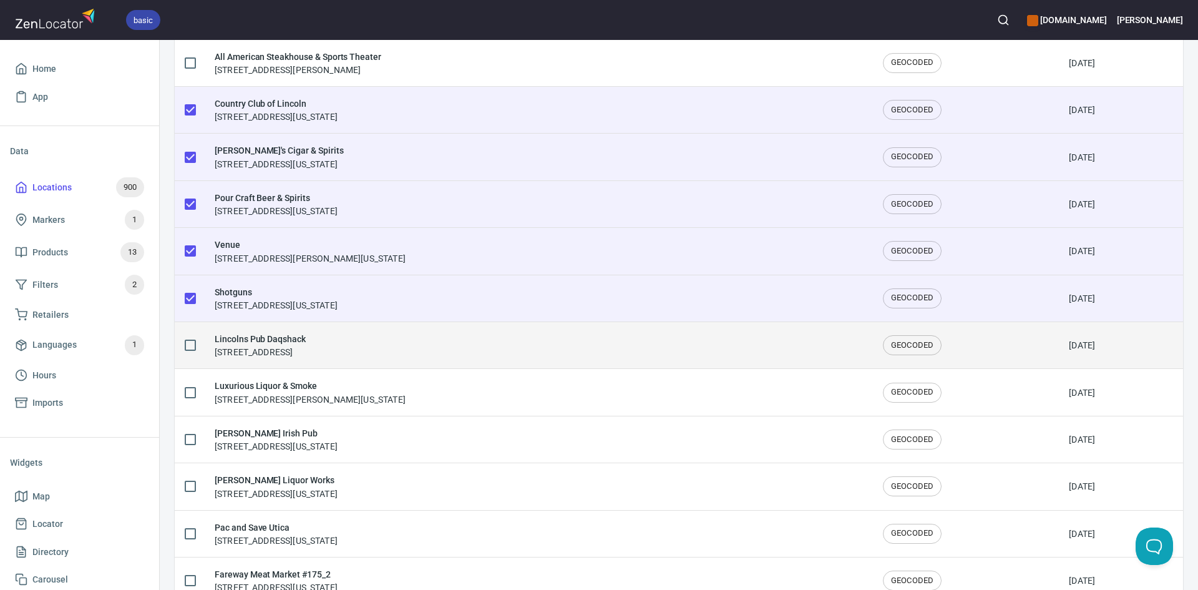
click at [187, 346] on input "checkbox" at bounding box center [190, 345] width 26 height 26
checkbox input "true"
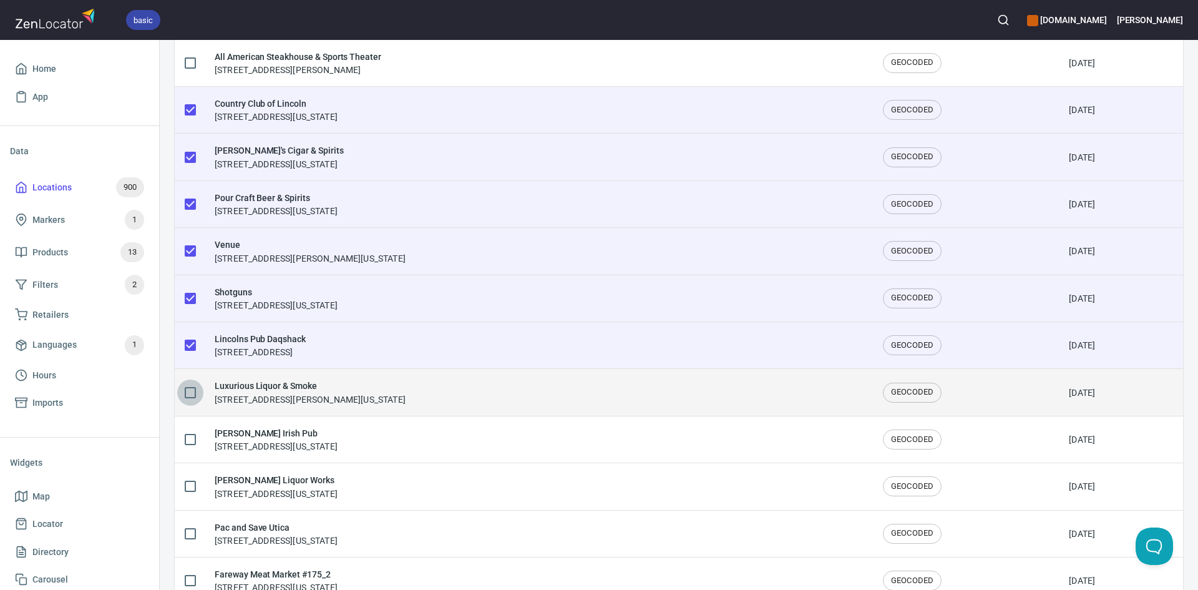
click at [187, 389] on input "checkbox" at bounding box center [190, 392] width 26 height 26
checkbox input "true"
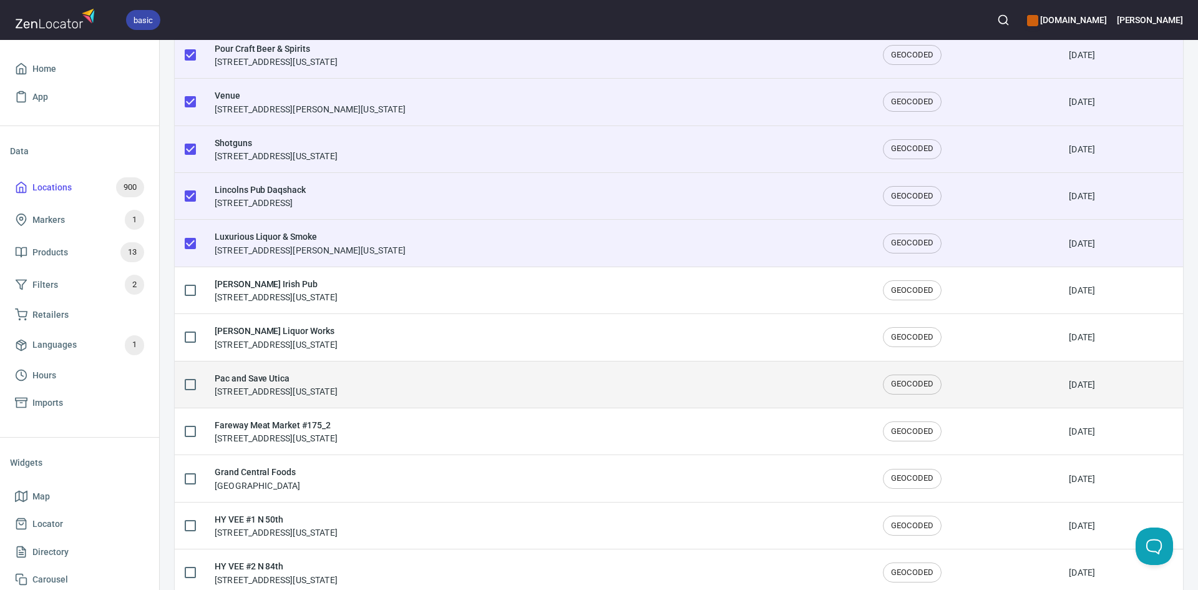
scroll to position [1872, 0]
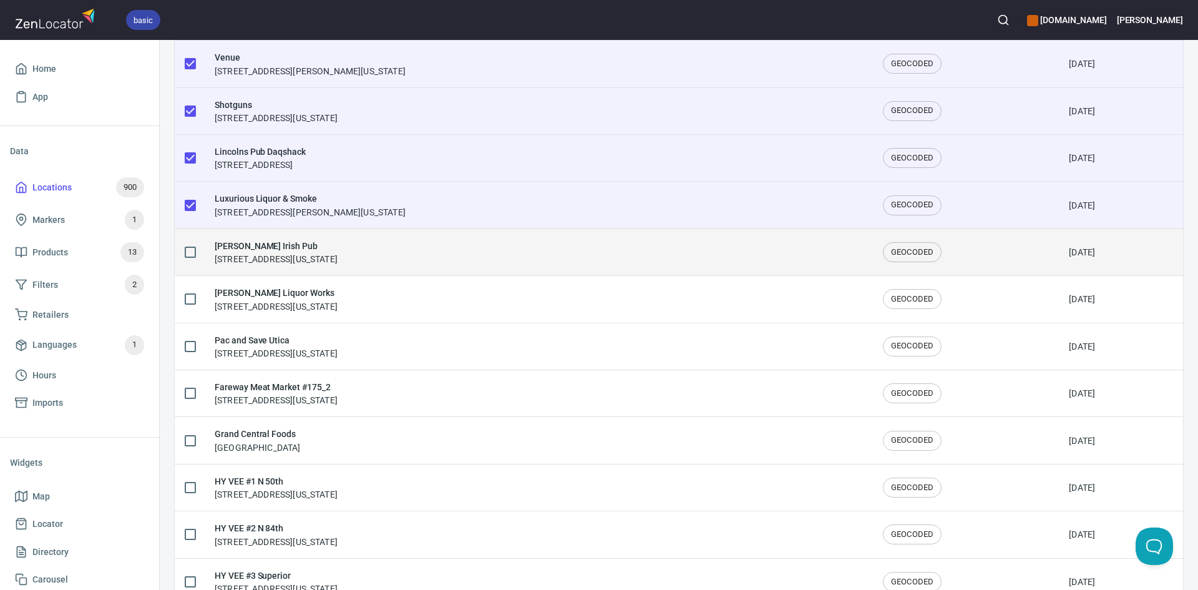
click at [182, 252] on input "checkbox" at bounding box center [190, 252] width 26 height 26
checkbox input "true"
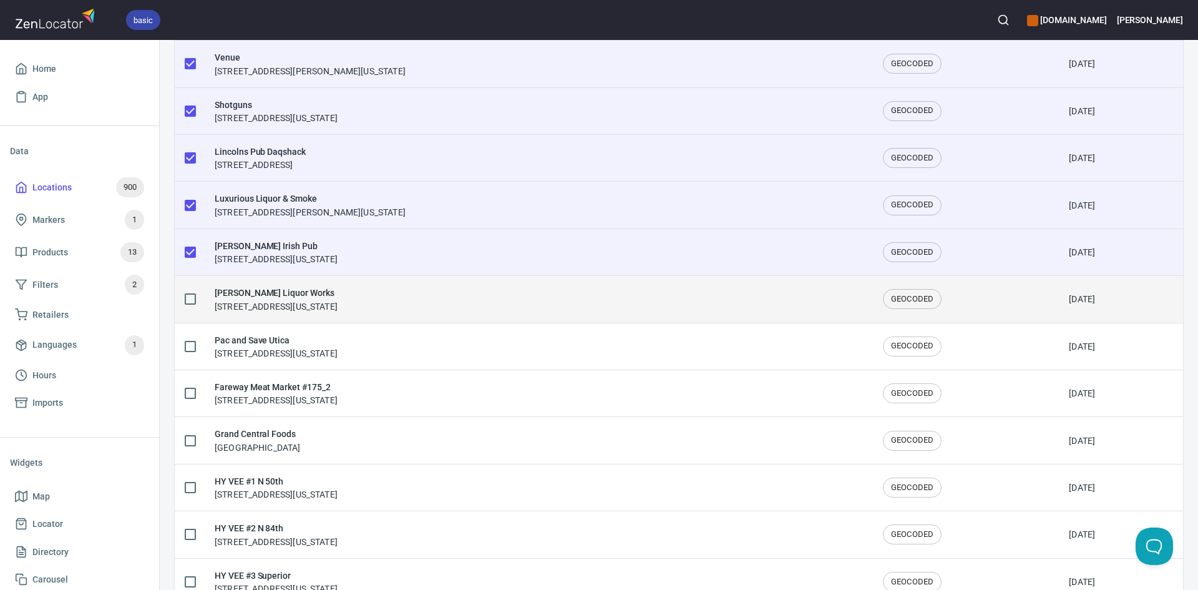
click at [182, 296] on input "checkbox" at bounding box center [190, 299] width 26 height 26
checkbox input "true"
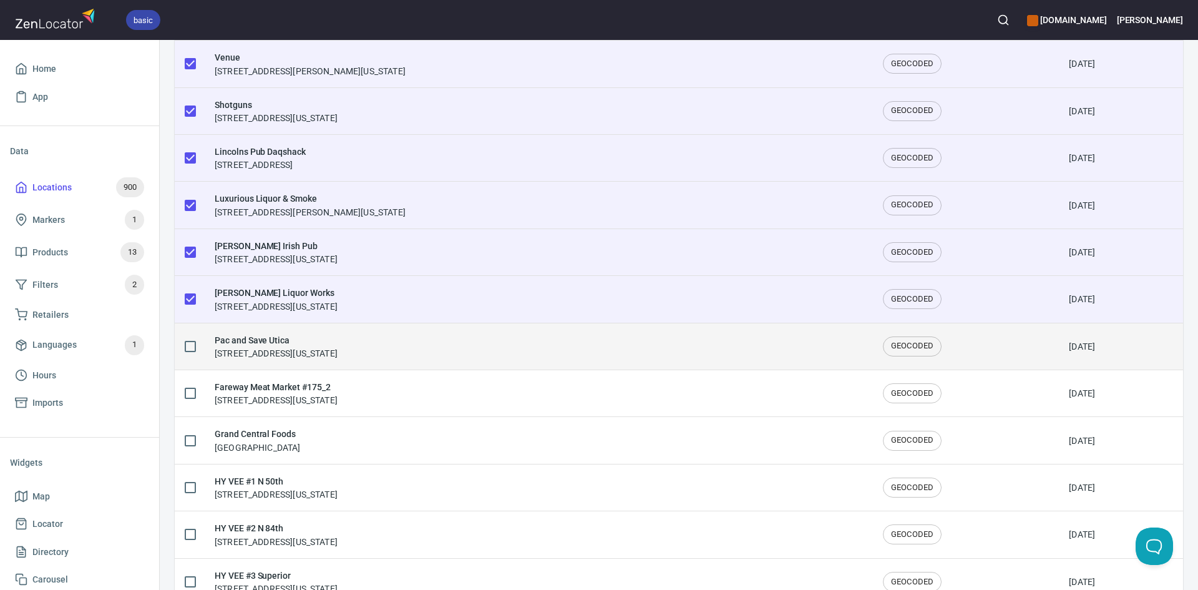
click at [193, 346] on input "checkbox" at bounding box center [190, 346] width 26 height 26
checkbox input "true"
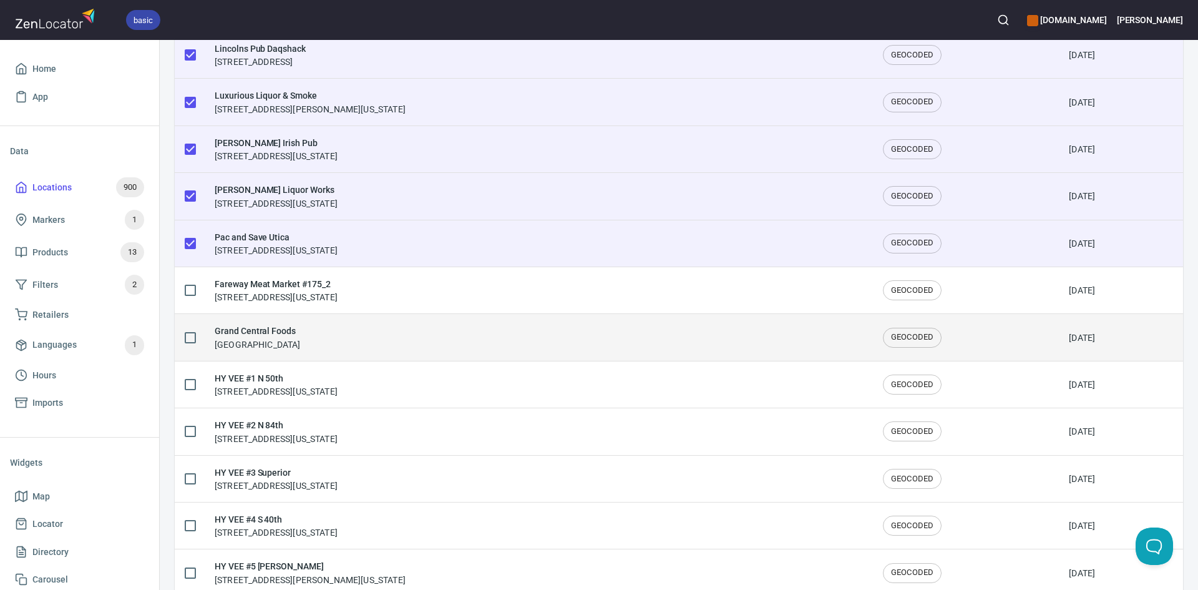
scroll to position [1997, 0]
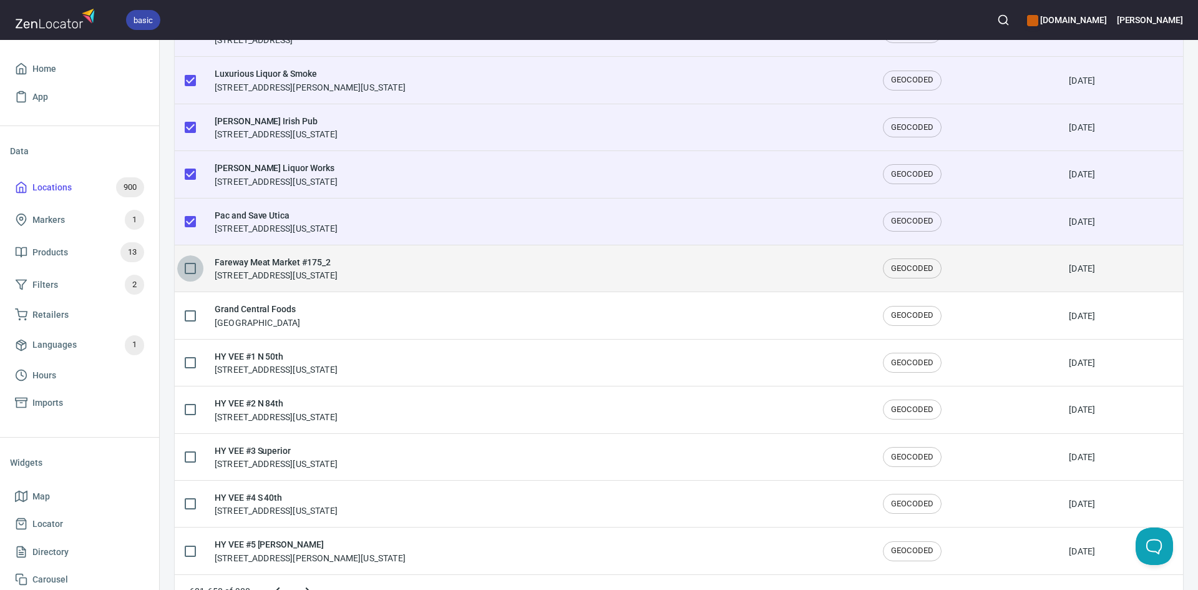
click at [191, 265] on input "checkbox" at bounding box center [190, 268] width 26 height 26
checkbox input "true"
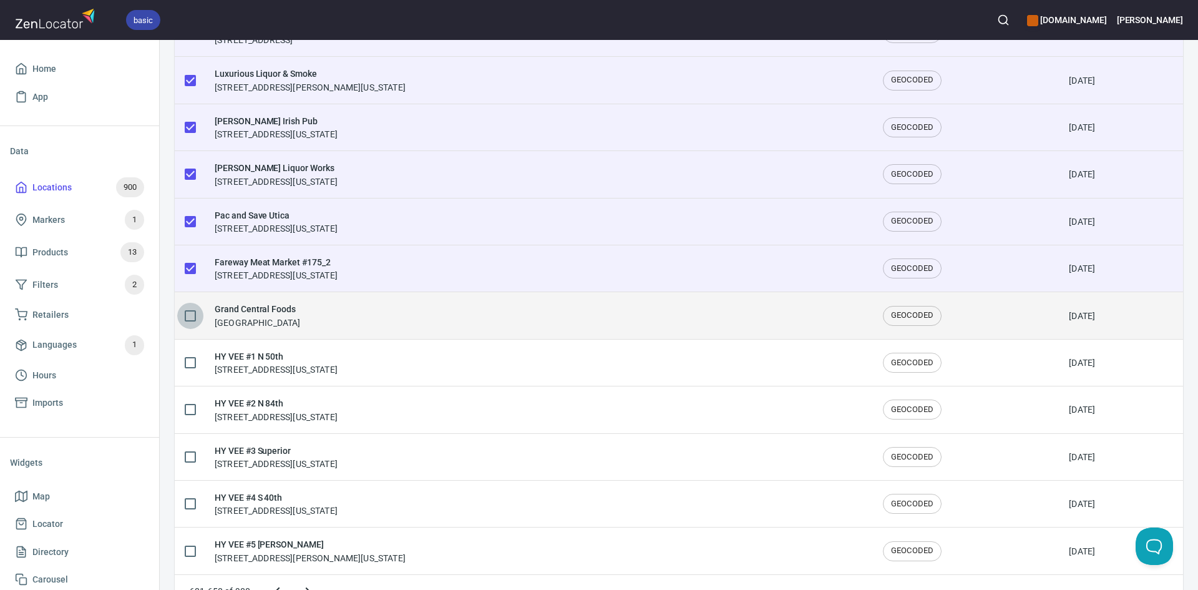
click at [189, 316] on input "checkbox" at bounding box center [190, 316] width 26 height 26
checkbox input "true"
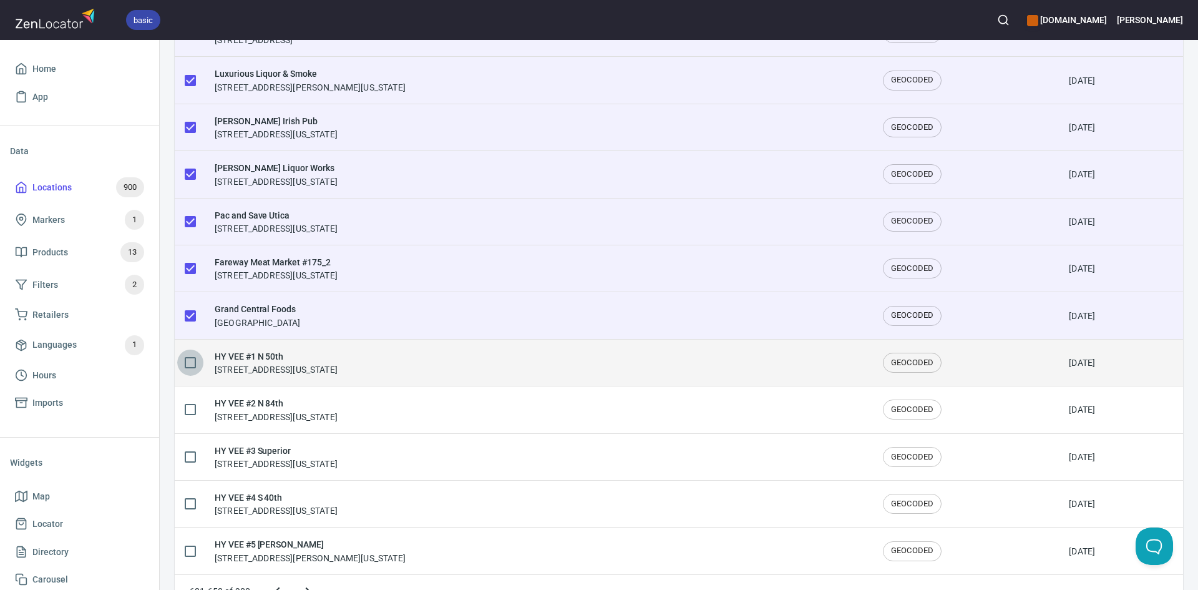
drag, startPoint x: 183, startPoint y: 362, endPoint x: 187, endPoint y: 368, distance: 7.3
click at [184, 362] on input "checkbox" at bounding box center [190, 362] width 26 height 26
checkbox input "true"
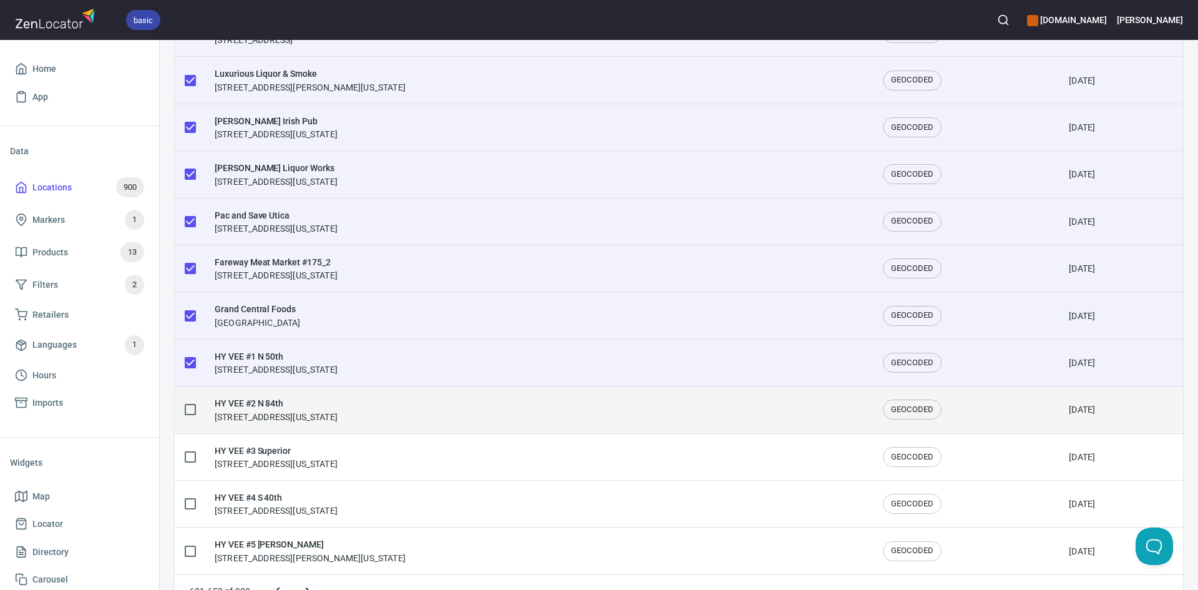
click at [190, 406] on input "checkbox" at bounding box center [190, 409] width 26 height 26
checkbox input "true"
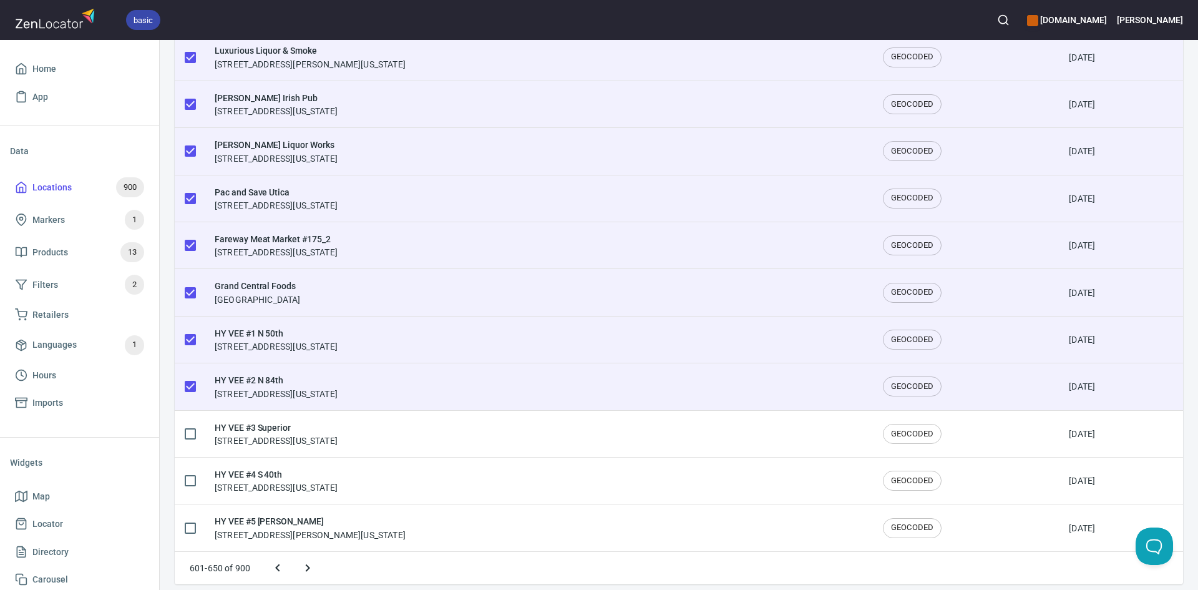
scroll to position [2029, 0]
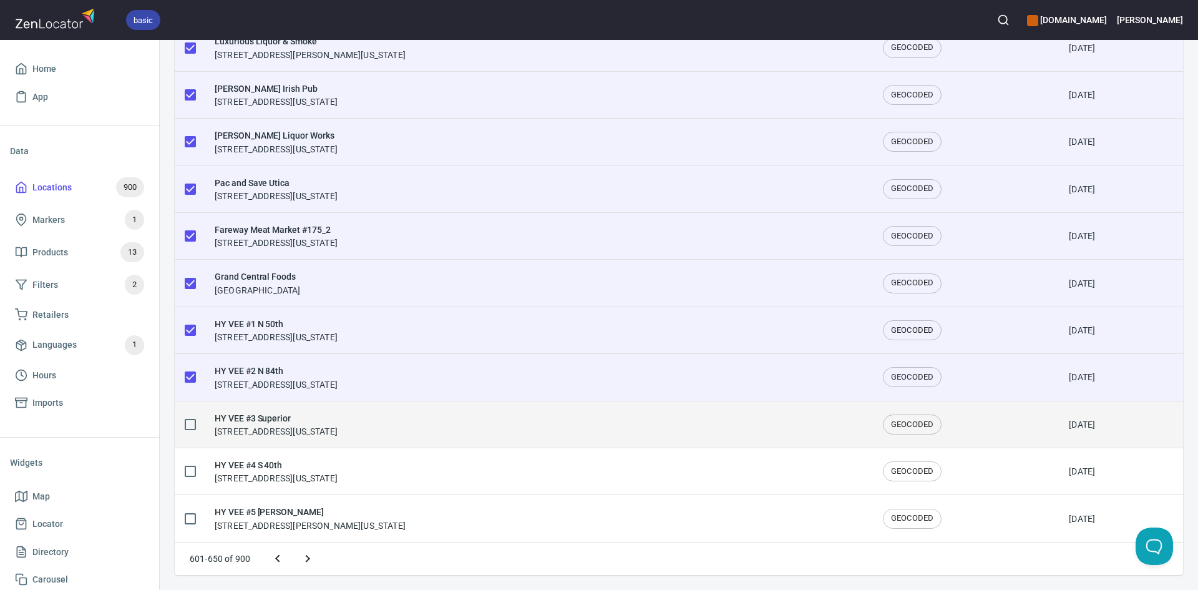
click at [190, 417] on input "checkbox" at bounding box center [190, 424] width 26 height 26
checkbox input "true"
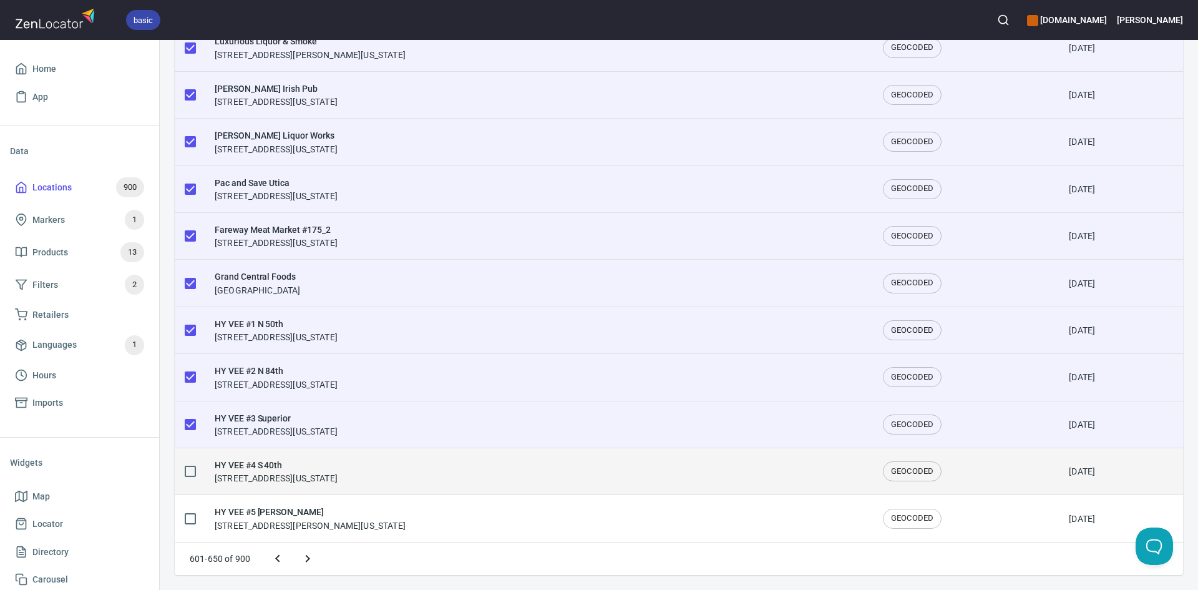
click at [191, 465] on input "checkbox" at bounding box center [190, 471] width 26 height 26
checkbox input "true"
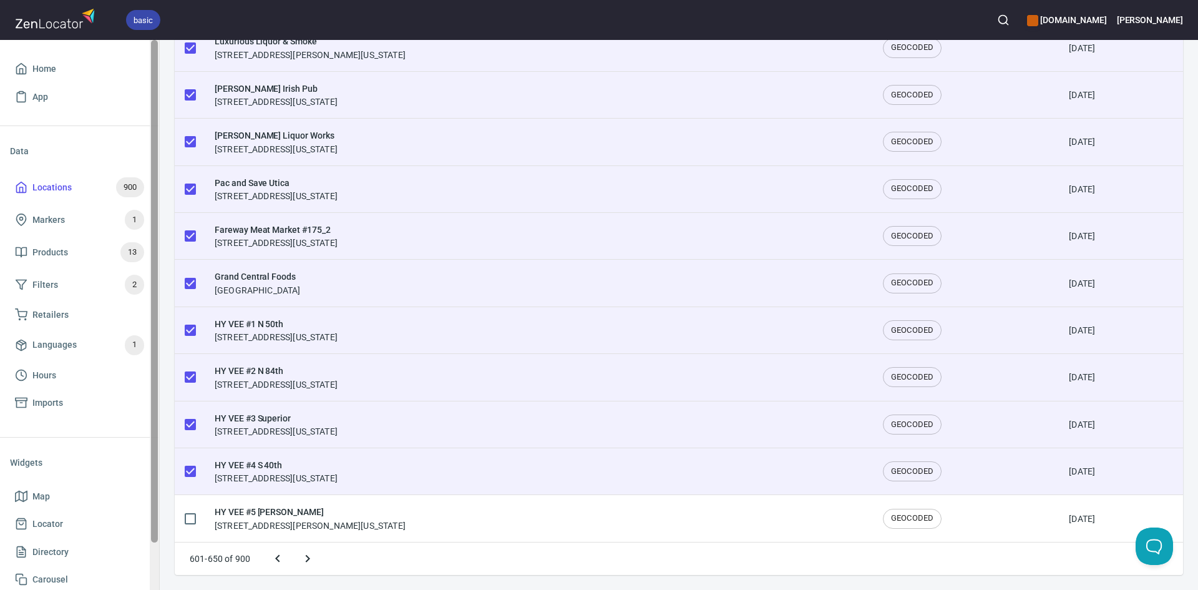
drag, startPoint x: 181, startPoint y: 504, endPoint x: 158, endPoint y: 556, distance: 57.0
click at [182, 502] on td at bounding box center [190, 518] width 30 height 47
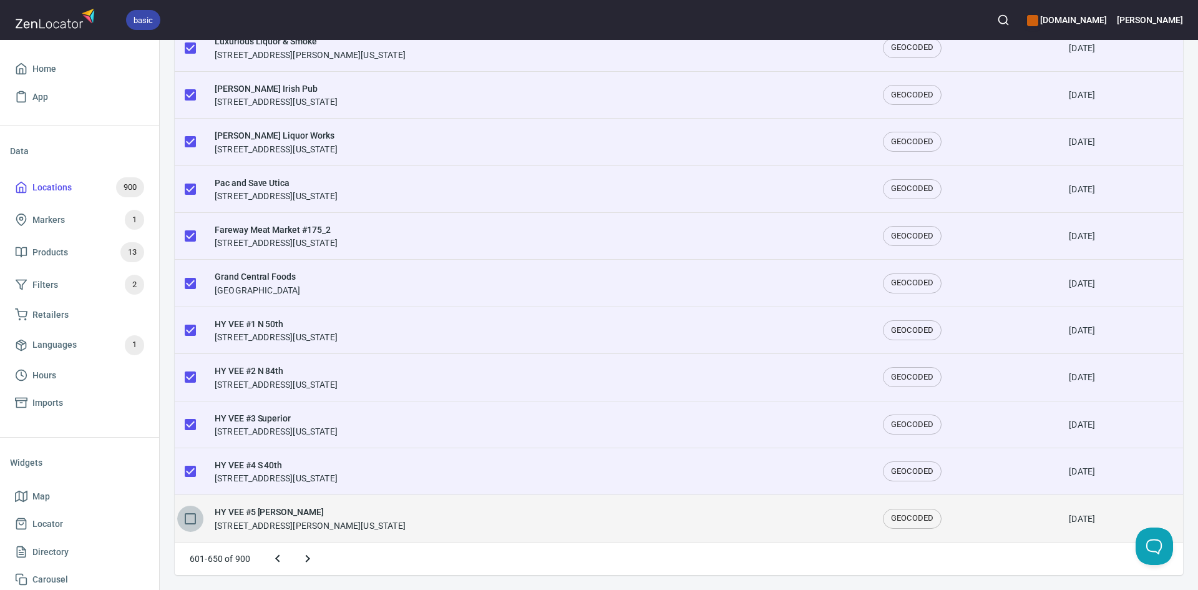
click at [182, 518] on input "checkbox" at bounding box center [190, 518] width 26 height 26
checkbox input "true"
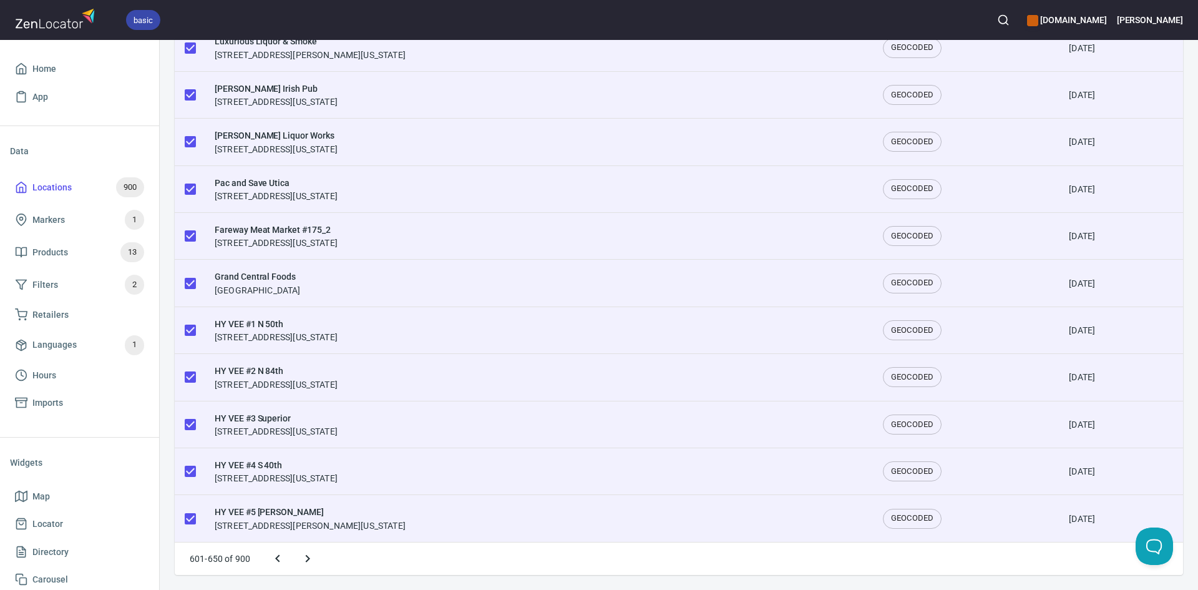
click at [301, 555] on icon "Next page" at bounding box center [307, 558] width 15 height 15
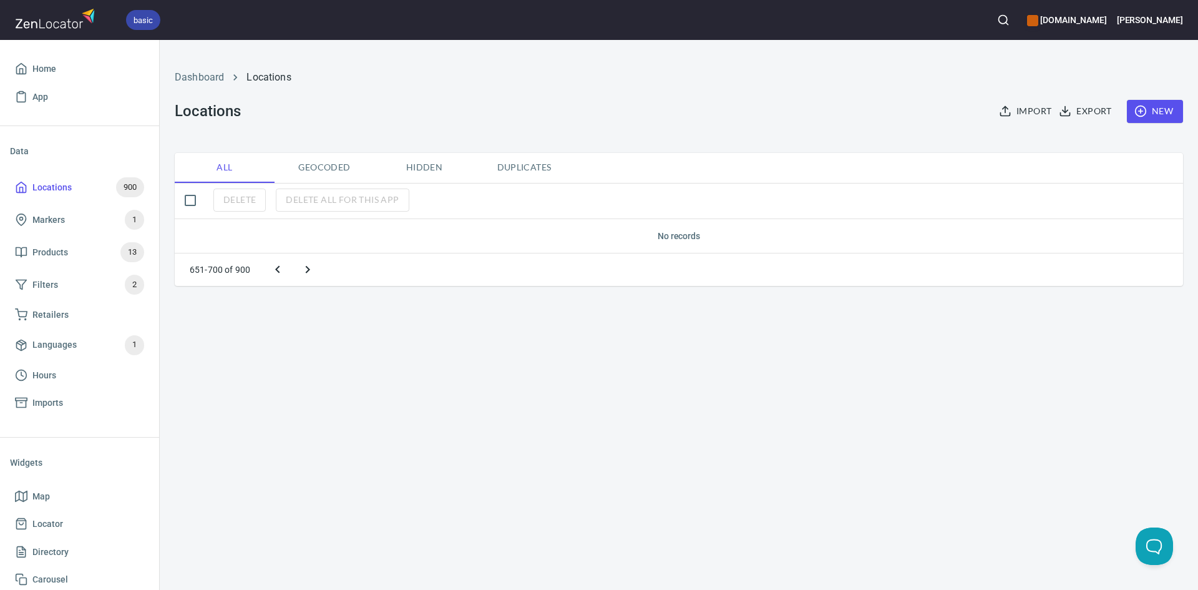
scroll to position [0, 0]
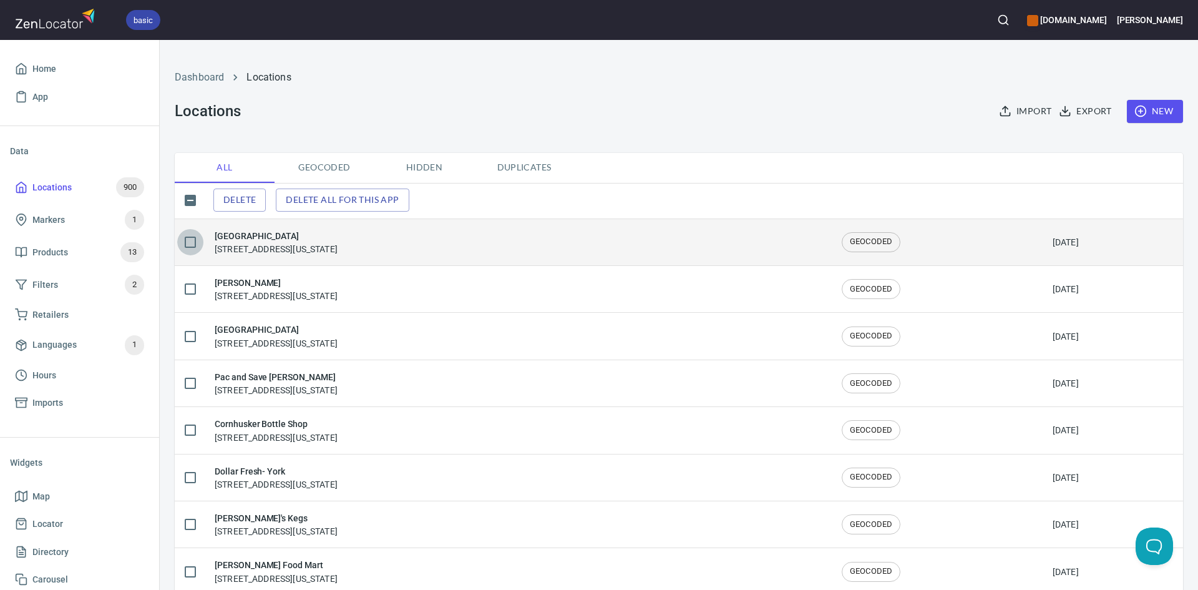
click at [186, 240] on input "checkbox" at bounding box center [190, 242] width 26 height 26
checkbox input "true"
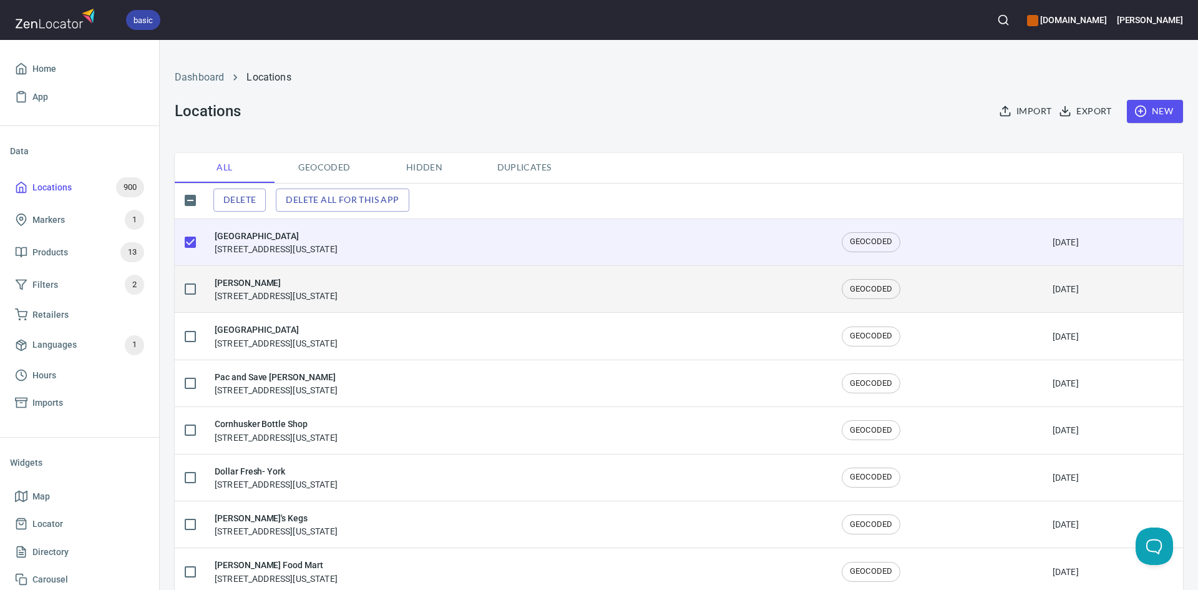
click at [190, 277] on input "checkbox" at bounding box center [190, 289] width 26 height 26
checkbox input "true"
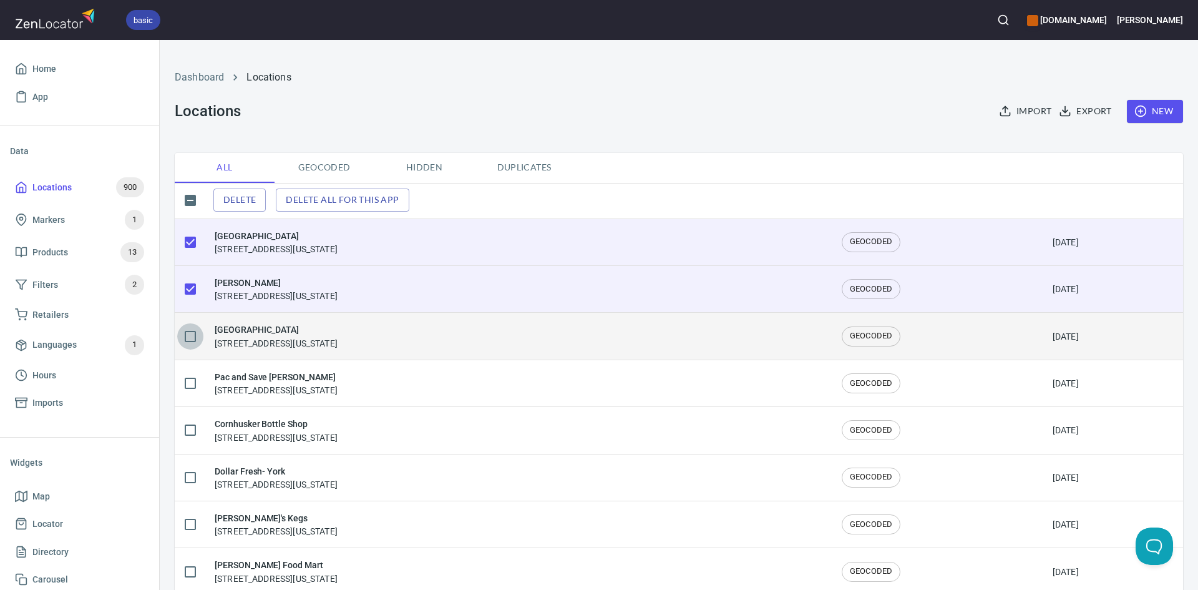
click at [192, 343] on input "checkbox" at bounding box center [190, 336] width 26 height 26
checkbox input "true"
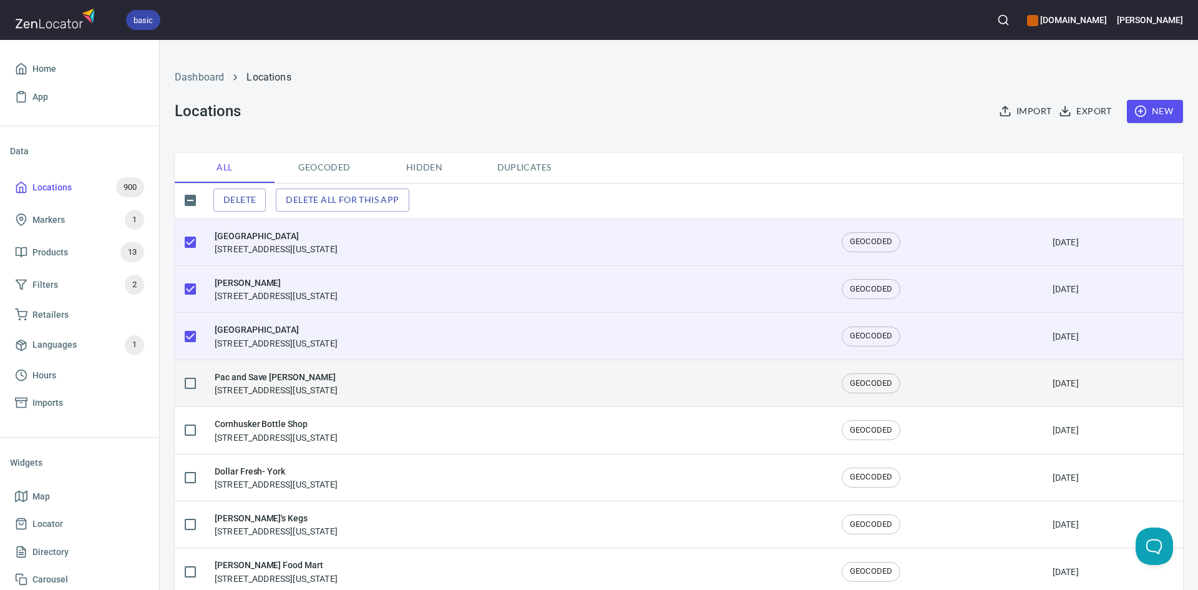
click at [189, 382] on input "checkbox" at bounding box center [190, 383] width 26 height 26
checkbox input "true"
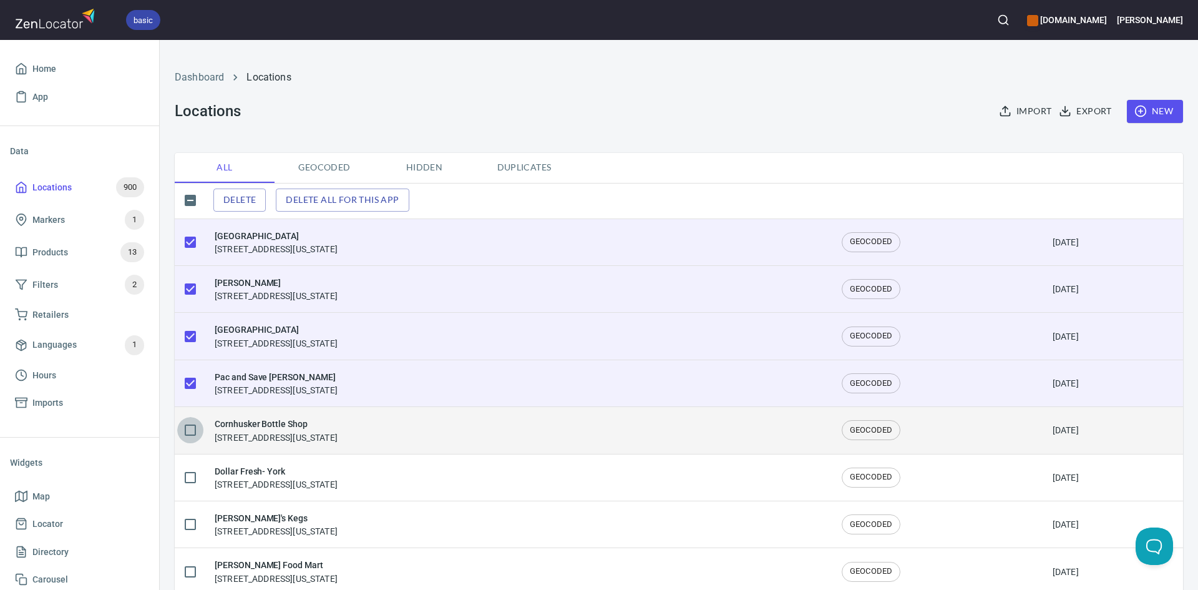
click at [193, 438] on input "checkbox" at bounding box center [190, 430] width 26 height 26
checkbox input "true"
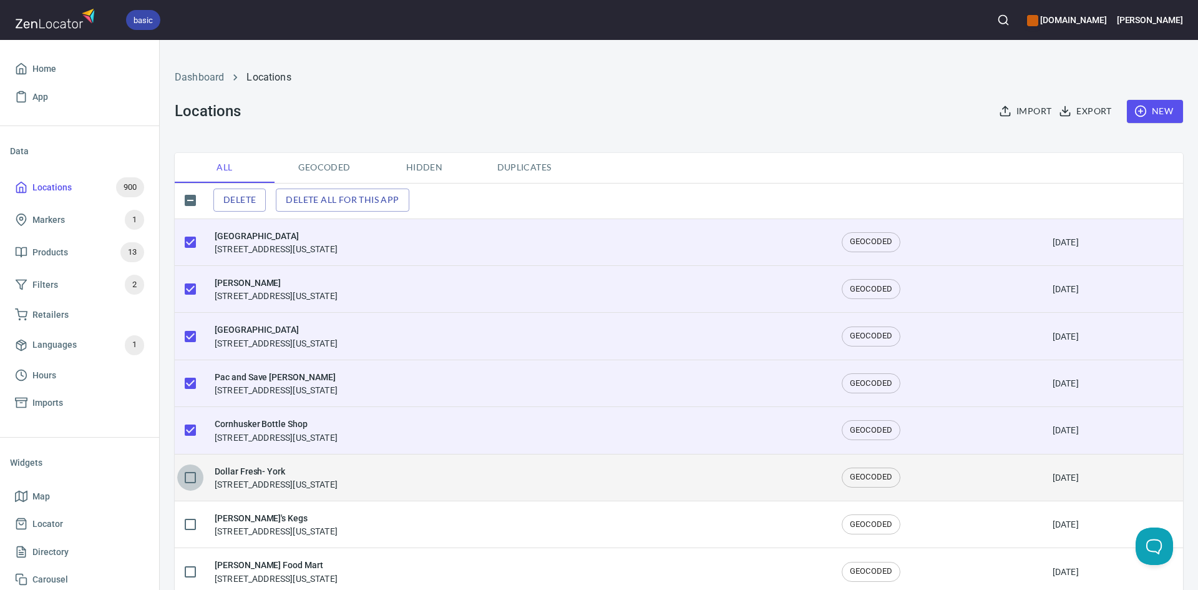
click at [194, 474] on input "checkbox" at bounding box center [190, 477] width 26 height 26
checkbox input "true"
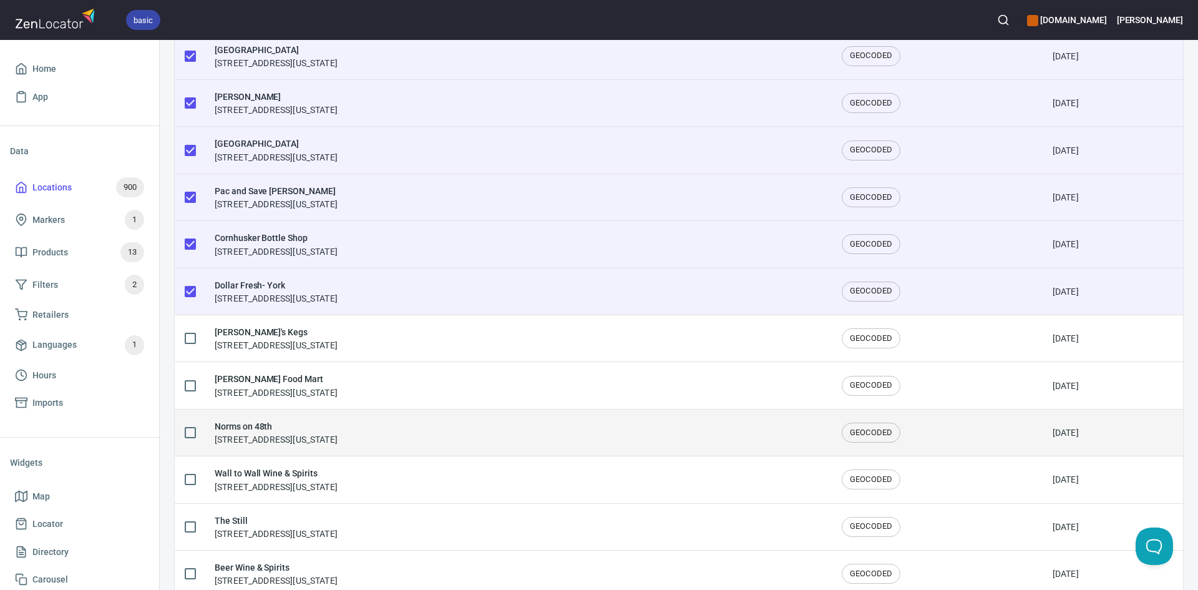
scroll to position [187, 0]
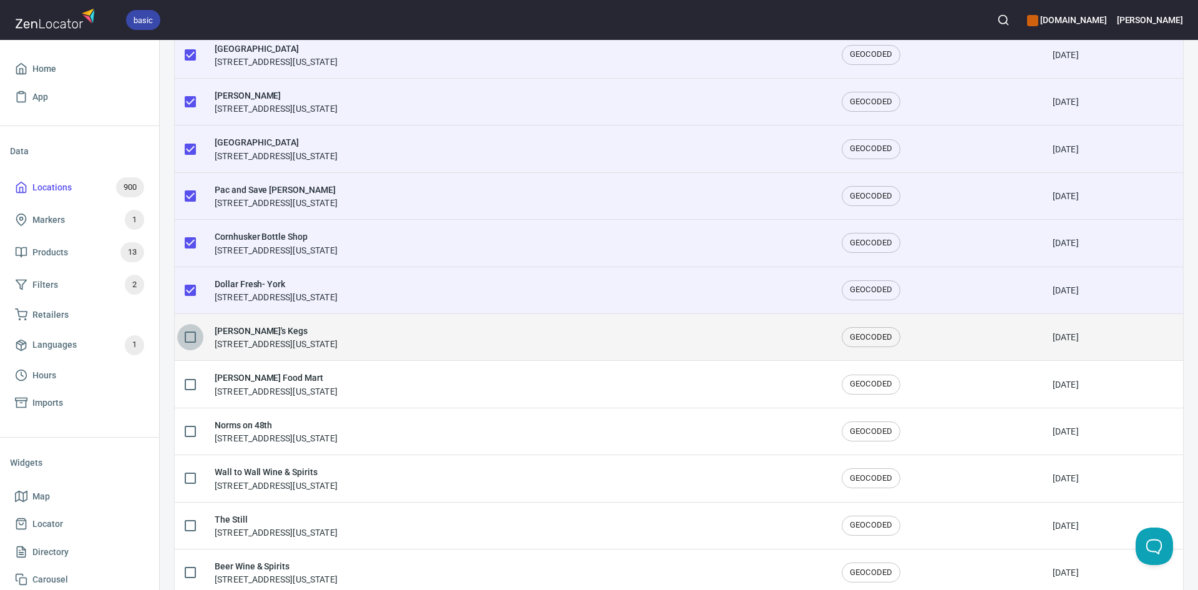
click at [187, 341] on input "checkbox" at bounding box center [190, 337] width 26 height 26
checkbox input "true"
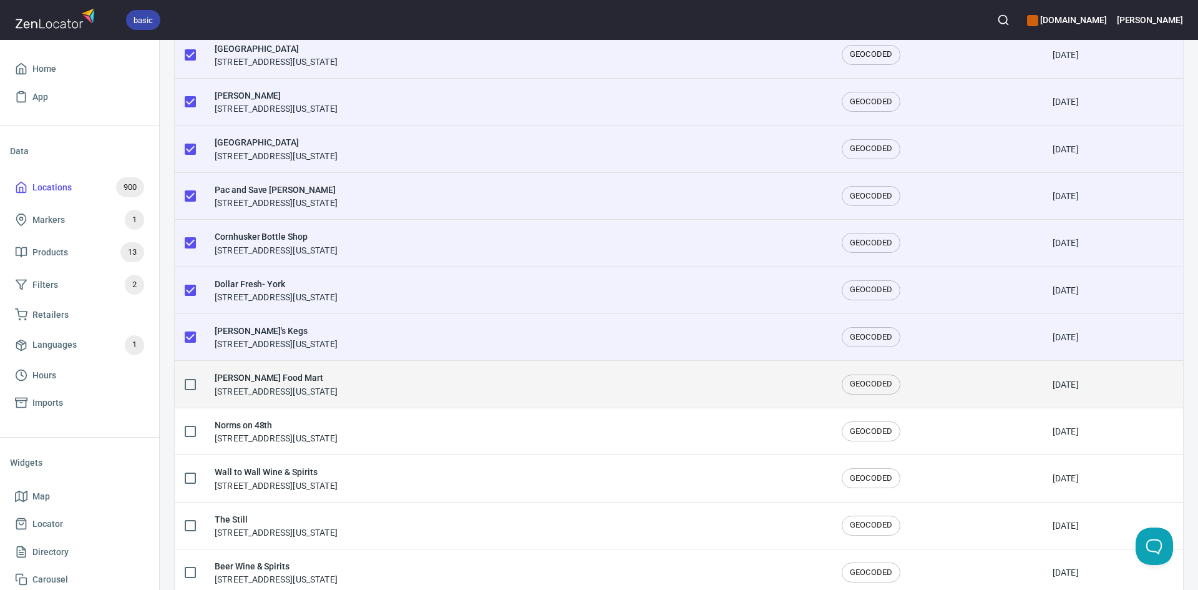
click at [183, 381] on input "checkbox" at bounding box center [190, 384] width 26 height 26
checkbox input "true"
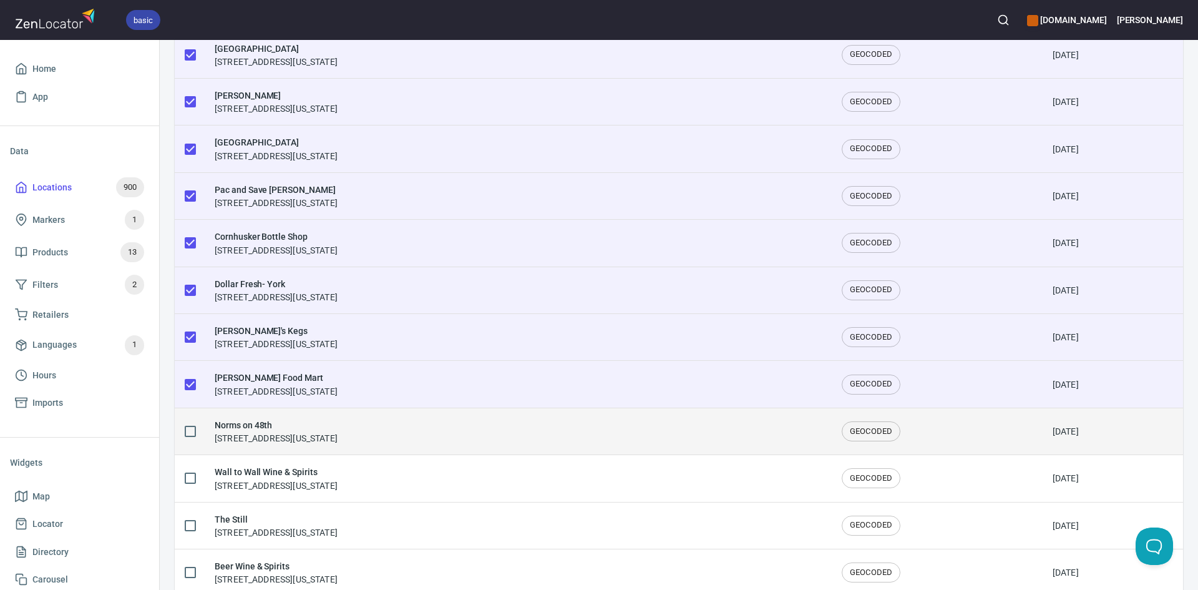
click at [188, 419] on input "checkbox" at bounding box center [190, 431] width 26 height 26
checkbox input "true"
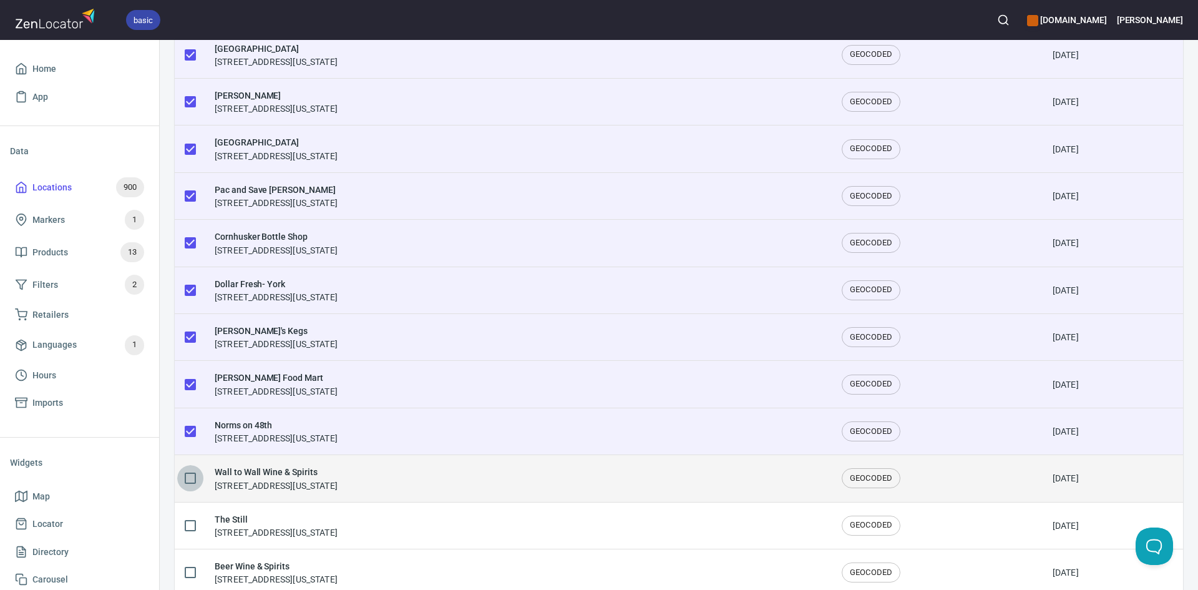
drag, startPoint x: 185, startPoint y: 469, endPoint x: 186, endPoint y: 458, distance: 11.2
click at [186, 463] on td at bounding box center [190, 478] width 30 height 47
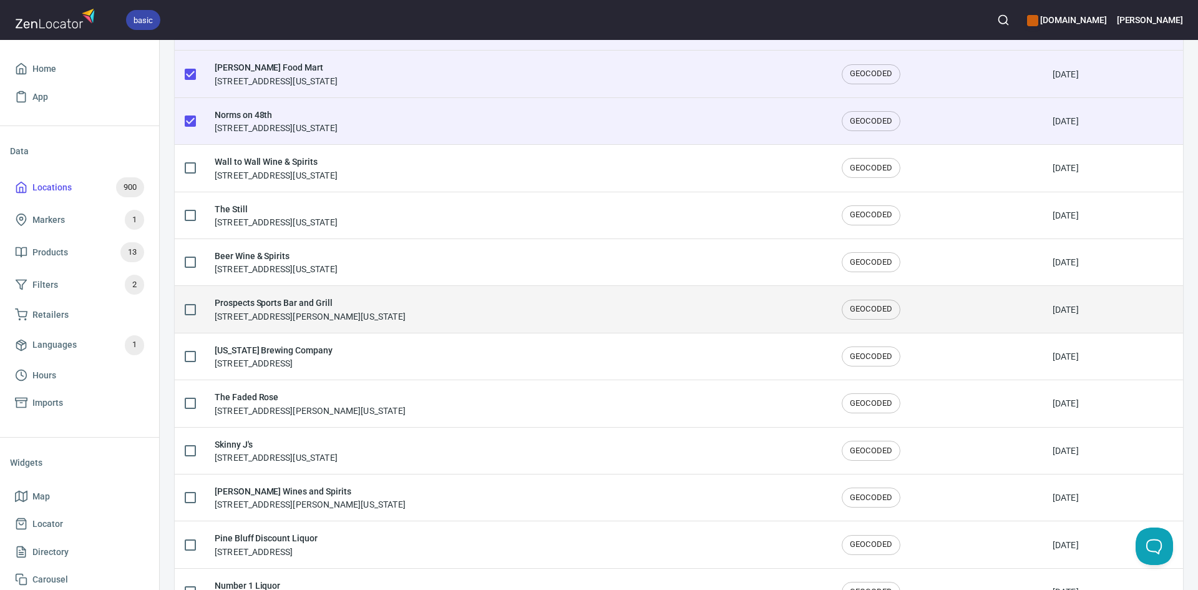
scroll to position [499, 0]
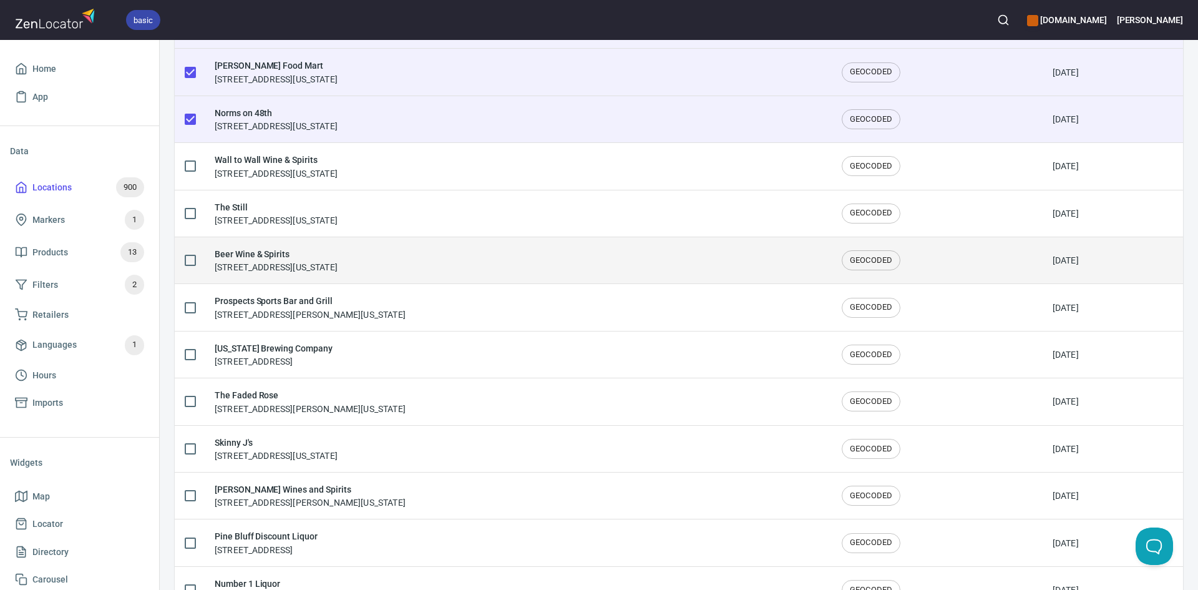
click at [186, 264] on input "checkbox" at bounding box center [190, 260] width 26 height 26
checkbox input "true"
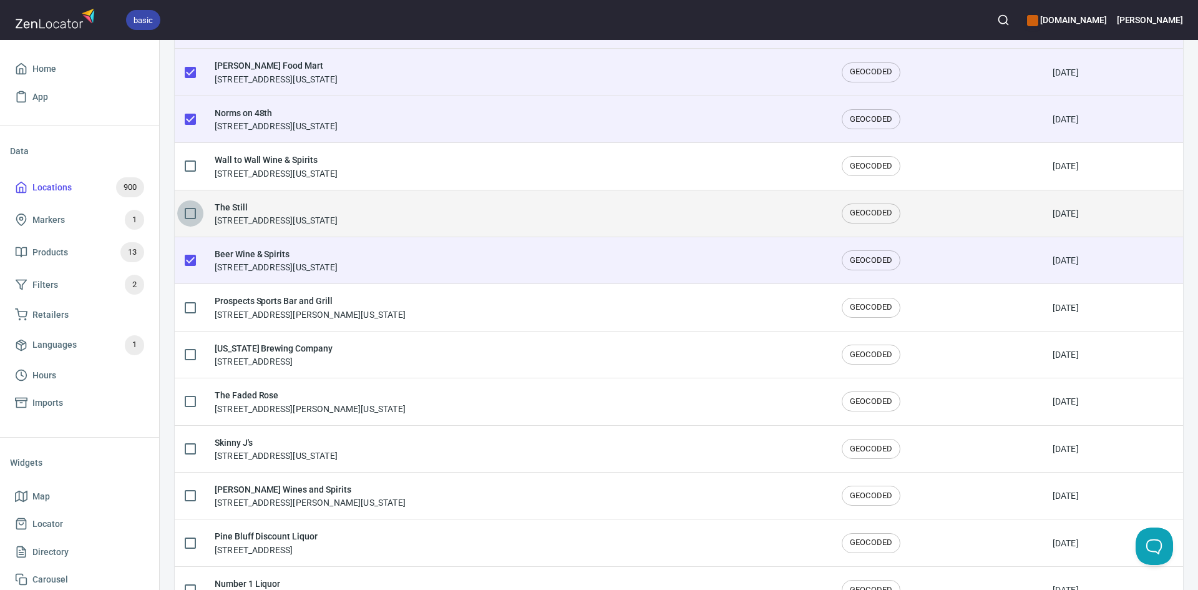
click at [185, 223] on input "checkbox" at bounding box center [190, 213] width 26 height 26
checkbox input "true"
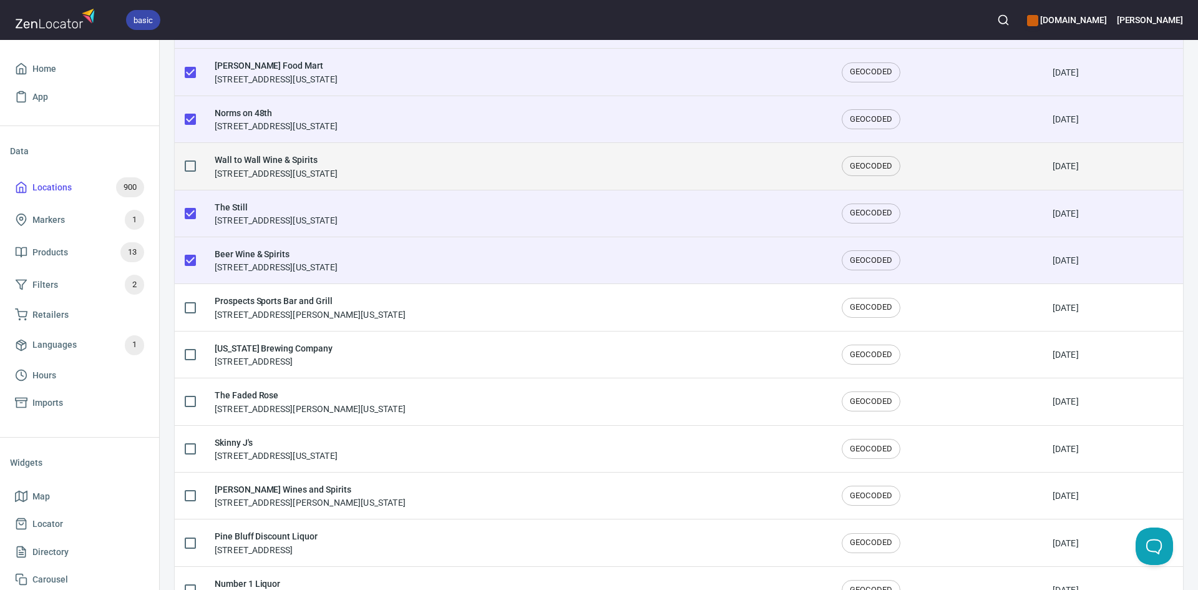
click at [182, 163] on input "checkbox" at bounding box center [190, 166] width 26 height 26
checkbox input "true"
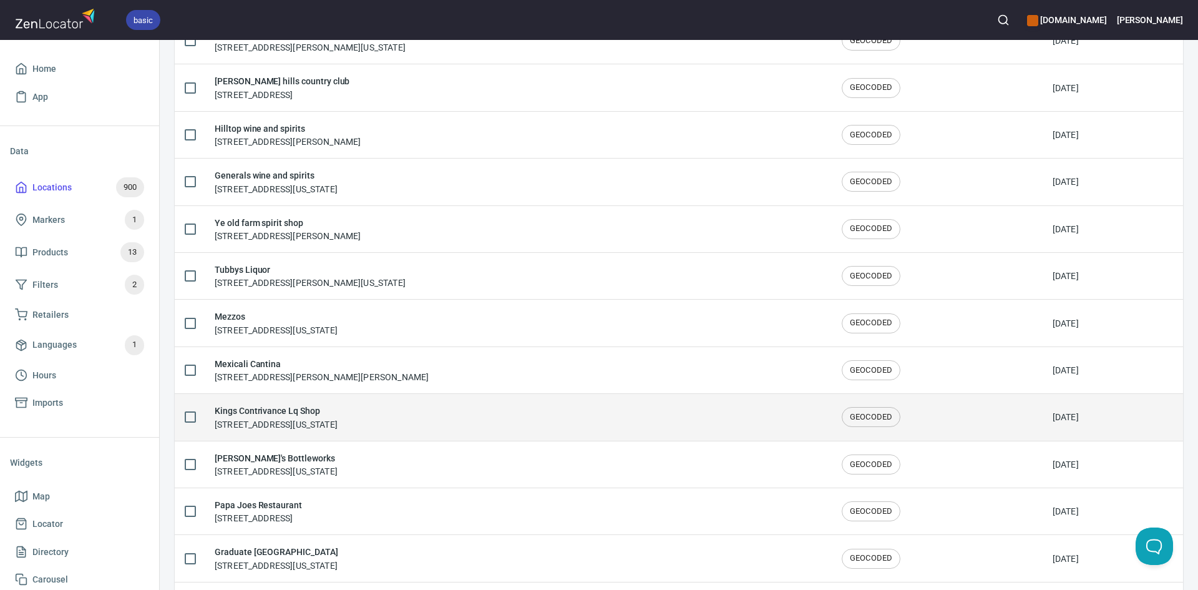
scroll to position [2029, 0]
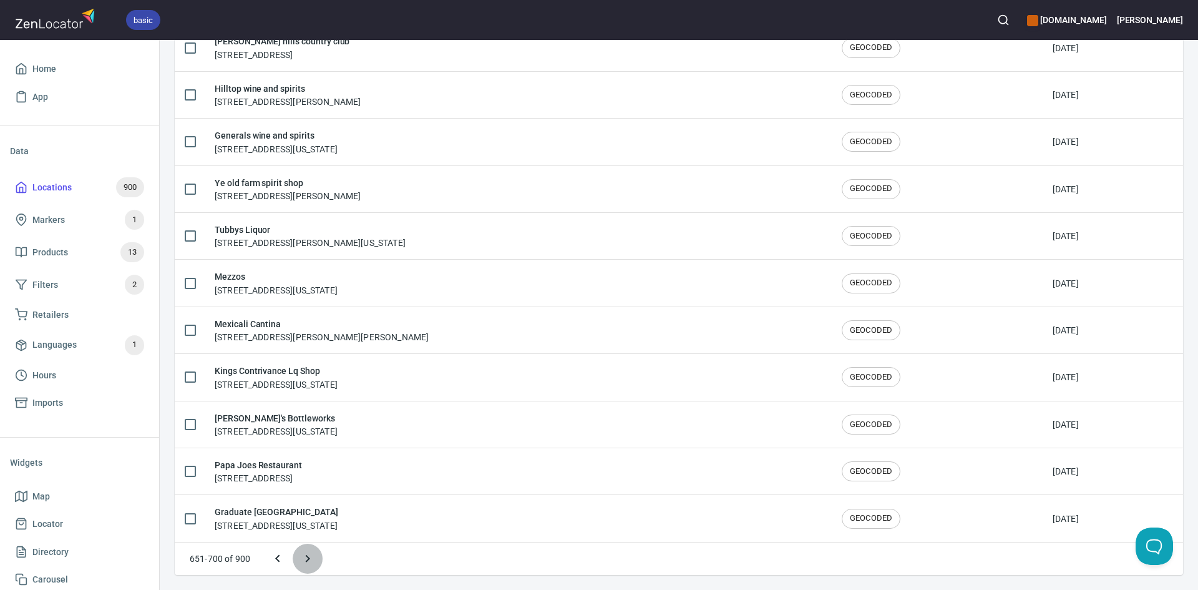
click at [313, 550] on button "Next page" at bounding box center [308, 558] width 30 height 30
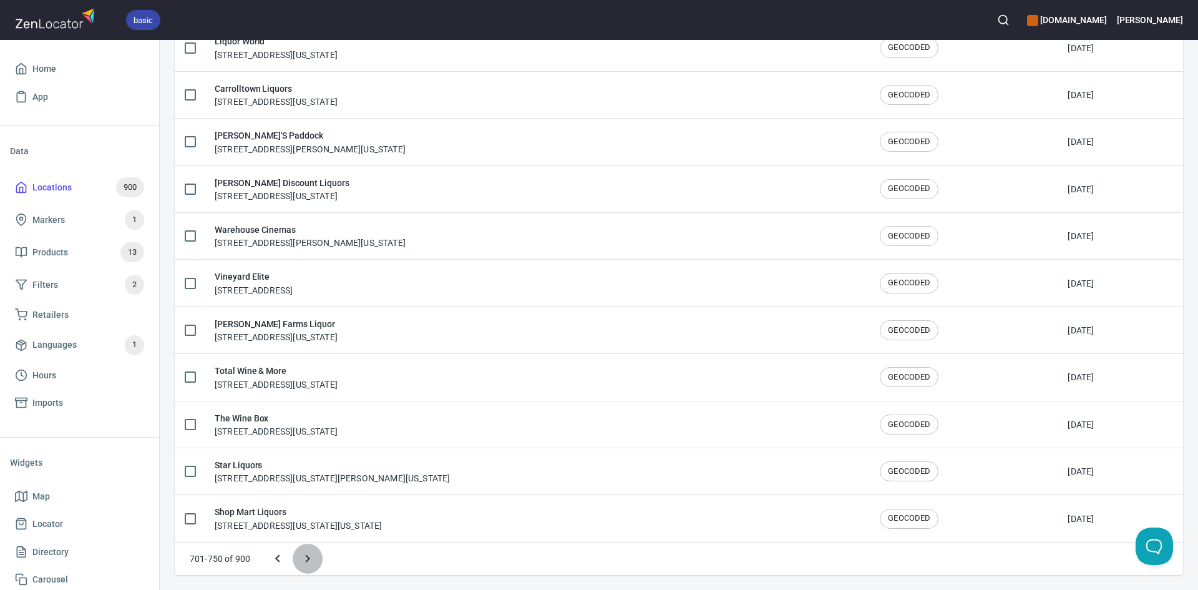
click at [309, 553] on icon "Next page" at bounding box center [307, 558] width 15 height 15
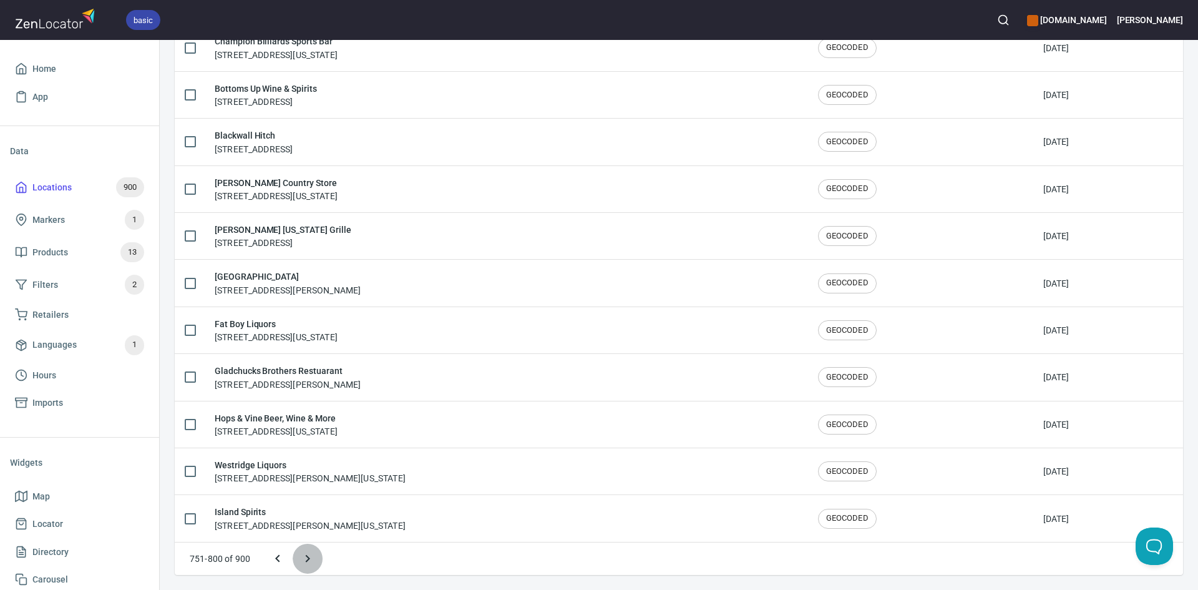
click at [312, 557] on icon "Next page" at bounding box center [307, 558] width 15 height 15
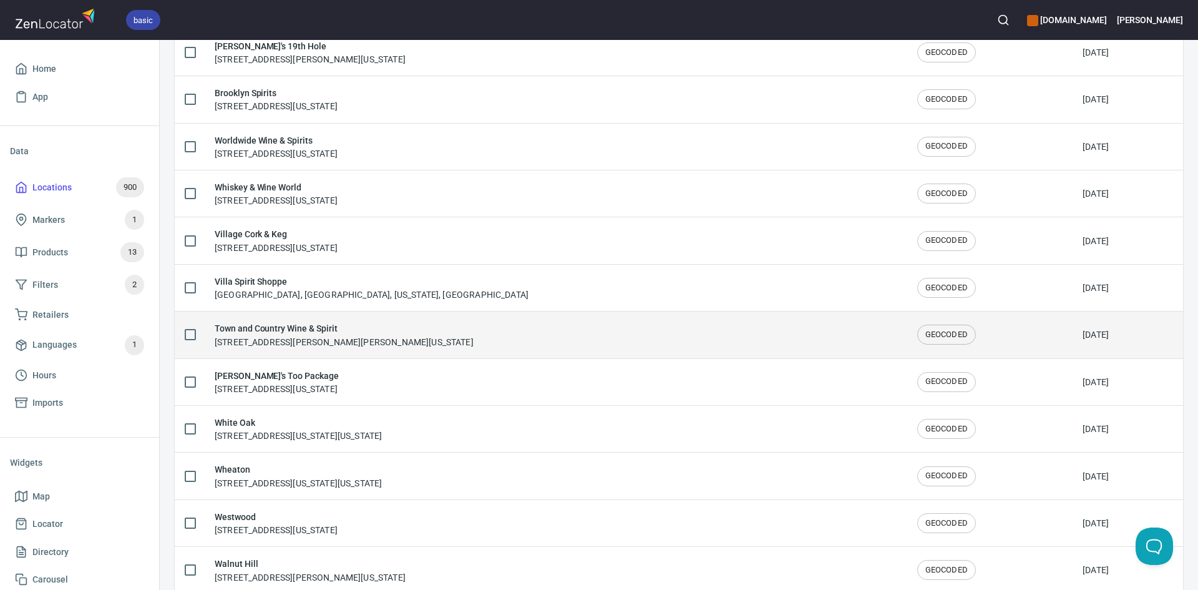
scroll to position [1622, 0]
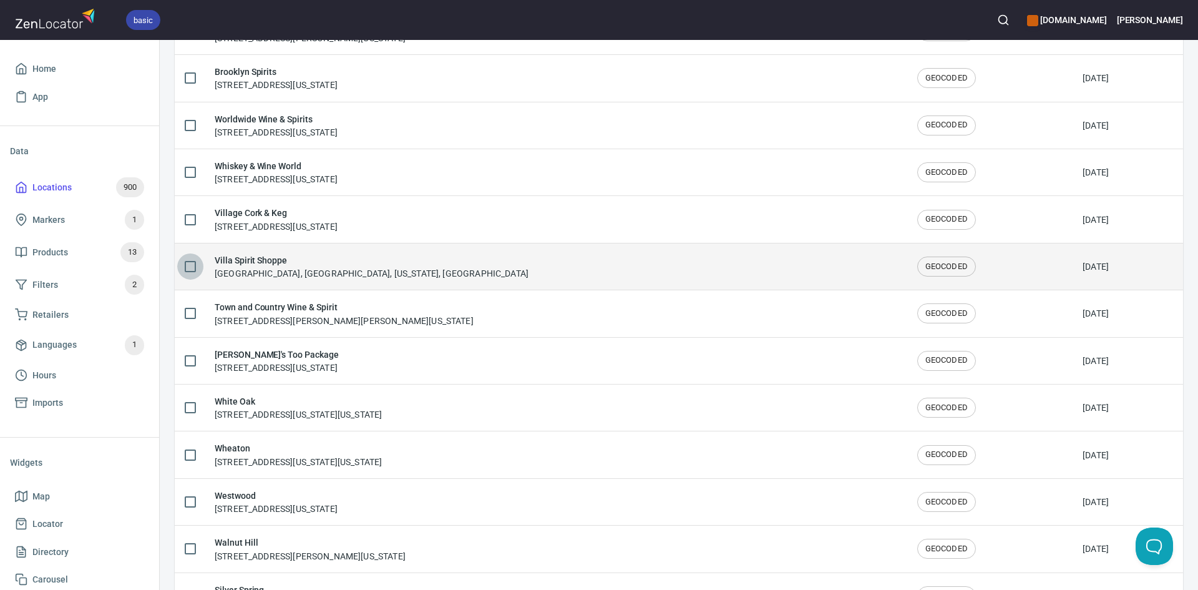
click at [182, 260] on input "checkbox" at bounding box center [190, 266] width 26 height 26
checkbox input "true"
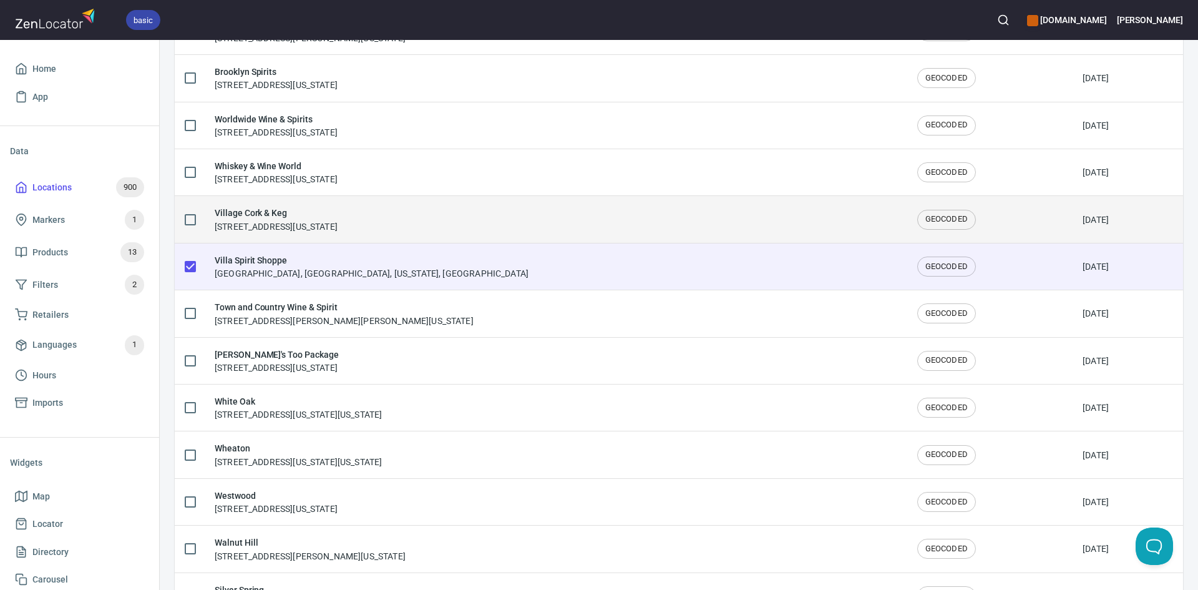
click at [188, 218] on input "checkbox" at bounding box center [190, 220] width 26 height 26
checkbox input "true"
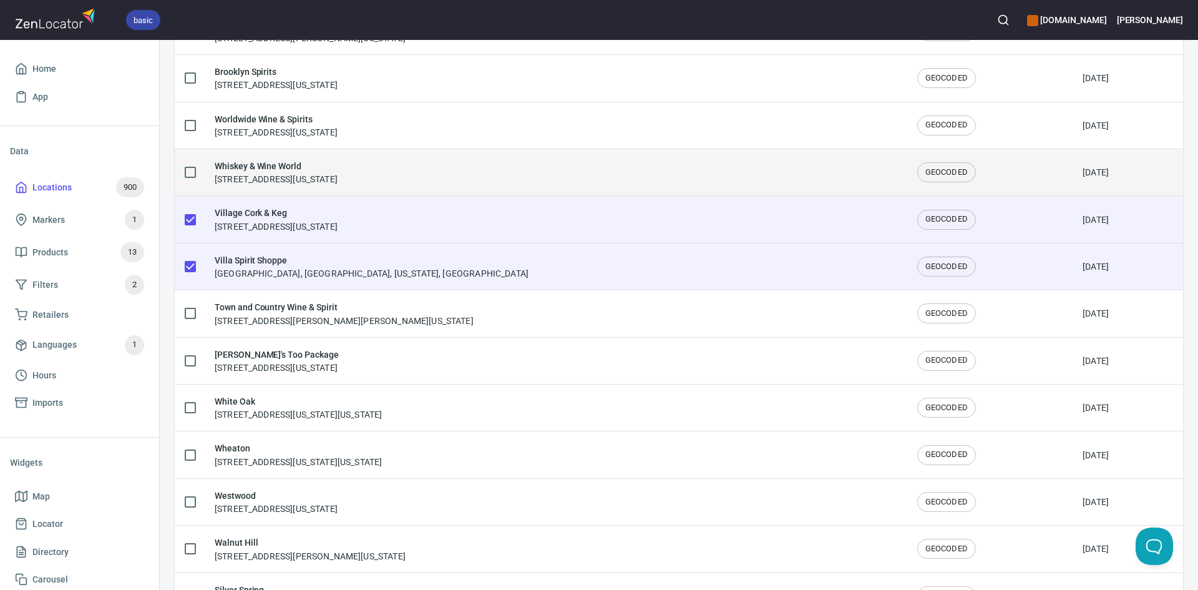
click at [191, 177] on input "checkbox" at bounding box center [190, 172] width 26 height 26
checkbox input "true"
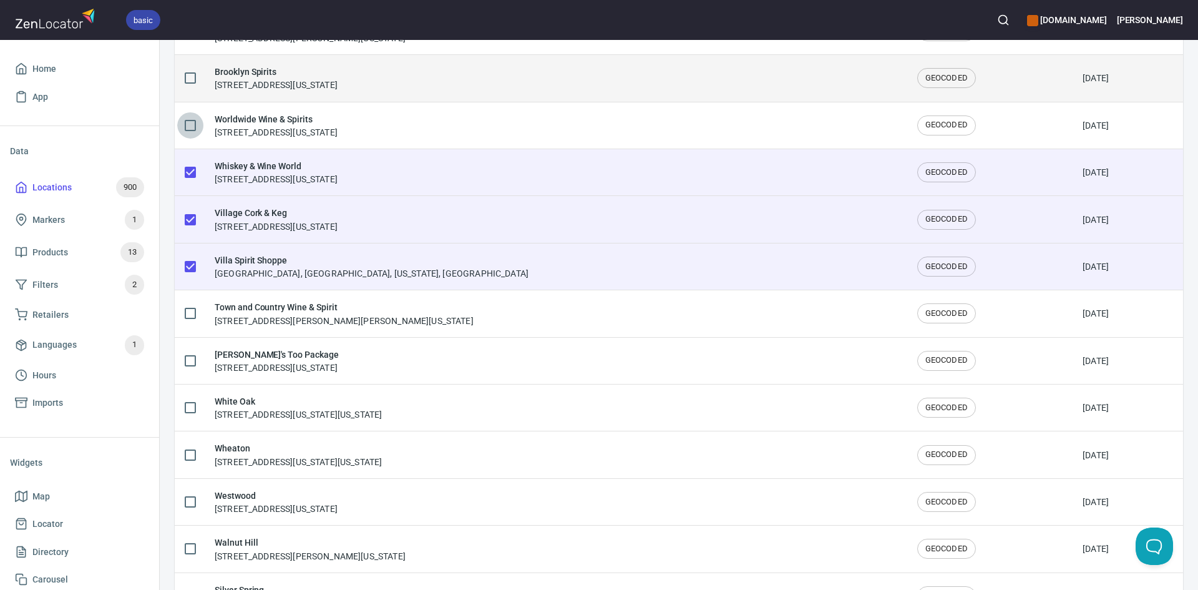
drag, startPoint x: 189, startPoint y: 125, endPoint x: 181, endPoint y: 82, distance: 43.8
click at [187, 119] on input "checkbox" at bounding box center [190, 125] width 26 height 26
checkbox input "true"
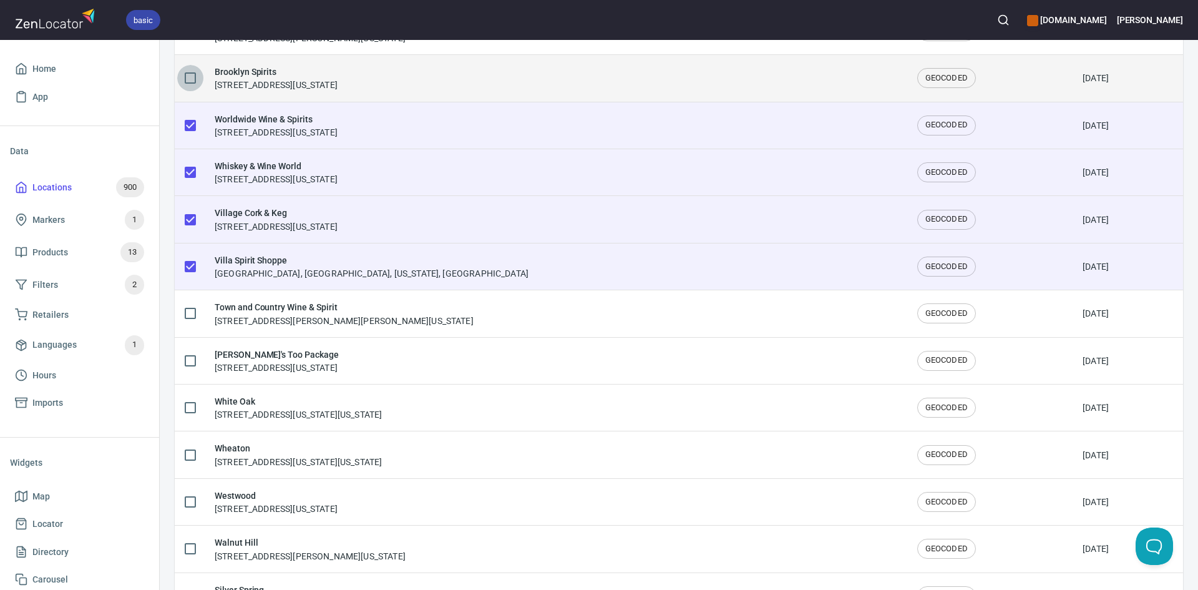
drag, startPoint x: 184, startPoint y: 76, endPoint x: 213, endPoint y: 85, distance: 30.2
click at [185, 76] on input "checkbox" at bounding box center [190, 78] width 26 height 26
checkbox input "true"
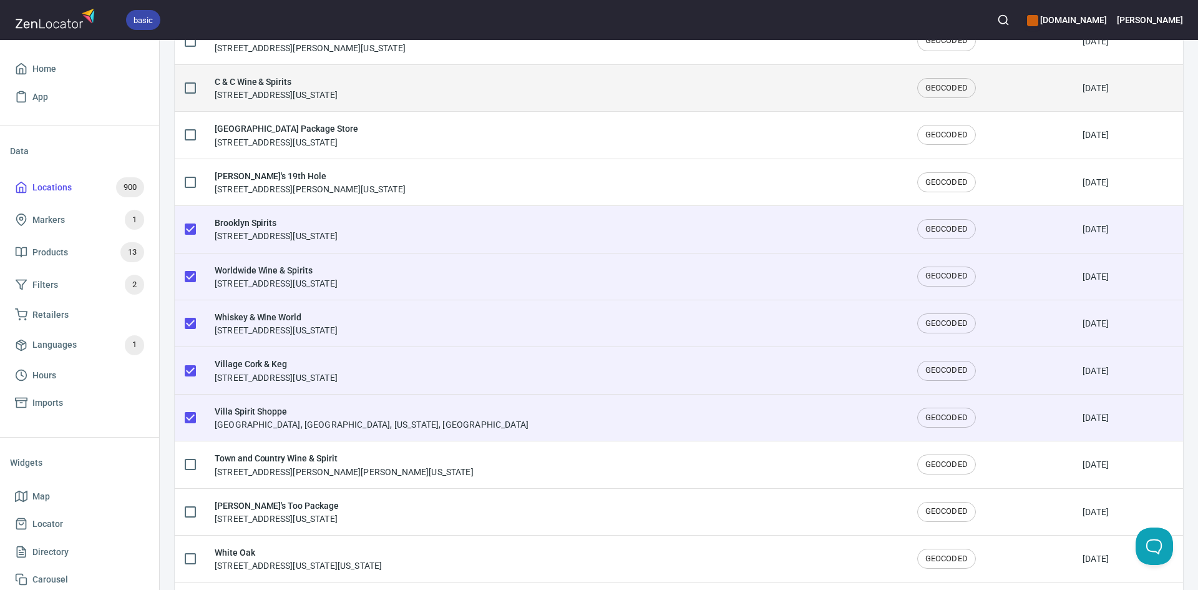
scroll to position [1435, 0]
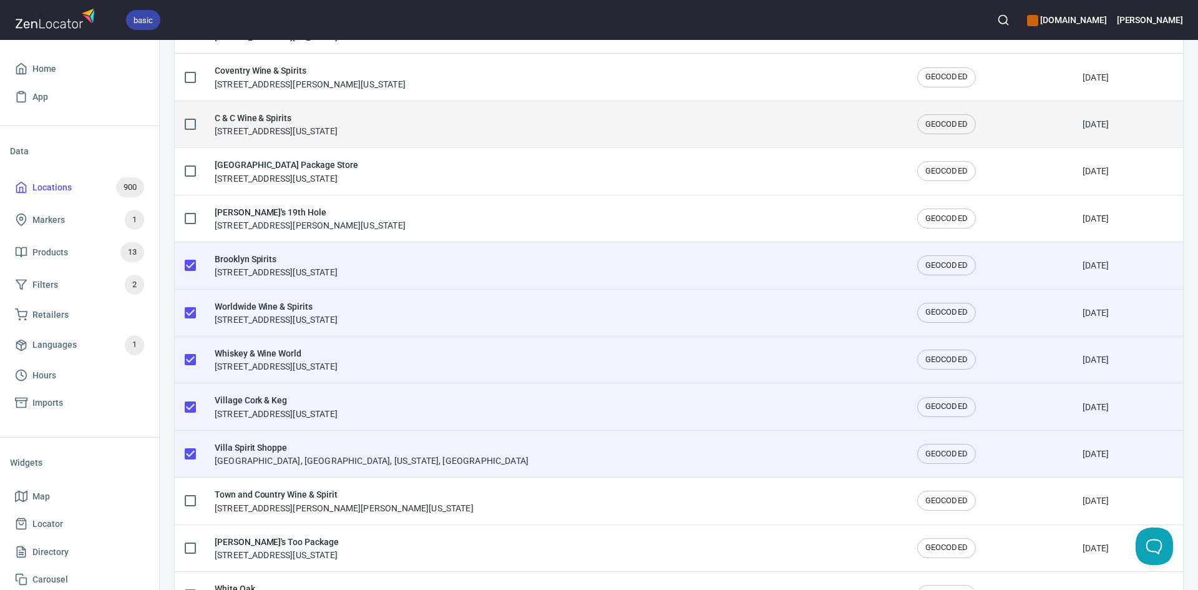
click at [188, 132] on input "checkbox" at bounding box center [190, 124] width 26 height 26
checkbox input "true"
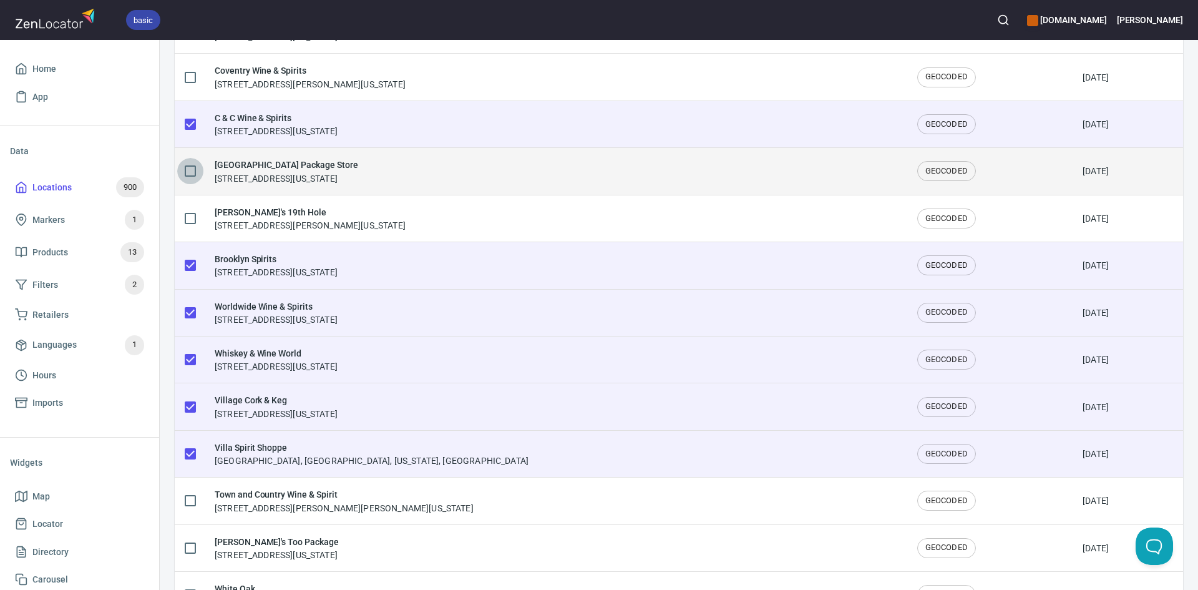
click at [192, 174] on input "checkbox" at bounding box center [190, 171] width 26 height 26
checkbox input "true"
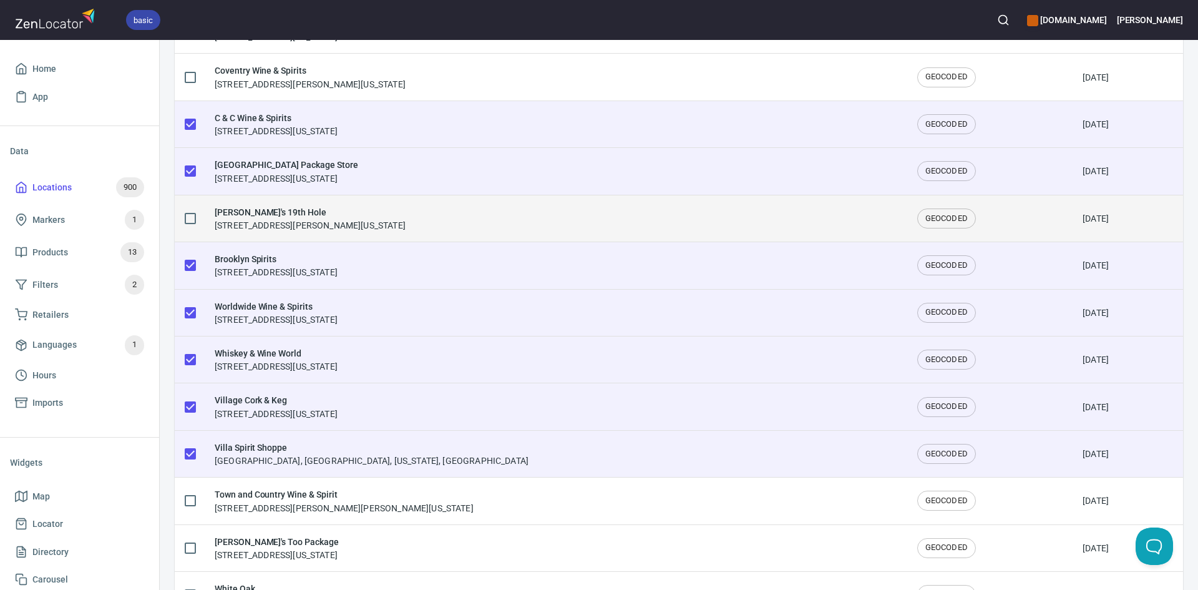
click at [187, 215] on input "checkbox" at bounding box center [190, 218] width 26 height 26
checkbox input "true"
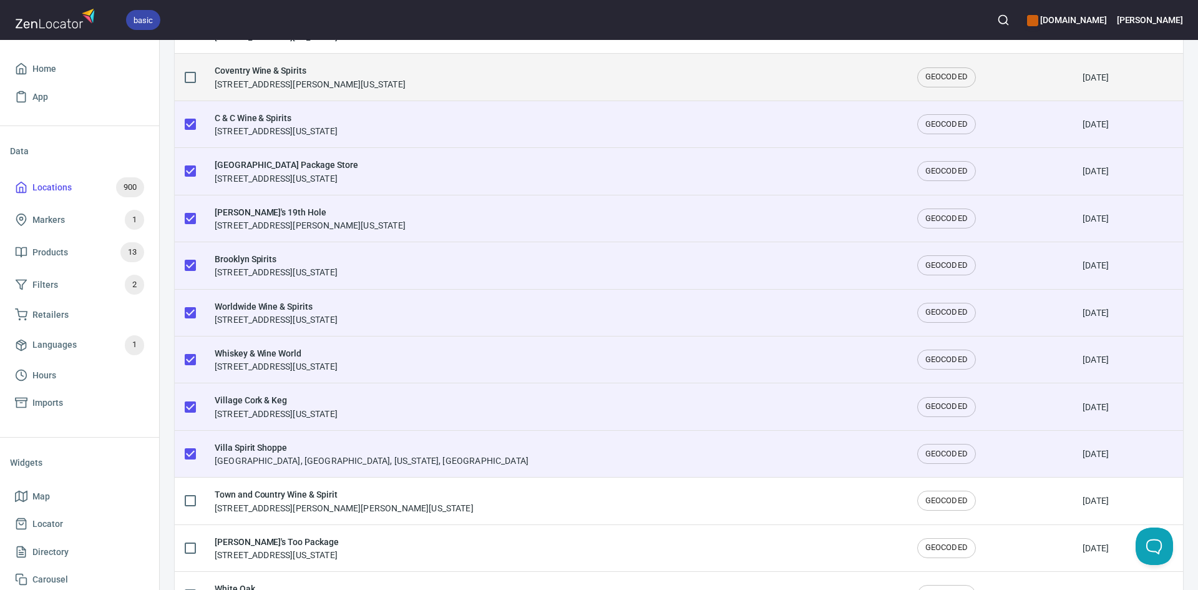
click at [192, 79] on input "checkbox" at bounding box center [190, 77] width 26 height 26
checkbox input "true"
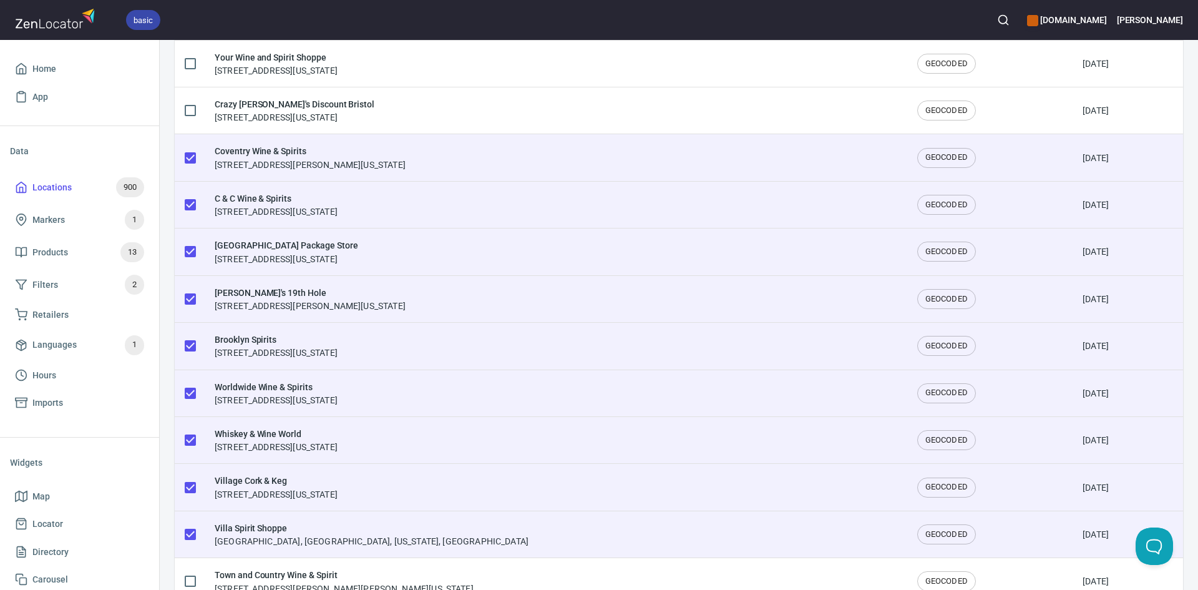
scroll to position [1310, 0]
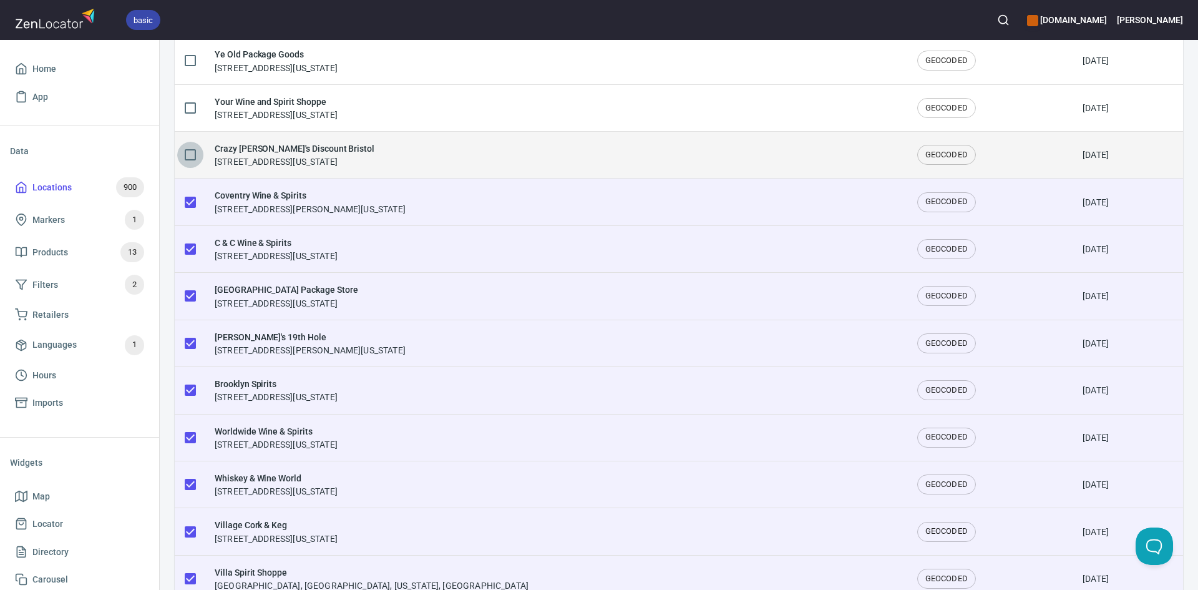
click at [180, 158] on input "checkbox" at bounding box center [190, 155] width 26 height 26
checkbox input "true"
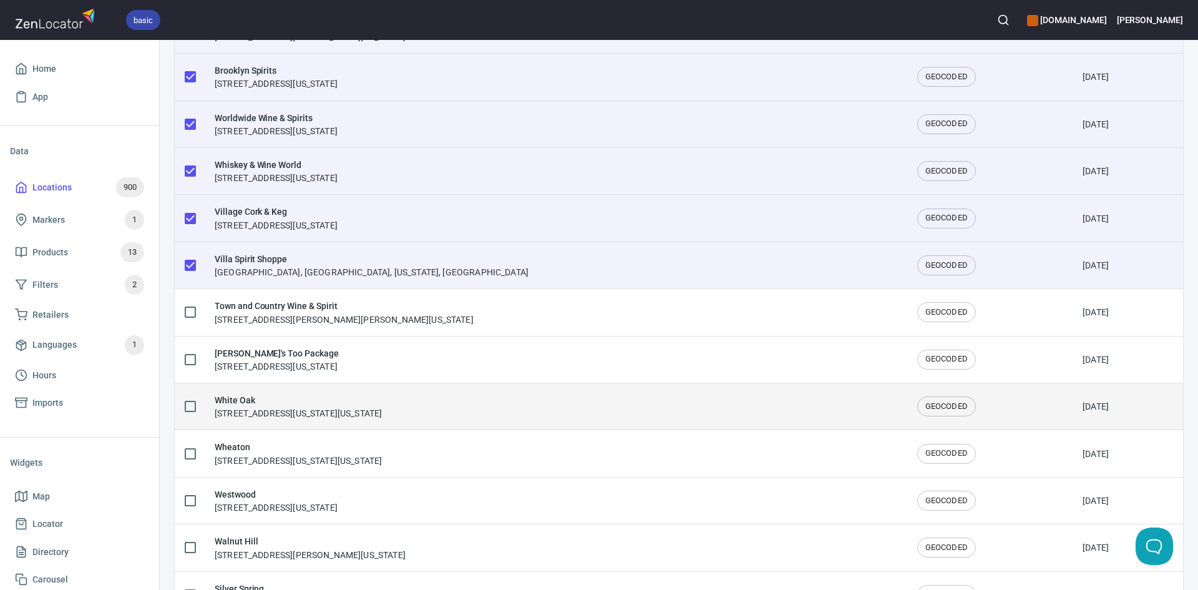
scroll to position [1747, 0]
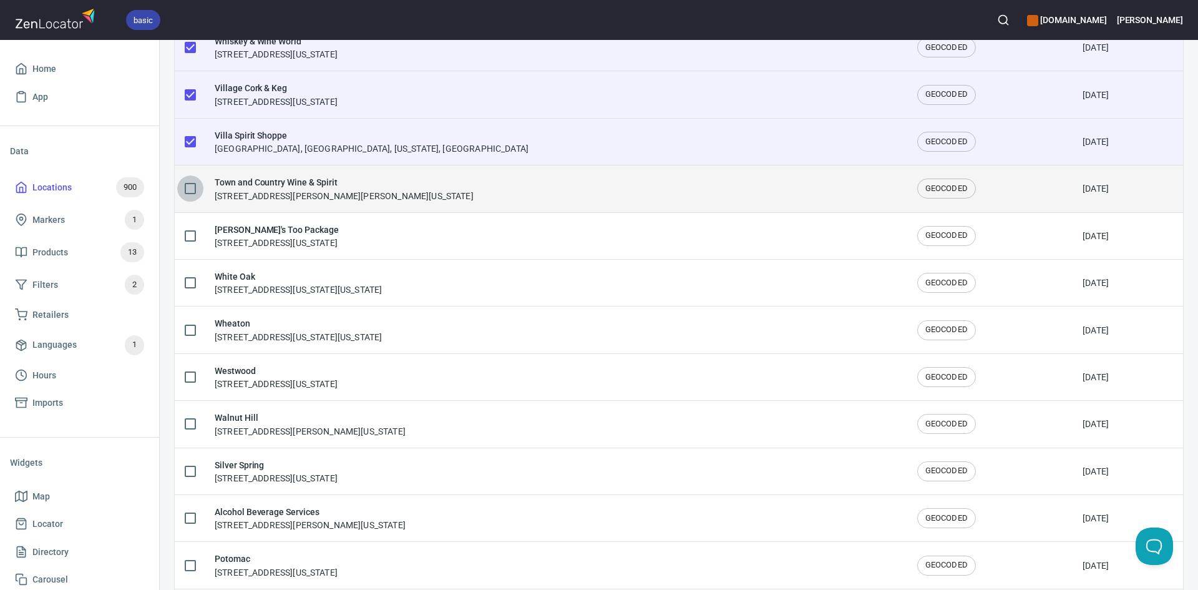
click at [183, 195] on input "checkbox" at bounding box center [190, 188] width 26 height 26
checkbox input "true"
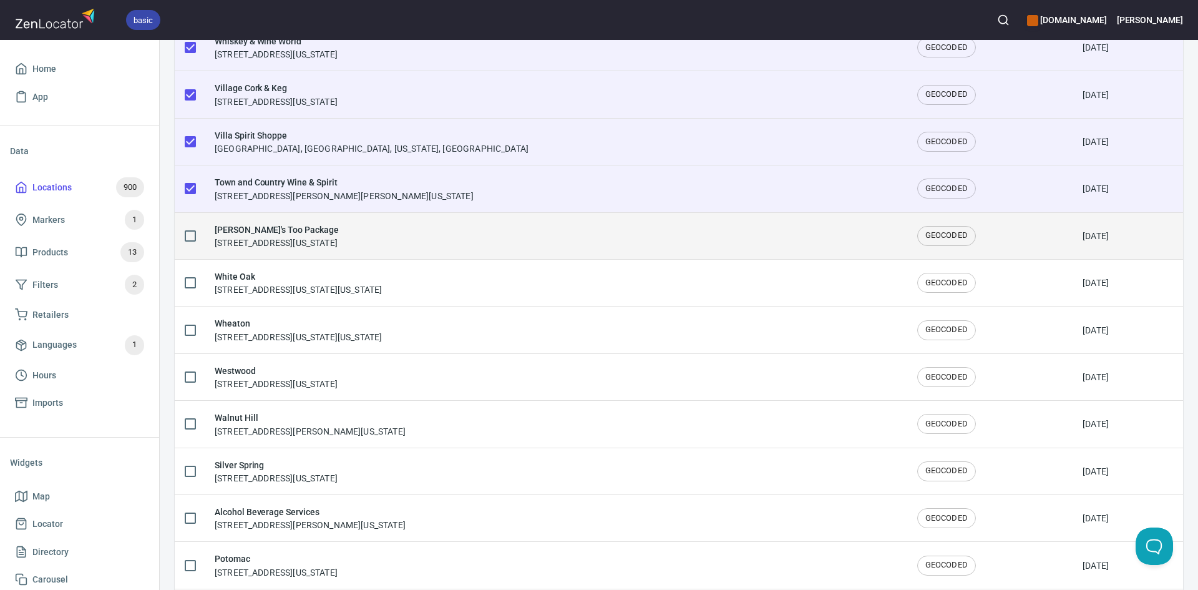
click at [187, 232] on input "checkbox" at bounding box center [190, 236] width 26 height 26
checkbox input "true"
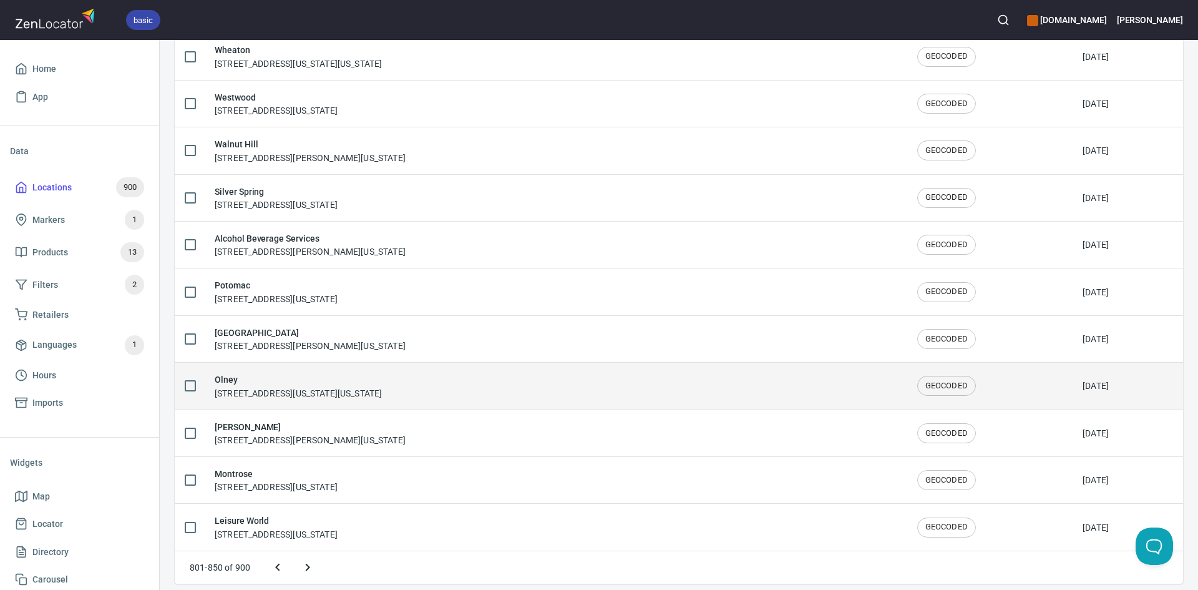
scroll to position [2029, 0]
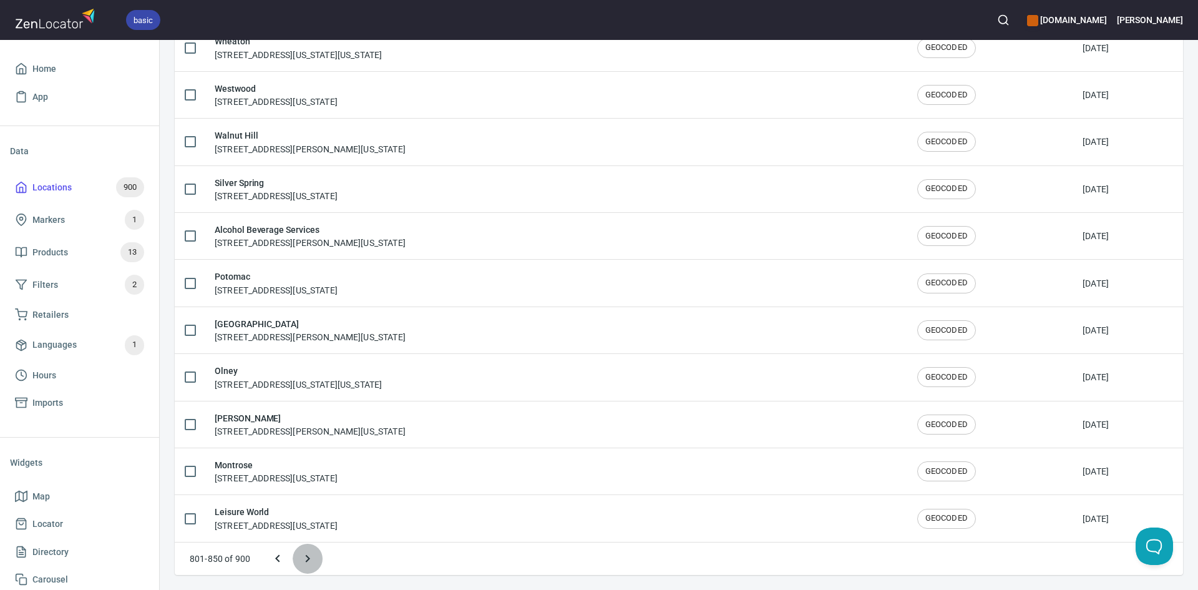
click at [307, 560] on icon "Next page" at bounding box center [308, 558] width 4 height 7
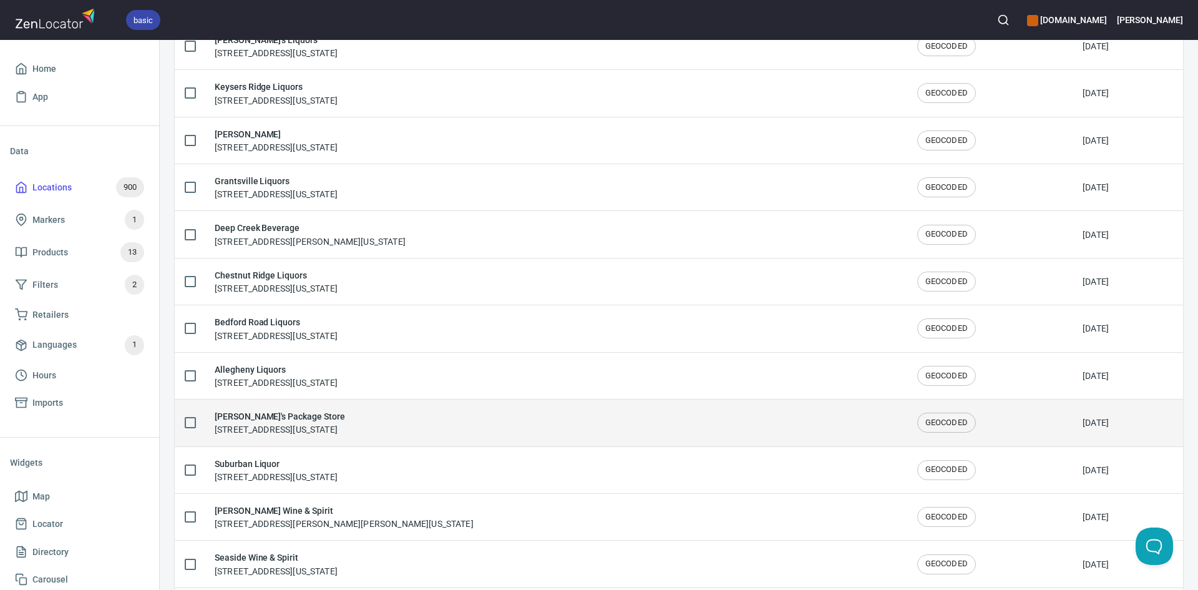
scroll to position [1310, 0]
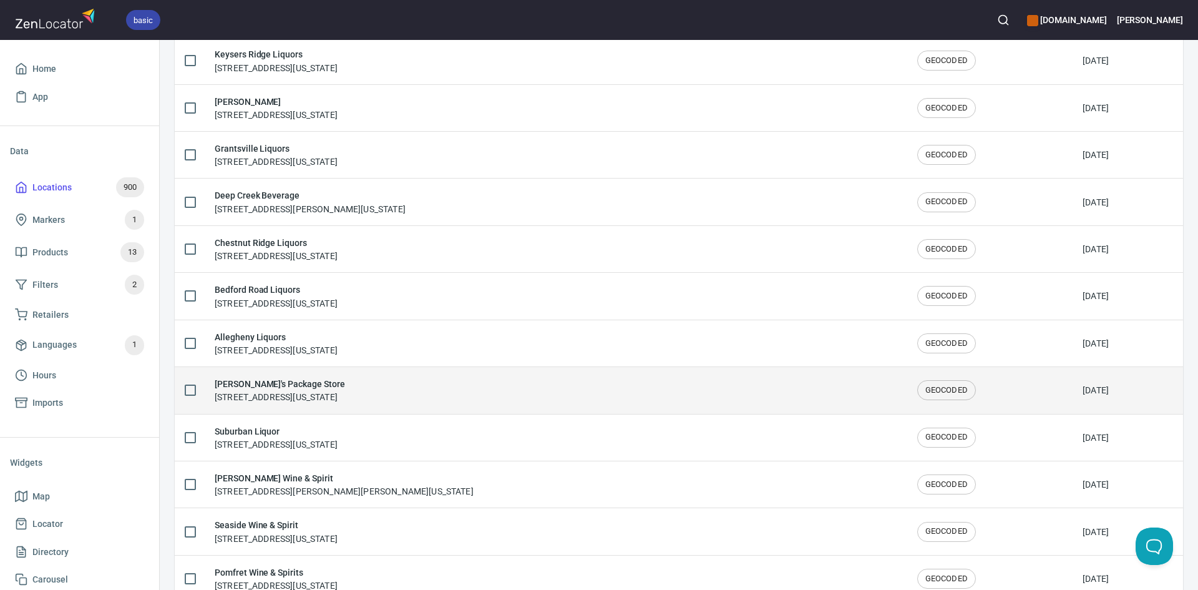
click at [186, 397] on input "checkbox" at bounding box center [190, 390] width 26 height 26
checkbox input "true"
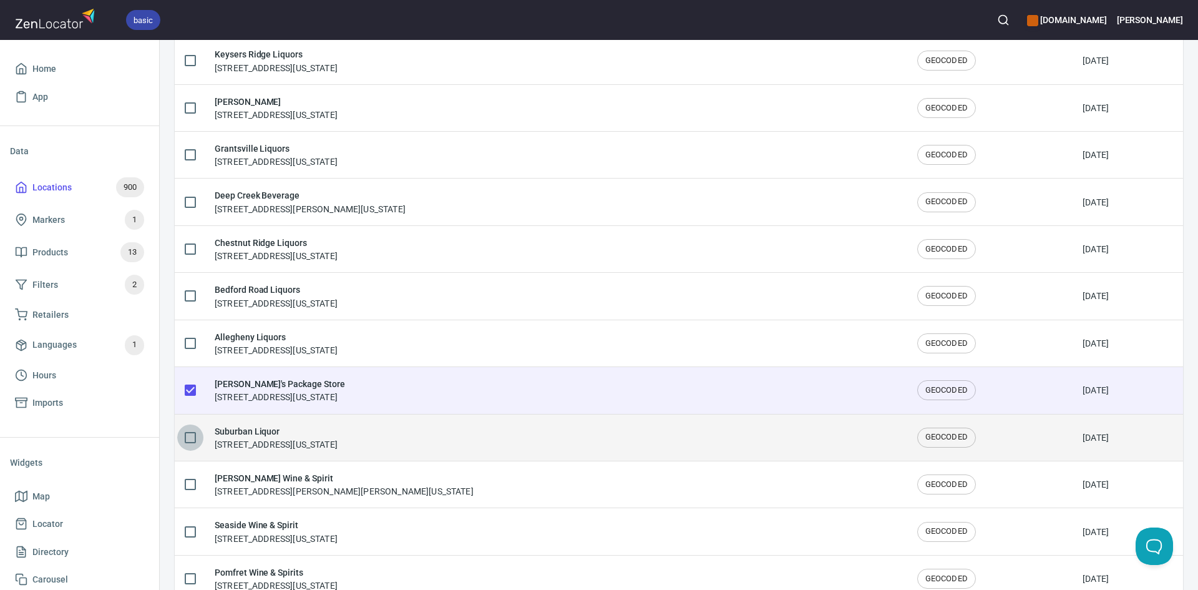
drag, startPoint x: 192, startPoint y: 432, endPoint x: 205, endPoint y: 455, distance: 26.8
click at [192, 436] on input "checkbox" at bounding box center [190, 437] width 26 height 26
checkbox input "true"
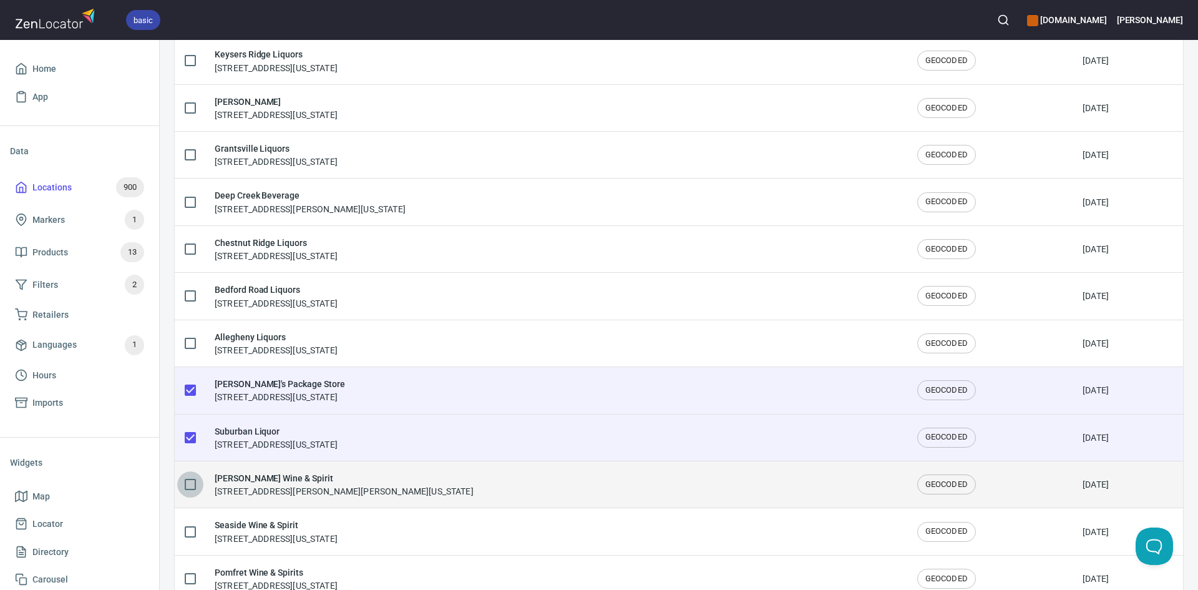
click at [201, 484] on input "checkbox" at bounding box center [190, 484] width 26 height 26
checkbox input "true"
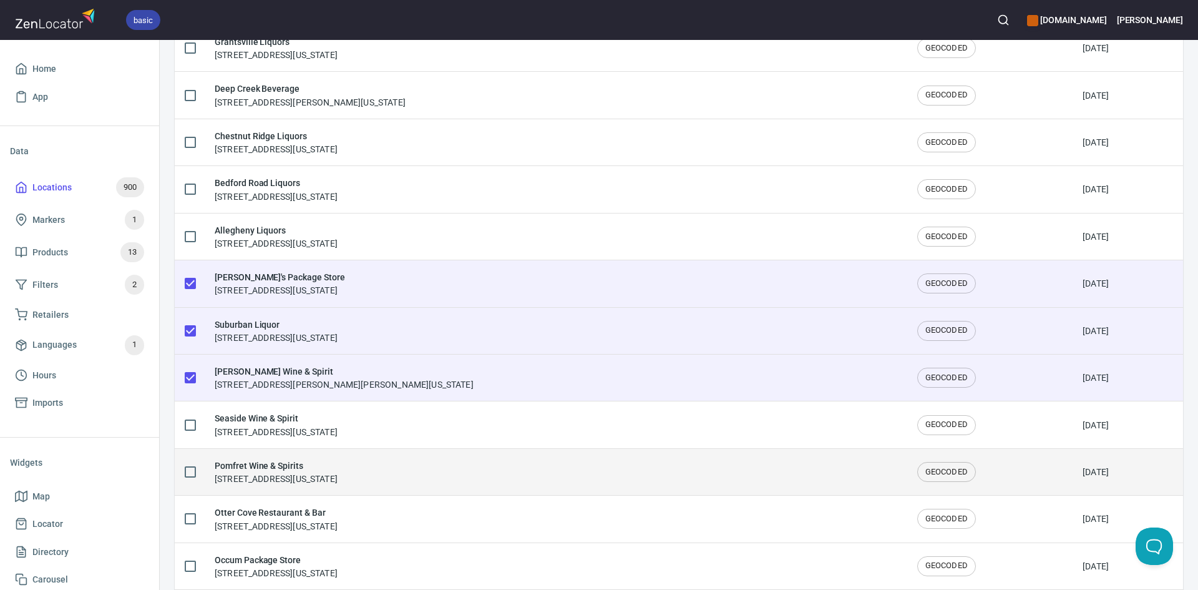
scroll to position [1435, 0]
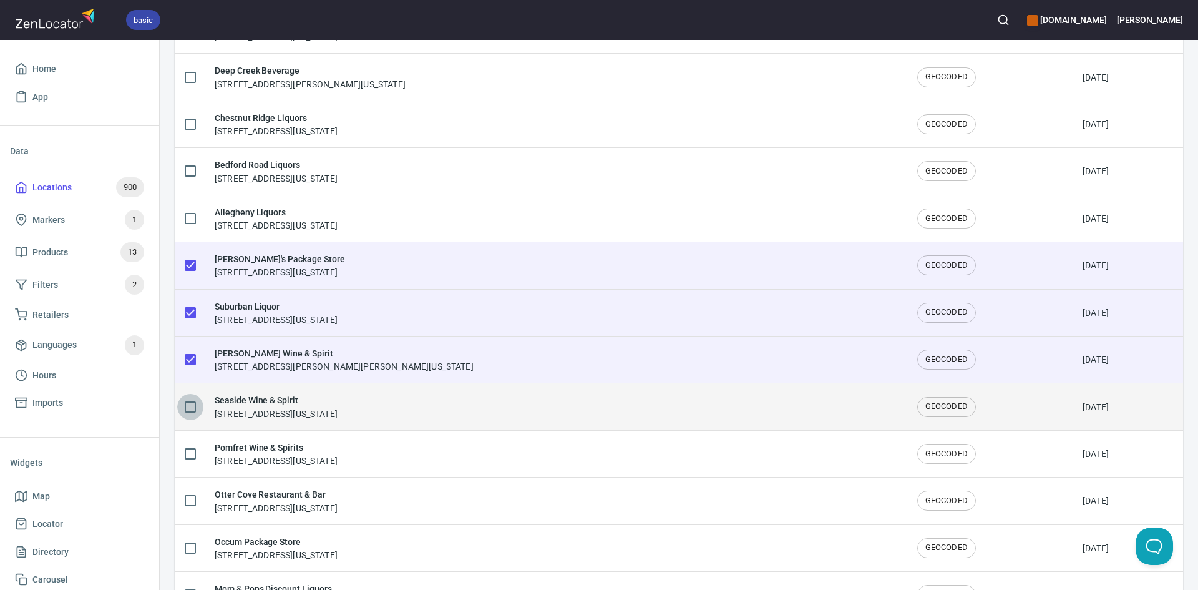
click at [196, 401] on input "checkbox" at bounding box center [190, 407] width 26 height 26
checkbox input "true"
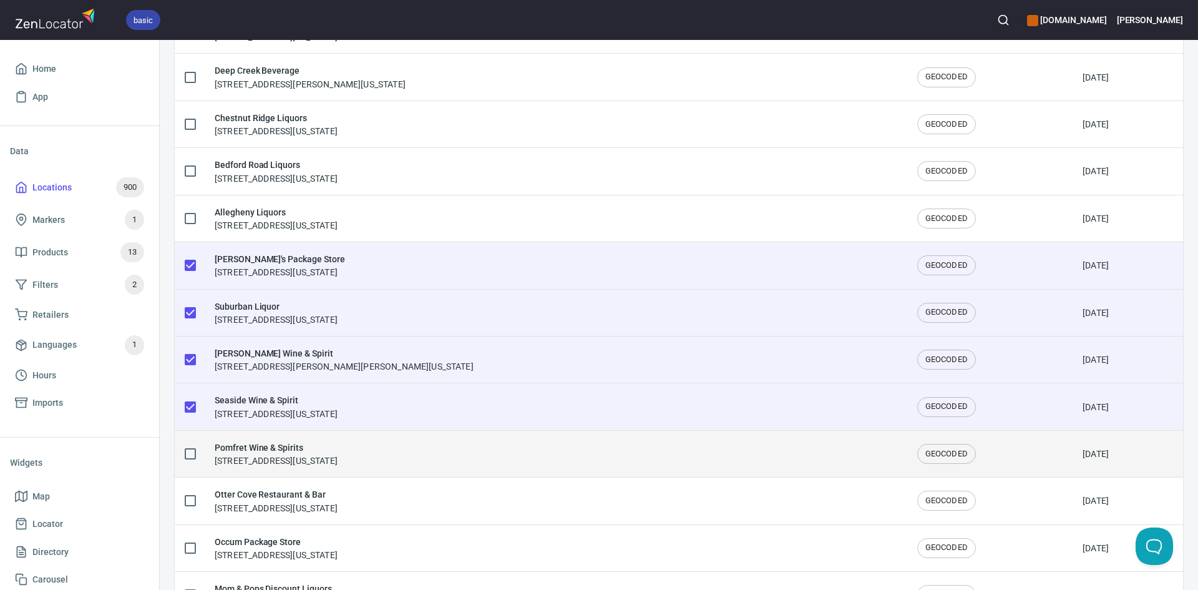
click at [192, 459] on input "checkbox" at bounding box center [190, 454] width 26 height 26
checkbox input "true"
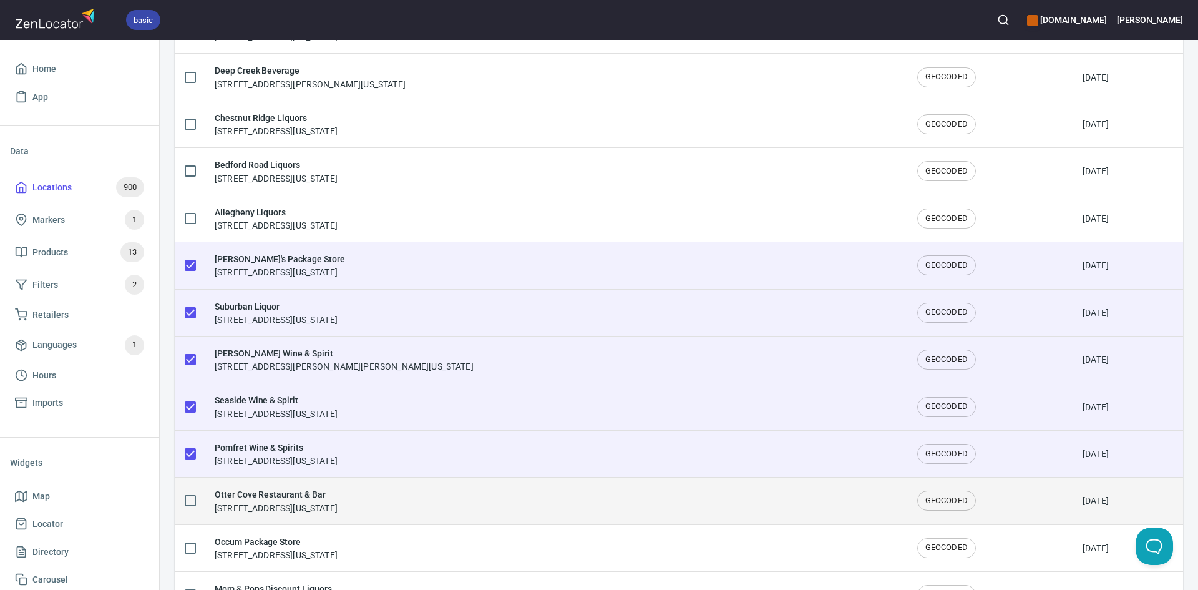
click at [205, 493] on tr "Otter Cove Restaurant & Bar 99 Essex Road, Old Saybrook Center, Connecticut, Un…" at bounding box center [679, 500] width 1008 height 47
click at [186, 502] on input "checkbox" at bounding box center [190, 500] width 26 height 26
checkbox input "true"
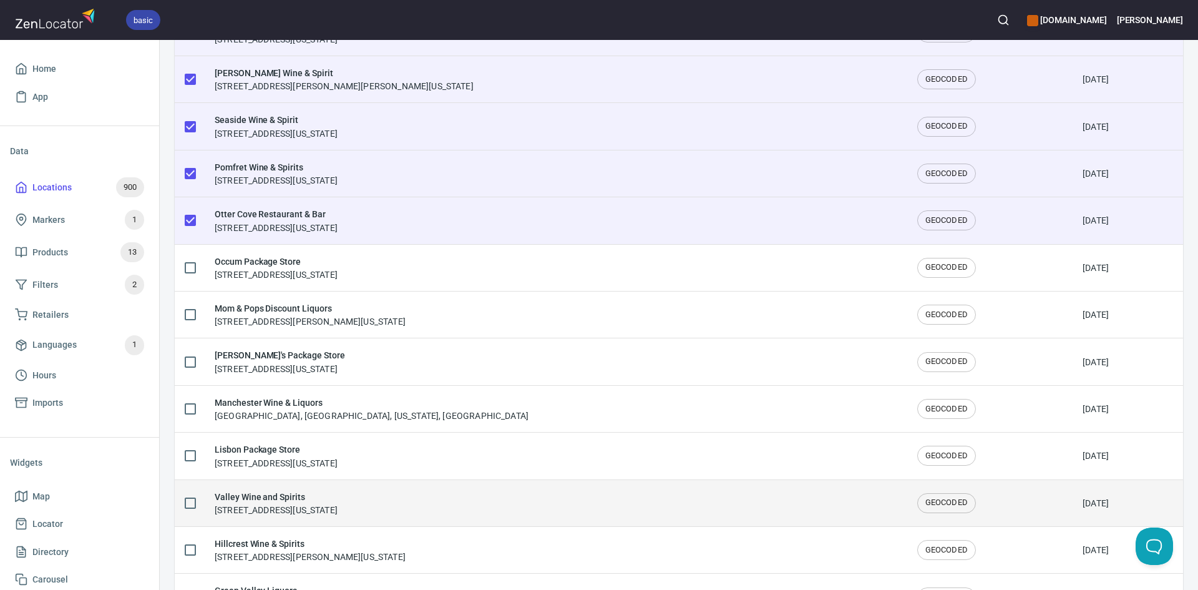
scroll to position [1747, 0]
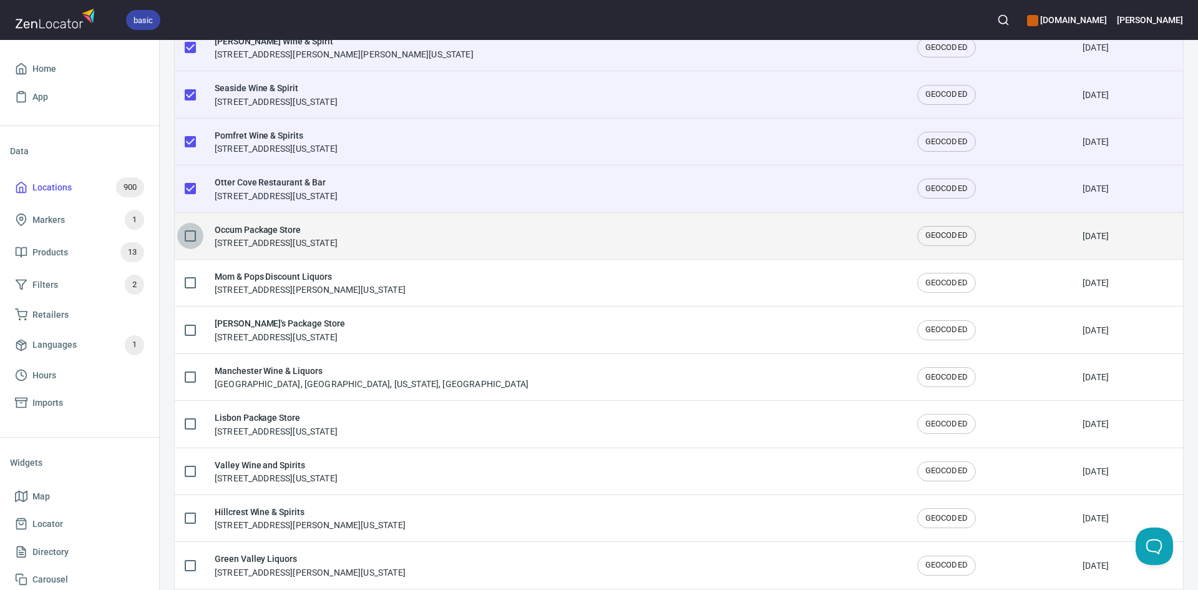
click at [187, 231] on input "checkbox" at bounding box center [190, 236] width 26 height 26
checkbox input "true"
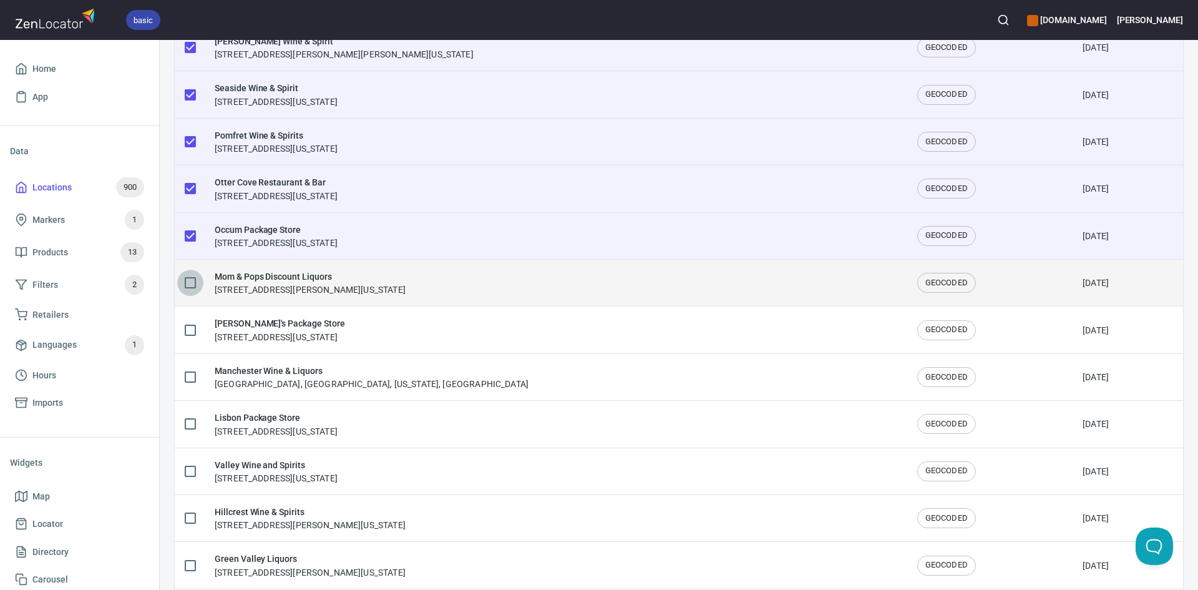
click at [188, 283] on input "checkbox" at bounding box center [190, 283] width 26 height 26
checkbox input "true"
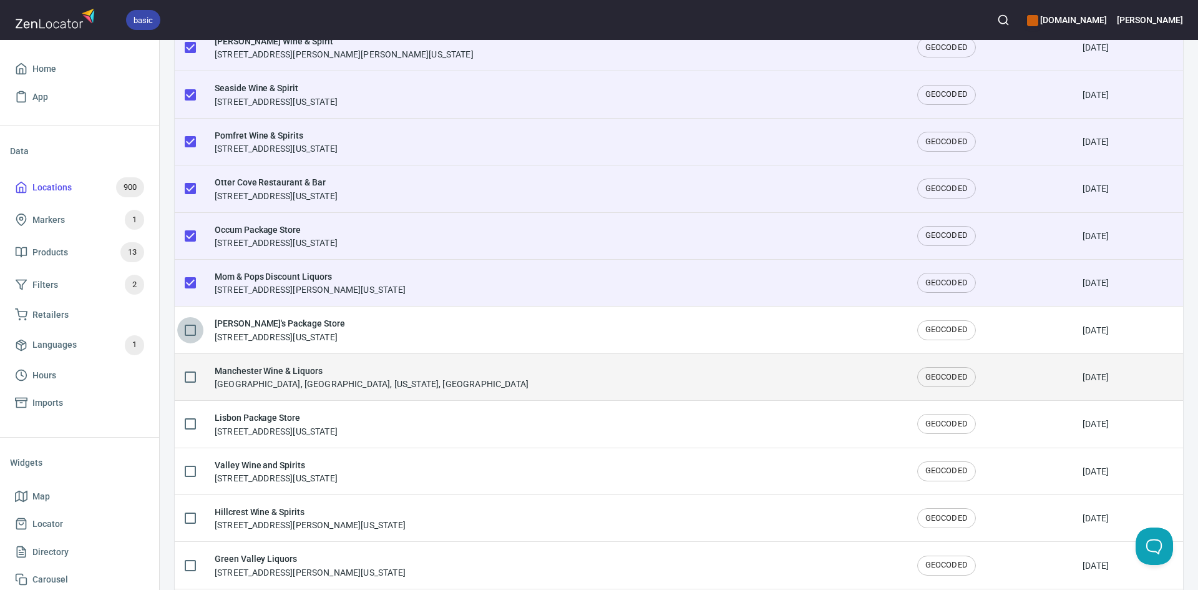
drag, startPoint x: 187, startPoint y: 326, endPoint x: 197, endPoint y: 355, distance: 30.6
click at [187, 326] on input "checkbox" at bounding box center [190, 330] width 26 height 26
checkbox input "true"
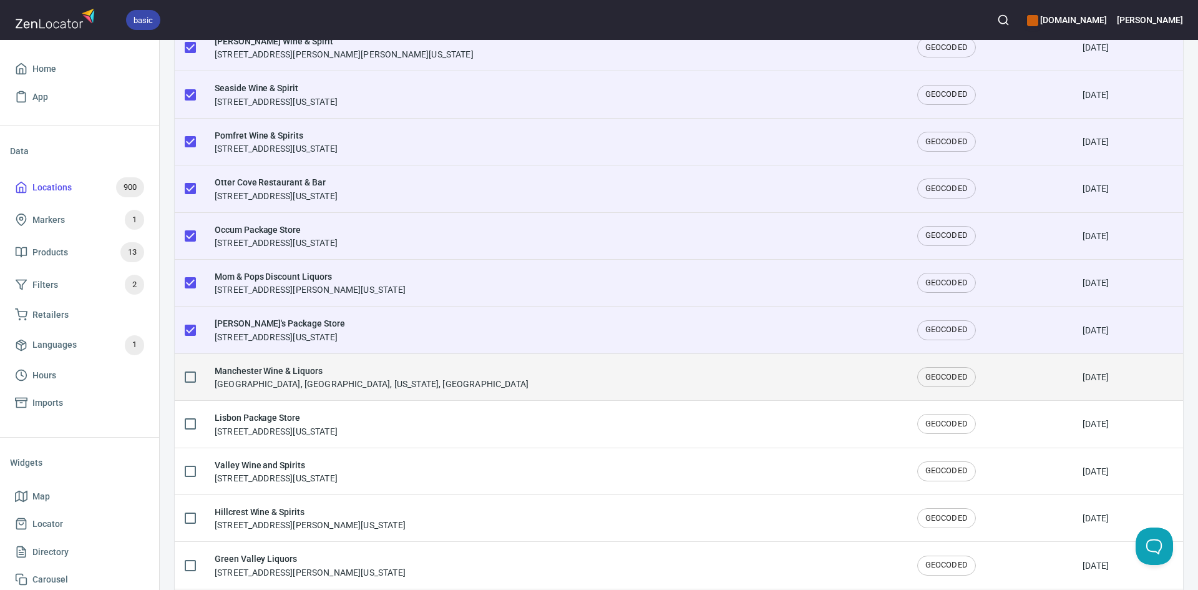
click at [191, 371] on input "checkbox" at bounding box center [190, 377] width 26 height 26
checkbox input "true"
checkbox input "false"
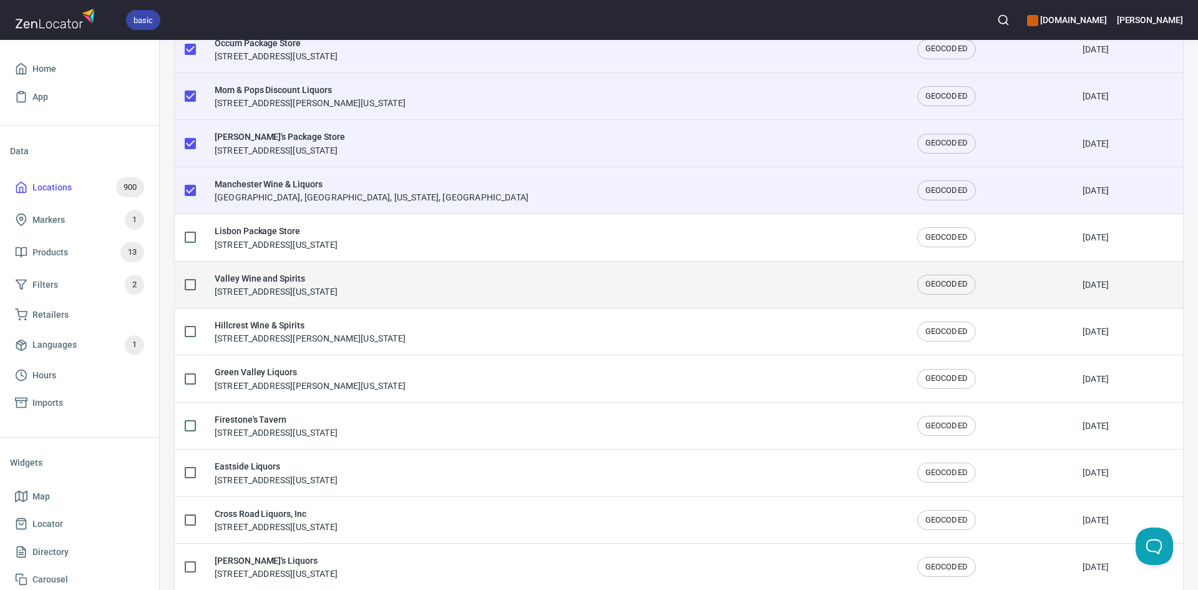
scroll to position [1934, 0]
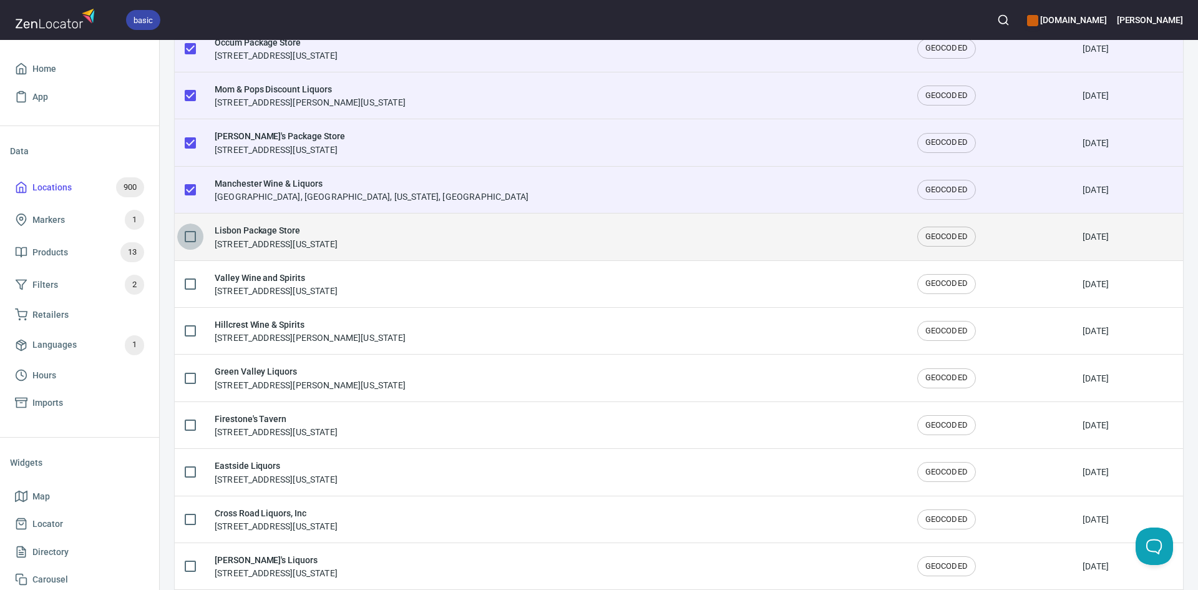
click at [185, 232] on input "checkbox" at bounding box center [190, 236] width 26 height 26
checkbox input "true"
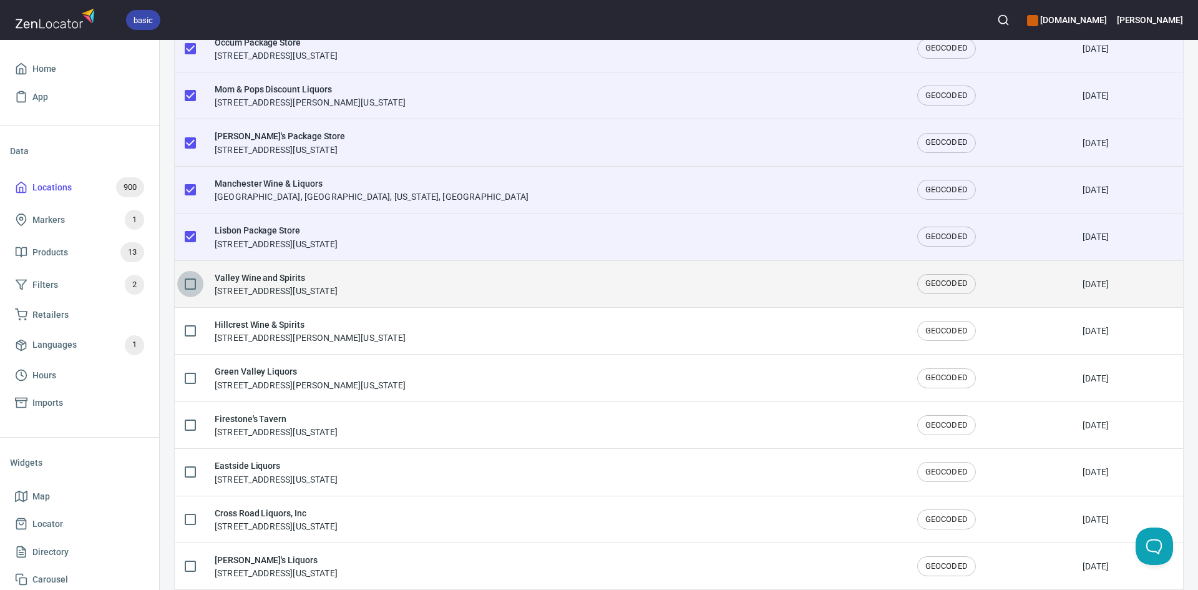
click at [187, 286] on input "checkbox" at bounding box center [190, 284] width 26 height 26
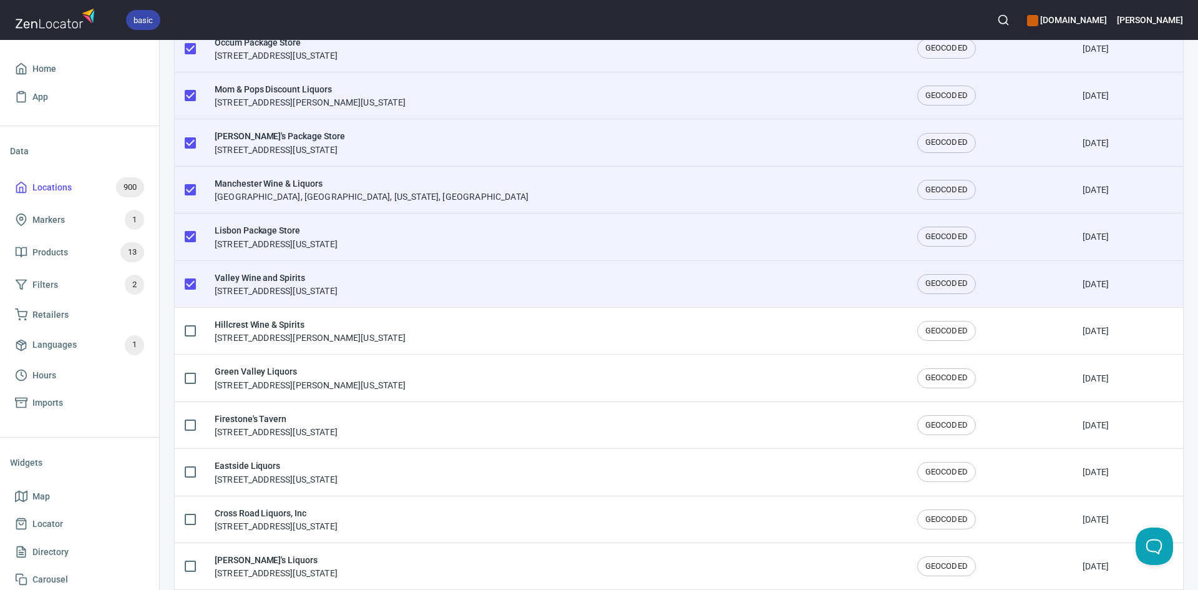
click at [187, 281] on input "checkbox" at bounding box center [190, 284] width 26 height 26
checkbox input "false"
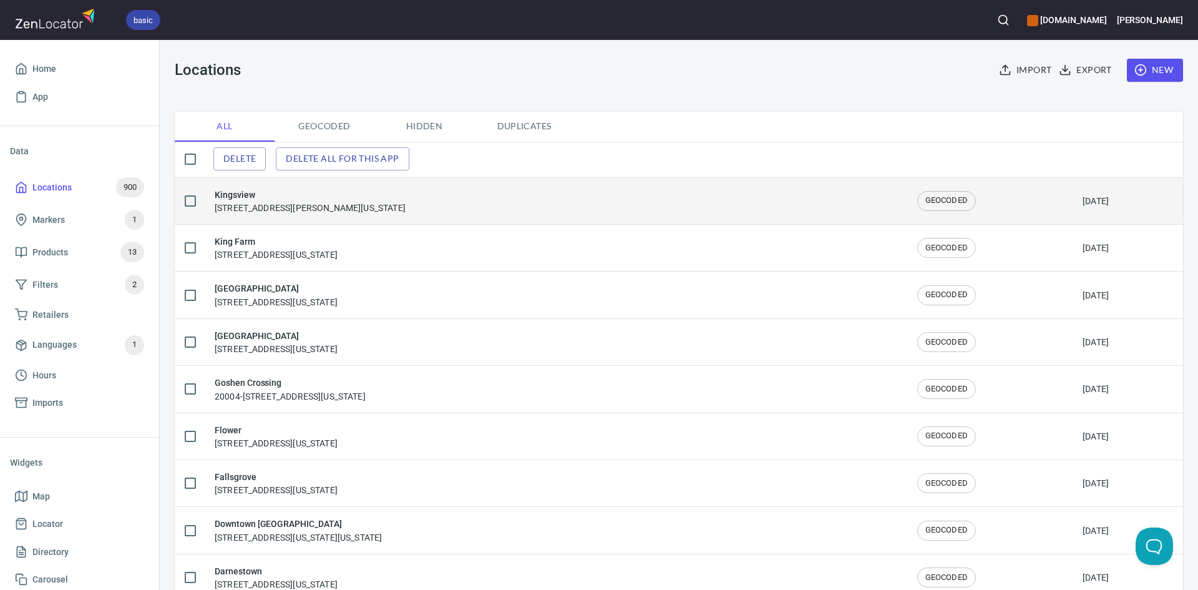
scroll to position [0, 0]
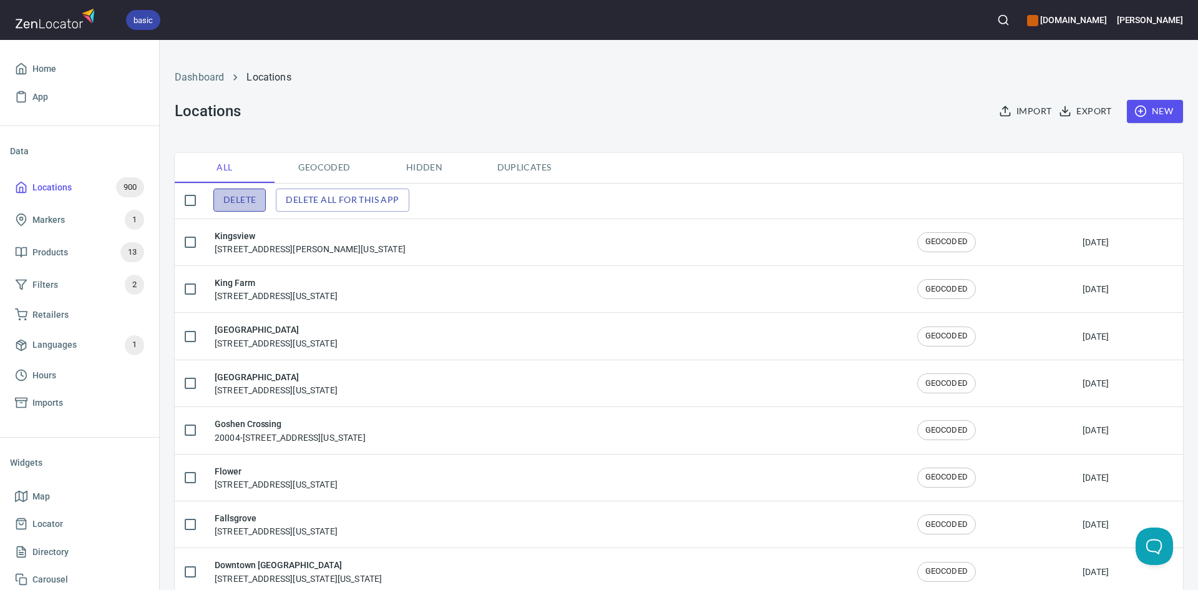
click at [229, 199] on span "Delete" at bounding box center [239, 200] width 32 height 16
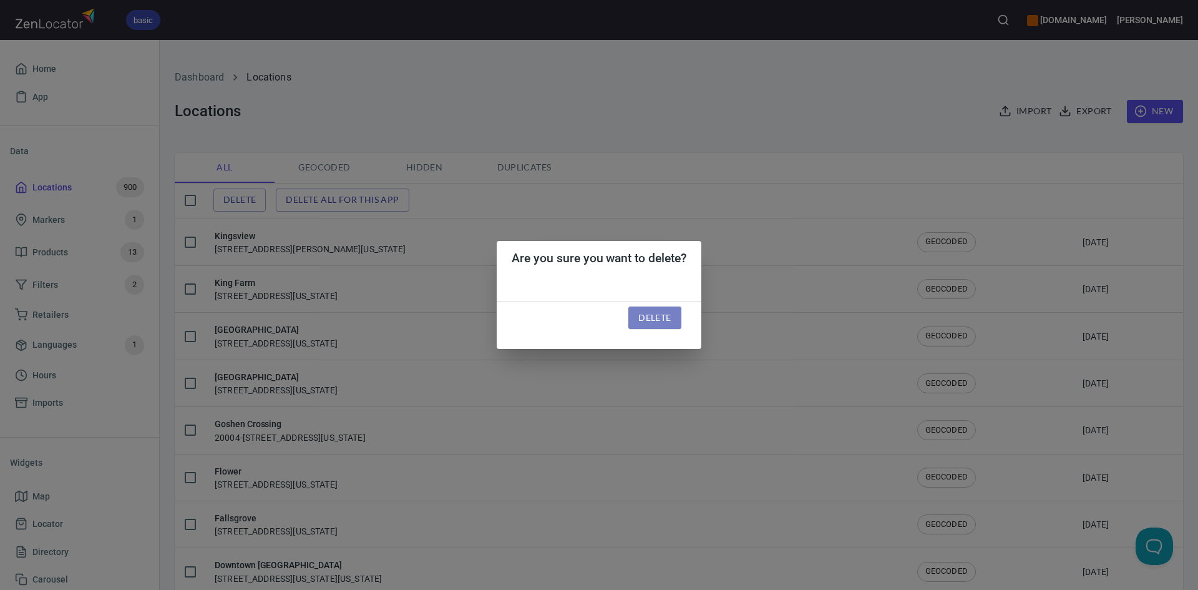
click at [650, 317] on span "Delete" at bounding box center [654, 318] width 32 height 16
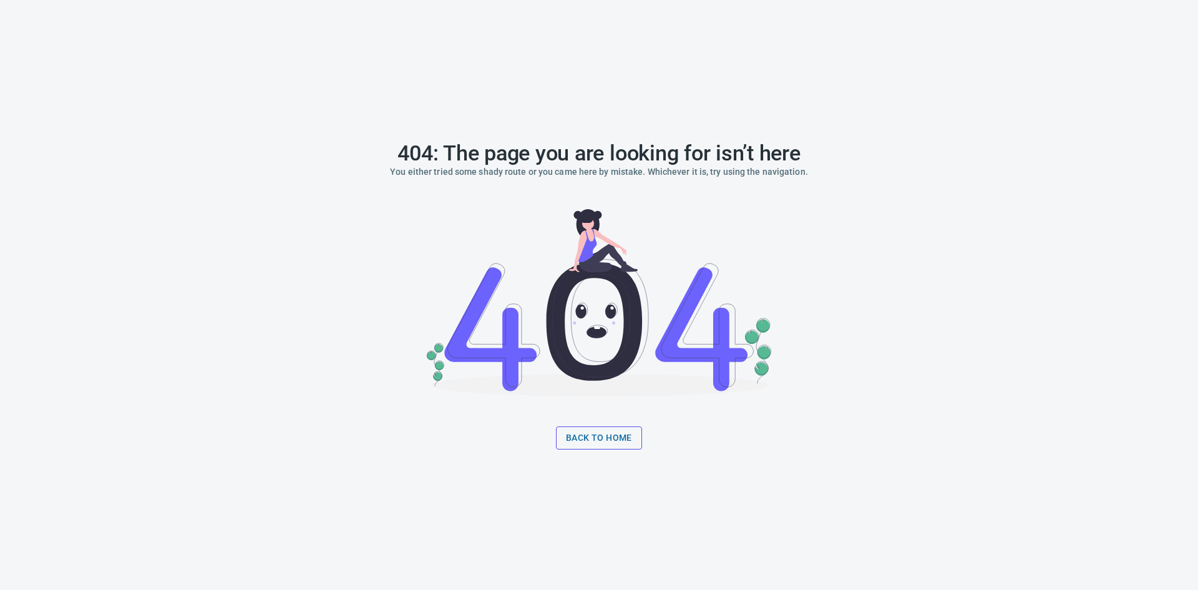
click at [608, 437] on span "Back to home" at bounding box center [599, 438] width 66 height 16
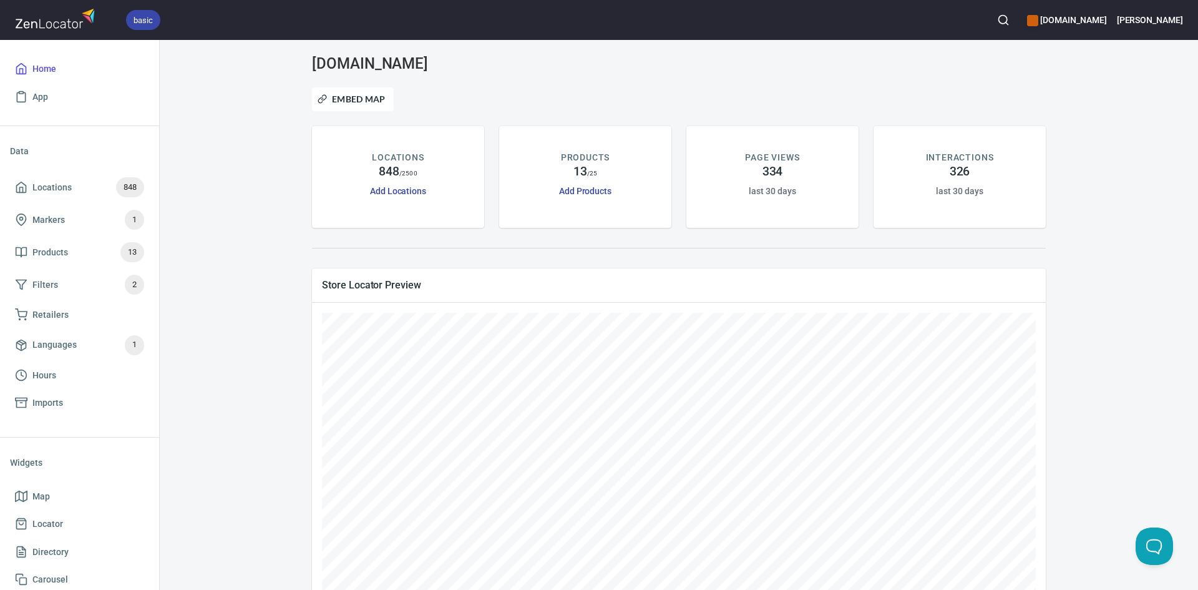
click at [557, 589] on html "basic www.fordhamleedistillery.com William Home App Data Locations 848 Markers …" at bounding box center [599, 295] width 1198 height 590
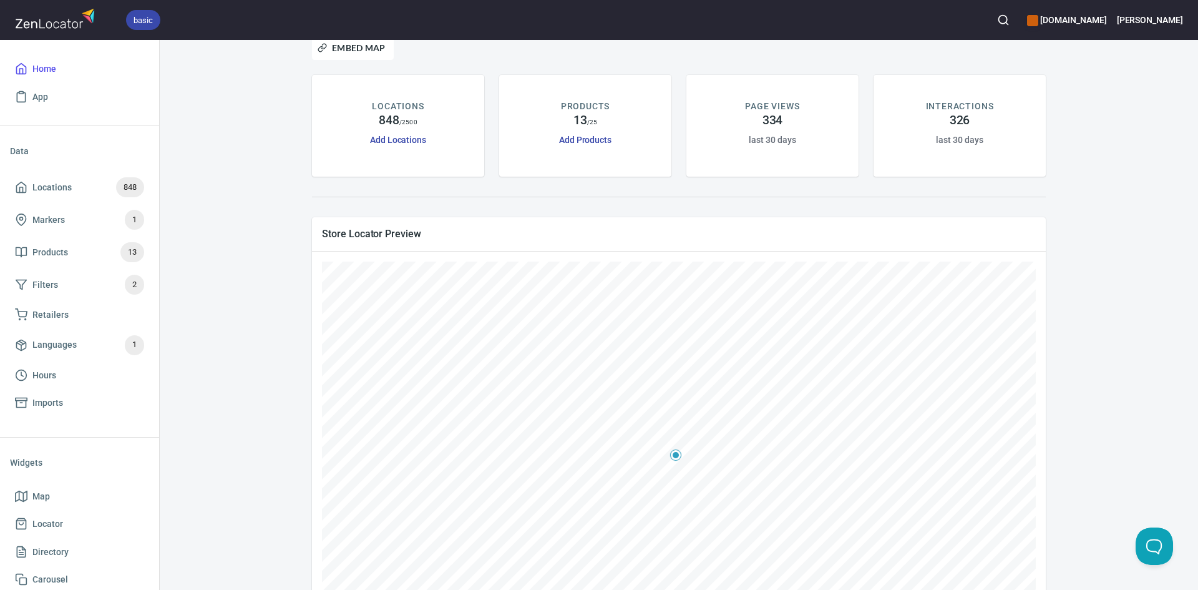
scroll to position [62, 0]
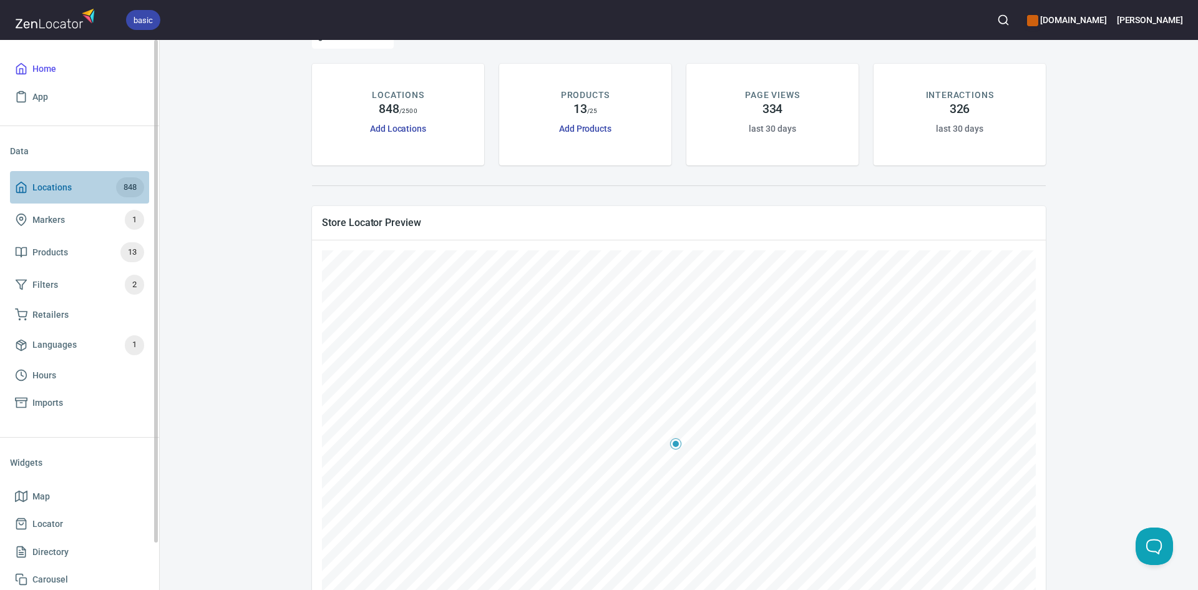
click at [21, 192] on icon at bounding box center [21, 187] width 12 height 12
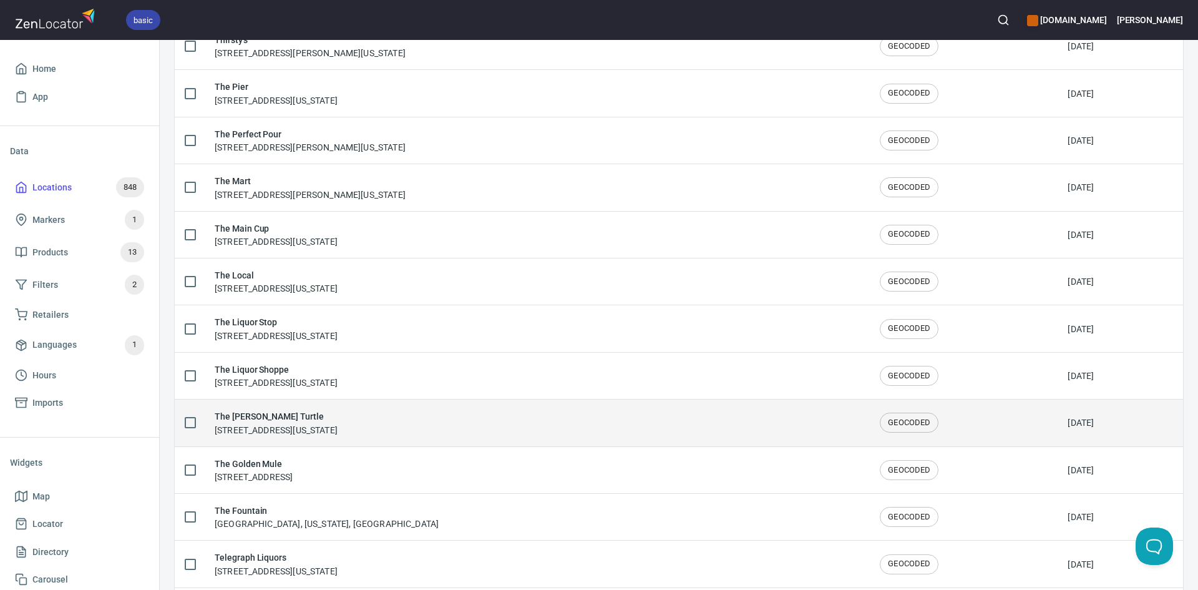
scroll to position [2029, 0]
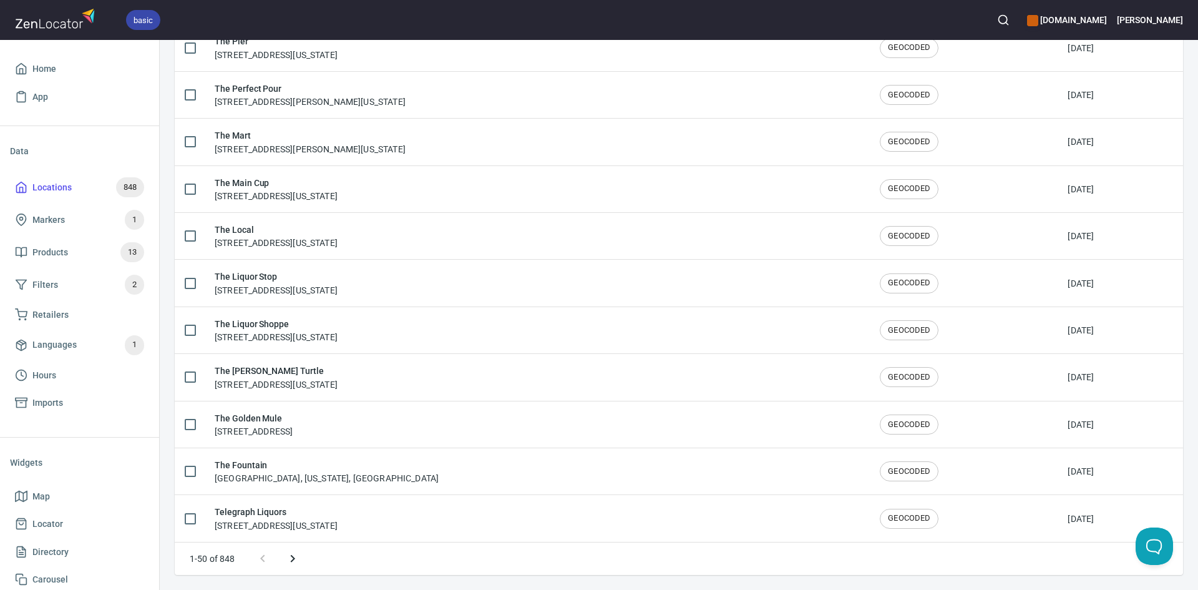
click at [293, 557] on icon "Next page" at bounding box center [292, 558] width 15 height 15
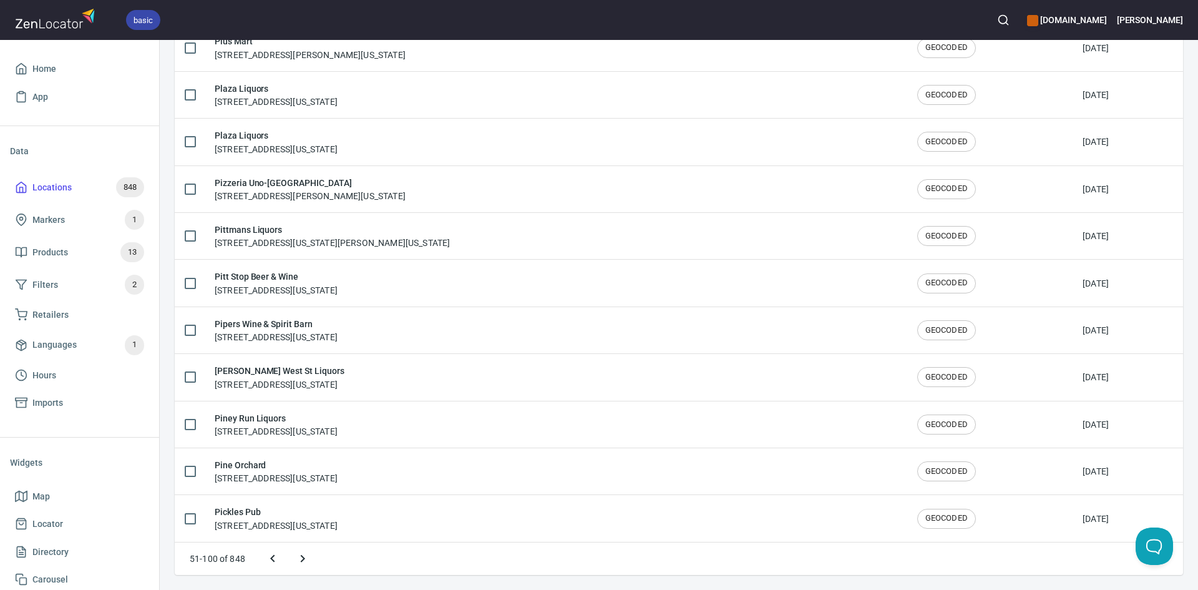
click at [303, 560] on icon "Next page" at bounding box center [302, 558] width 15 height 15
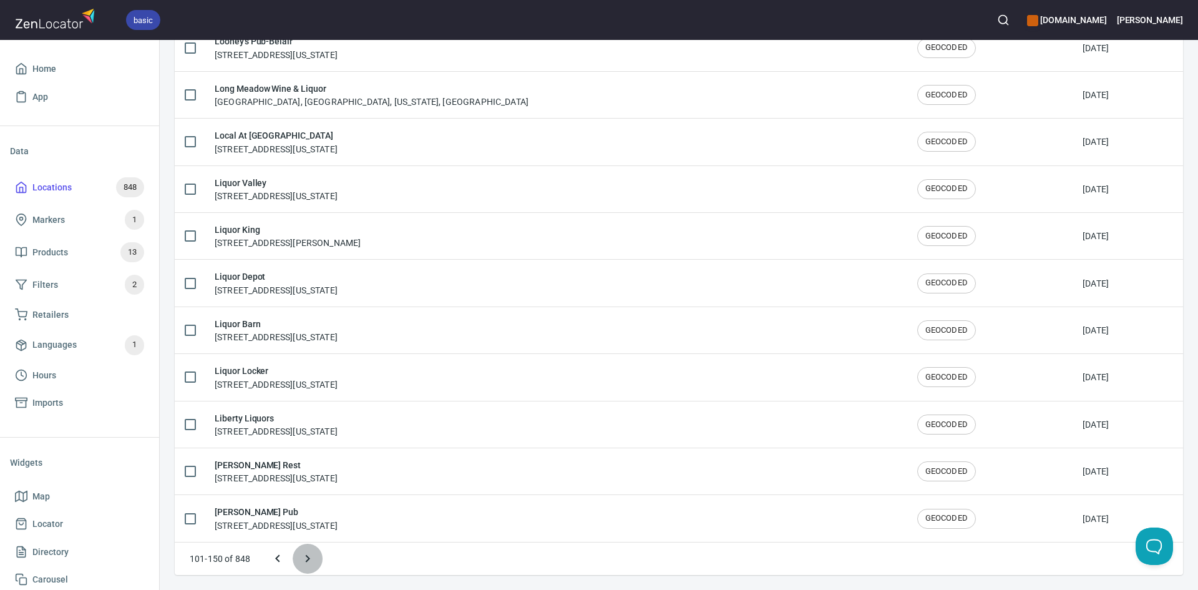
click at [307, 559] on icon "Next page" at bounding box center [307, 558] width 15 height 15
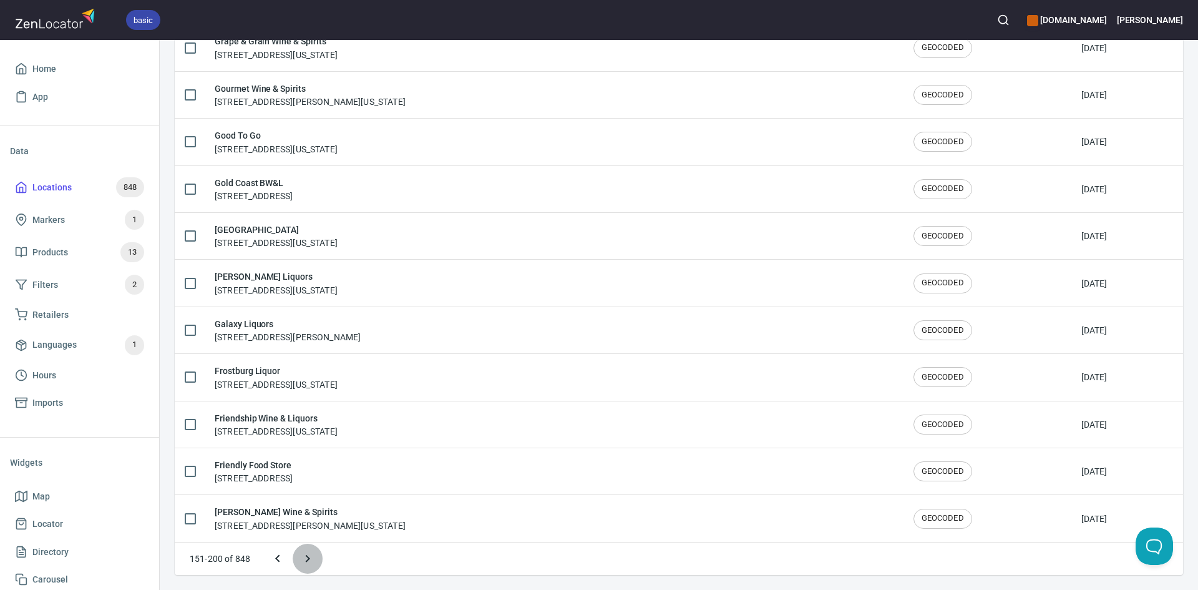
click at [306, 553] on icon "Next page" at bounding box center [307, 558] width 15 height 15
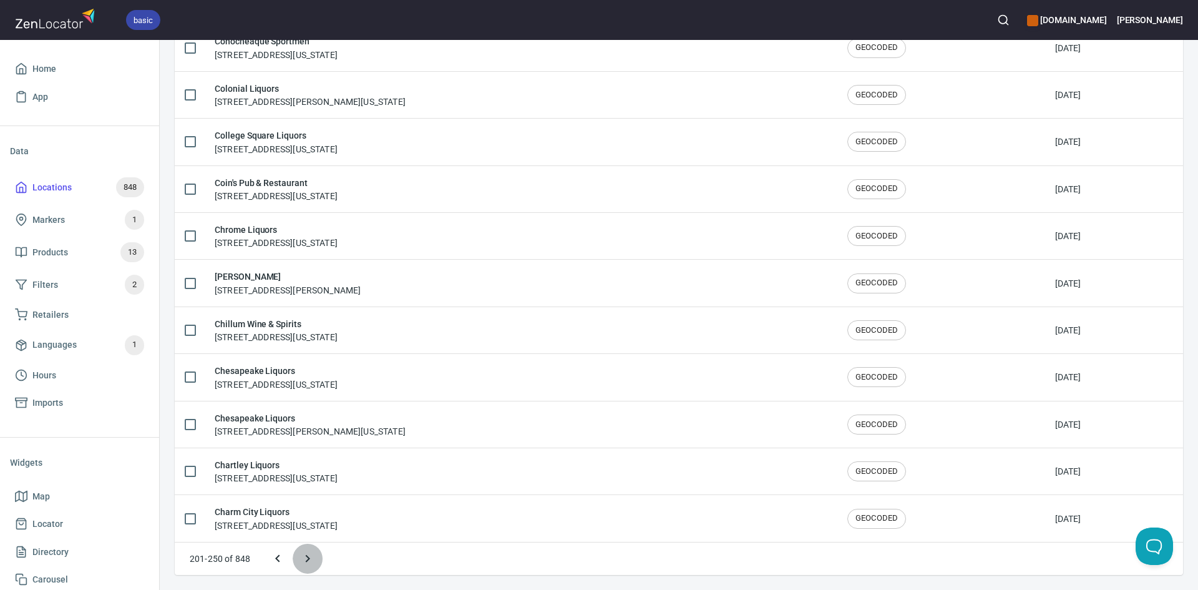
click at [304, 554] on icon "Next page" at bounding box center [307, 558] width 15 height 15
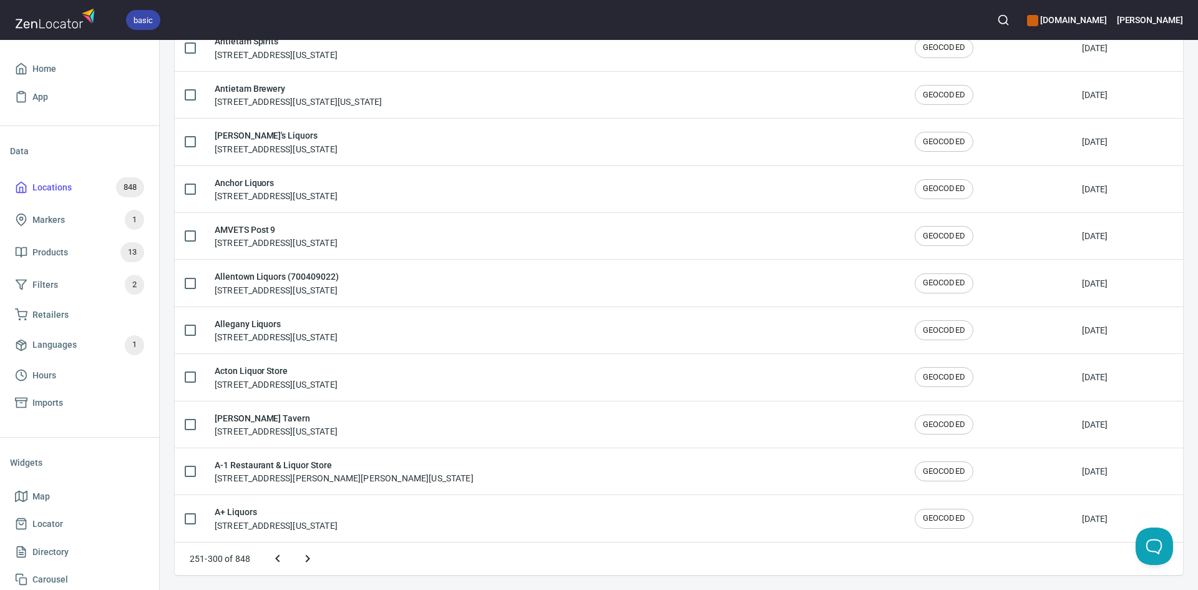
click at [305, 556] on icon "Next page" at bounding box center [307, 558] width 15 height 15
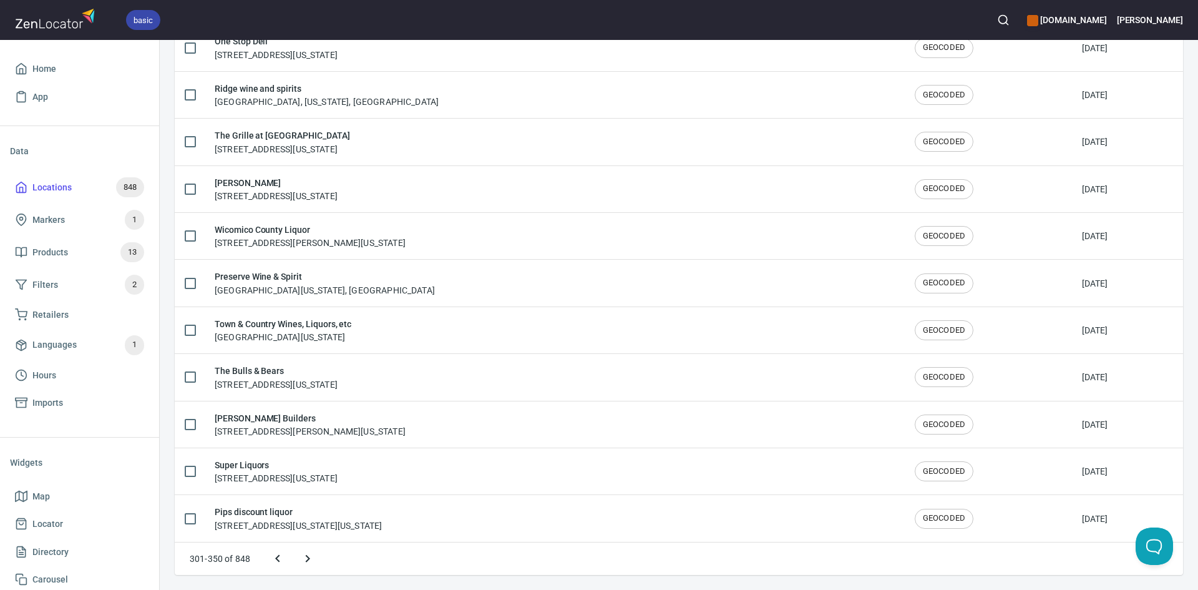
click at [314, 559] on icon "Next page" at bounding box center [307, 558] width 15 height 15
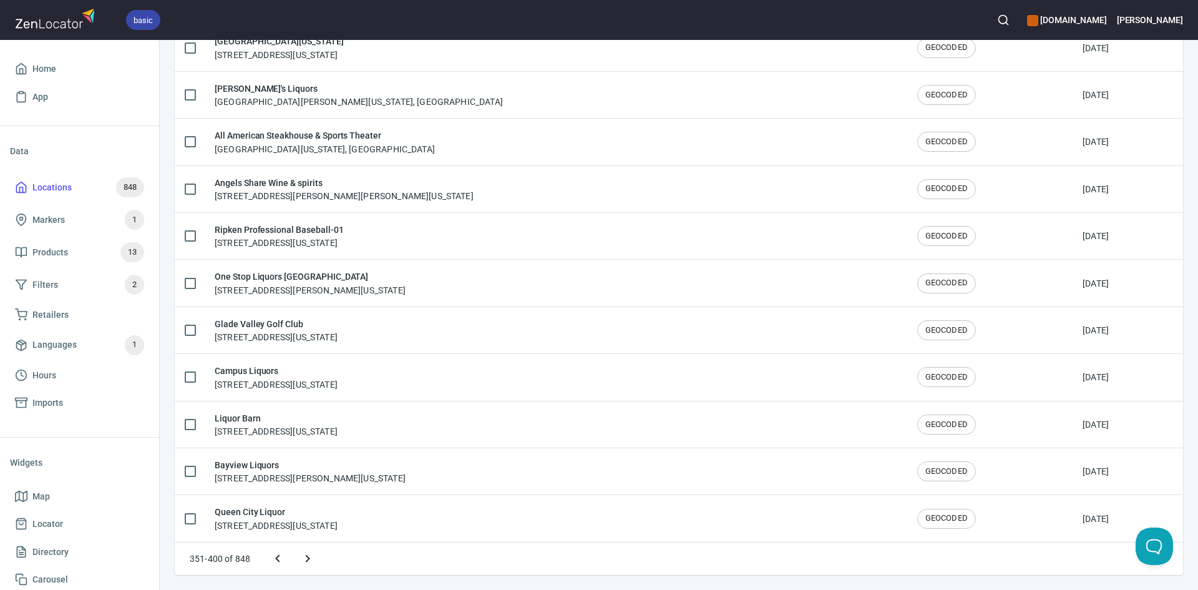
click at [310, 553] on icon "Next page" at bounding box center [307, 558] width 15 height 15
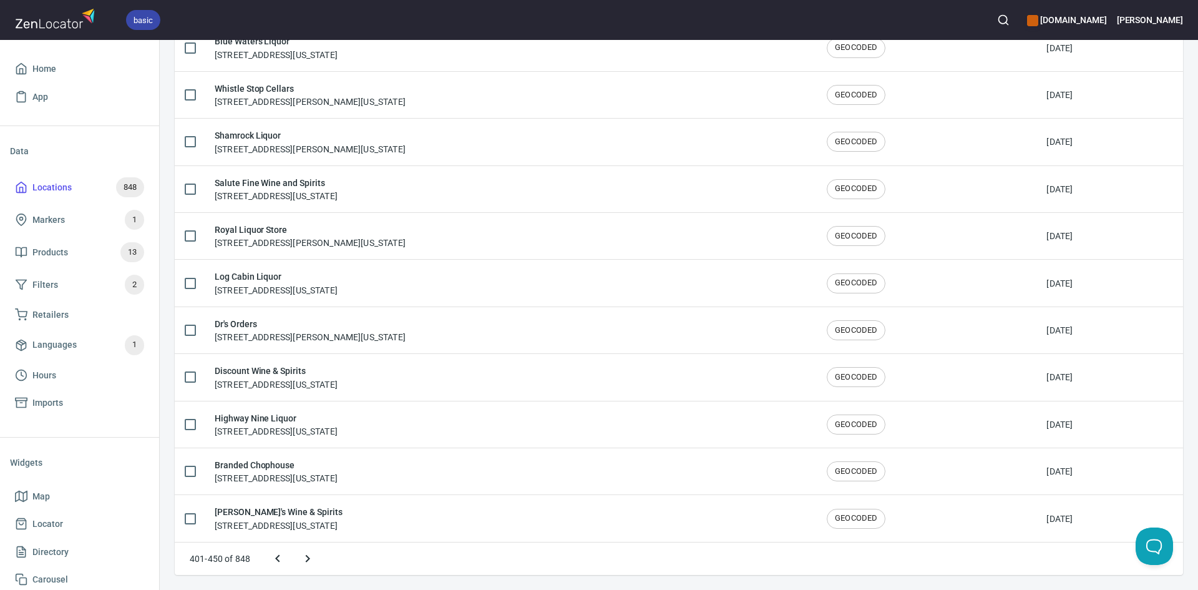
click at [293, 557] on div at bounding box center [293, 558] width 60 height 30
click at [309, 556] on icon "Next page" at bounding box center [307, 558] width 15 height 15
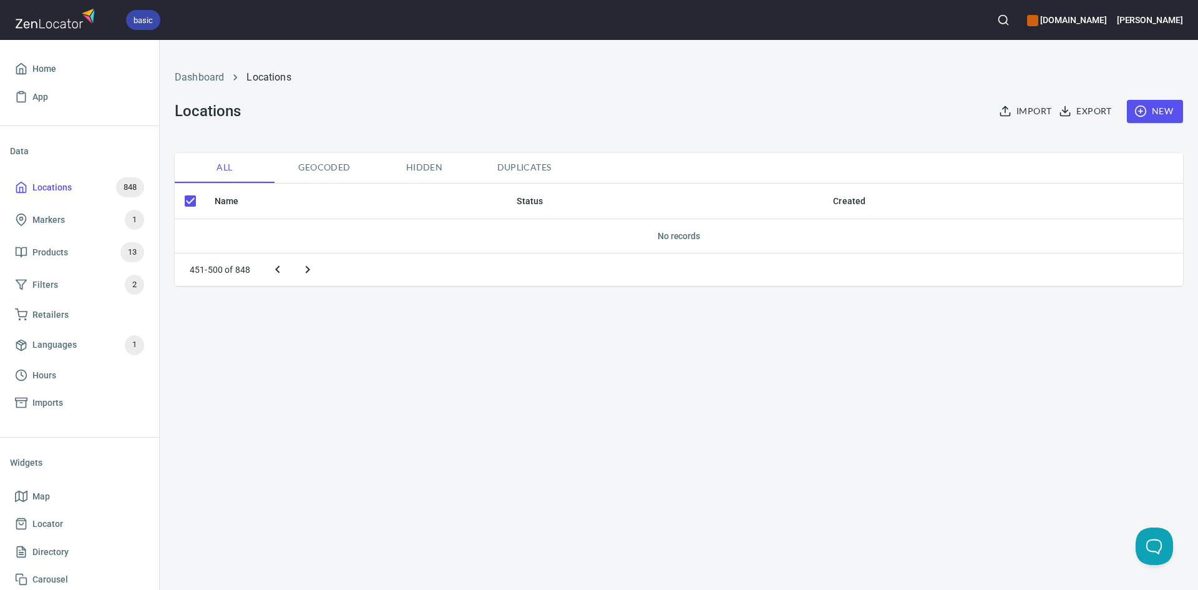
checkbox input "false"
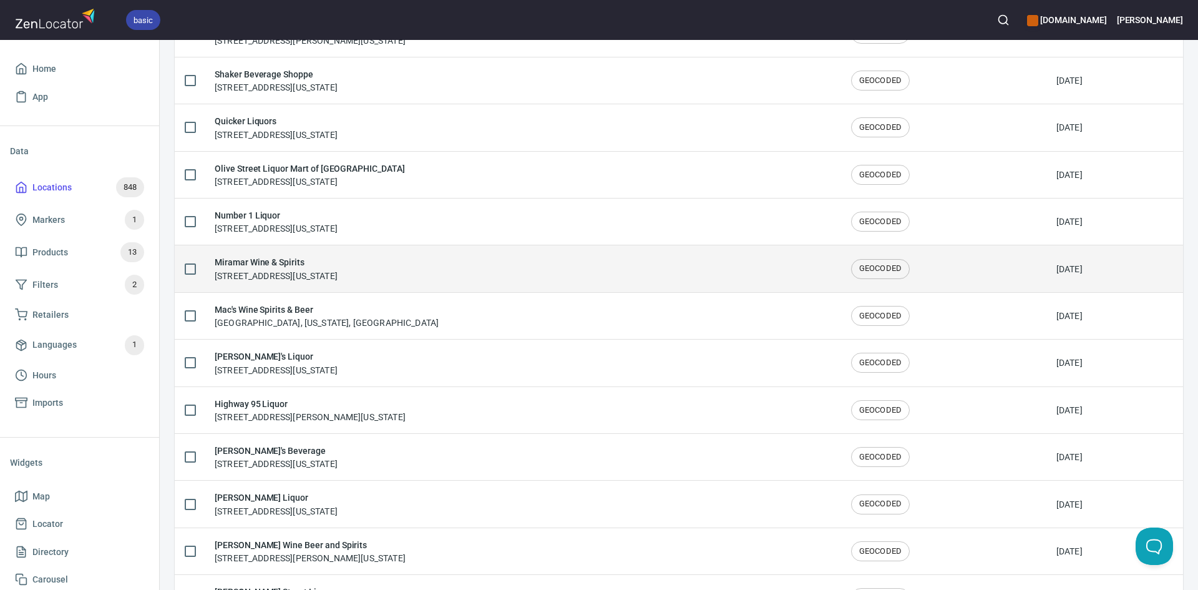
scroll to position [874, 0]
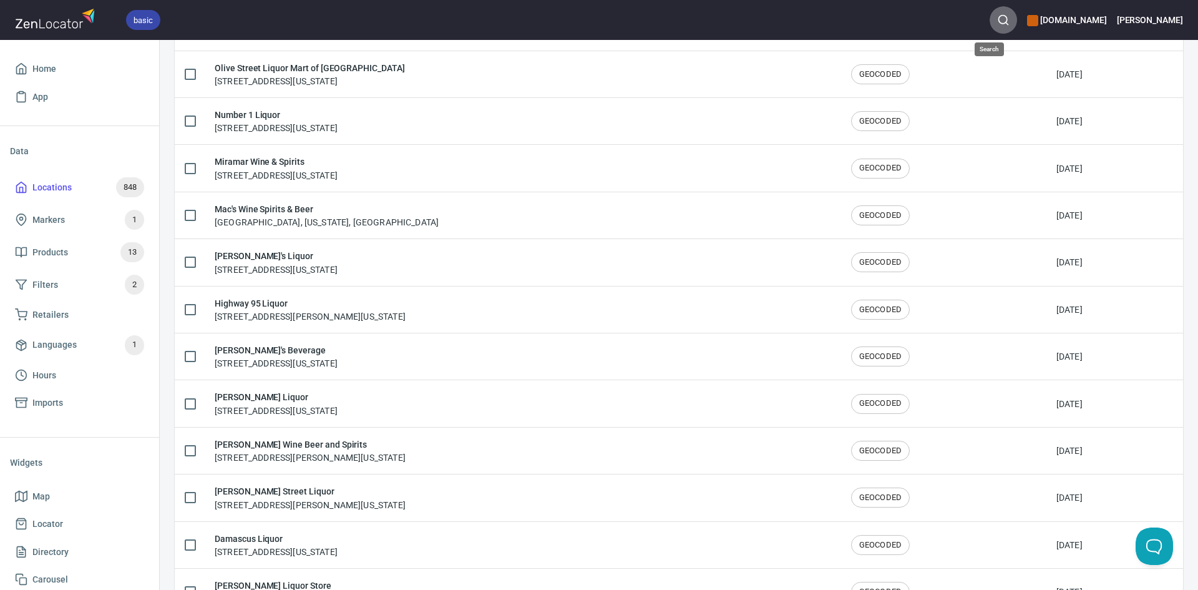
click at [990, 25] on button "button" at bounding box center [1003, 19] width 27 height 27
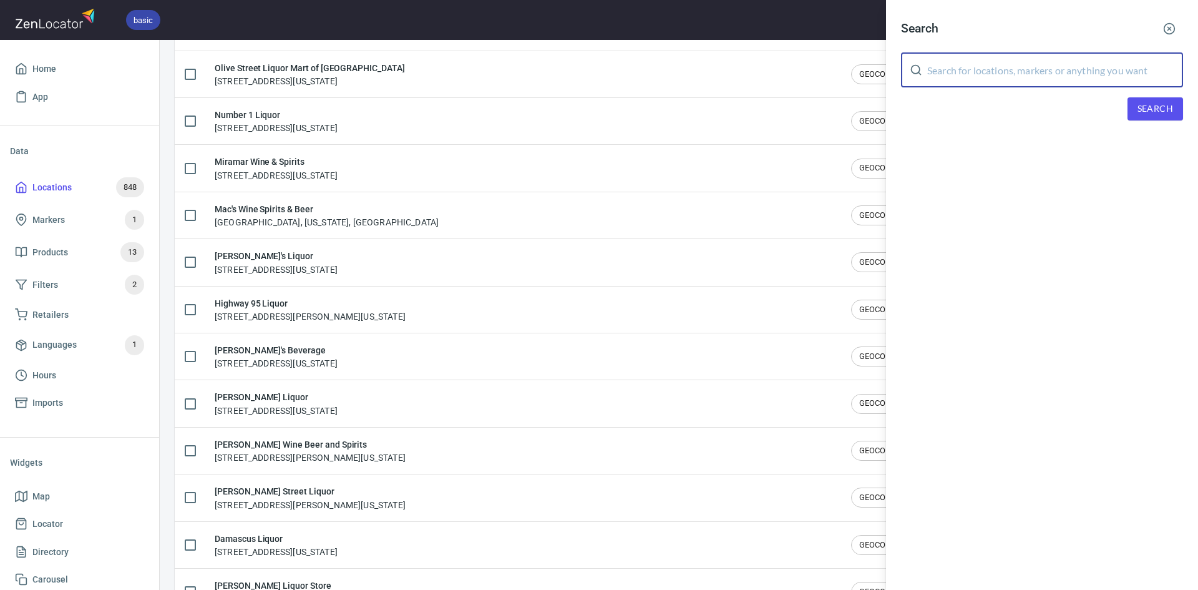
paste input "[US_STATE]"
type input "[US_STATE]"
click at [1158, 106] on span "Search" at bounding box center [1155, 109] width 36 height 16
drag, startPoint x: 1003, startPoint y: 70, endPoint x: 887, endPoint y: 76, distance: 116.2
click at [887, 76] on div "Search Connecticut ​ Search Locations Aspen Hill, 13661-13665 Connecticut Avenu…" at bounding box center [1042, 108] width 312 height 216
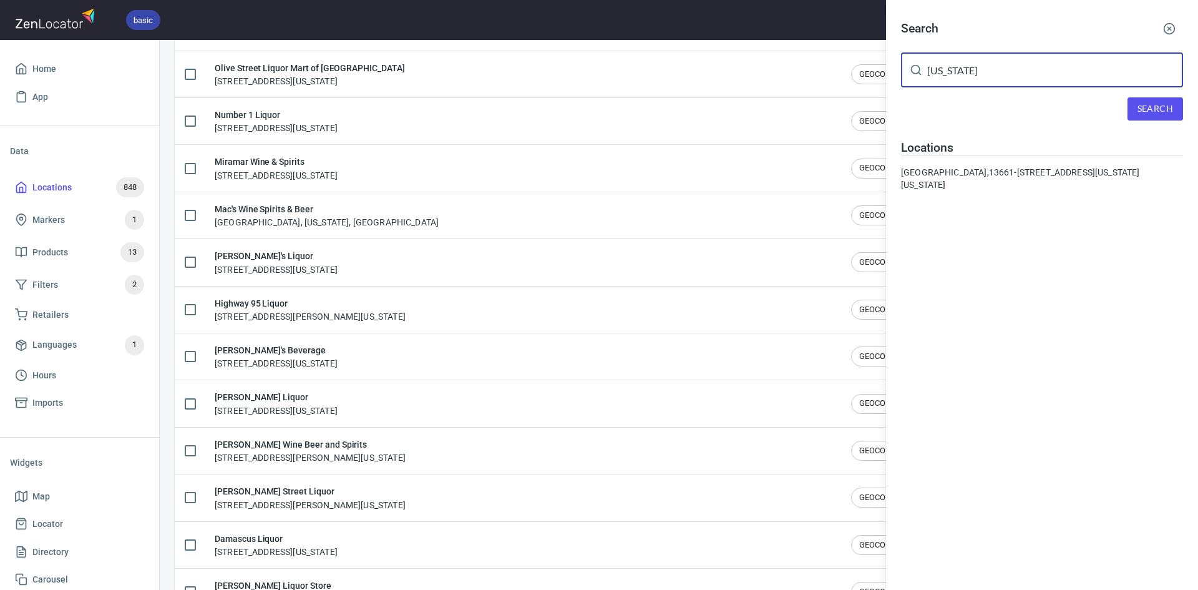
type input "Nebraska"
click at [1173, 106] on button "Search" at bounding box center [1156, 108] width 56 height 23
click at [1164, 104] on span "Search" at bounding box center [1155, 109] width 36 height 16
click at [1175, 32] on icon "button" at bounding box center [1169, 28] width 12 height 12
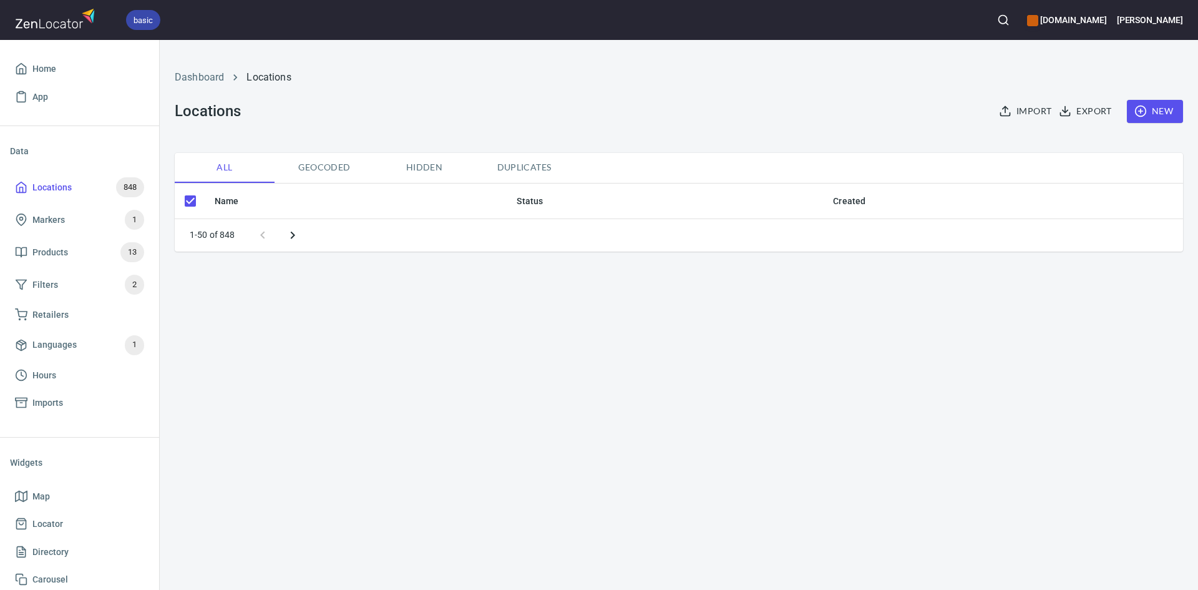
checkbox input "false"
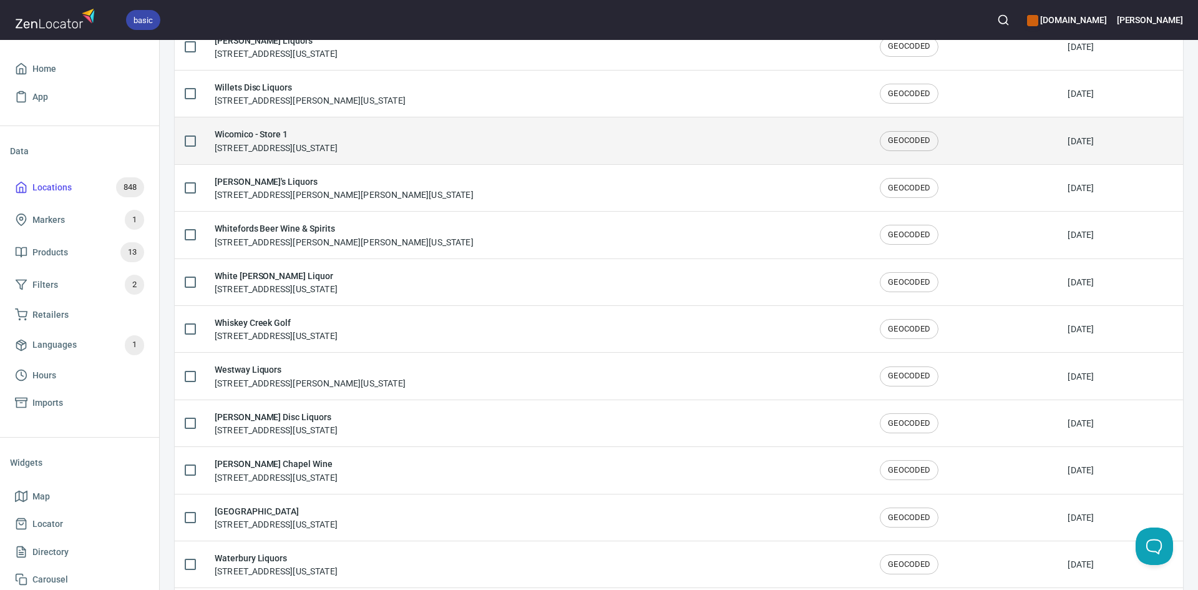
scroll to position [624, 0]
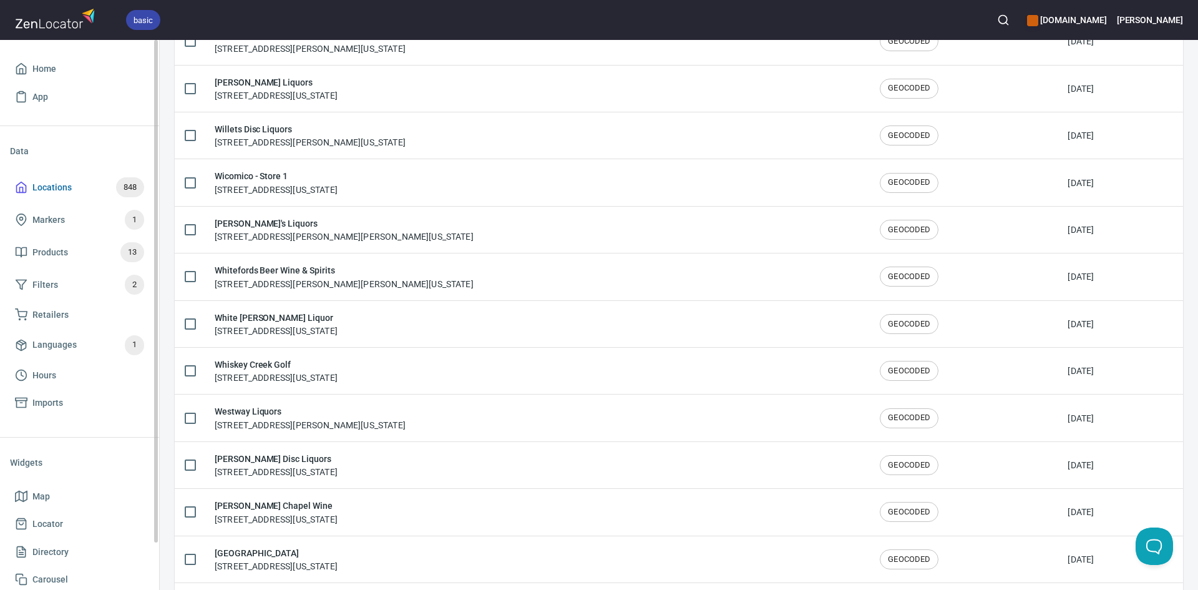
click at [31, 180] on span "Locations 848" at bounding box center [79, 187] width 129 height 20
drag, startPoint x: 25, startPoint y: 65, endPoint x: 15, endPoint y: 68, distance: 10.5
click at [24, 65] on icon at bounding box center [21, 68] width 12 height 12
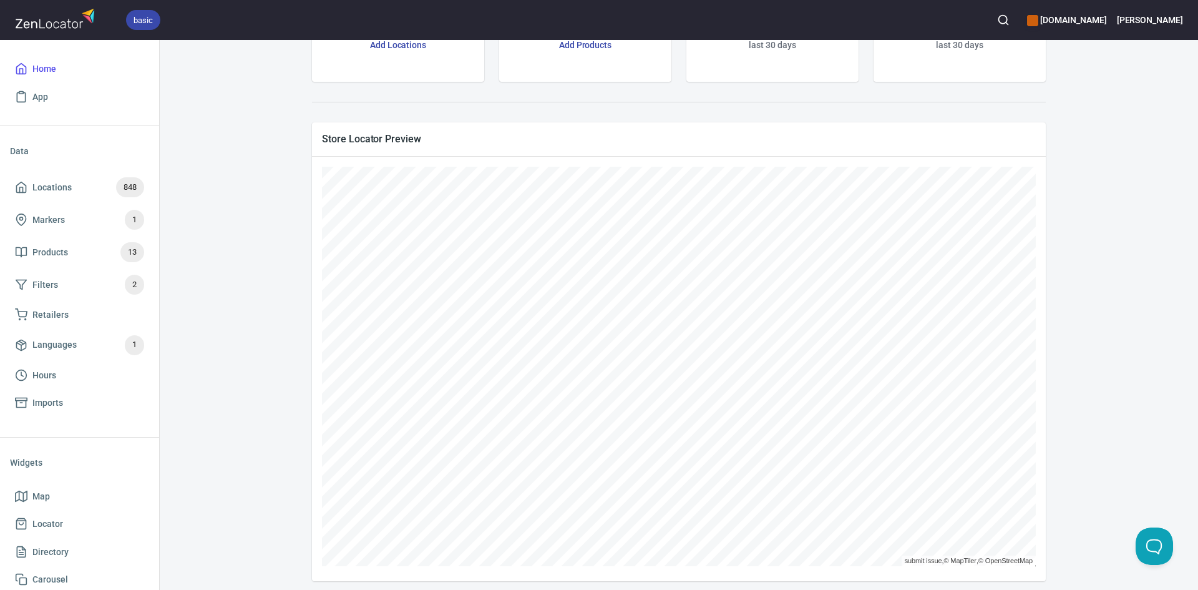
scroll to position [153, 0]
click at [1197, 391] on div "www.fordhamleedistillery.com Embed Map LOCATIONS 848 / 2500 Add Locations PRODU…" at bounding box center [679, 315] width 1038 height 550
